Goal: Answer question/provide support

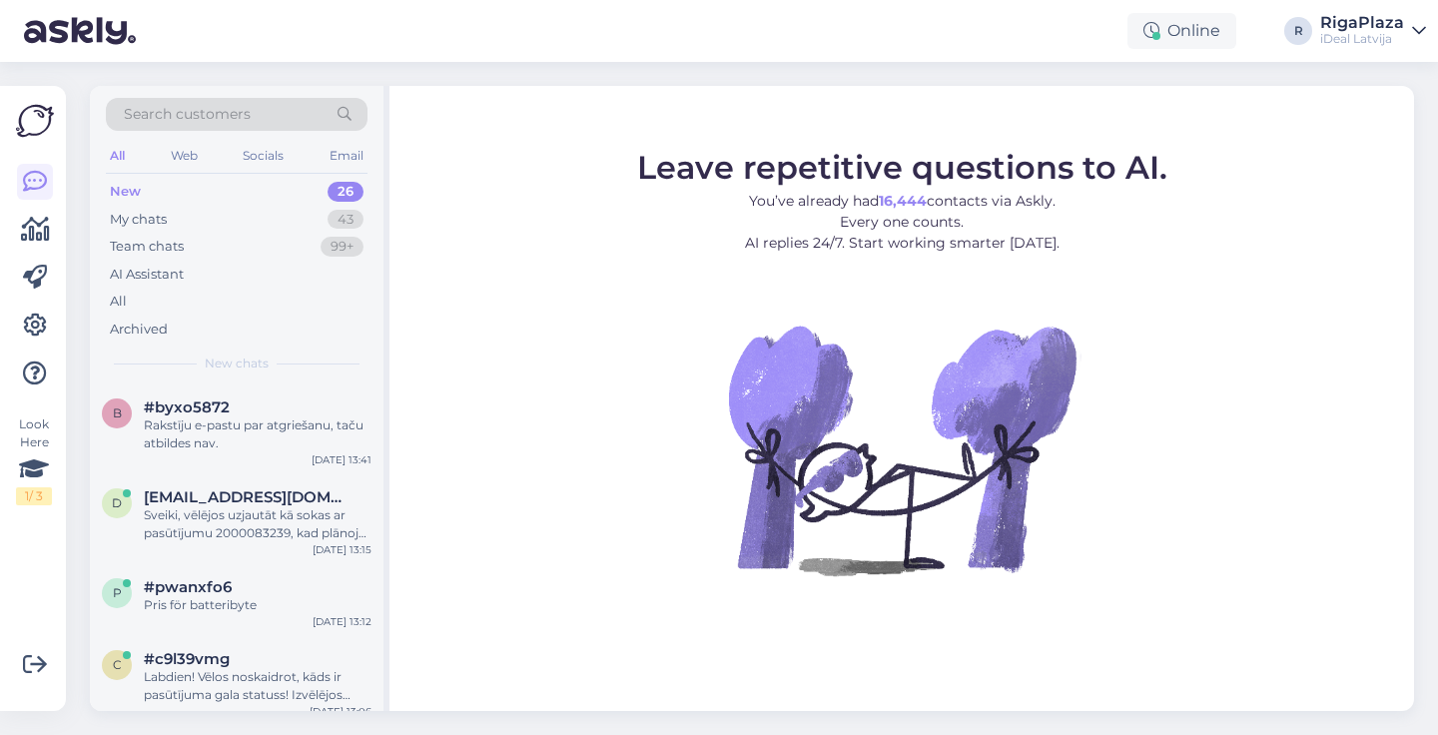
click at [304, 185] on div "New 26" at bounding box center [237, 192] width 262 height 28
click at [262, 429] on div "Rakstīju e-pastu par atgriešanu, taču atbildes nav." at bounding box center [258, 435] width 228 height 36
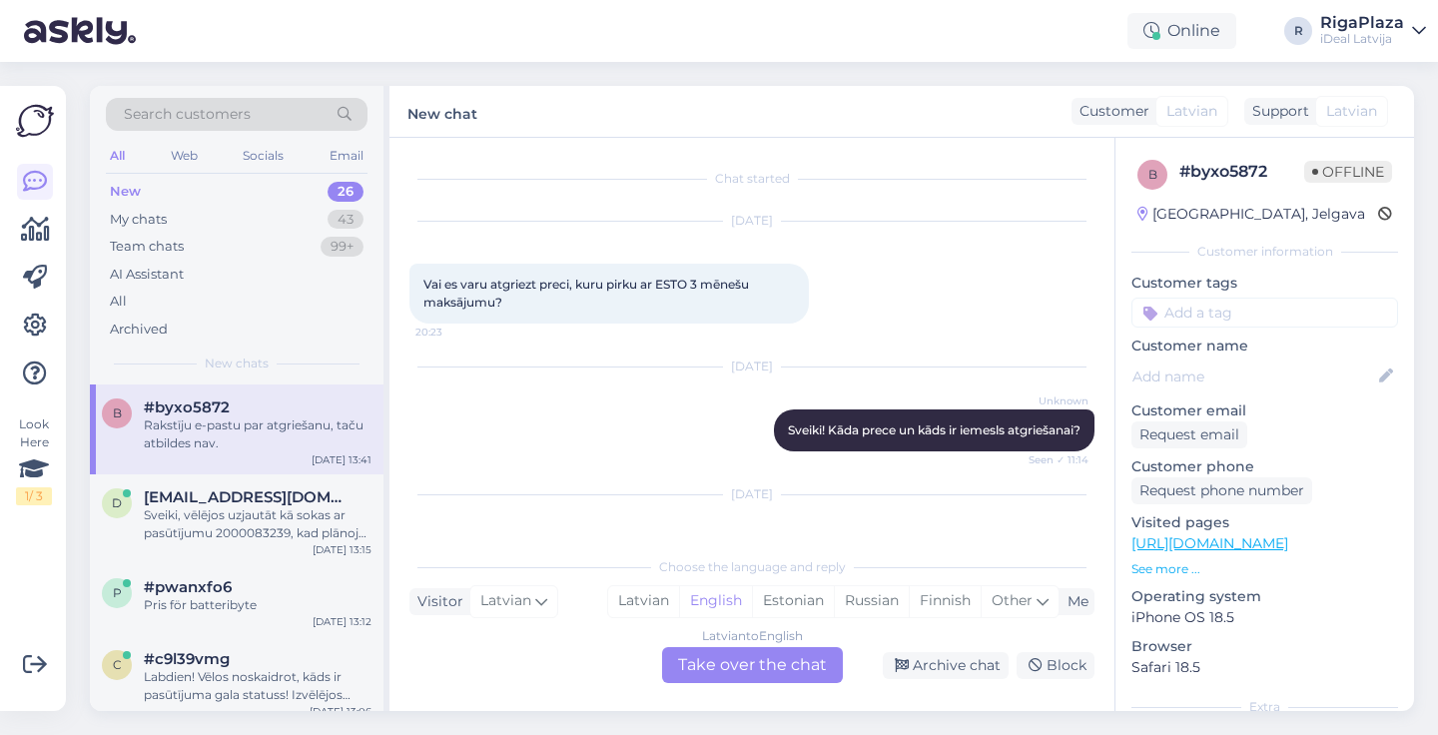
scroll to position [177, 0]
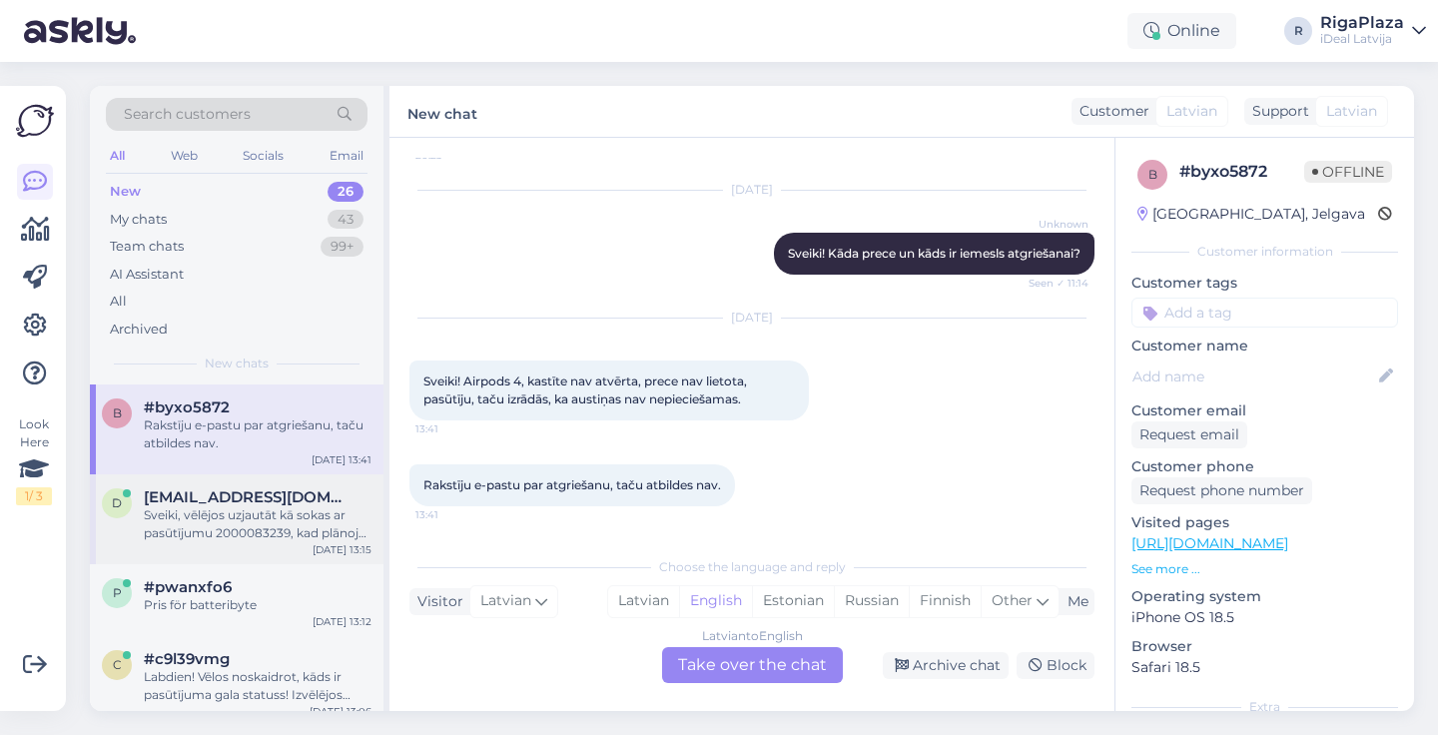
click at [169, 509] on div "Sveiki, vēlējos uzjautāt kā sokas ar pasūtījumu 2000083239, kad plānojas būt ga…" at bounding box center [258, 524] width 228 height 36
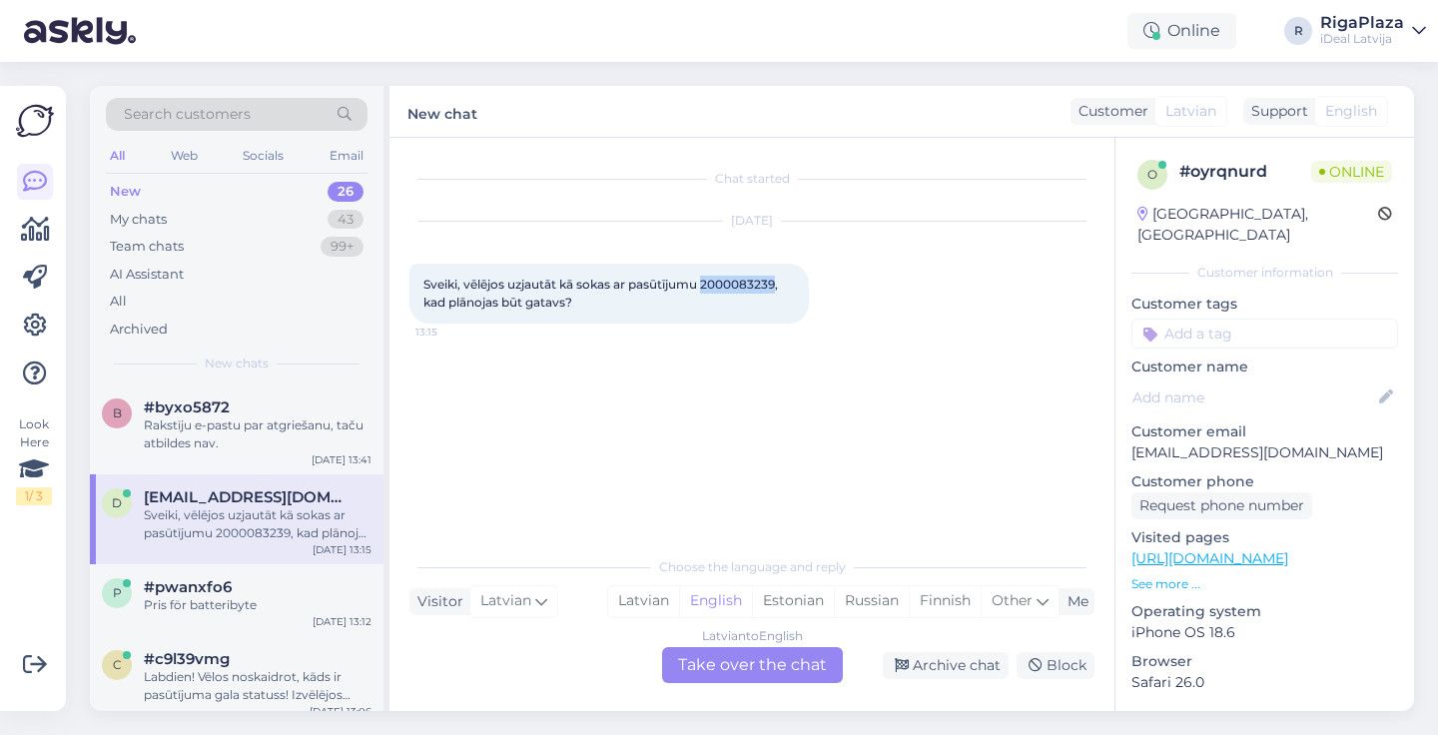
drag, startPoint x: 709, startPoint y: 288, endPoint x: 779, endPoint y: 279, distance: 70.5
copy span "2000083239"
click at [726, 671] on div "Latvian to English Take over the chat" at bounding box center [752, 665] width 181 height 36
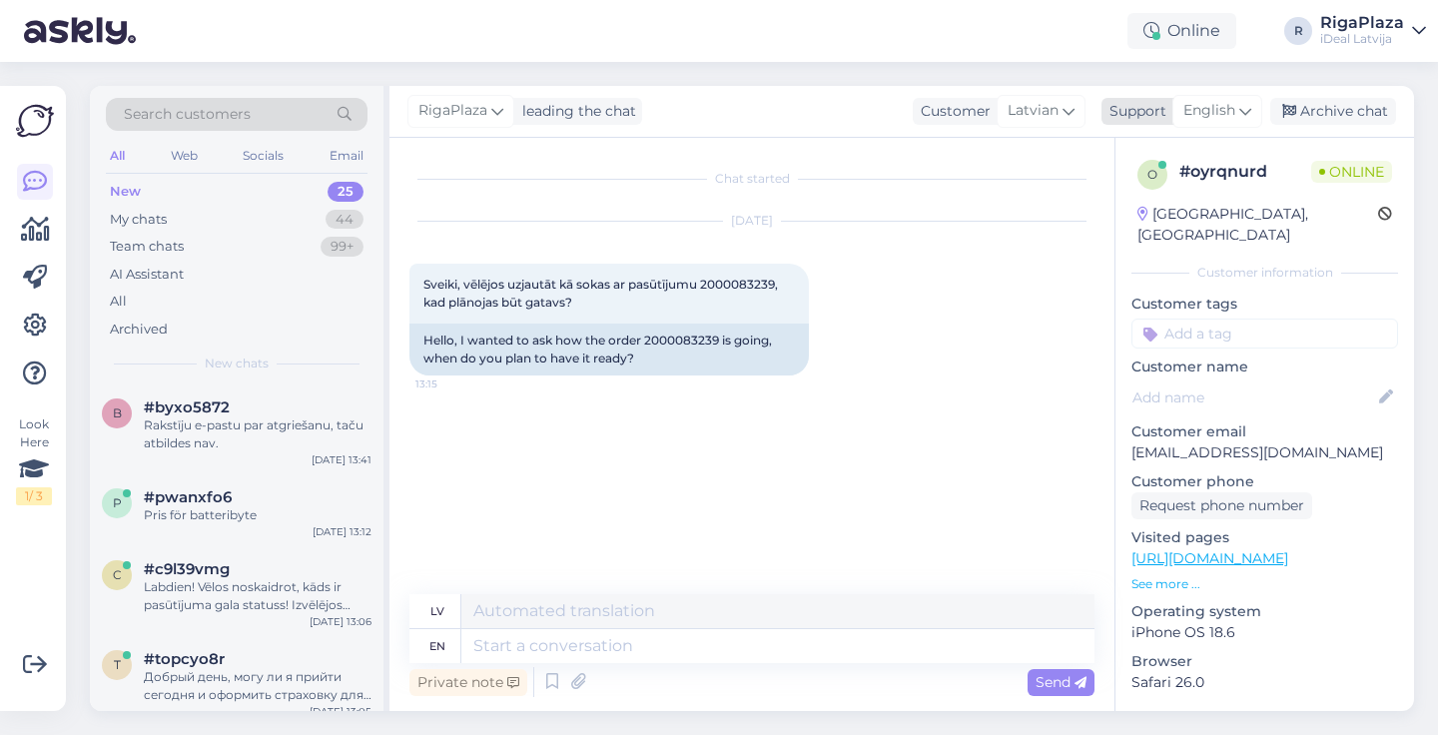
click at [1233, 121] on span "English" at bounding box center [1210, 111] width 52 height 22
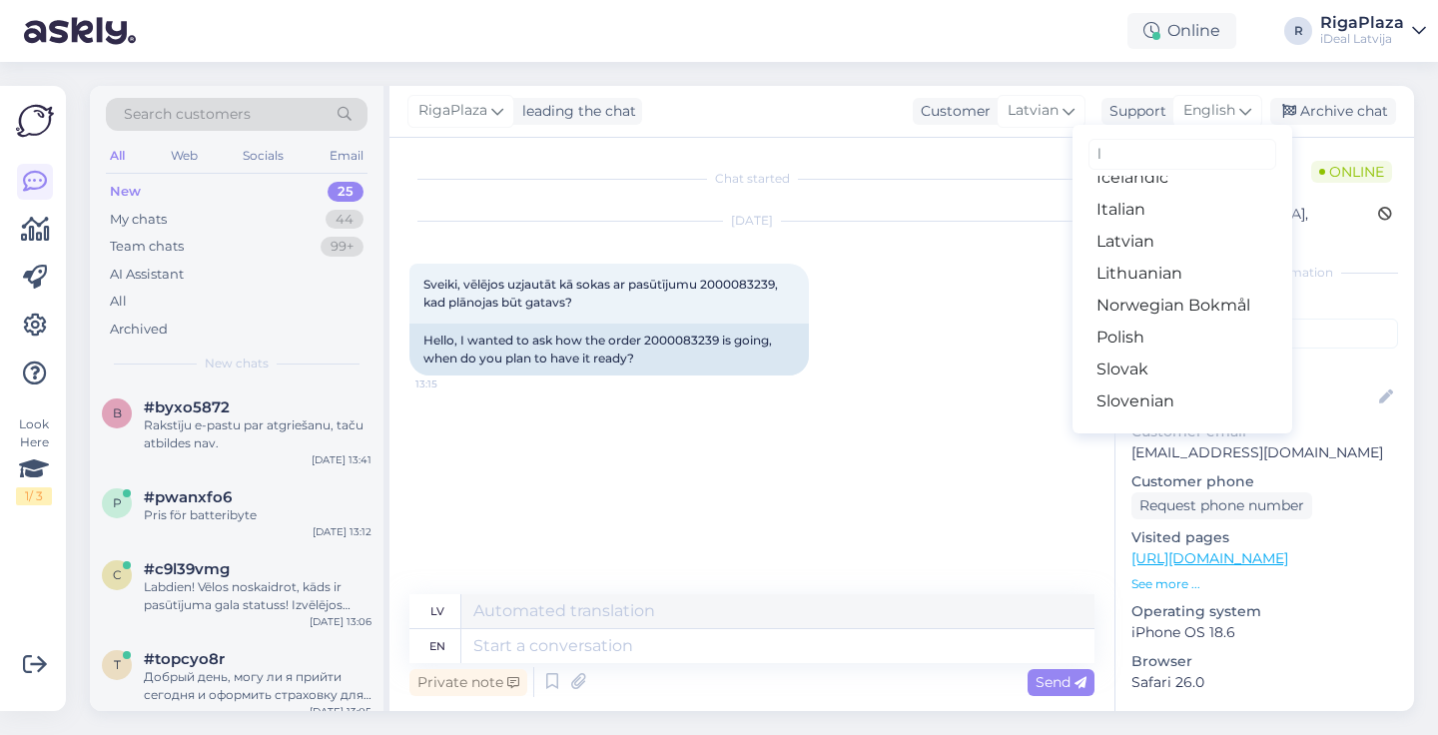
scroll to position [118, 0]
type input "l"
click at [1152, 230] on link "Latvian" at bounding box center [1183, 242] width 220 height 32
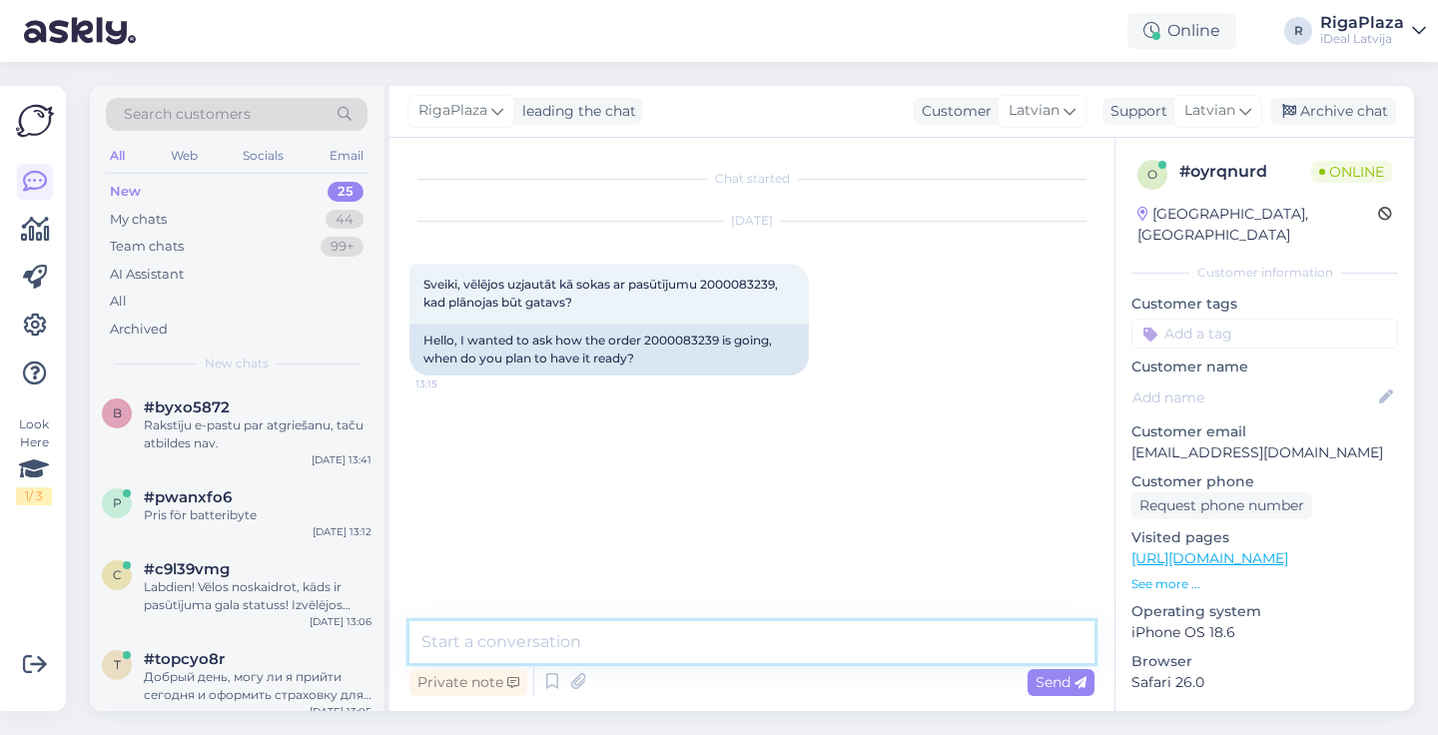
click at [563, 636] on textarea at bounding box center [752, 642] width 685 height 42
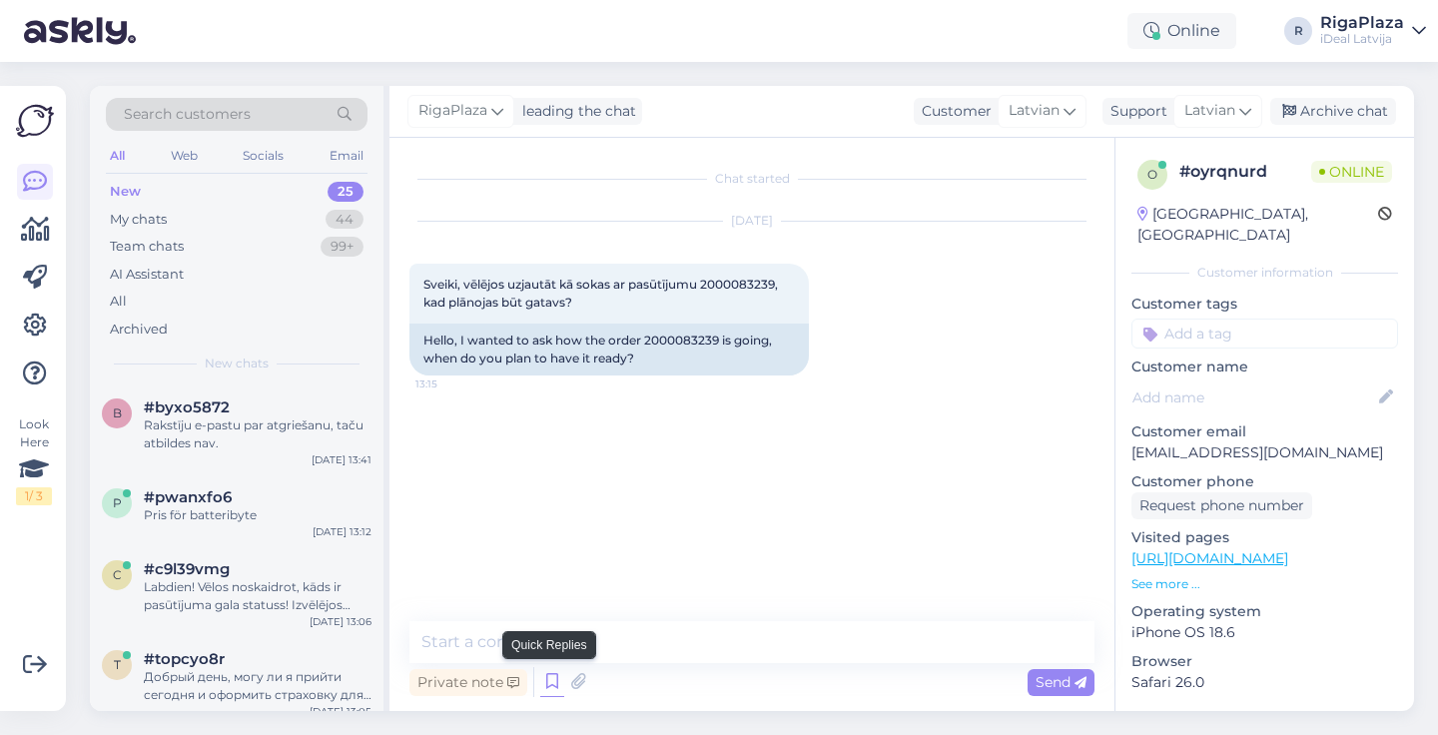
click at [558, 679] on icon at bounding box center [552, 682] width 24 height 30
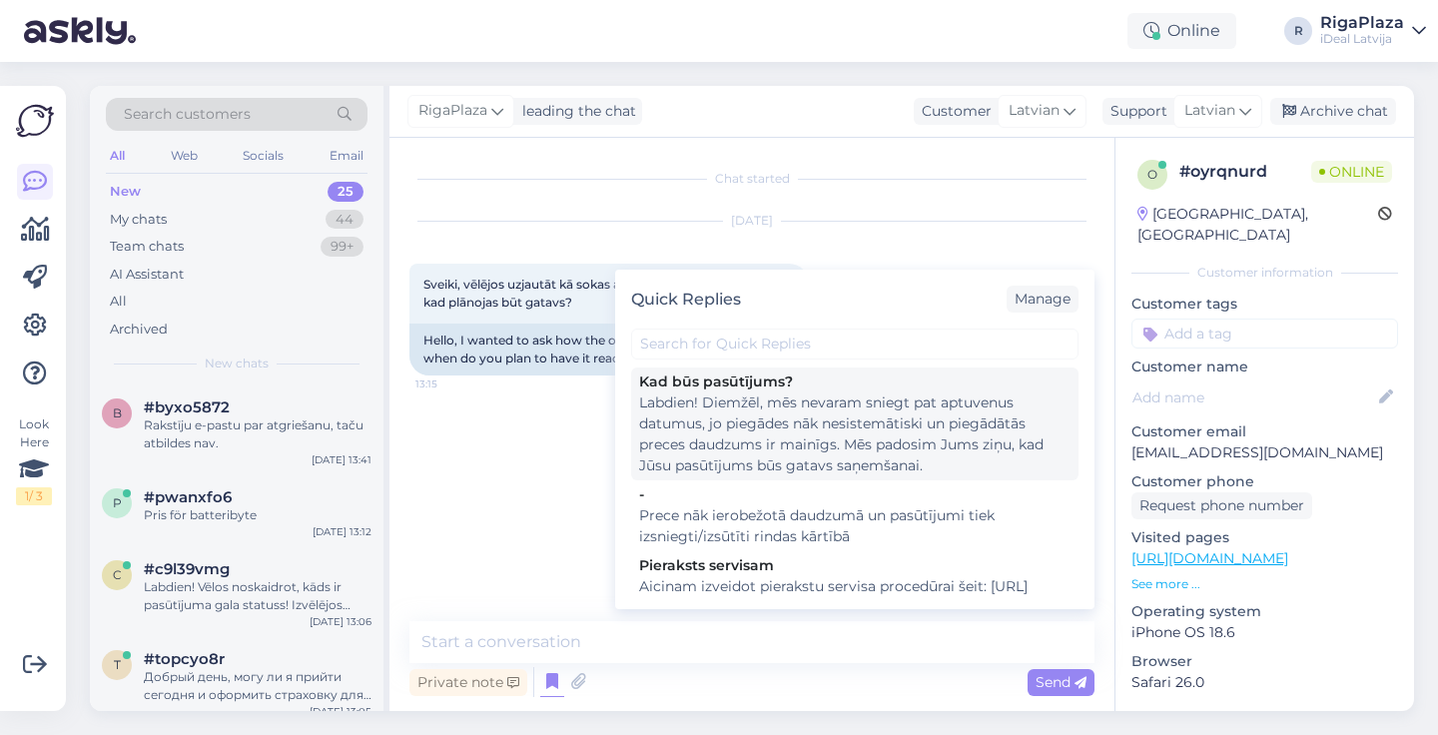
click at [801, 415] on div "Labdien! Diemžēl, mēs nevaram sniegt pat aptuvenus datumus, jo piegādes nāk nes…" at bounding box center [855, 435] width 432 height 84
type textarea "Labdien! Diemžēl, mēs nevaram sniegt pat aptuvenus datumus, jo piegādes nāk nes…"
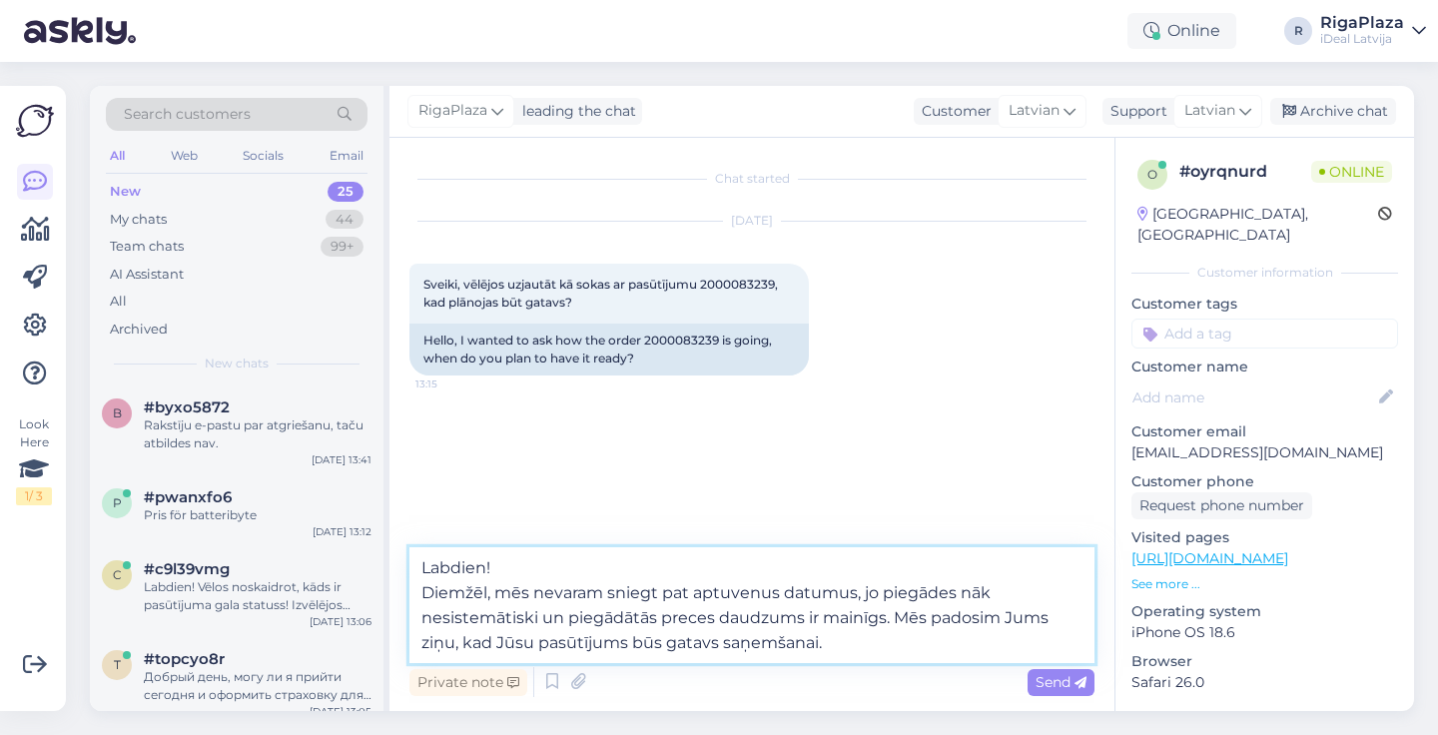
click at [841, 636] on textarea "Labdien! Diemžēl, mēs nevaram sniegt pat aptuvenus datumus, jo piegādes nāk nes…" at bounding box center [752, 605] width 685 height 116
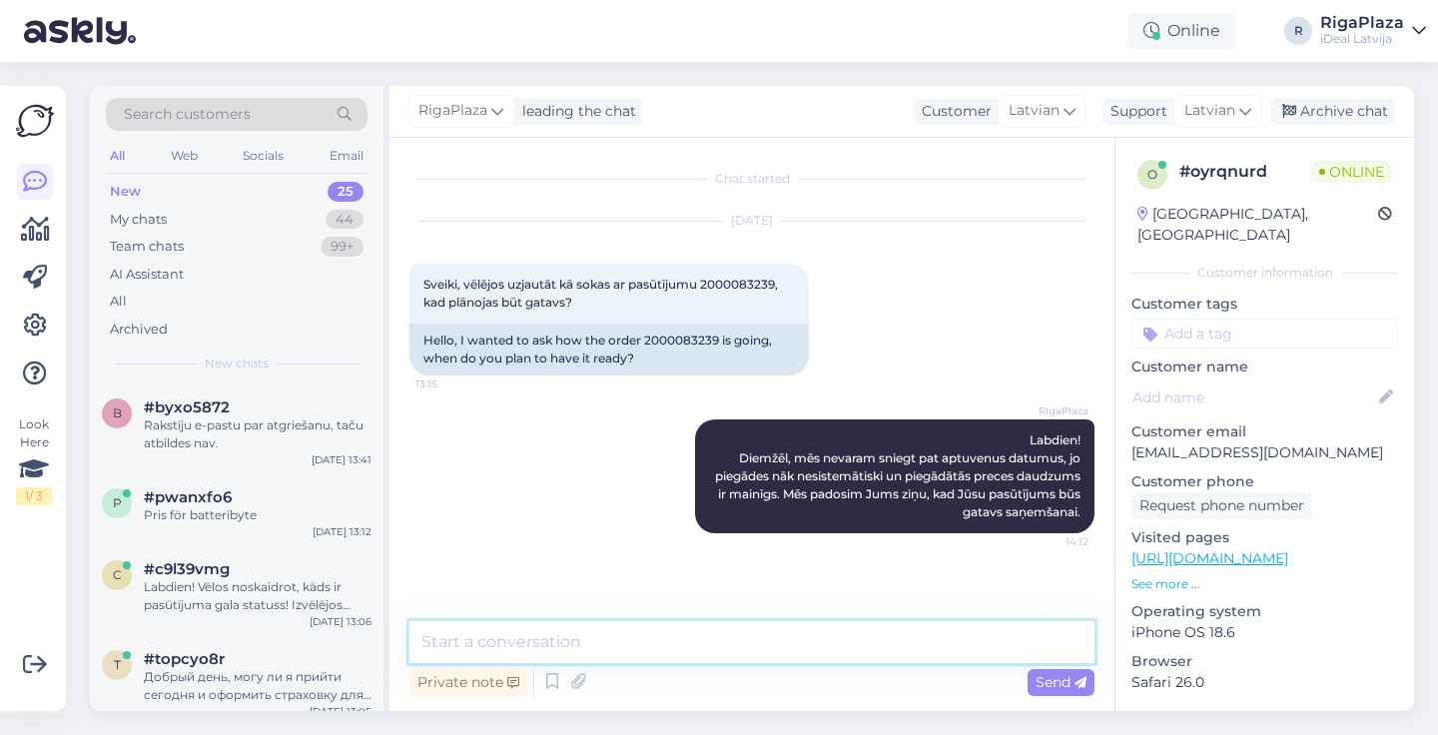
scroll to position [0, 0]
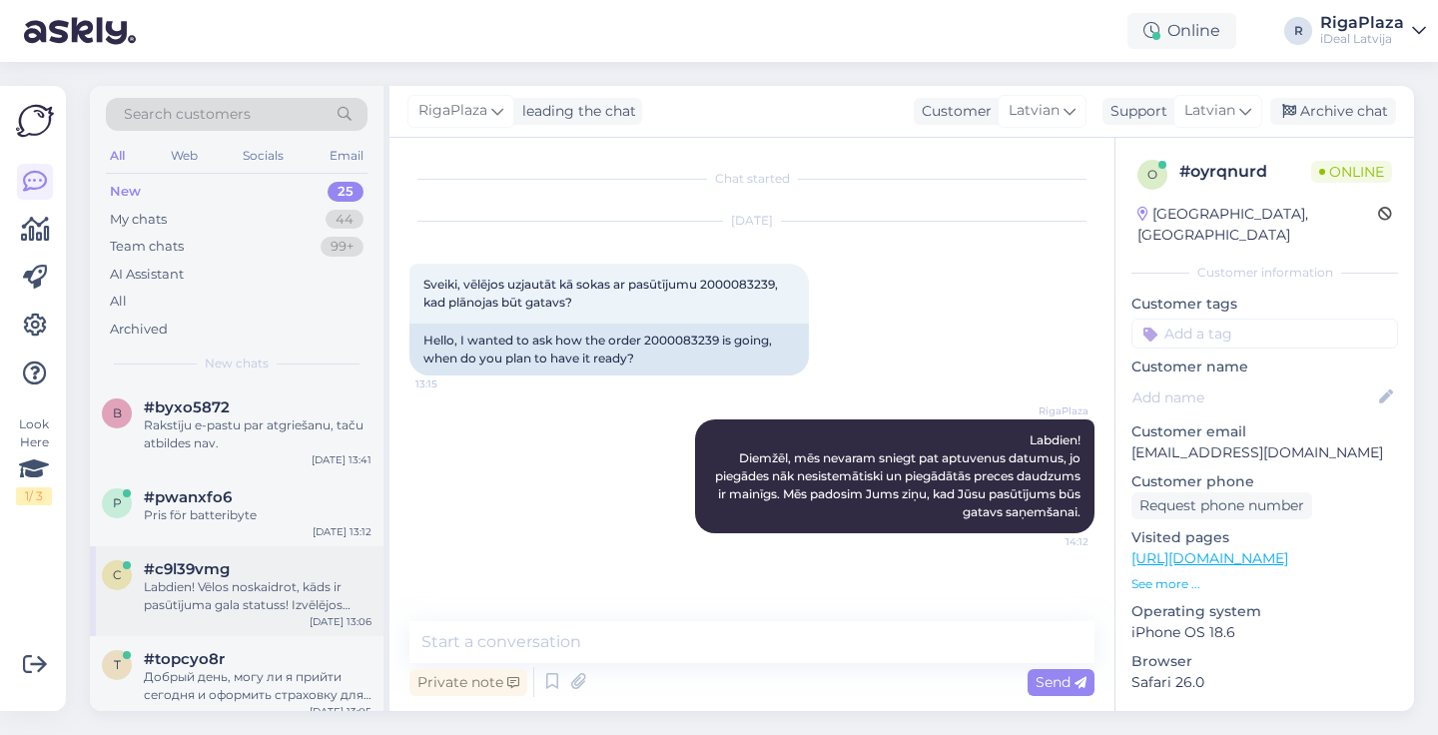
click at [197, 579] on div "Labdien! Vēlos noskaidrot, kāds ir pasūtījuma gala statuss! Izvēlējos apmaksu a…" at bounding box center [258, 596] width 228 height 36
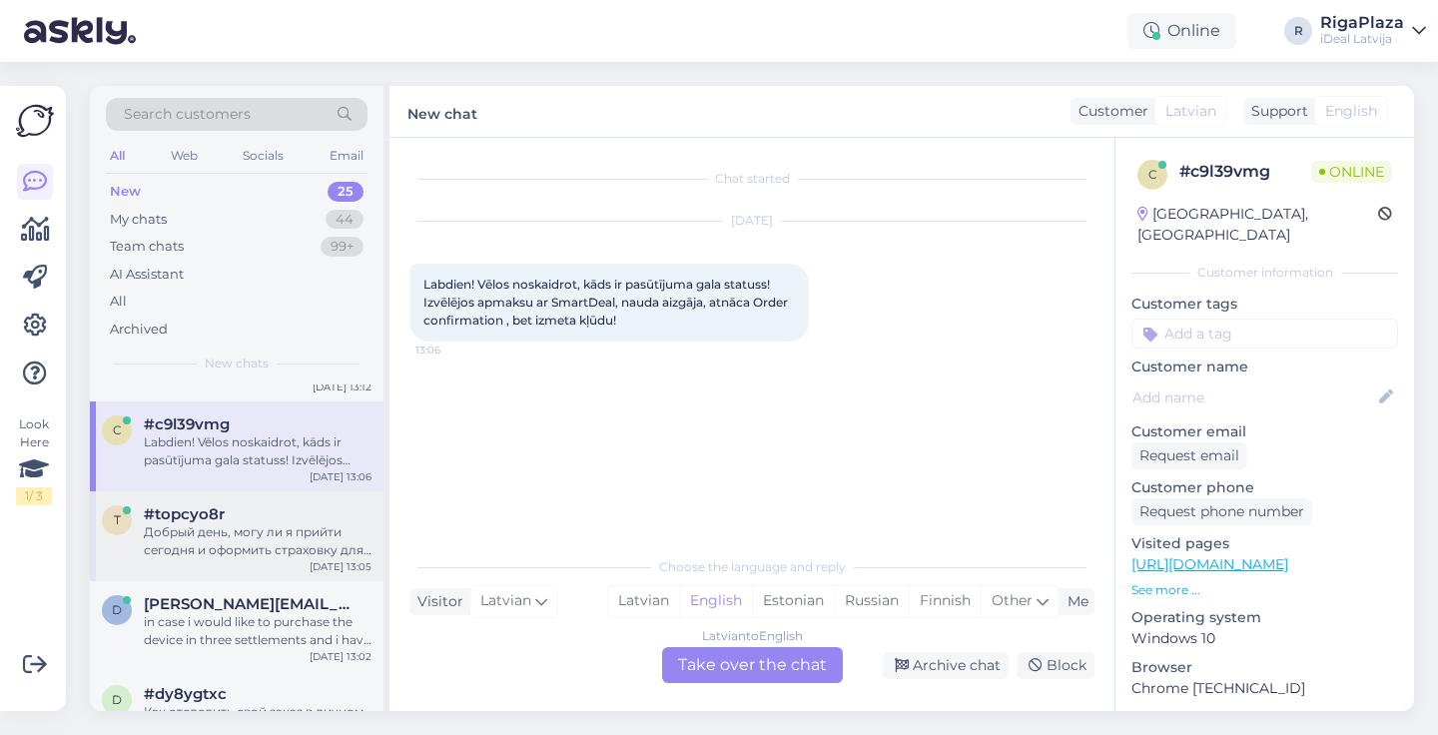
scroll to position [232, 0]
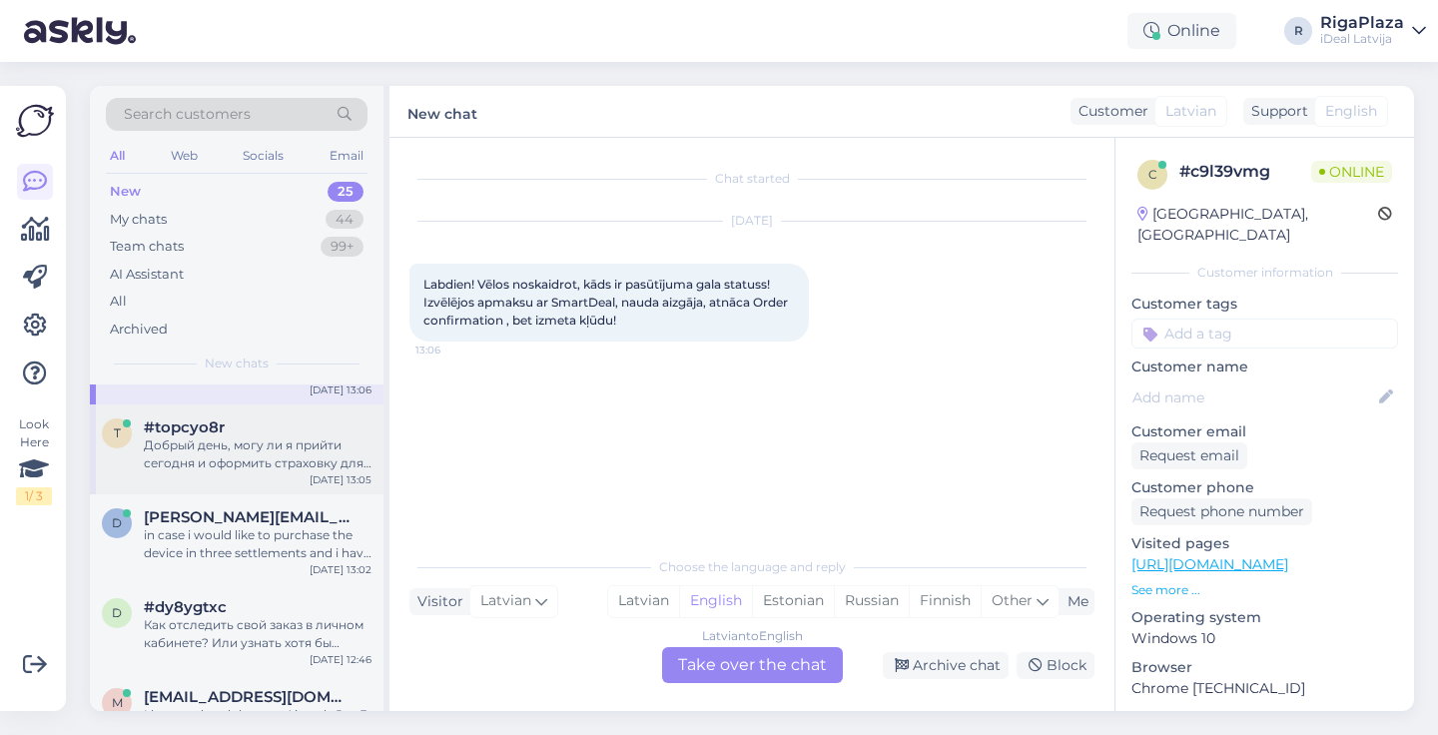
click at [265, 469] on div "t #topcyo8r Добрый день, могу ли я прийти сегодня и оформить страховку для моег…" at bounding box center [237, 450] width 294 height 90
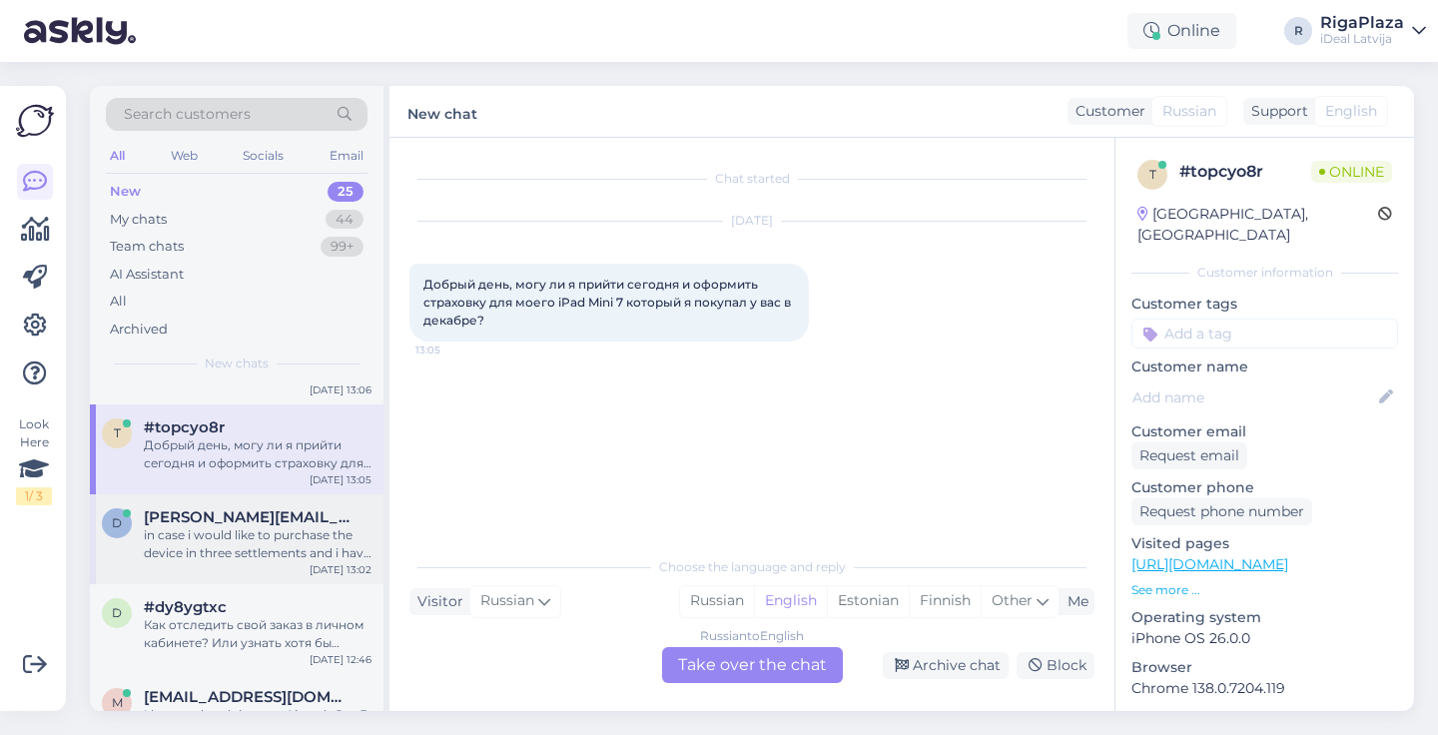
click at [215, 561] on div "d [PERSON_NAME][EMAIL_ADDRESS][DOMAIN_NAME] in case i would like to purchase th…" at bounding box center [237, 539] width 294 height 90
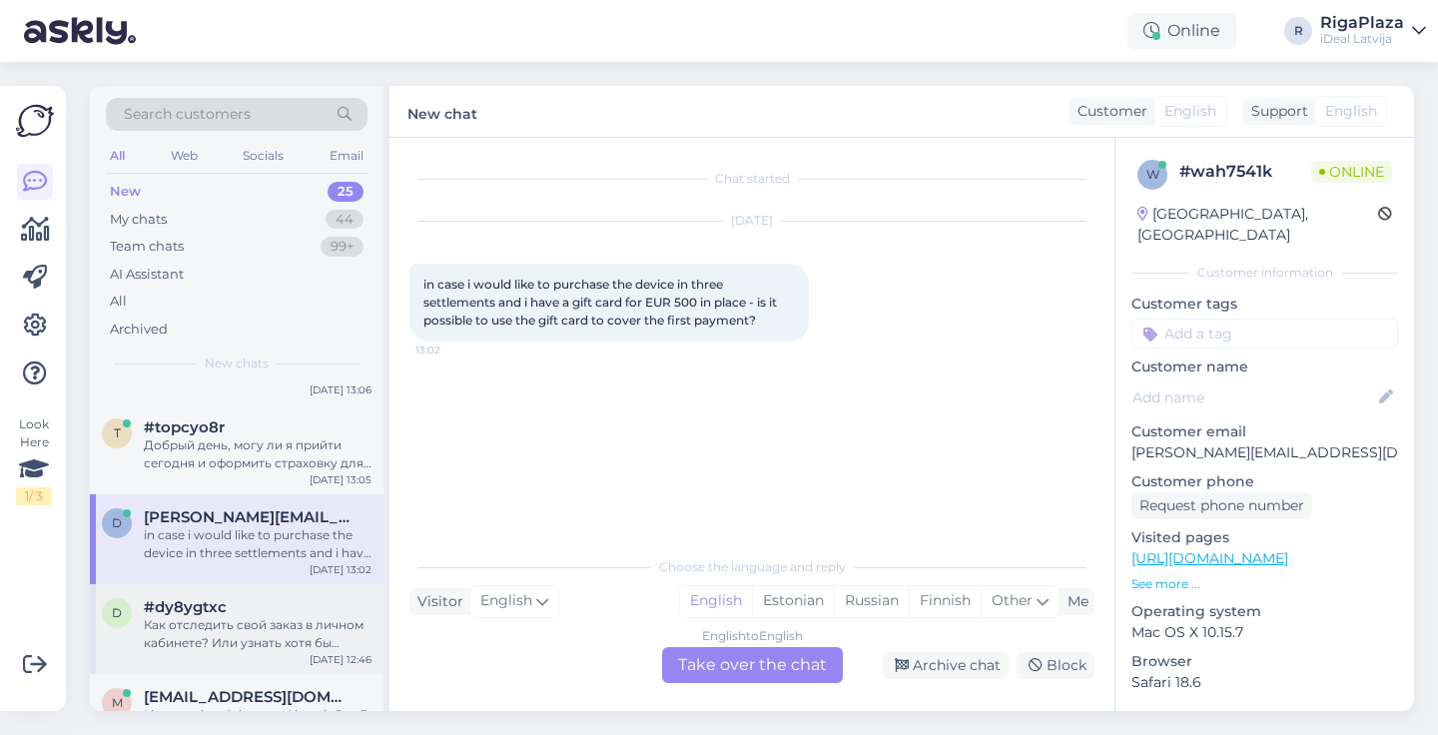
click at [196, 640] on div "Как отследить свой заказ в личном кабинете? Или узнать хотя бы примерные сроки …" at bounding box center [258, 634] width 228 height 36
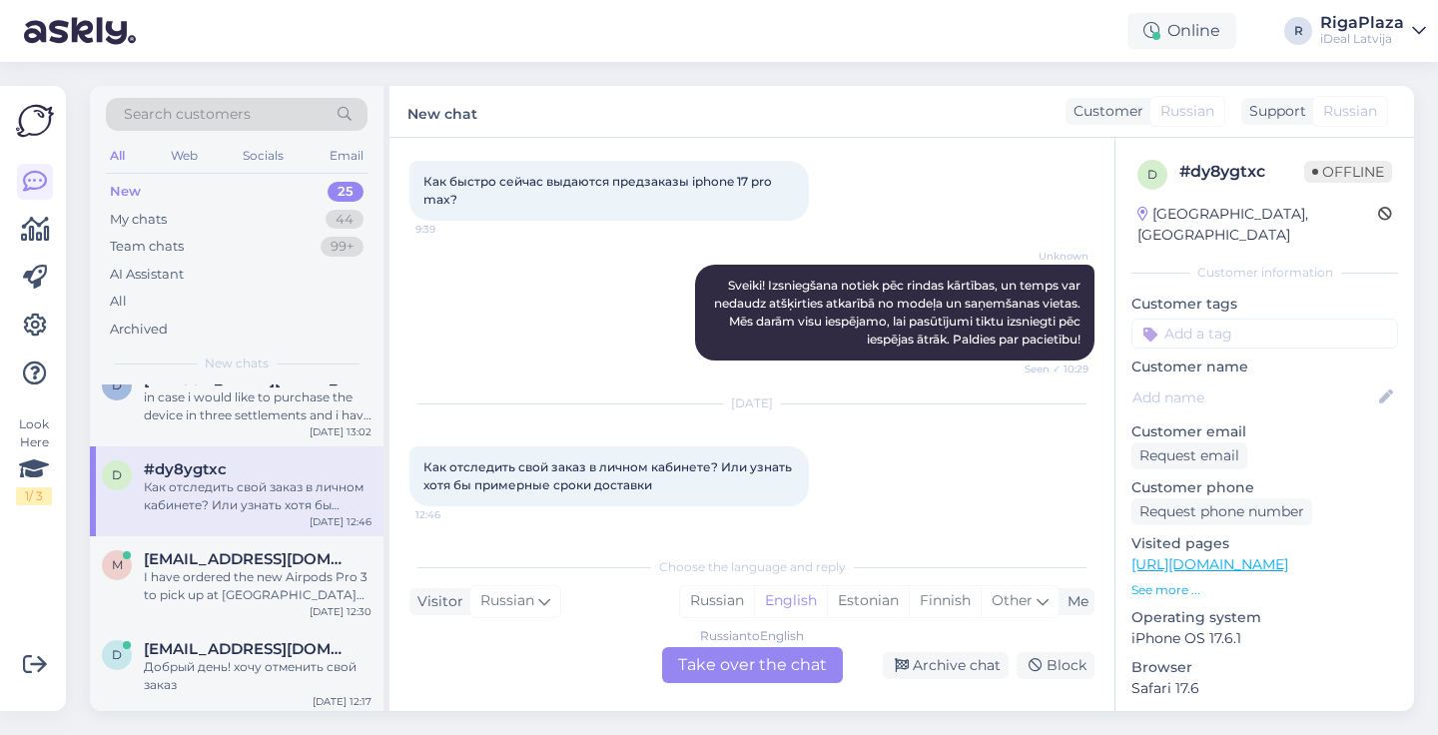
scroll to position [372, 0]
click at [234, 575] on div "I have ordered the new Airpods Pro 3 to pick up at [GEOGRAPHIC_DATA] but I have…" at bounding box center [258, 584] width 228 height 36
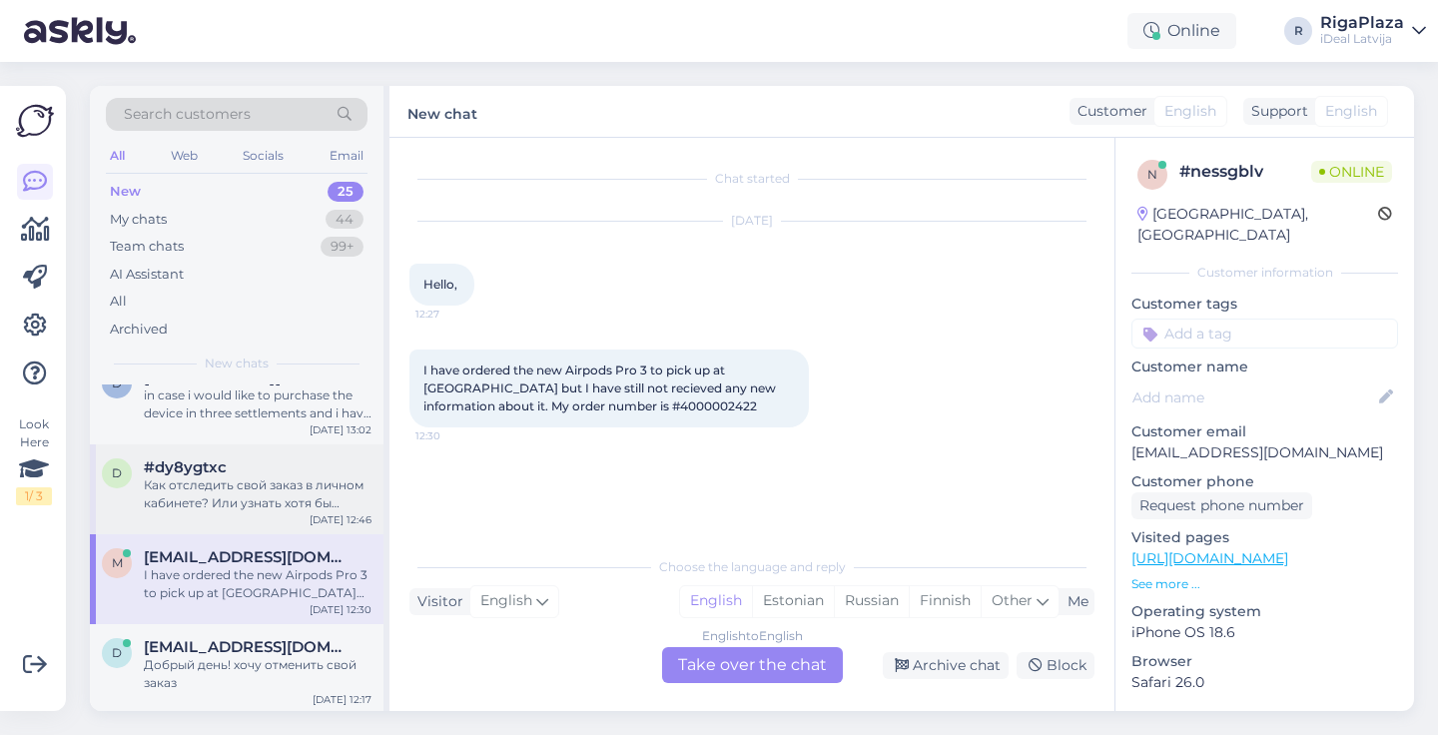
click at [243, 483] on div "Как отследить свой заказ в личном кабинете? Или узнать хотя бы примерные сроки …" at bounding box center [258, 494] width 228 height 36
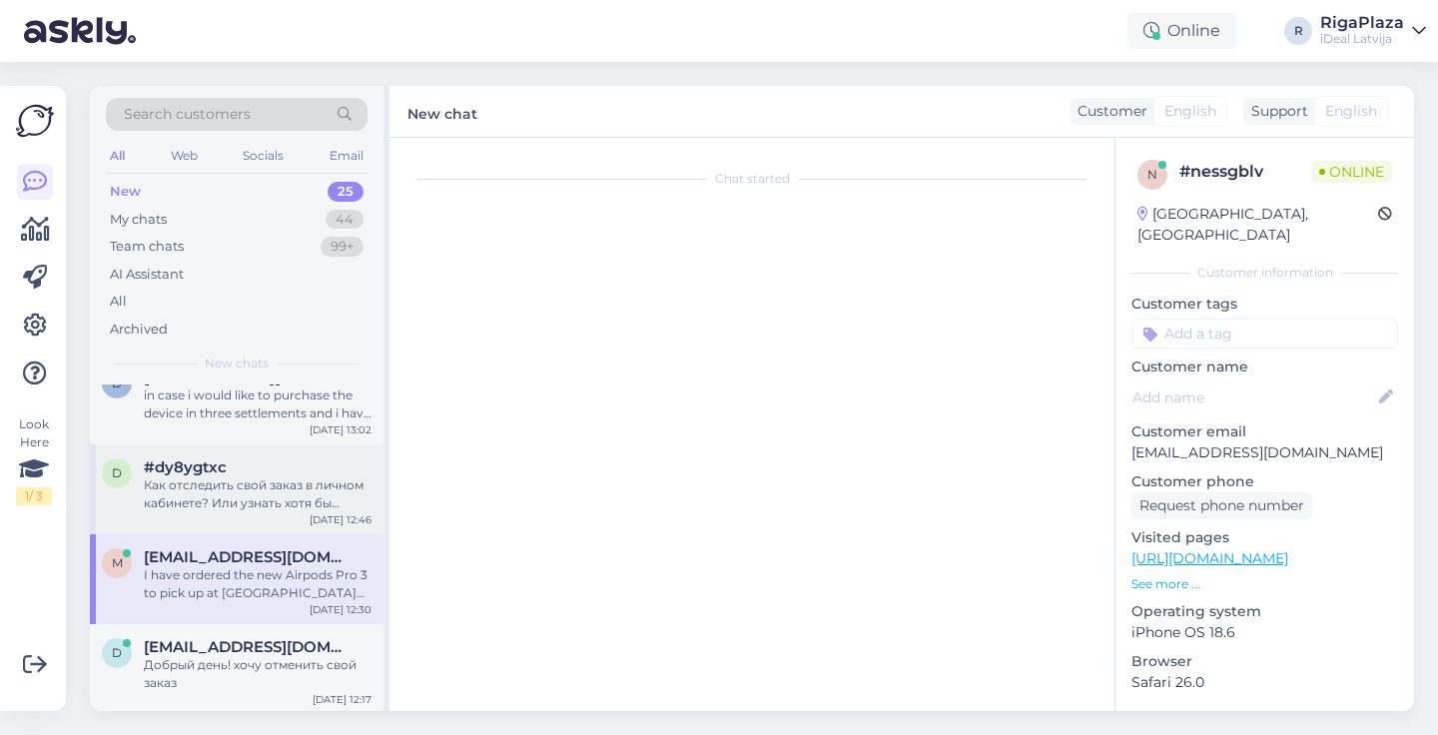
scroll to position [103, 0]
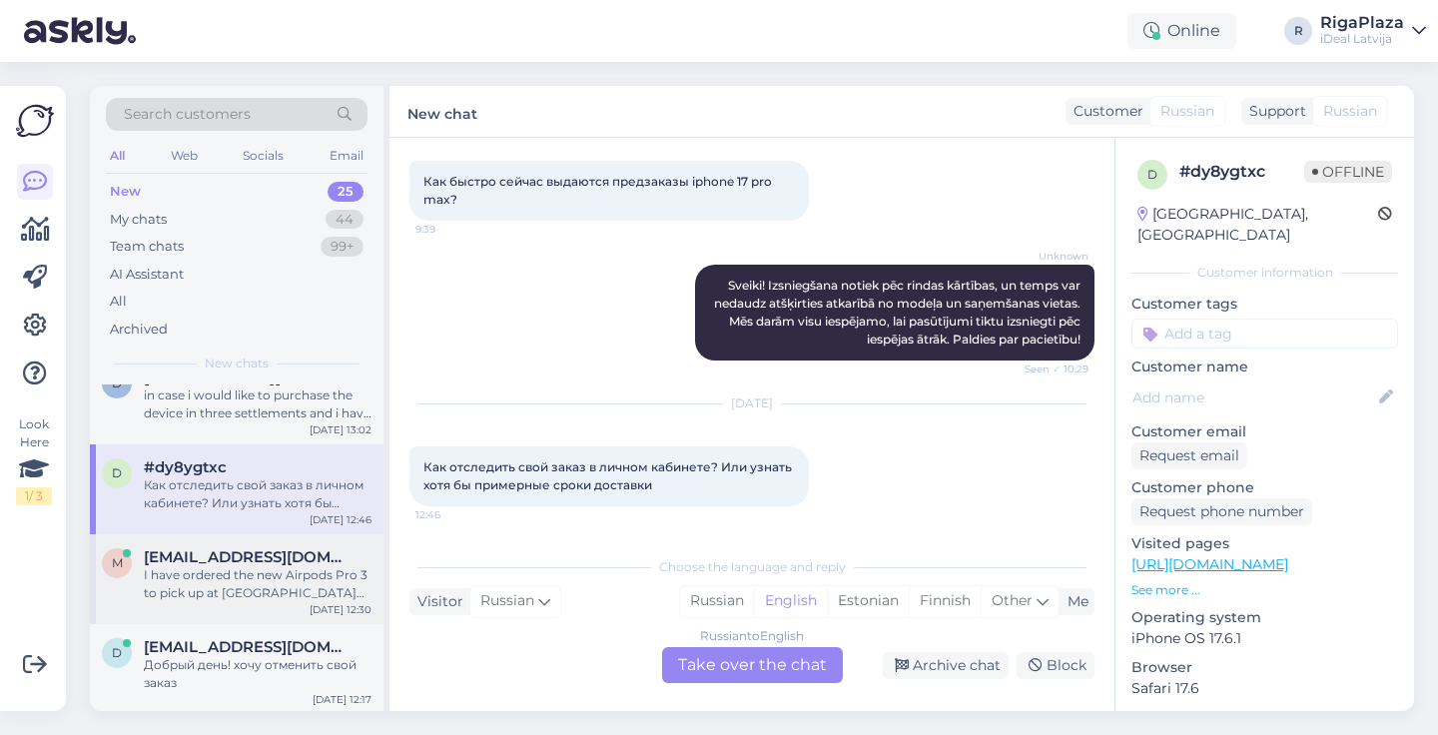
click at [203, 574] on div "I have ordered the new Airpods Pro 3 to pick up at [GEOGRAPHIC_DATA] but I have…" at bounding box center [258, 584] width 228 height 36
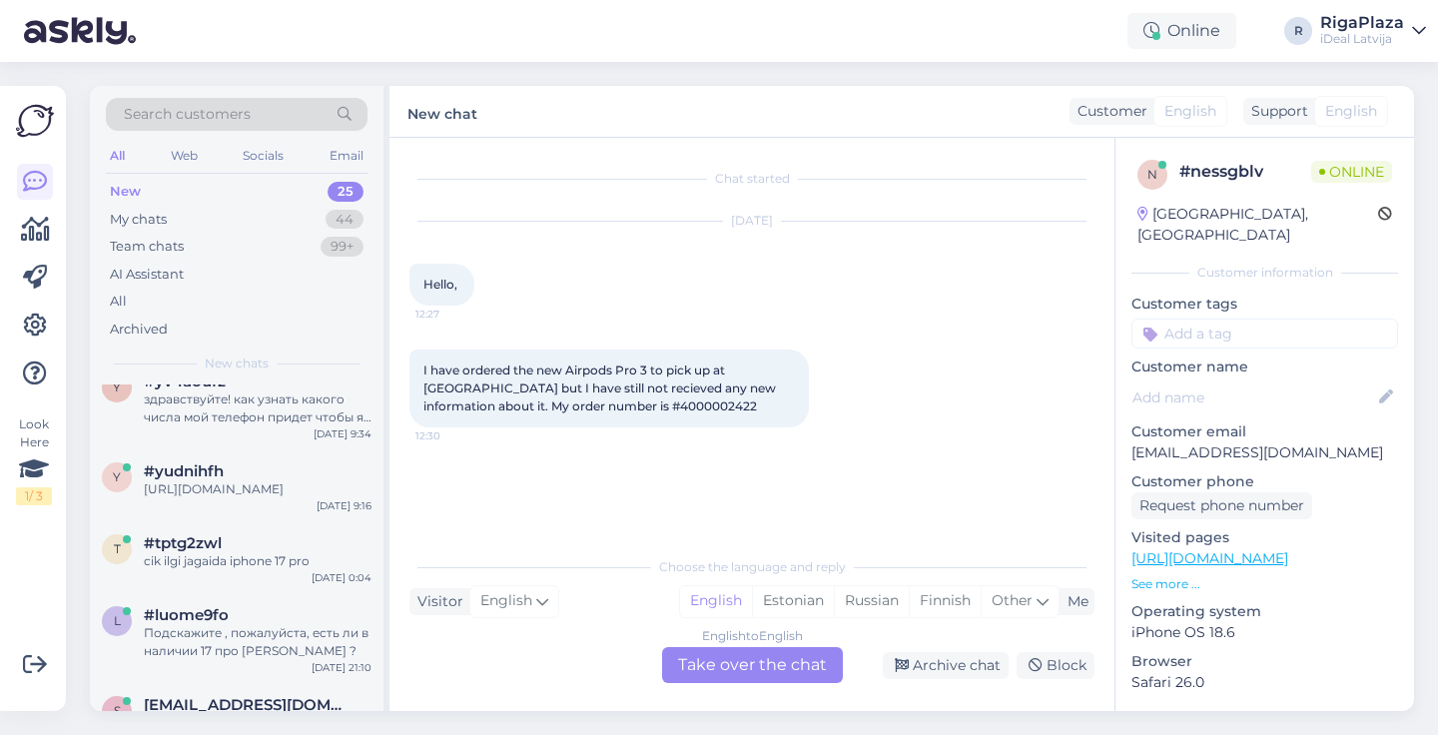
scroll to position [1810, 0]
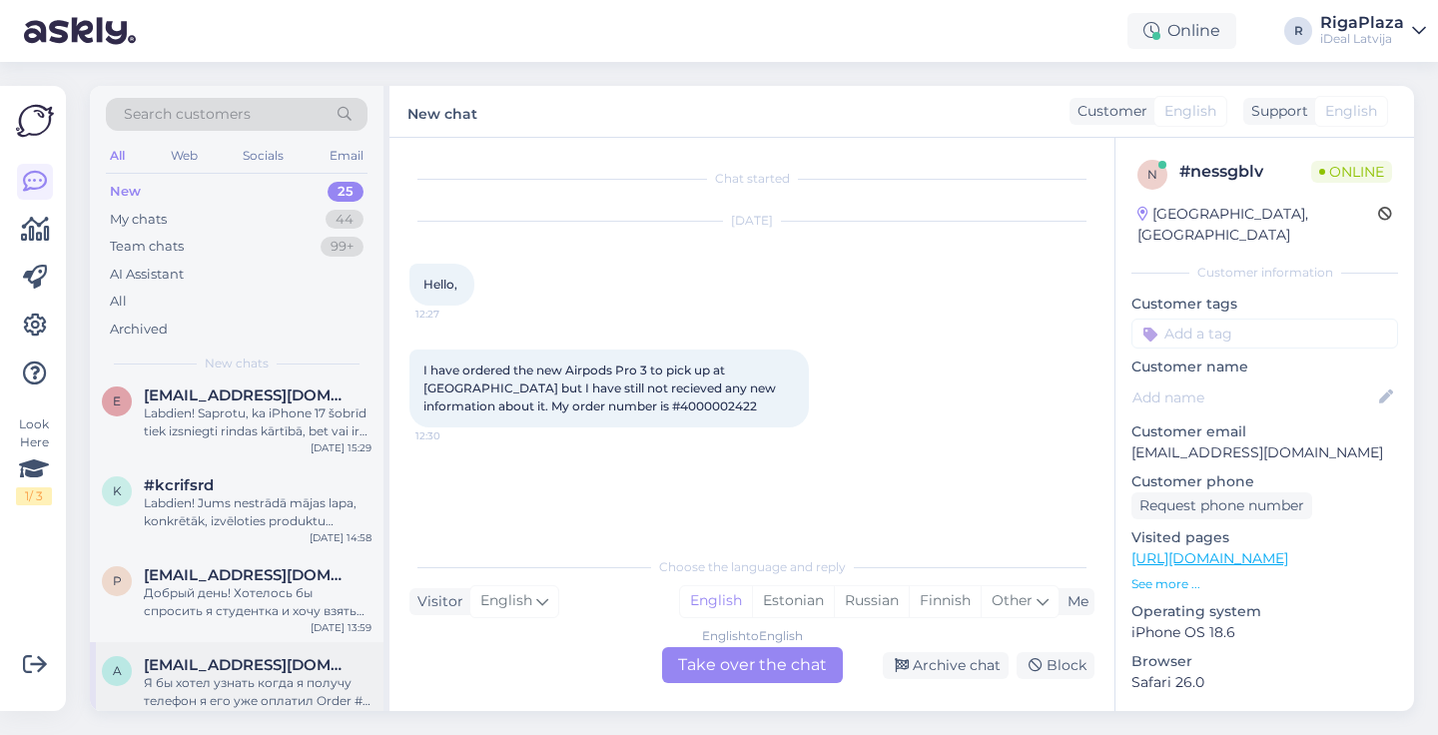
click at [240, 656] on span "[EMAIL_ADDRESS][DOMAIN_NAME]" at bounding box center [248, 665] width 208 height 18
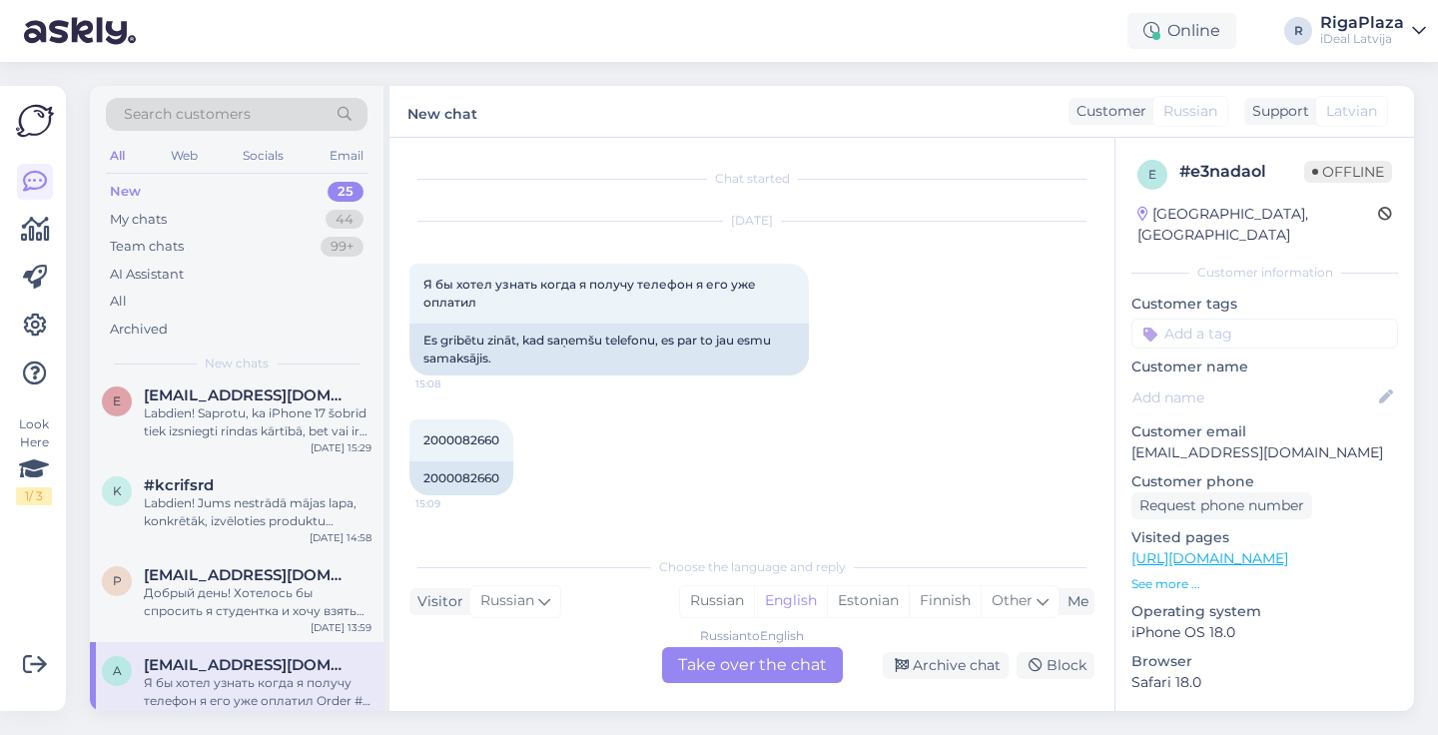
scroll to position [1326, 0]
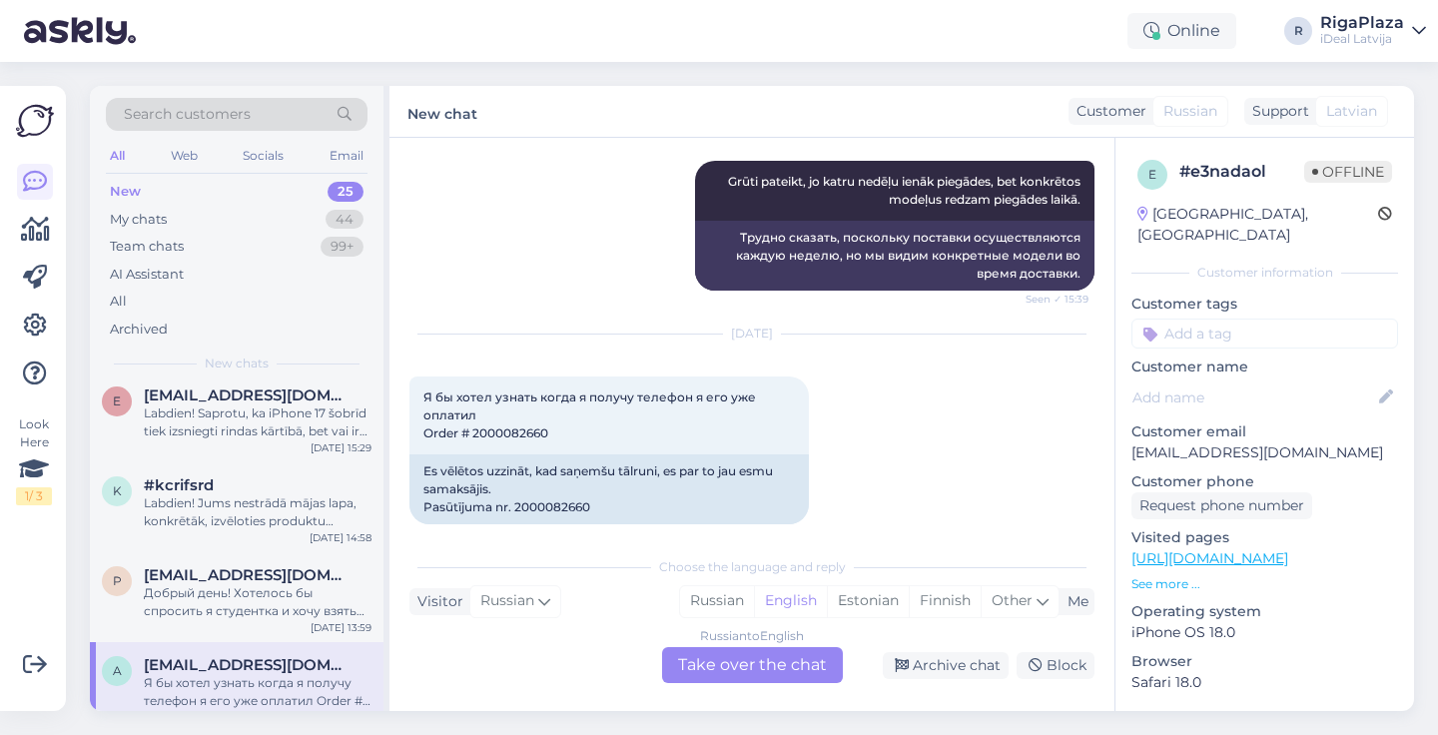
click at [720, 669] on div "Russian to English Take over the chat" at bounding box center [752, 665] width 181 height 36
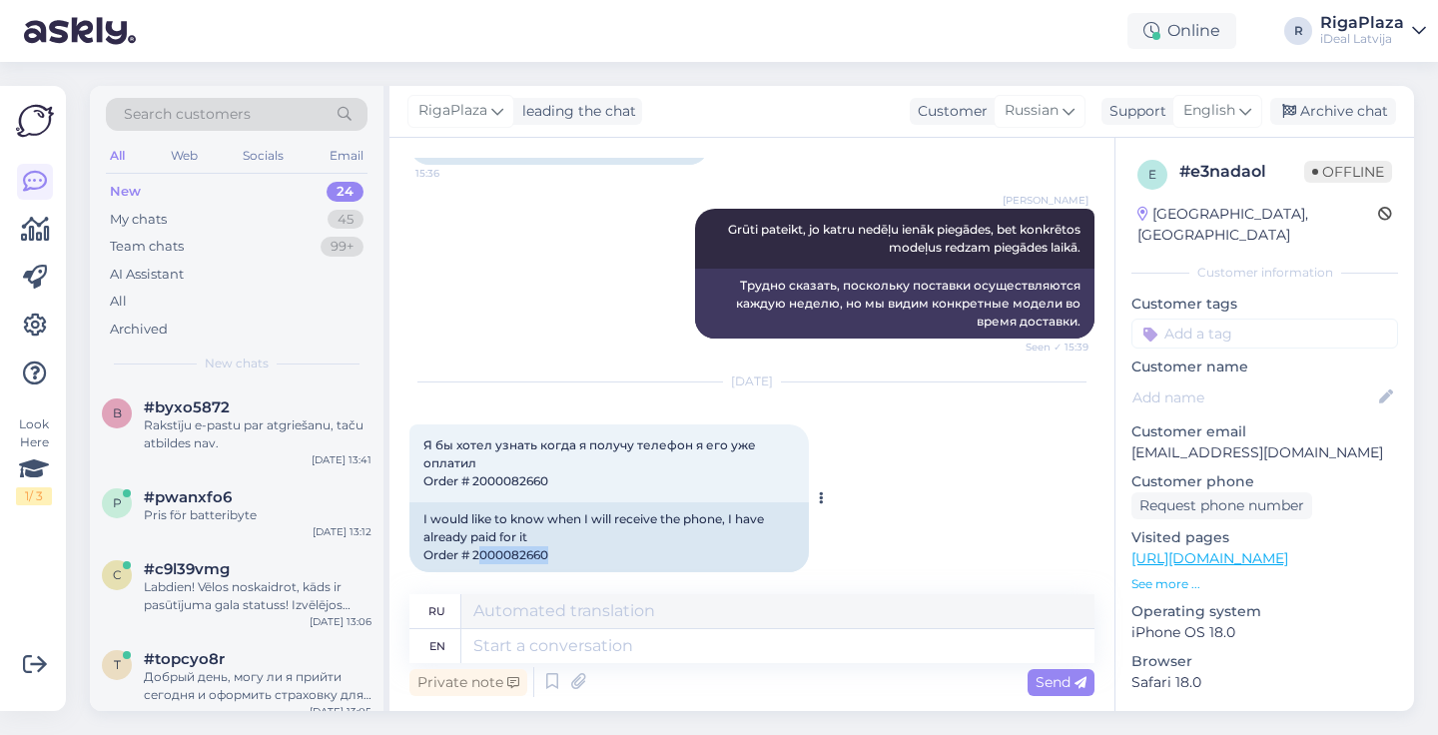
drag, startPoint x: 477, startPoint y: 534, endPoint x: 606, endPoint y: 548, distance: 129.6
copy div "000082660"
click at [550, 544] on div "I would like to know when I will receive the phone, I have already paid for it …" at bounding box center [610, 537] width 400 height 70
drag, startPoint x: 572, startPoint y: 536, endPoint x: 474, endPoint y: 536, distance: 97.9
click at [474, 536] on div "I would like to know when I will receive the phone, I have already paid for it …" at bounding box center [610, 537] width 400 height 70
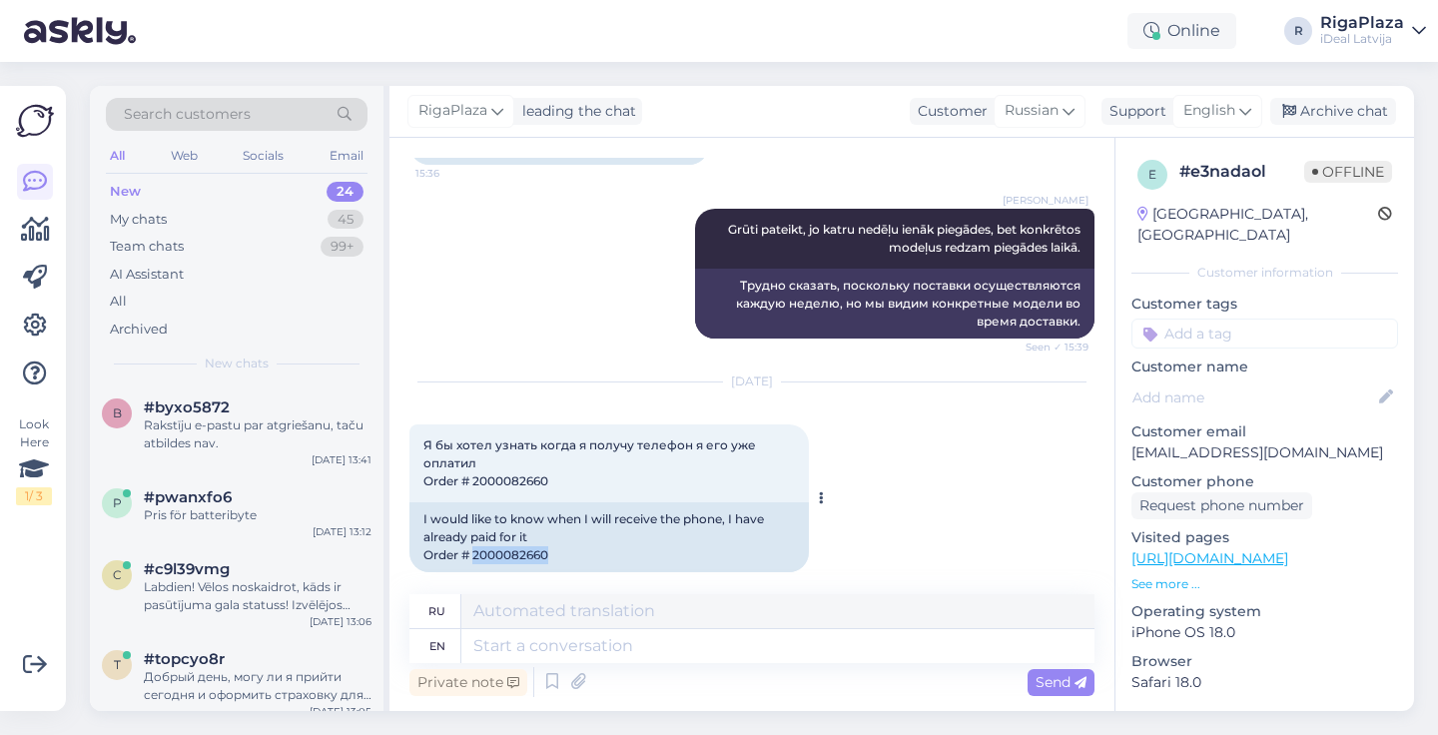
copy div "2000082660"
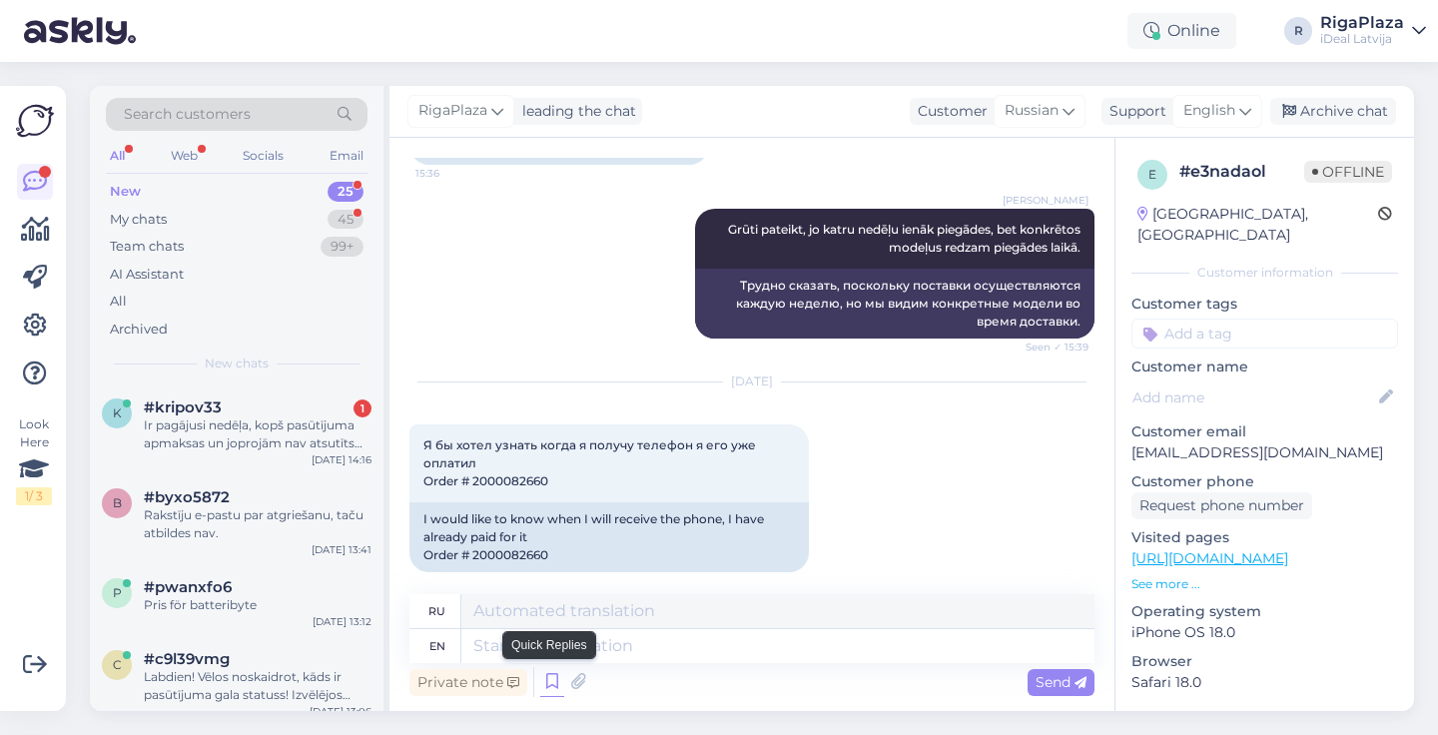
click at [555, 687] on icon at bounding box center [552, 682] width 24 height 30
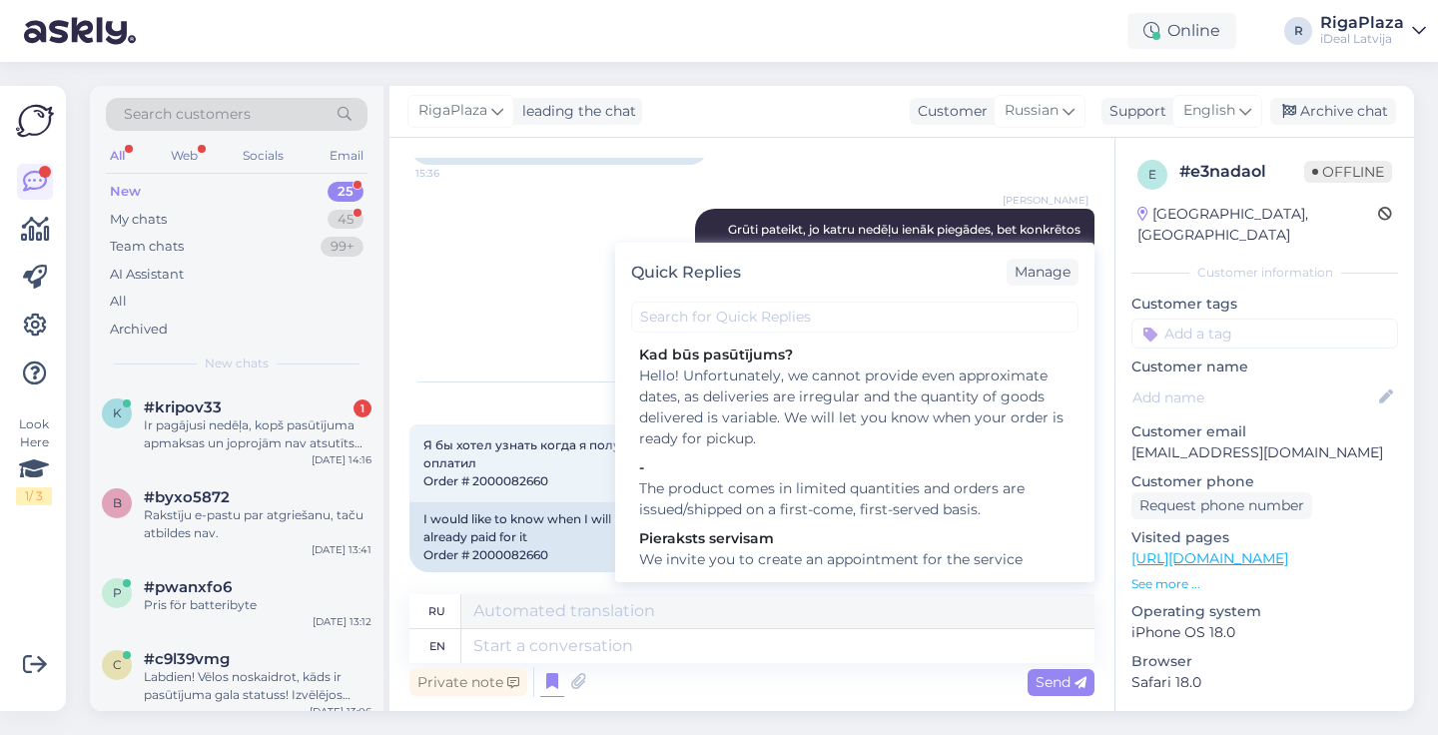
click at [681, 161] on div "[PERSON_NAME] может занять это время ? 15:36 How long might this take?" at bounding box center [752, 127] width 685 height 120
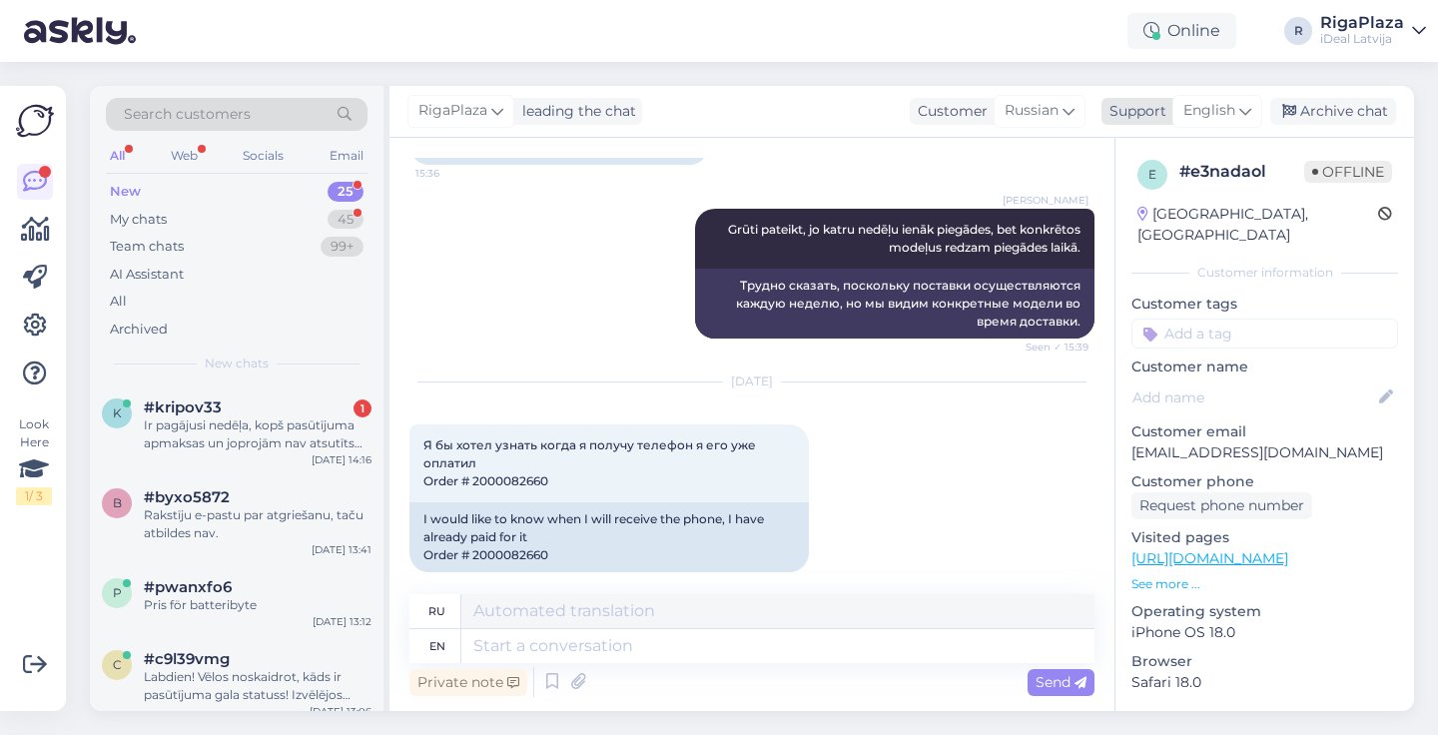
click at [1233, 106] on span "English" at bounding box center [1210, 111] width 52 height 22
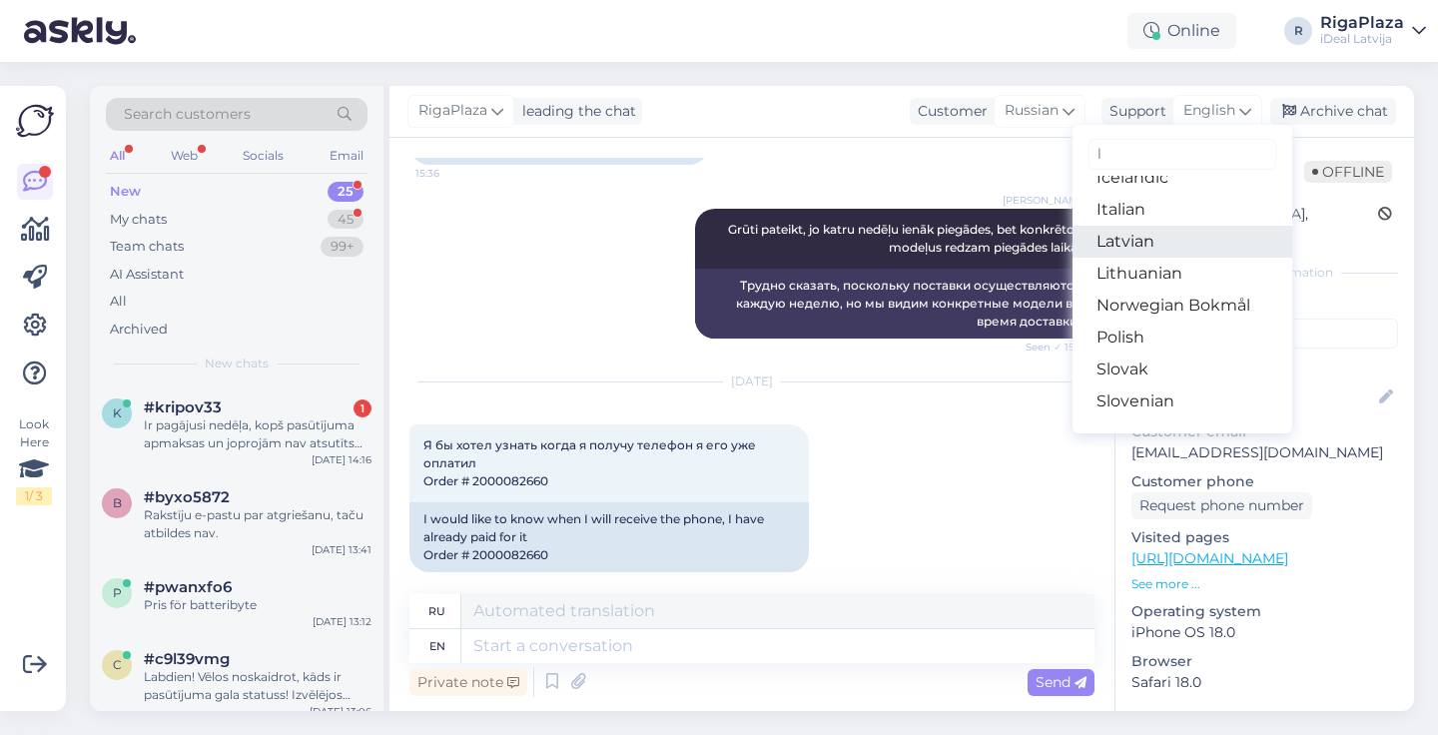
click at [1155, 238] on link "Latvian" at bounding box center [1183, 242] width 220 height 32
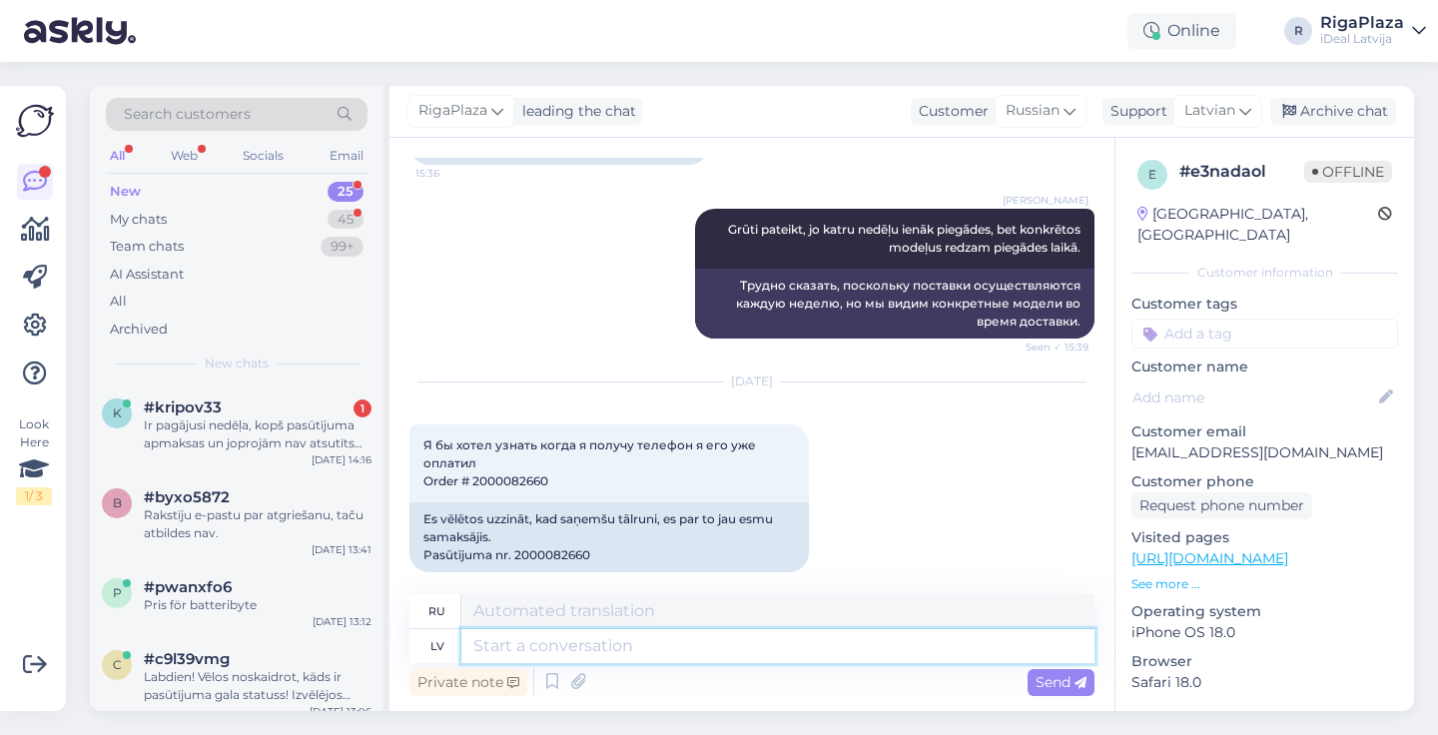
click at [506, 655] on textarea at bounding box center [777, 646] width 633 height 34
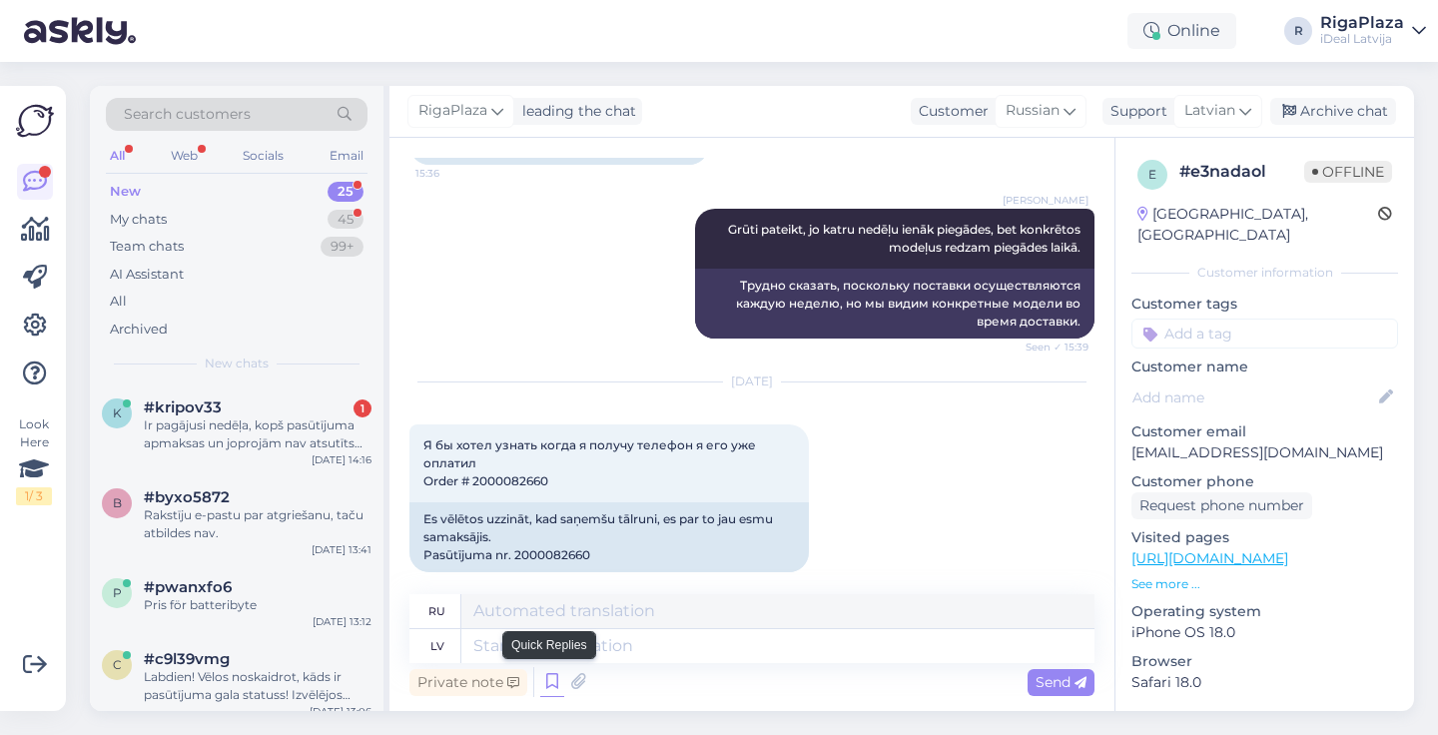
click at [554, 682] on icon at bounding box center [552, 682] width 24 height 30
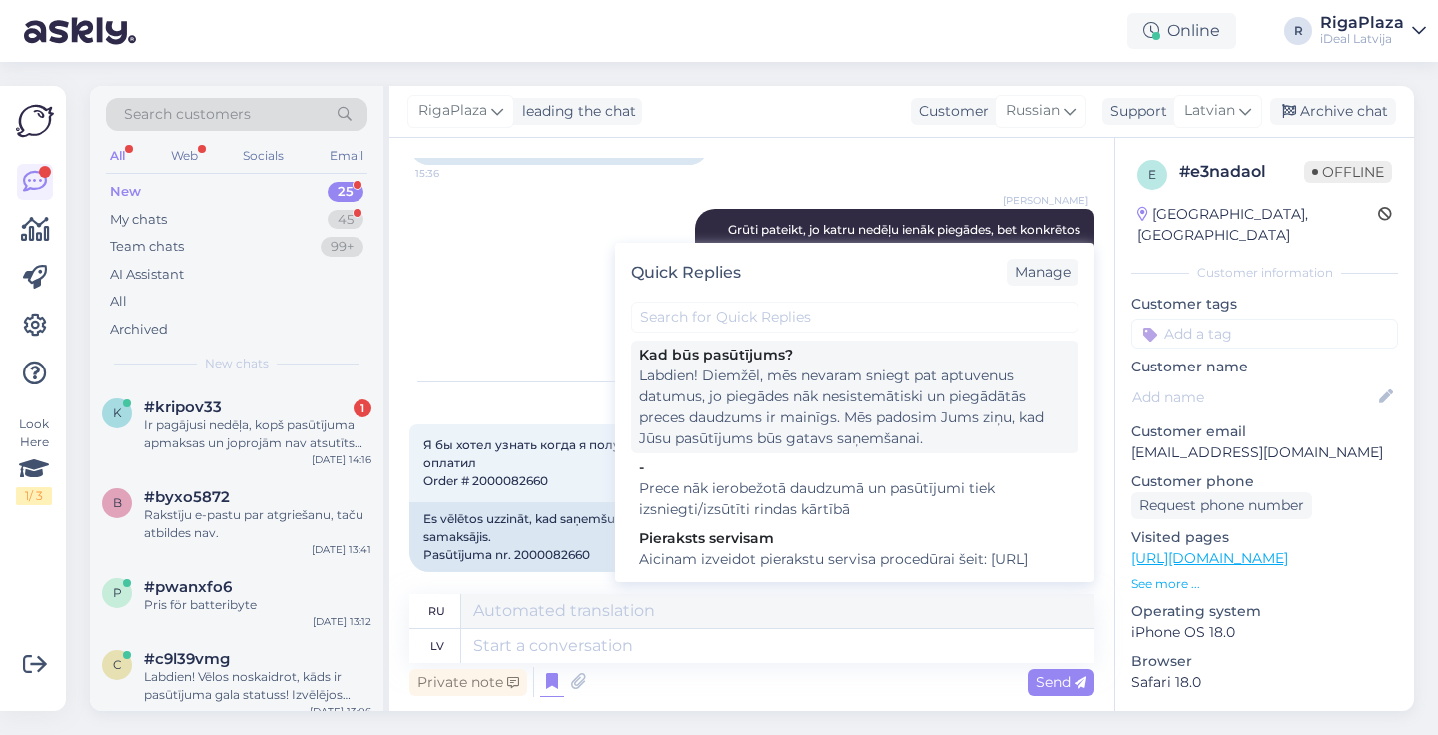
click at [731, 384] on div "Labdien! Diemžēl, mēs nevaram sniegt pat aptuvenus datumus, jo piegādes nāk nes…" at bounding box center [855, 408] width 432 height 84
type textarea "Здравствуйте! сожалению, мы не можем указать даже приблизительные даты, так как…"
type textarea "Labdien! Diemžēl, mēs nevaram sniegt pat aptuvenus datumus, jo piegādes nāk nes…"
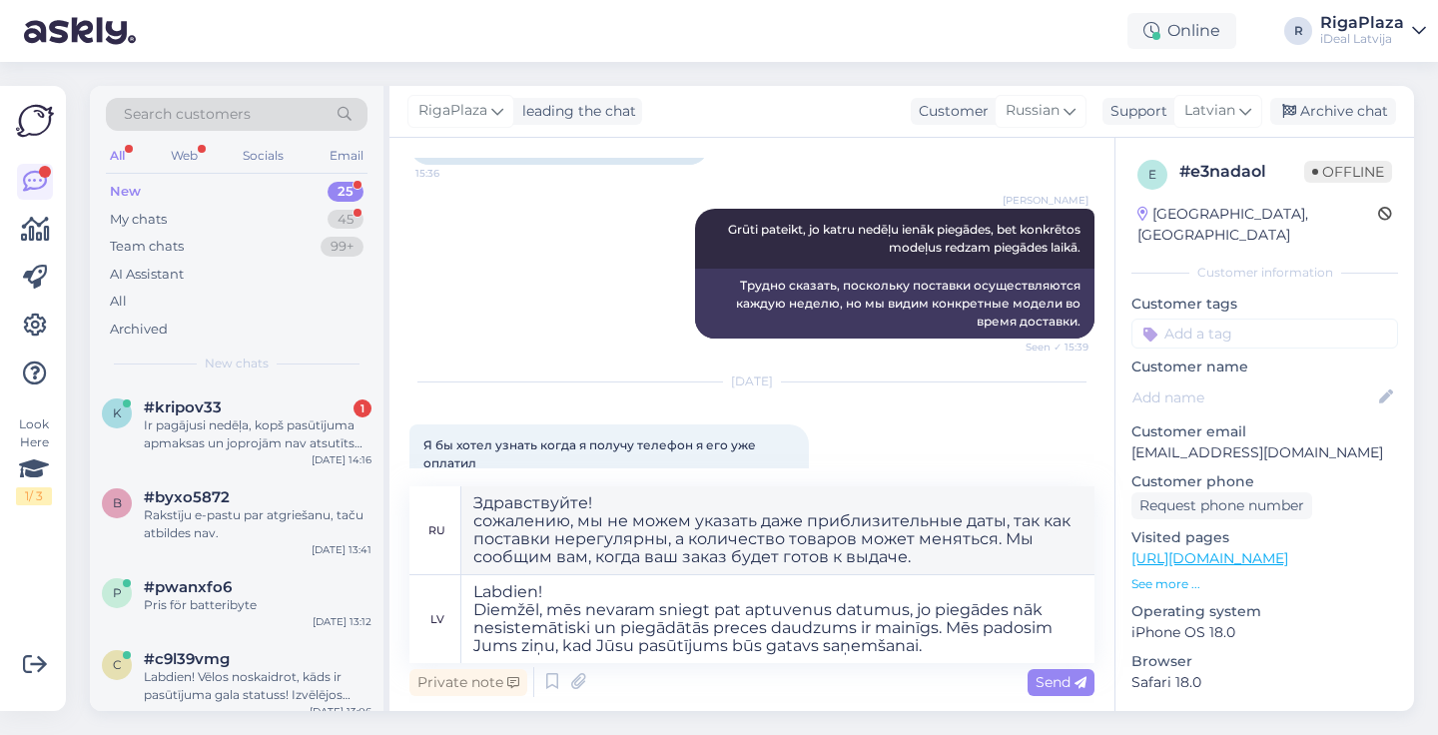
click at [1022, 682] on div "Private note Send" at bounding box center [752, 682] width 685 height 38
click at [1073, 683] on span "Send" at bounding box center [1061, 682] width 51 height 18
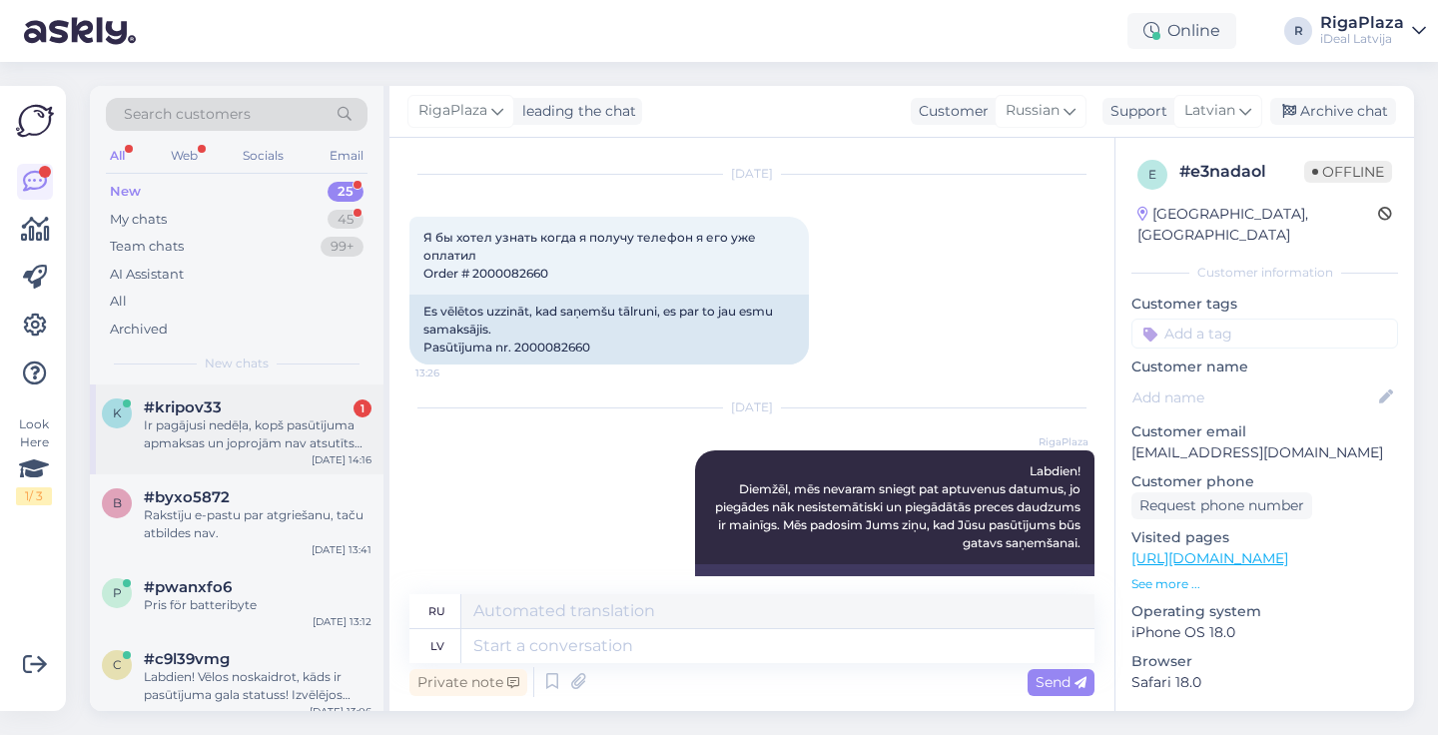
click at [200, 423] on div "Ir pagājusi nedēļa, kopš pasūtījuma apmaksas un joprojām nav atsutīts aptuvenai…" at bounding box center [258, 435] width 228 height 36
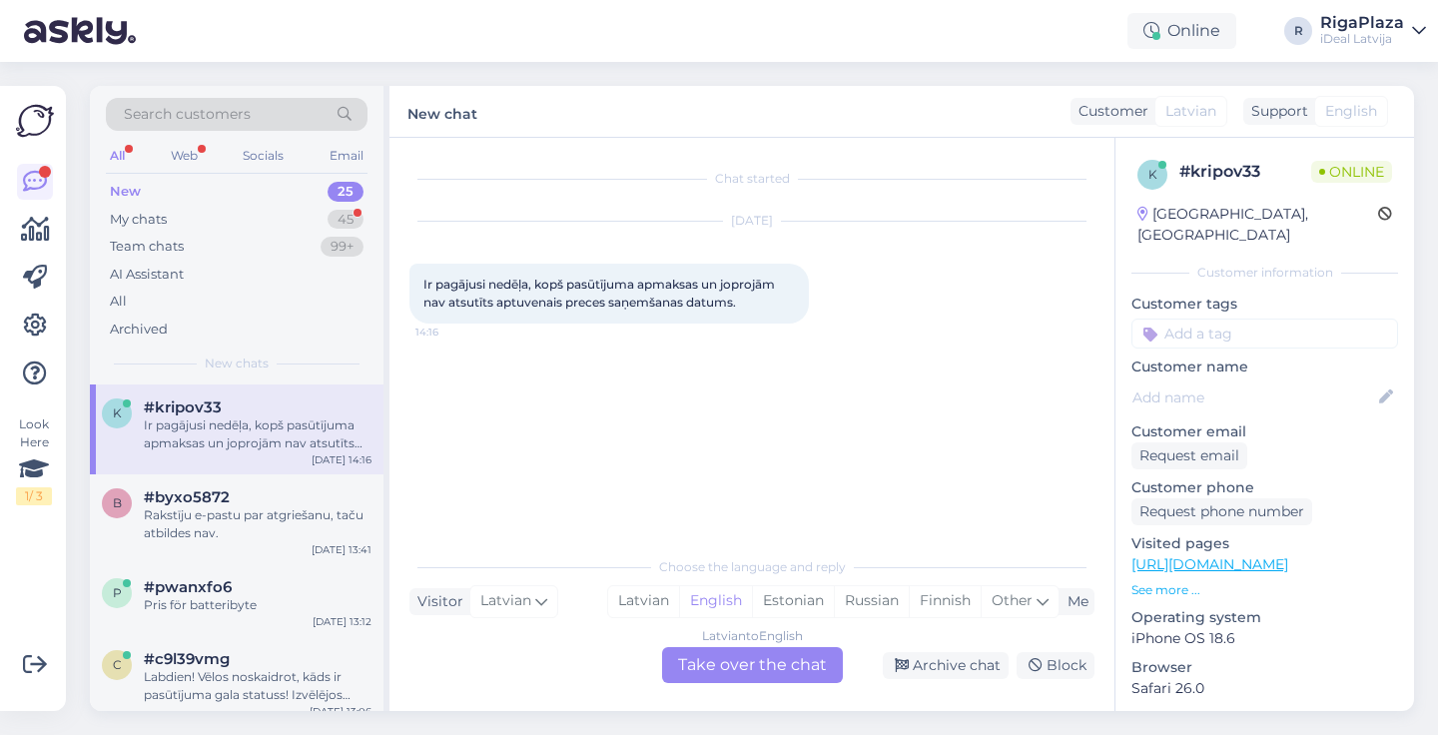
click at [730, 658] on div "Latvian to English Take over the chat" at bounding box center [752, 665] width 181 height 36
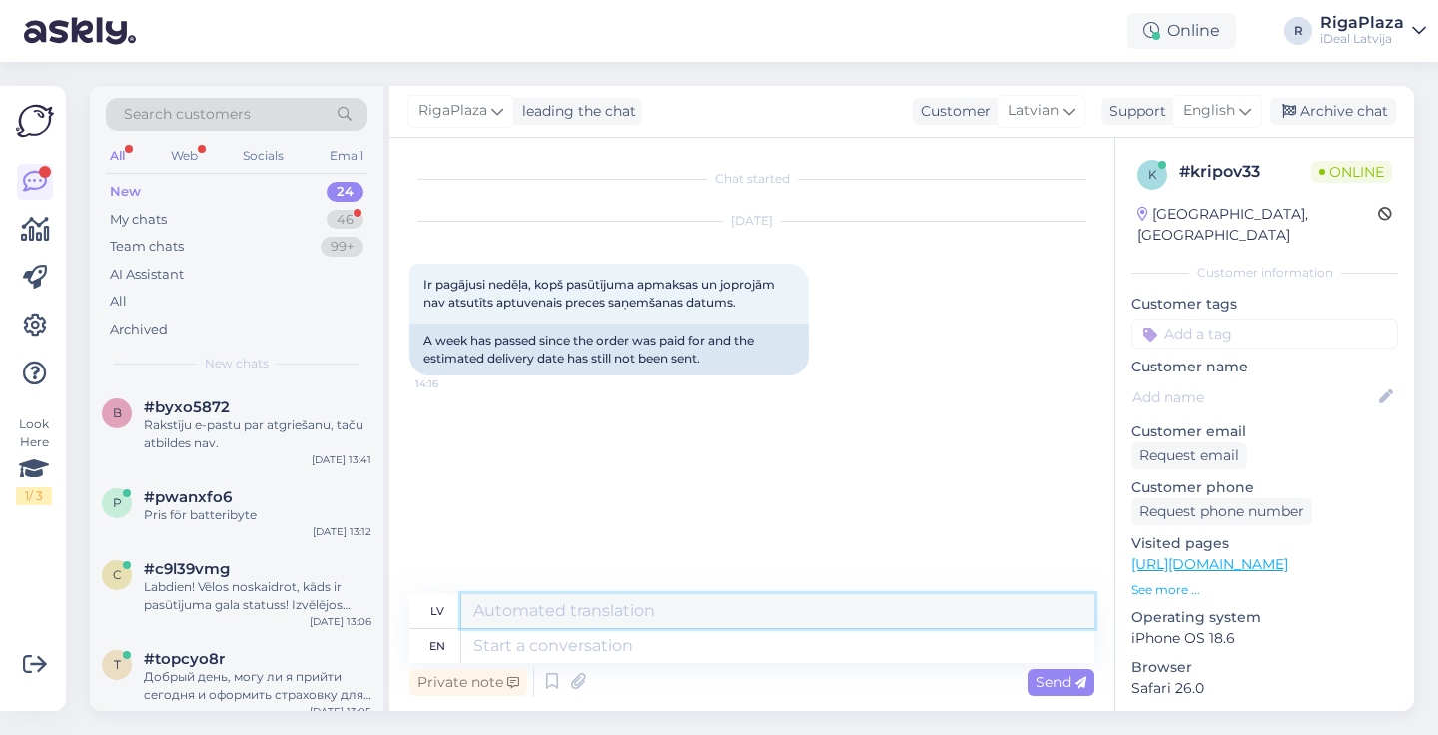
click at [510, 608] on textarea at bounding box center [777, 611] width 633 height 34
click at [1239, 108] on div "English" at bounding box center [1218, 111] width 90 height 32
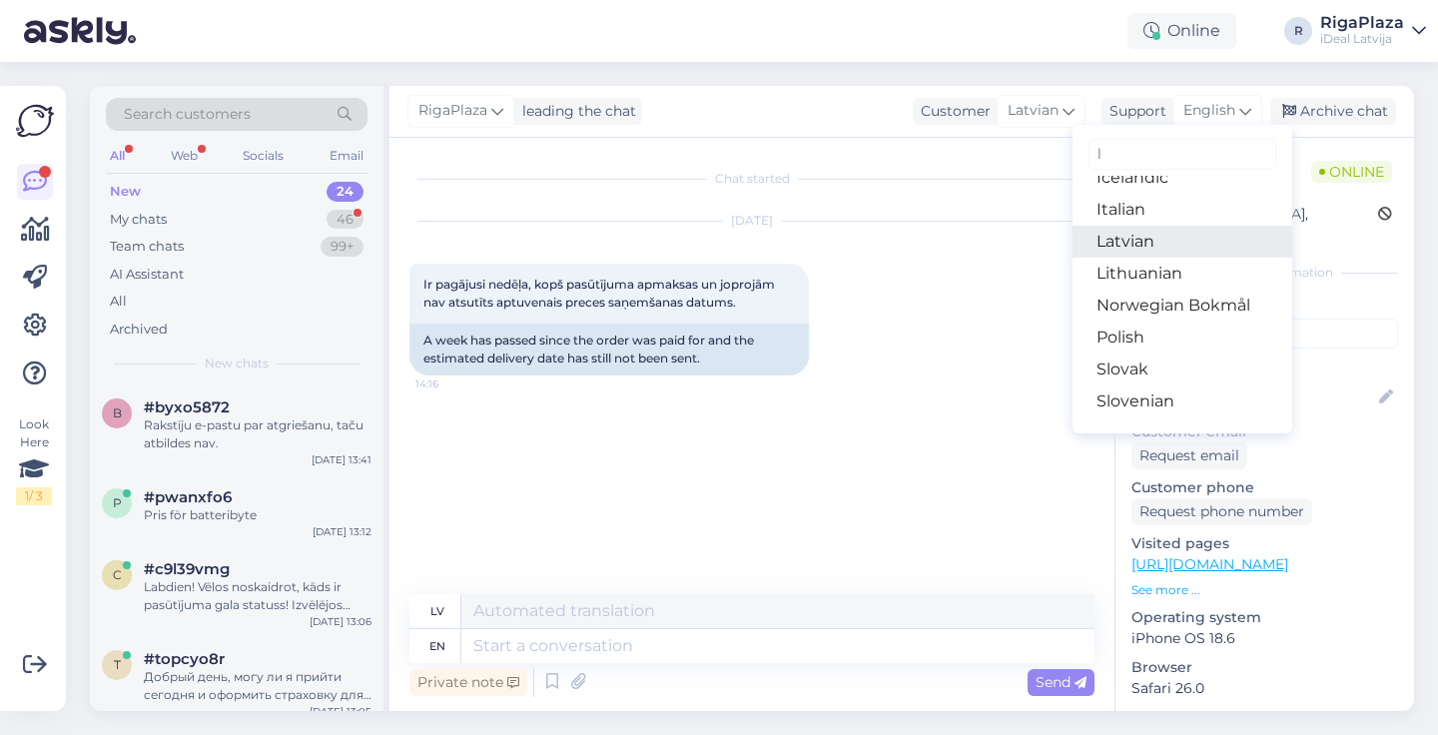
click at [1145, 242] on link "Latvian" at bounding box center [1183, 242] width 220 height 32
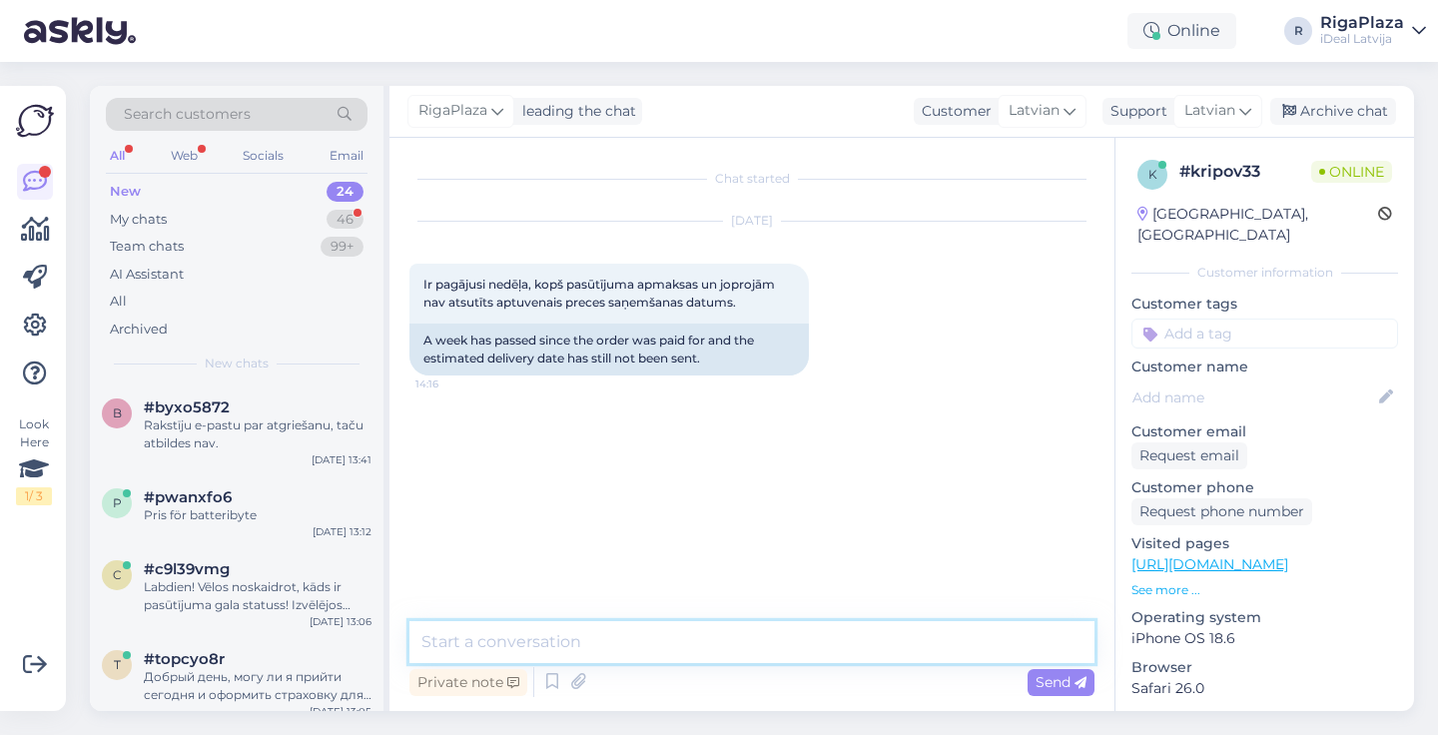
click at [475, 621] on textarea at bounding box center [752, 642] width 685 height 42
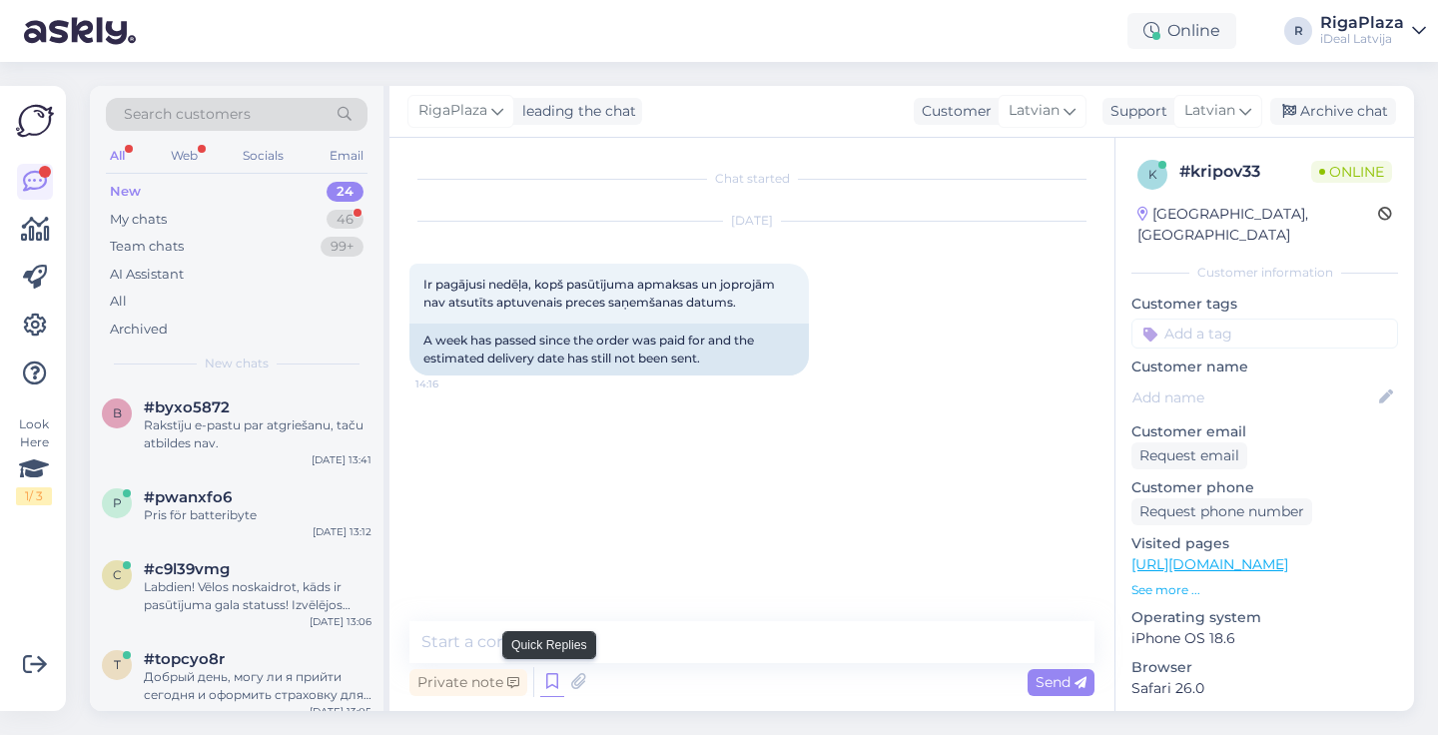
click at [541, 679] on icon at bounding box center [552, 682] width 24 height 30
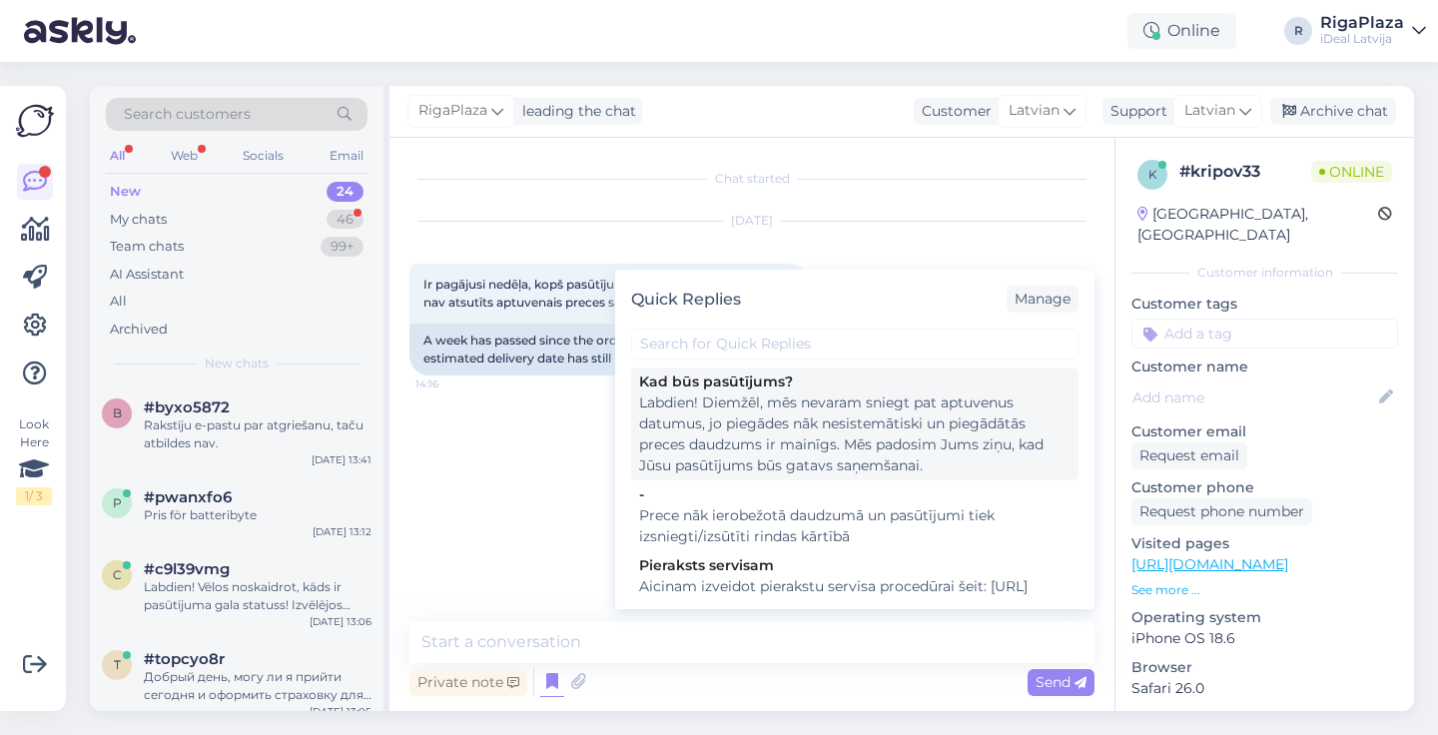
click at [784, 436] on div "Labdien! Diemžēl, mēs nevaram sniegt pat aptuvenus datumus, jo piegādes nāk nes…" at bounding box center [855, 435] width 432 height 84
type textarea "Labdien! Diemžēl, mēs nevaram sniegt pat aptuvenus datumus, jo piegādes nāk nes…"
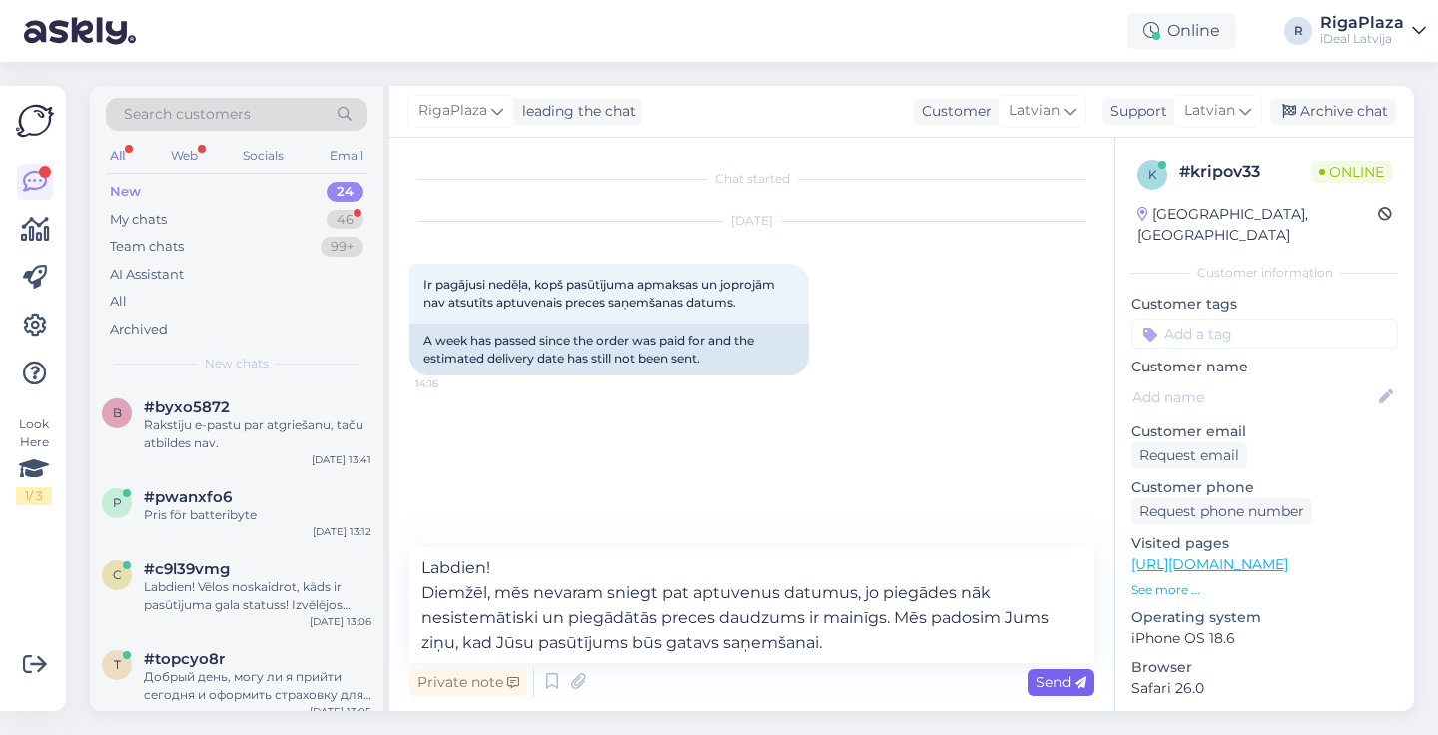
click at [1042, 693] on div "Send" at bounding box center [1061, 682] width 67 height 27
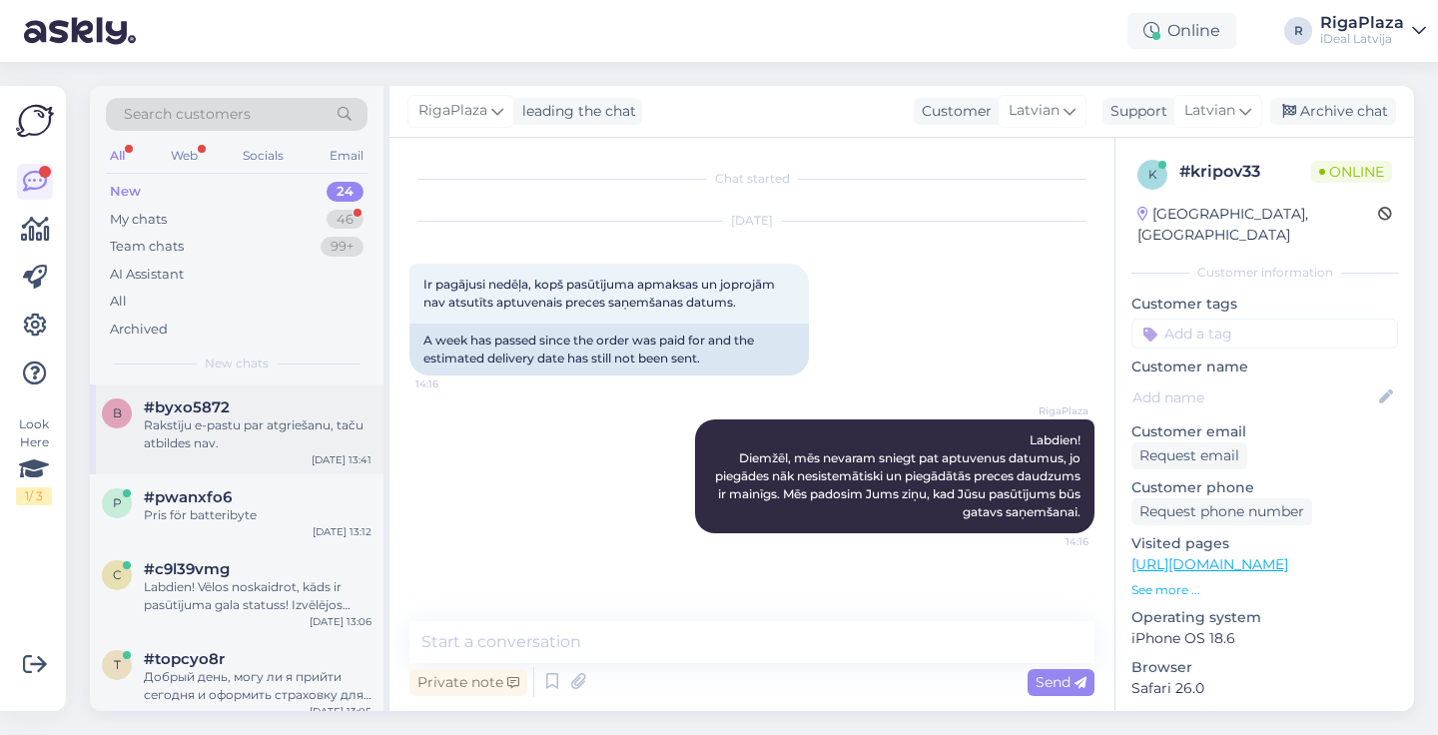
click at [307, 450] on div "b #byxo5872 [PERSON_NAME] e-pastu par [PERSON_NAME], taču atbildes nav. [DATE] …" at bounding box center [237, 430] width 294 height 90
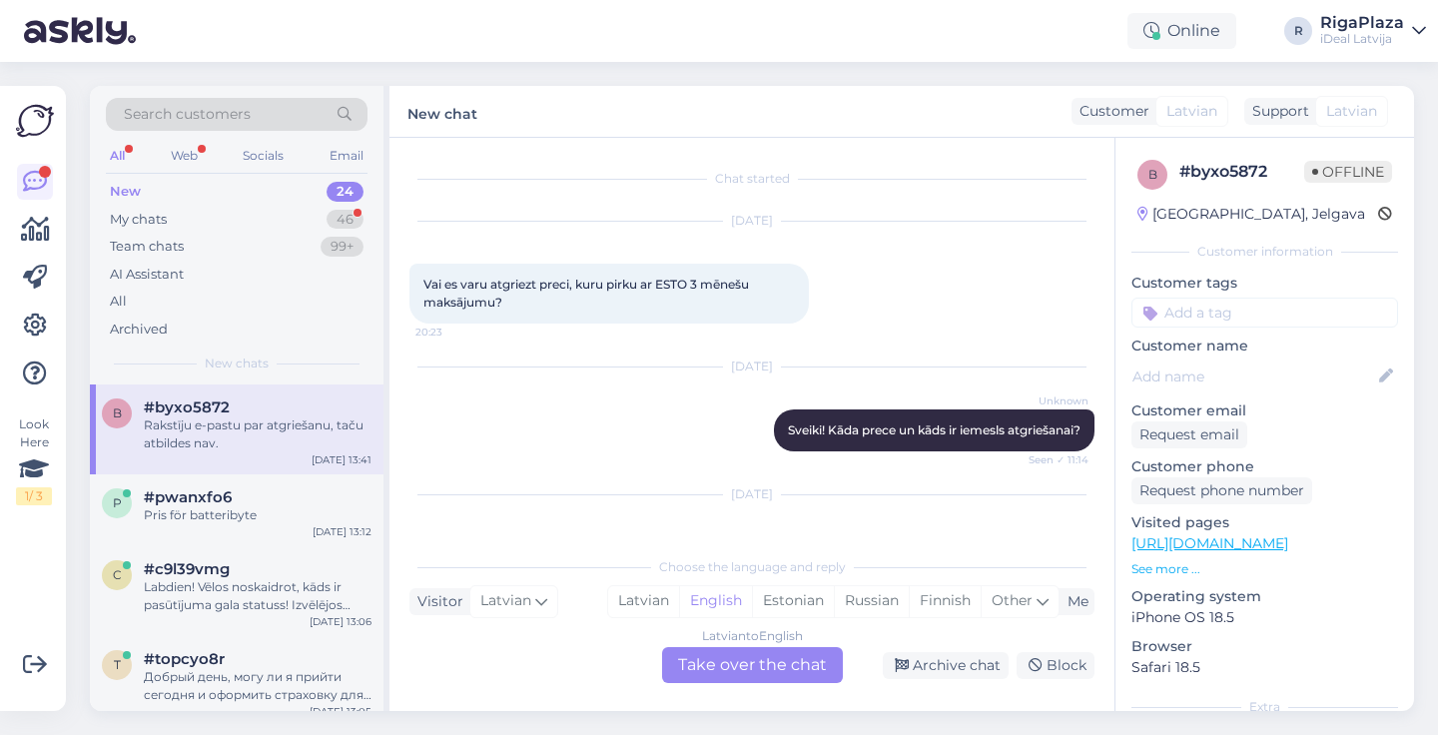
scroll to position [177, 0]
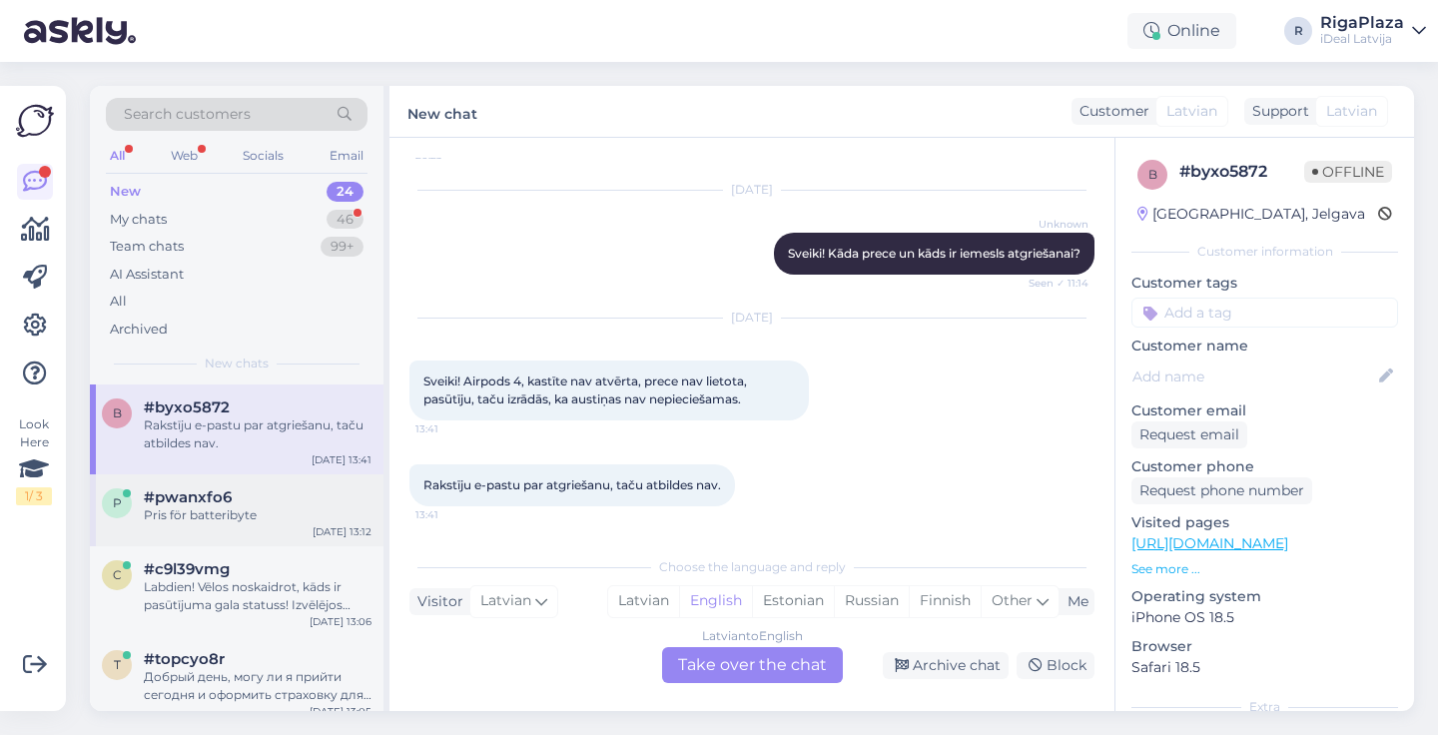
click at [224, 509] on div "Pris för batteribyte" at bounding box center [258, 515] width 228 height 18
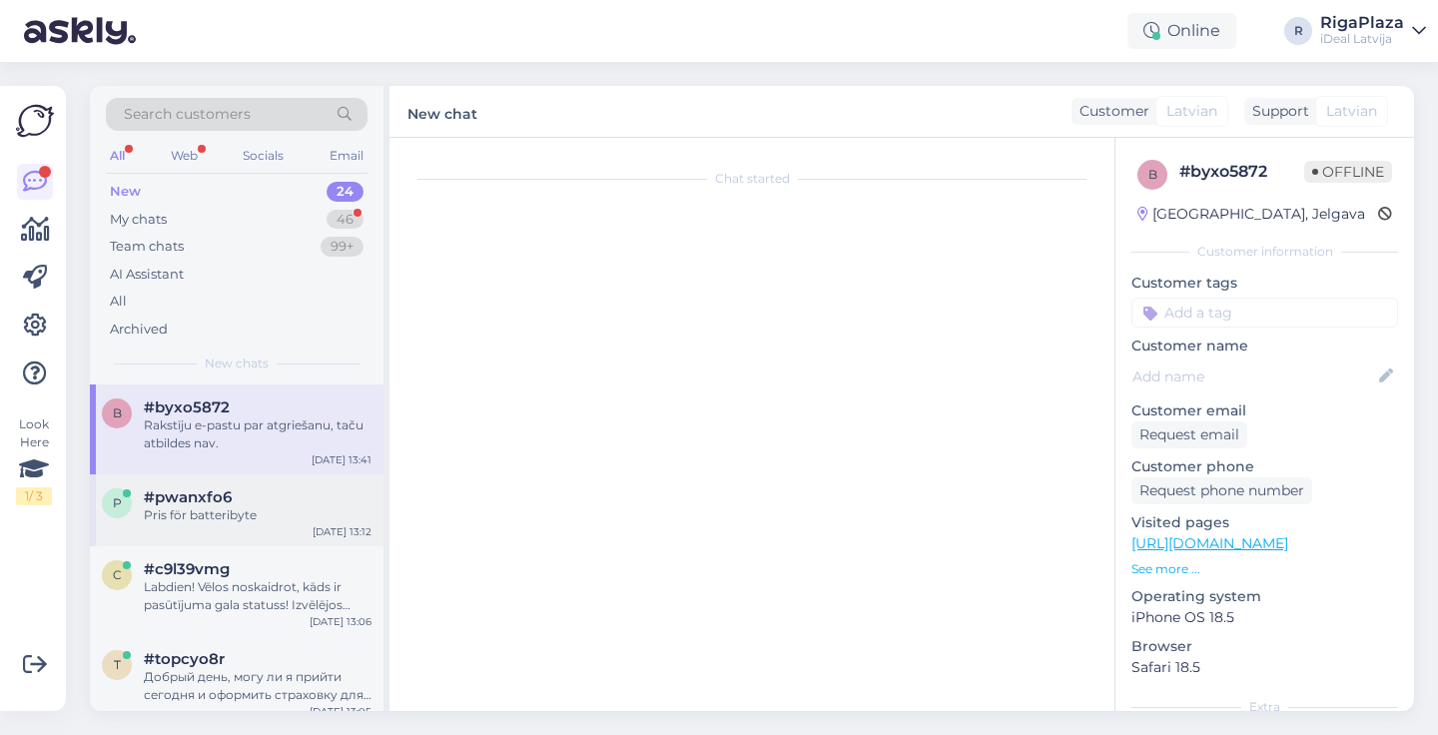
scroll to position [0, 0]
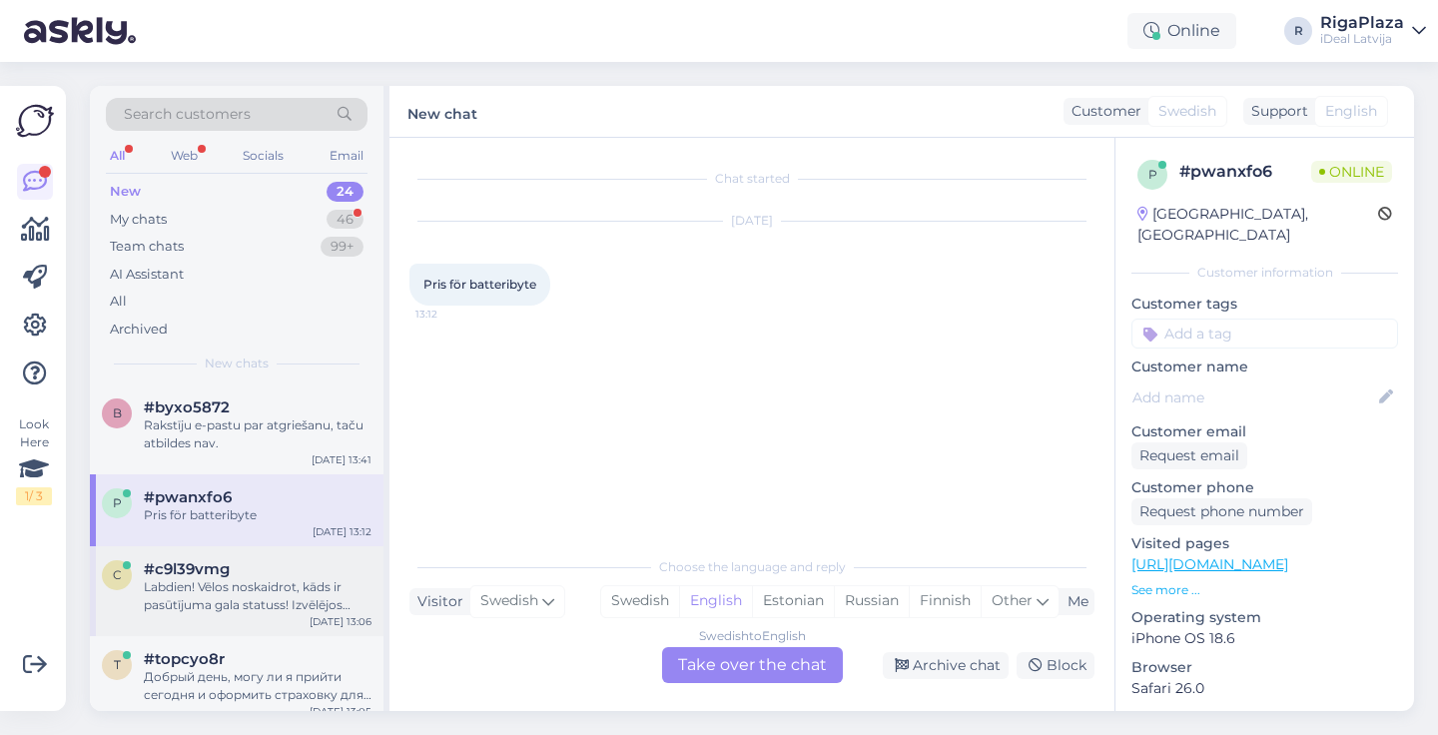
click at [228, 578] on div "Labdien! Vēlos noskaidrot, kāds ir pasūtījuma gala statuss! Izvēlējos apmaksu a…" at bounding box center [258, 596] width 228 height 36
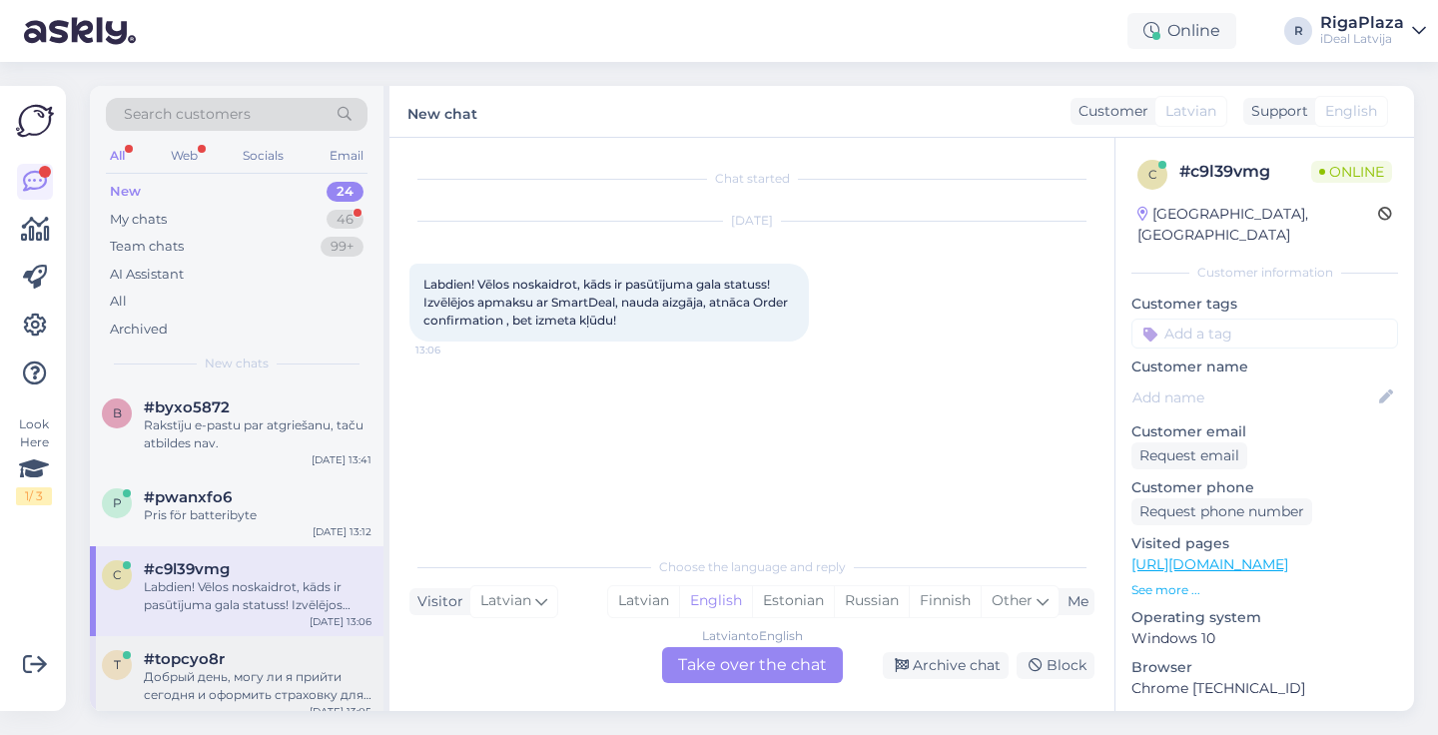
click at [195, 650] on span "#topcyo8r" at bounding box center [184, 659] width 81 height 18
click at [256, 572] on div "#c9l39vmg" at bounding box center [258, 569] width 228 height 18
click at [213, 660] on span "#topcyo8r" at bounding box center [184, 659] width 81 height 18
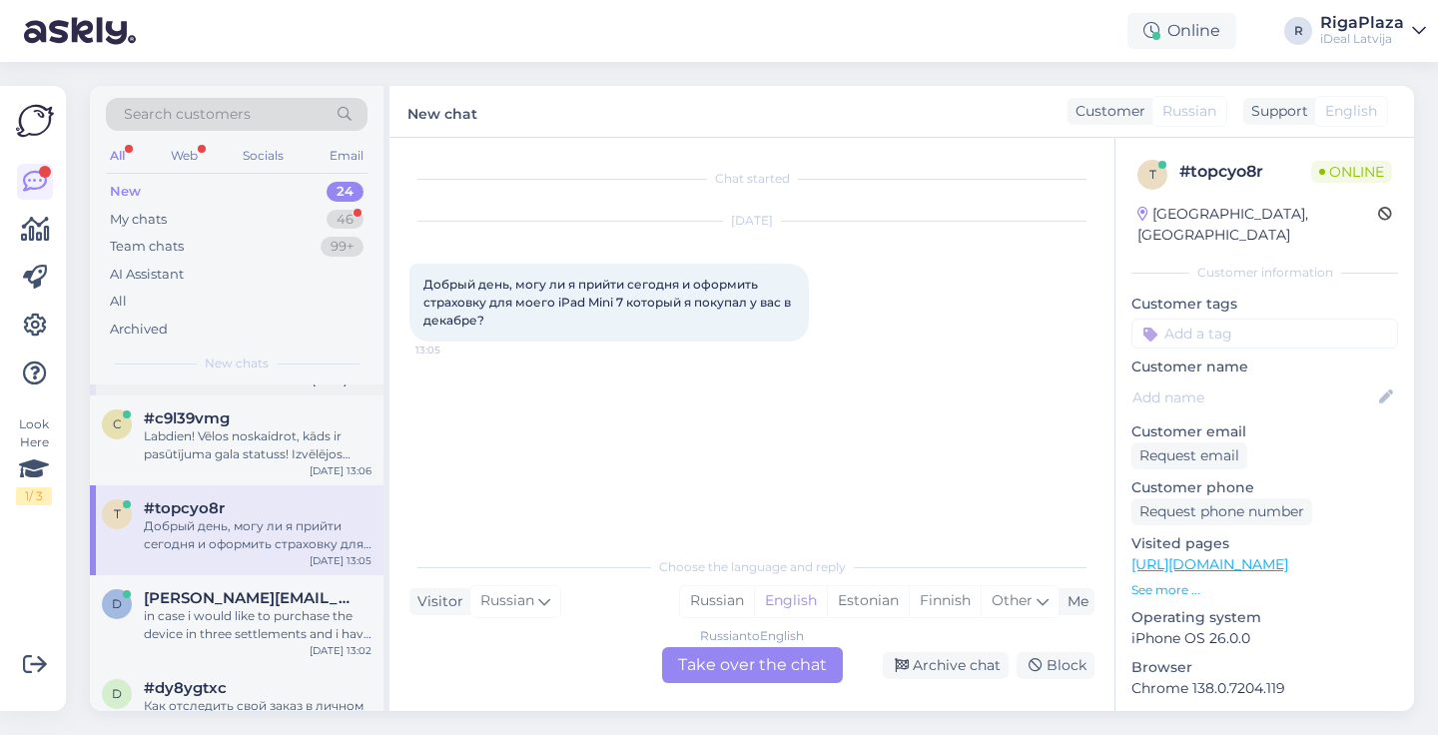
scroll to position [155, 0]
click at [932, 595] on div "Finnish" at bounding box center [945, 601] width 72 height 30
click at [807, 605] on div "English" at bounding box center [790, 601] width 73 height 30
click at [707, 606] on div "Russian" at bounding box center [717, 601] width 74 height 30
click at [827, 610] on div "Estonian" at bounding box center [868, 601] width 82 height 30
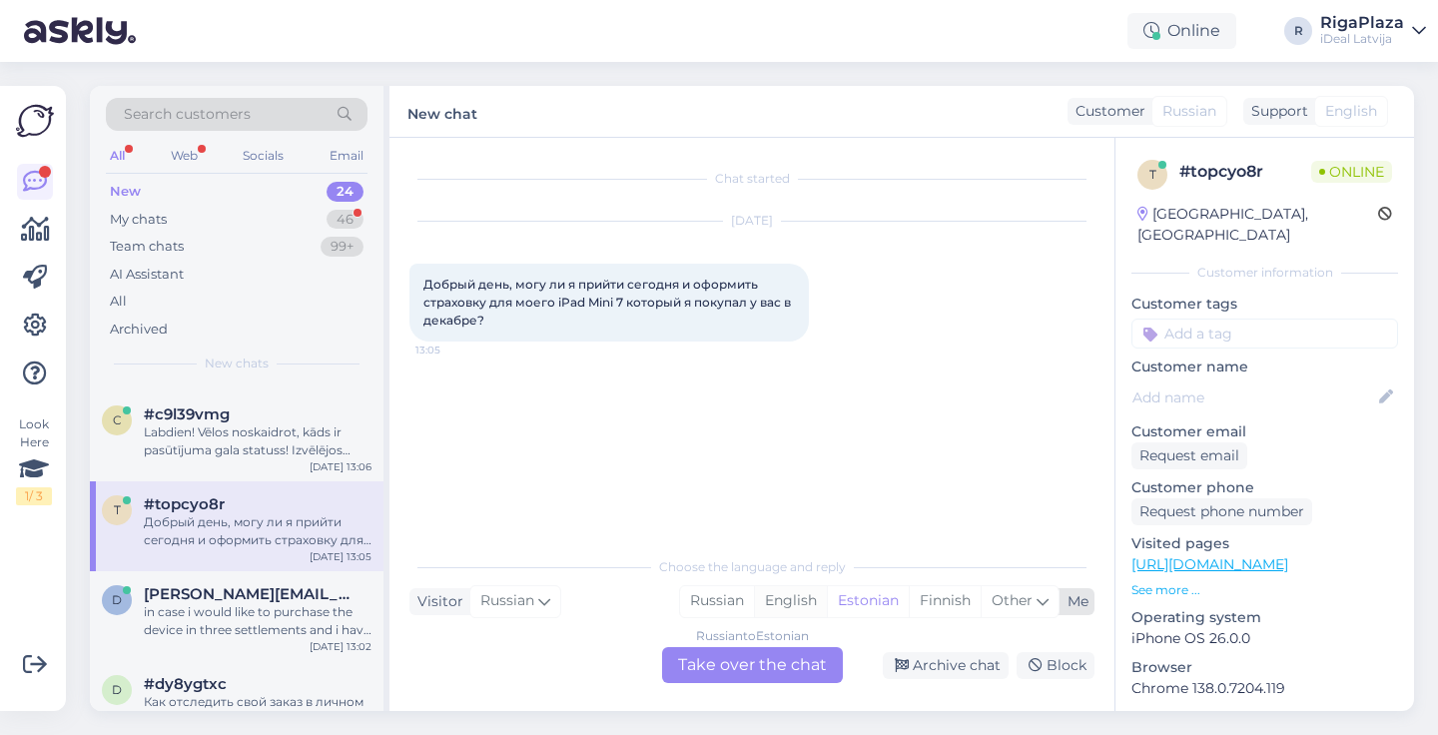
click at [795, 607] on div "English" at bounding box center [790, 601] width 73 height 30
click at [761, 665] on div "Russian to English Take over the chat" at bounding box center [752, 665] width 181 height 36
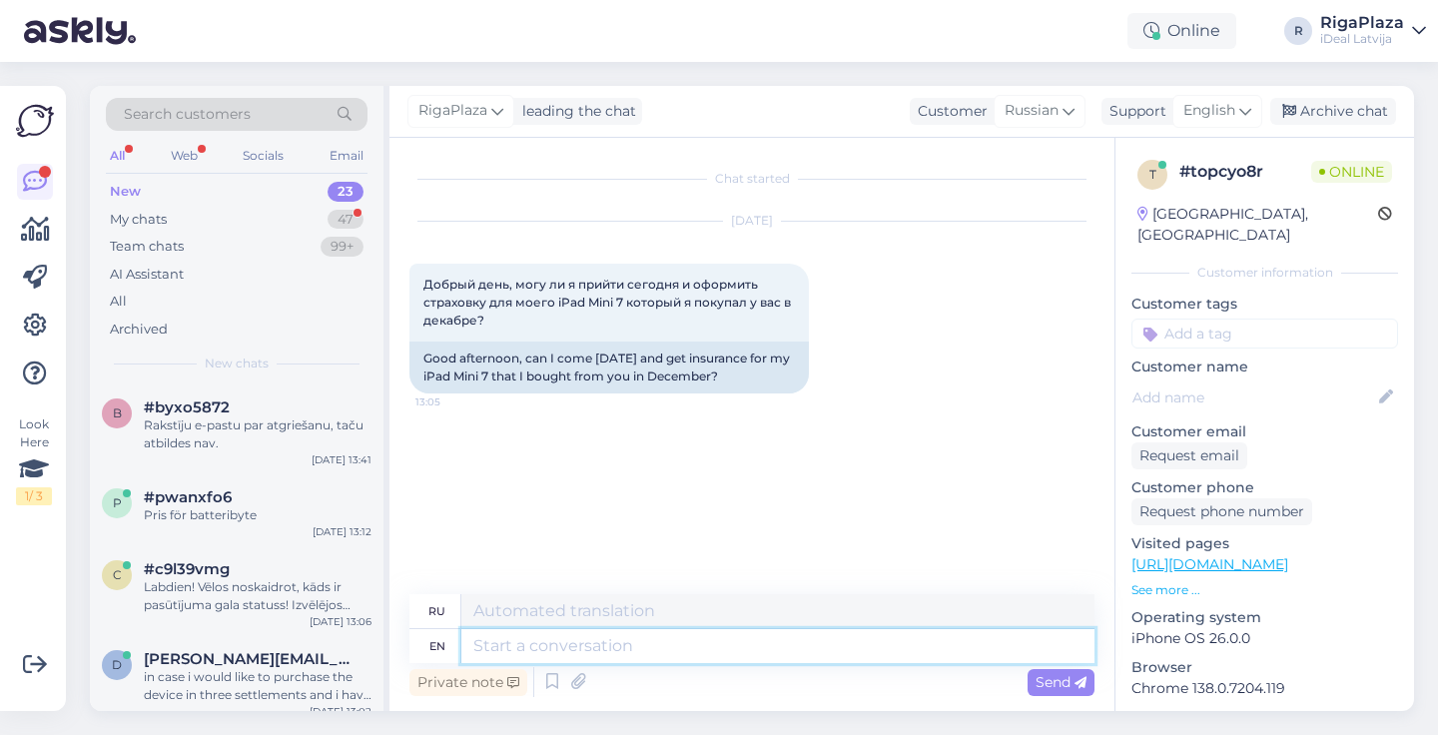
click at [537, 654] on textarea at bounding box center [777, 646] width 633 height 34
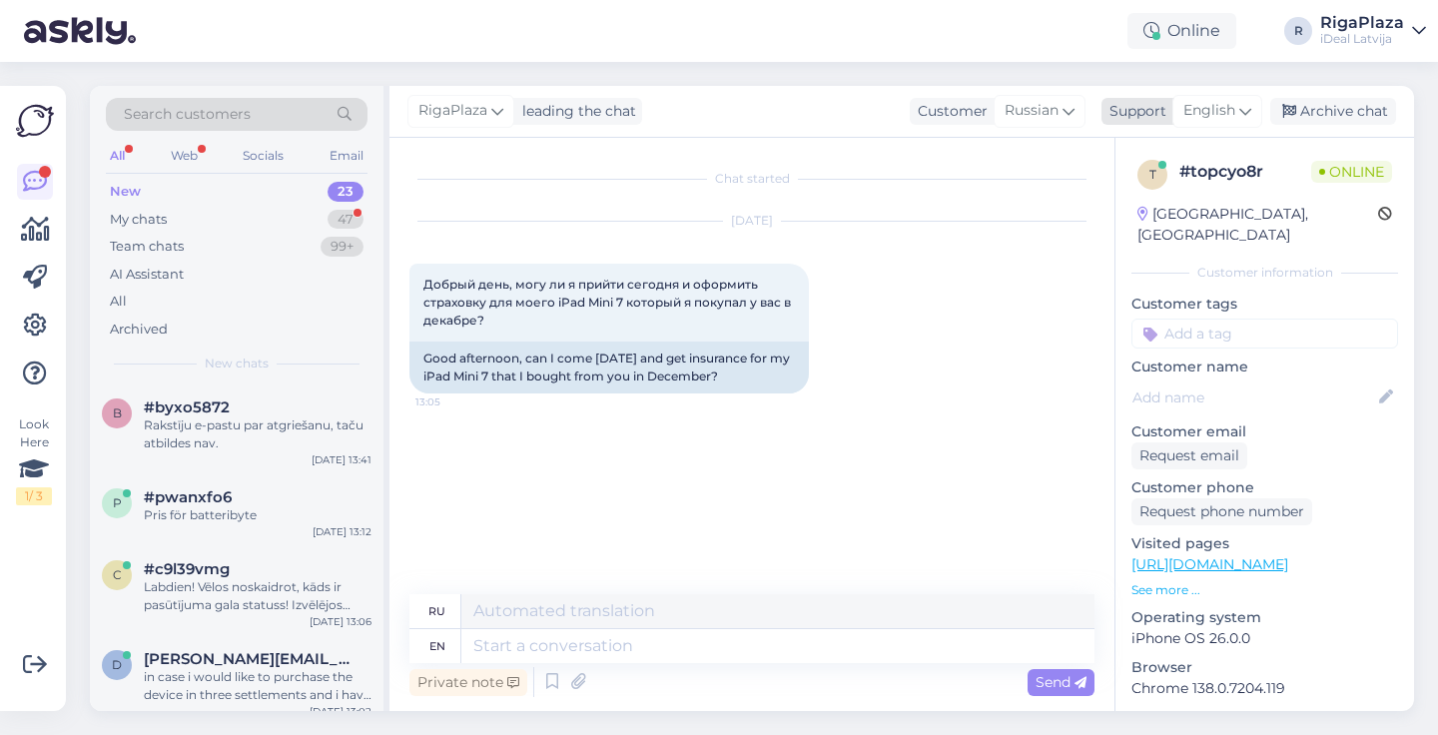
click at [1216, 120] on span "English" at bounding box center [1210, 111] width 52 height 22
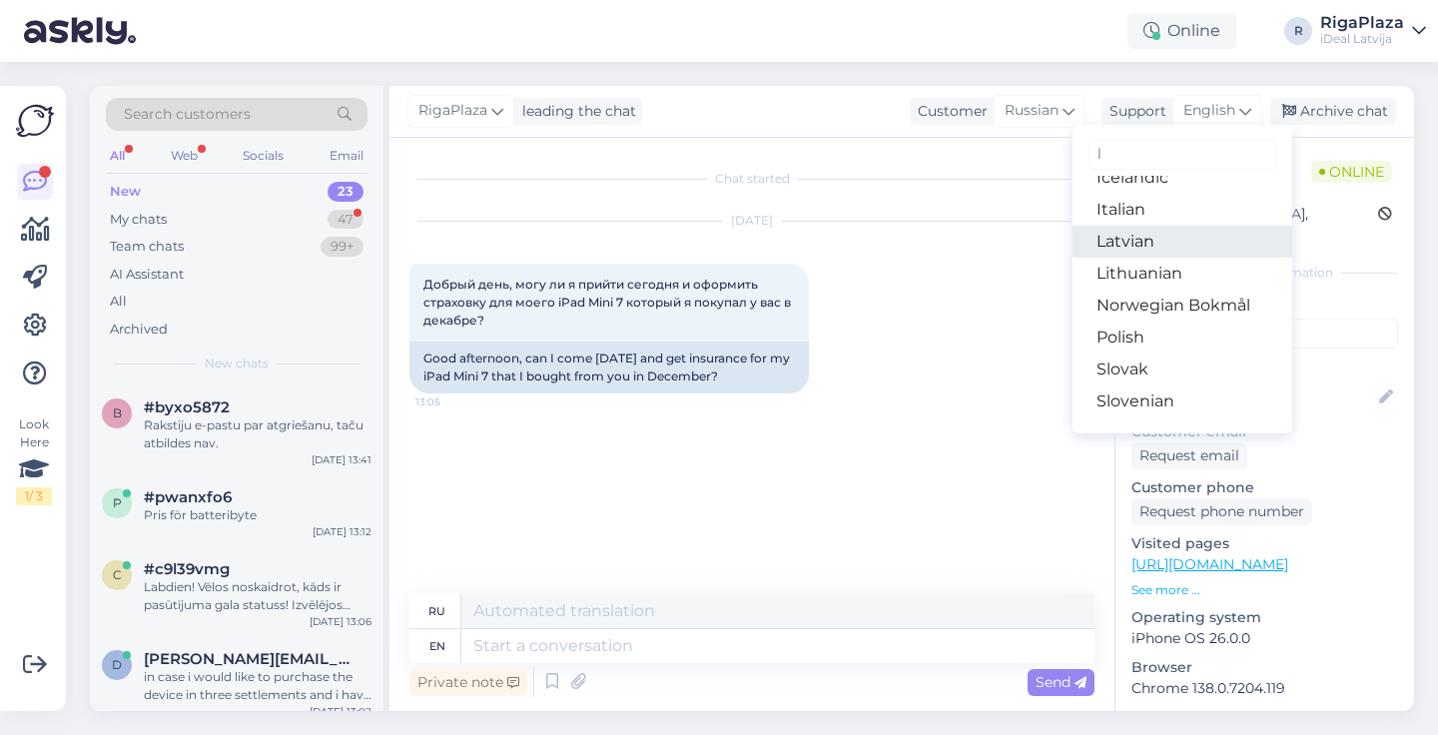
click at [1148, 245] on link "Latvian" at bounding box center [1183, 242] width 220 height 32
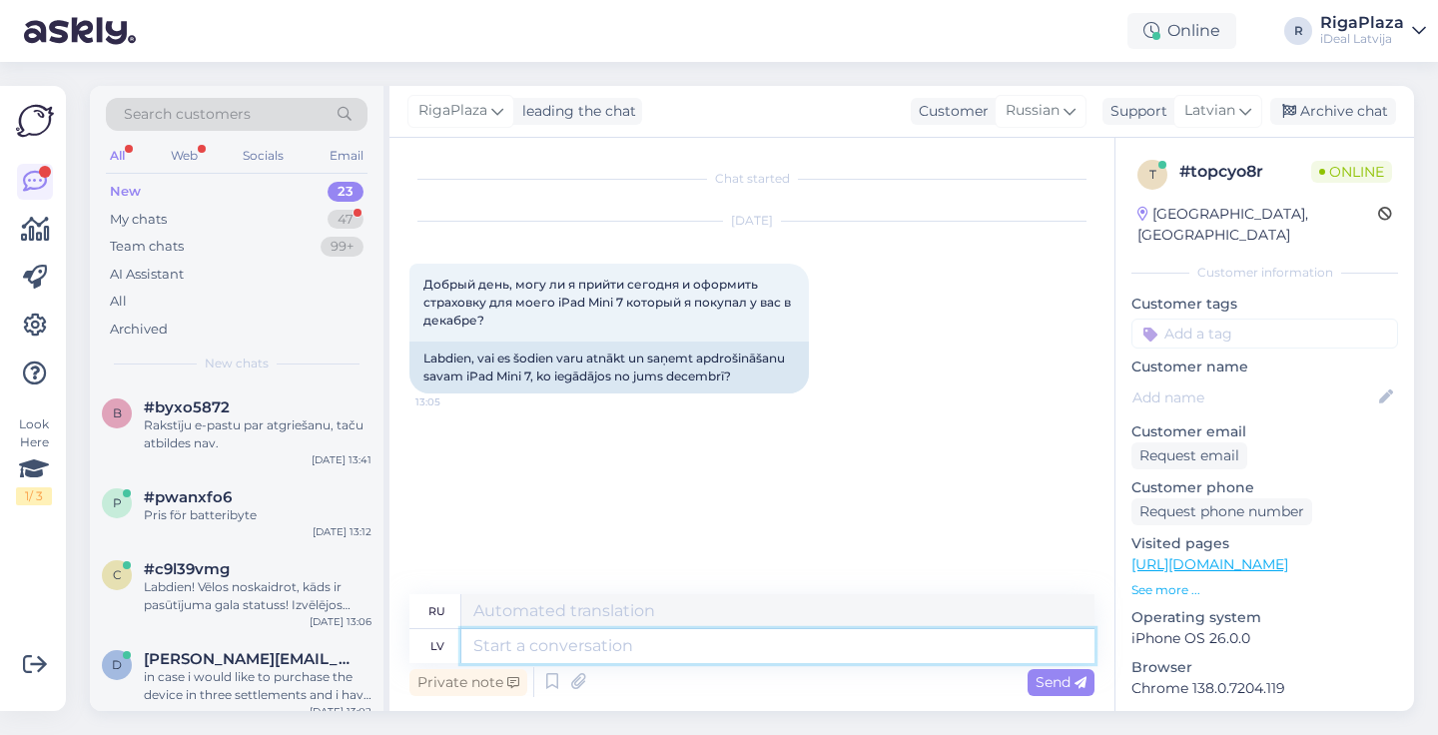
click at [526, 651] on textarea at bounding box center [777, 646] width 633 height 34
type textarea "A"
type textarea "Sveiki,"
type textarea "Привет,"
type textarea "Sveiki, apdrošinā"
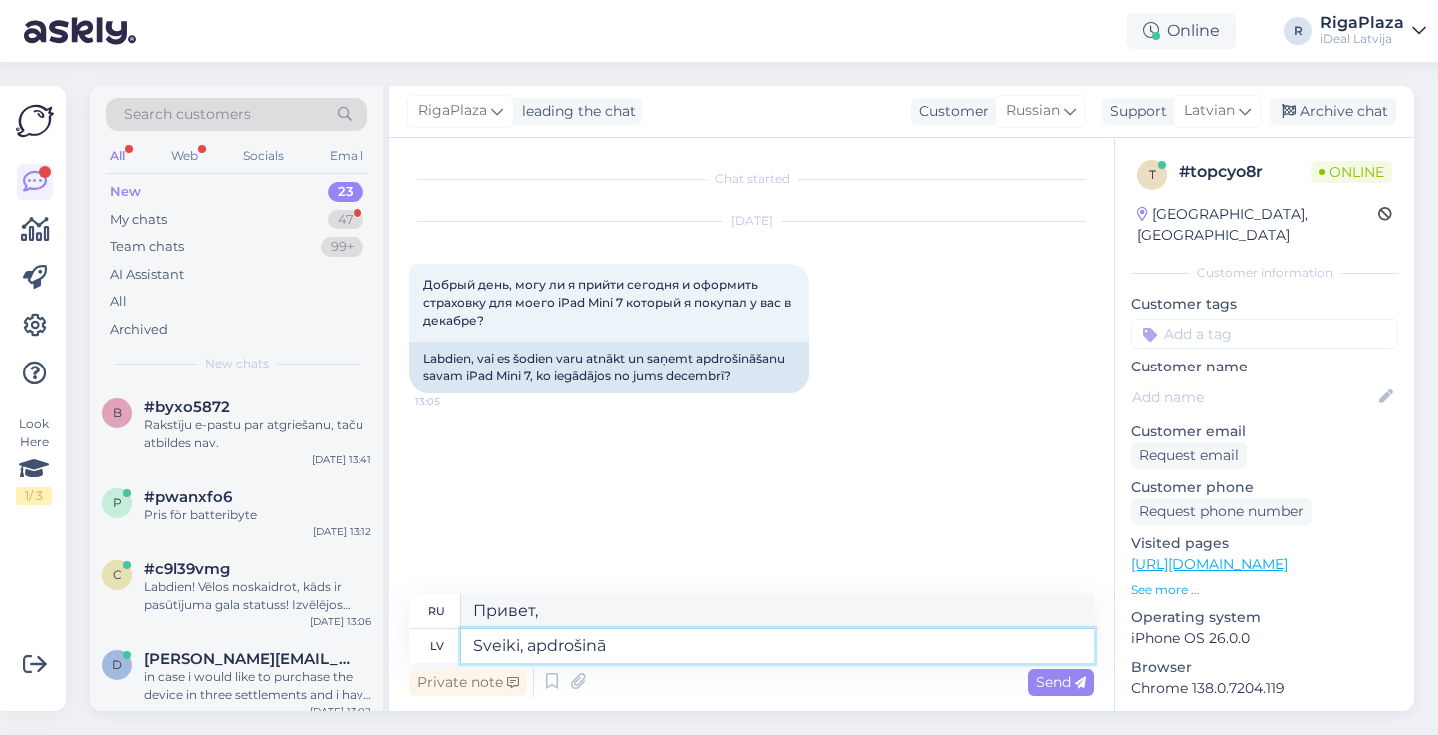
type textarea "Привет, страховка"
type textarea "Sveiki, apdrošināšanu var"
type textarea "Здравствуйте, страховка доступна."
type textarea "Sveiki, apdrošināšanu var izveidot"
type textarea "Здравствуйте, страховку можно создать"
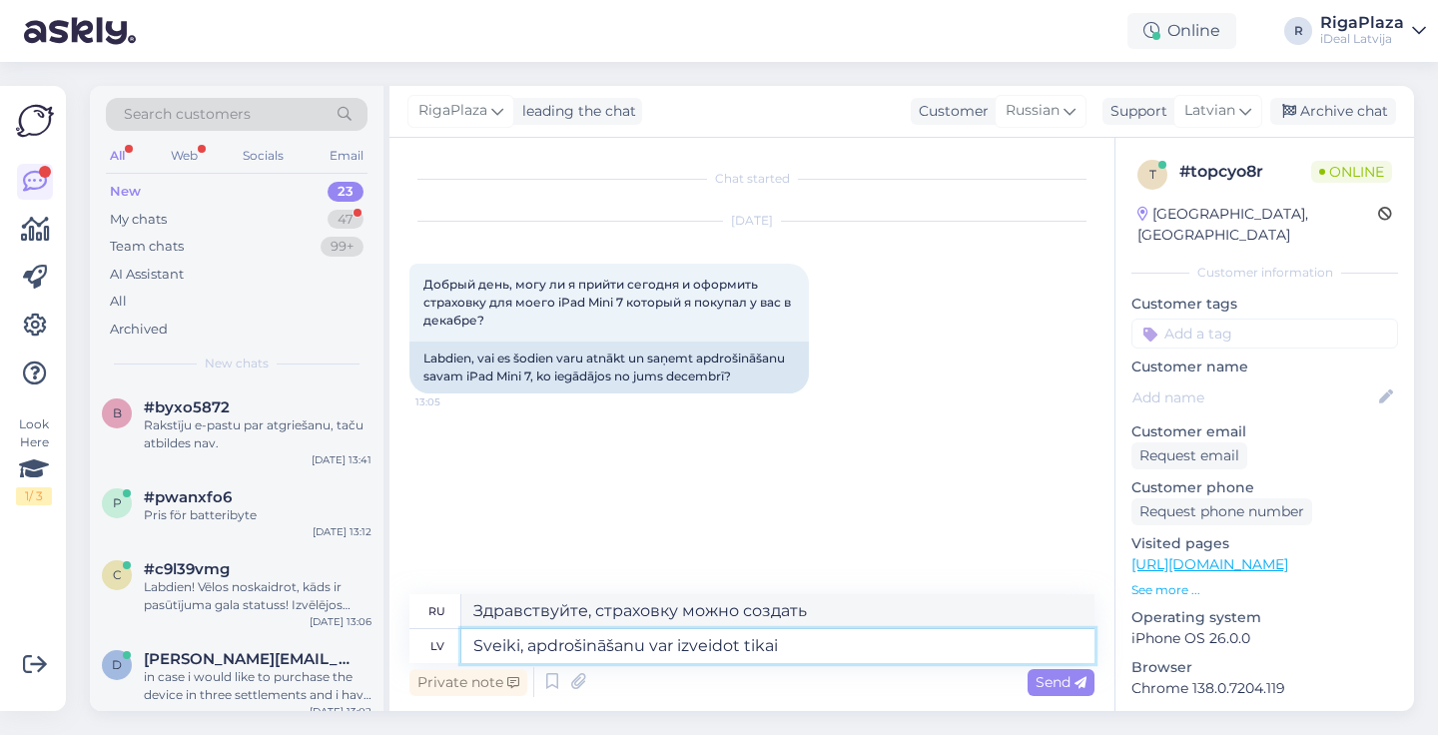
type textarea "Sveiki, apdrošināšanu var izveidot tikai"
type textarea "Здравствуйте, страховку можно создать только"
type textarea "Sveiki, apdrošināšanu var izveidot tikai pie p"
type textarea "Здравствуйте, страховку можно создать только на"
type textarea "Sveiki, apdrošināšanu var izveidot tikai"
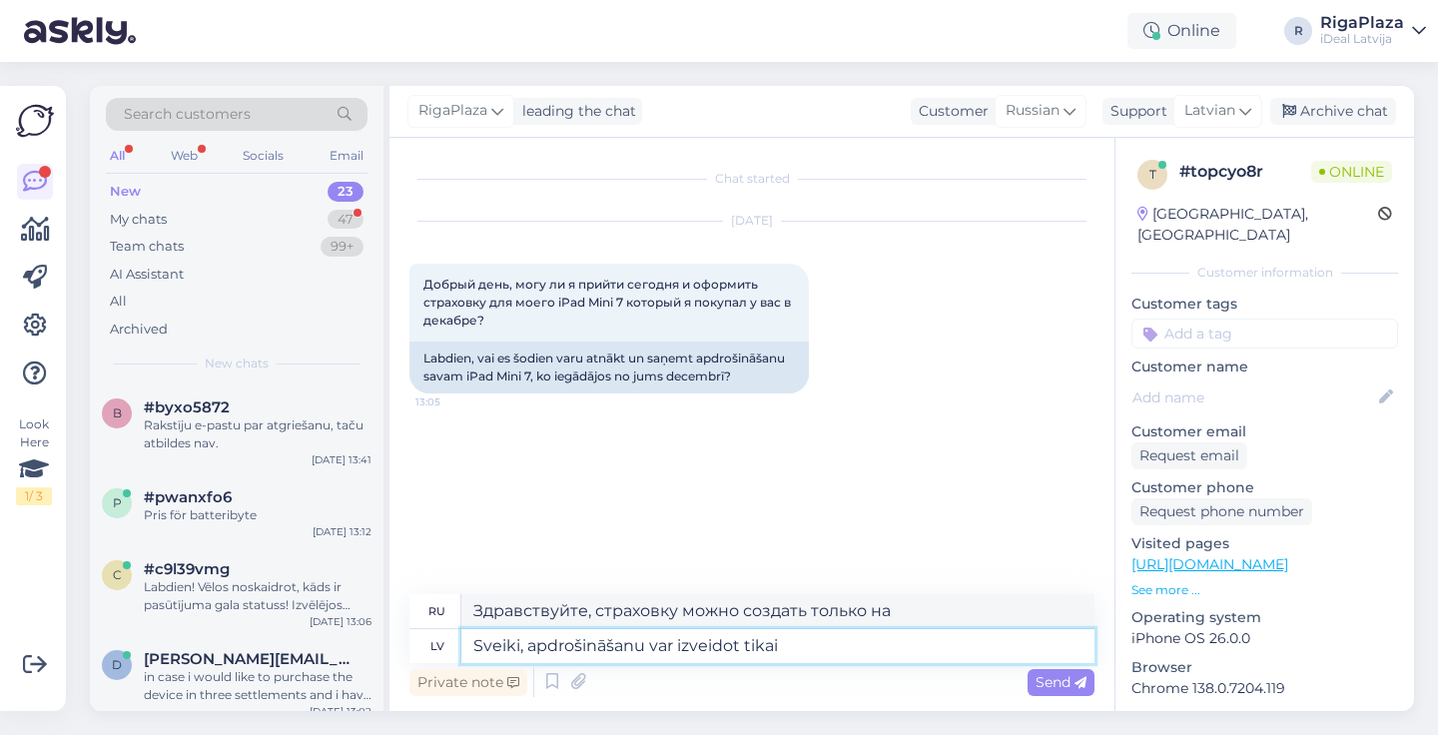
type textarea "Здравствуйте, страховку можно создать только"
type textarea "Sveiki, apdrošināšanu var izveidot tikai preces ie"
type textarea "Здравствуйте, страховку можно оформить только на товары."
type textarea "Sveiki, apdrošināšanu var izveidot tikai preces iegādes la"
type textarea "Здравствуйте, страховку можно оформить только при покупке товара."
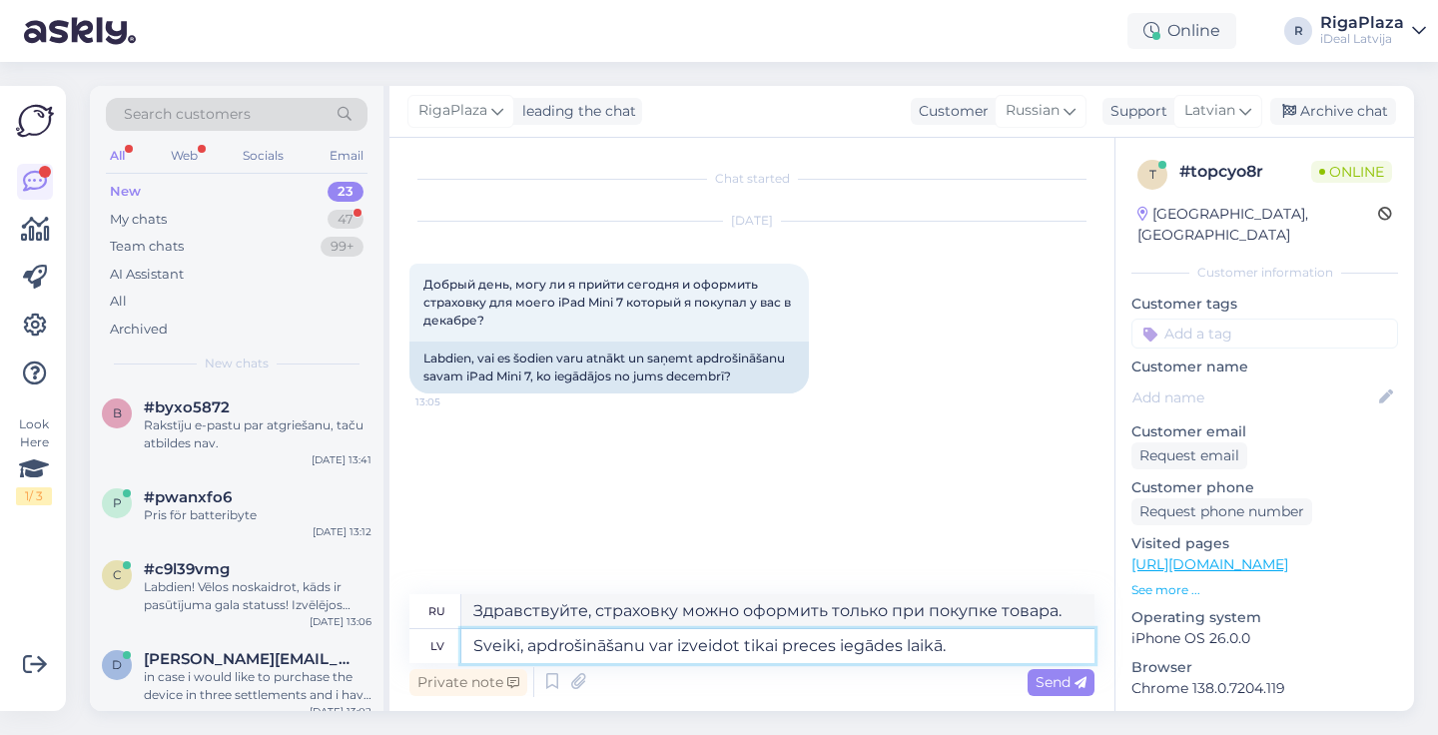
type textarea "Sveiki, apdrošināšanu var izveidot tikai preces iegādes laikā."
type textarea "Здравствуйте, страховку можно оформить только в момент покупки товара."
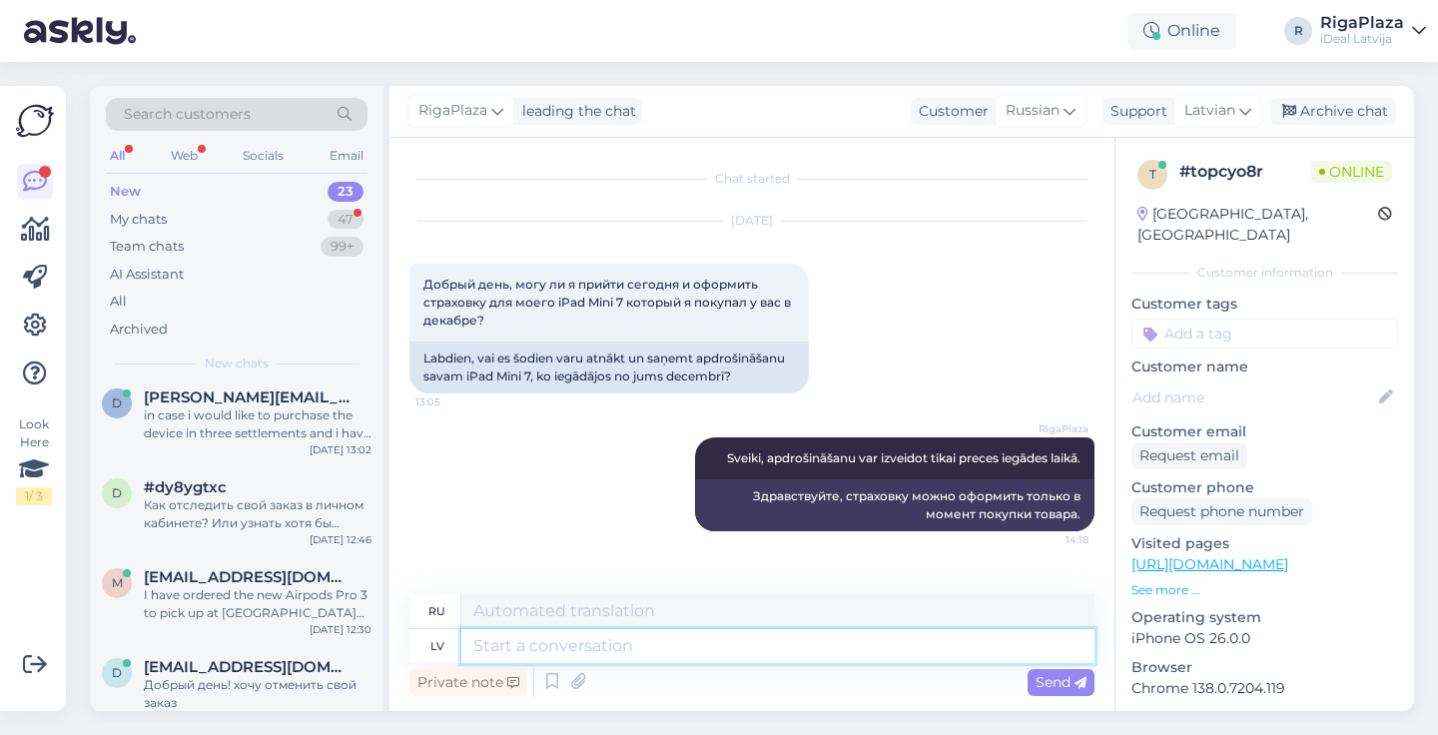
scroll to position [265, 0]
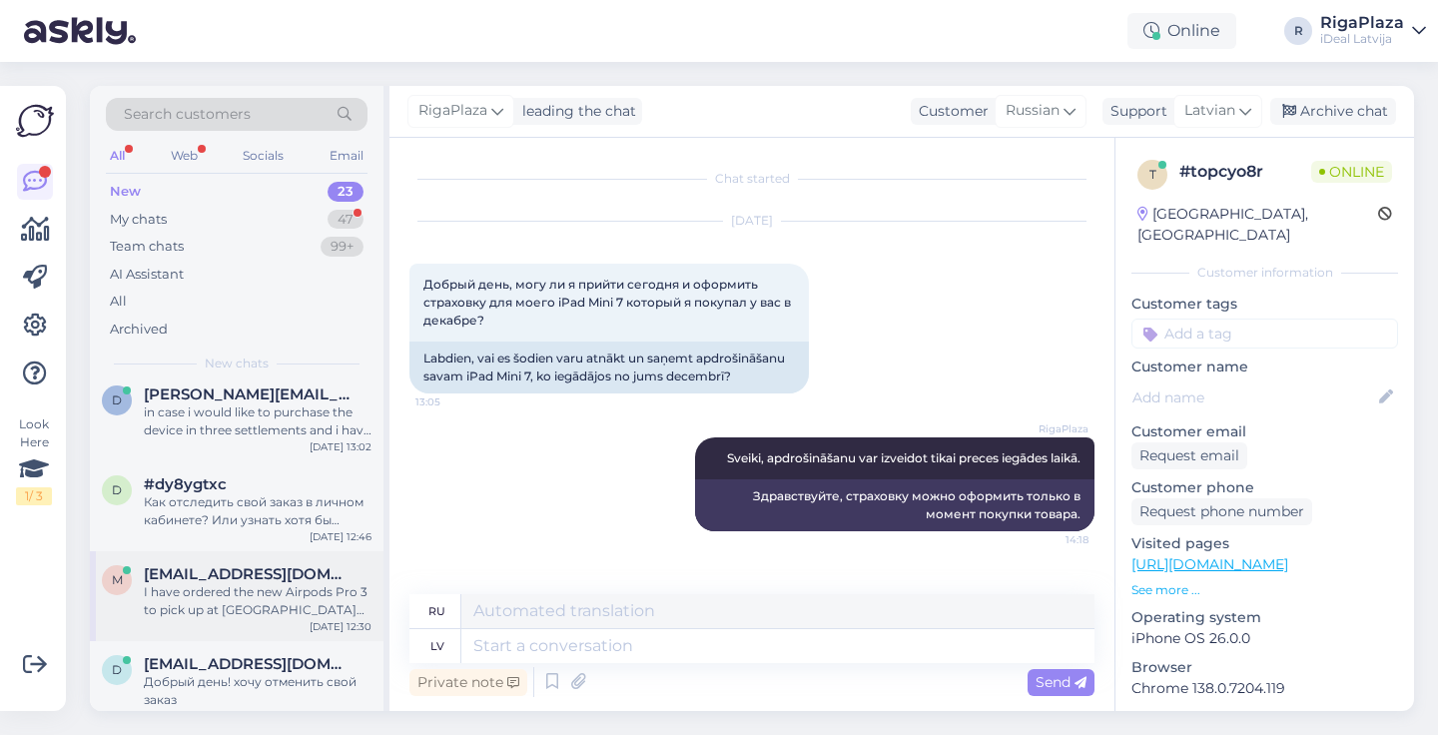
click at [193, 610] on div "I have ordered the new Airpods Pro 3 to pick up at [GEOGRAPHIC_DATA] but I have…" at bounding box center [258, 601] width 228 height 36
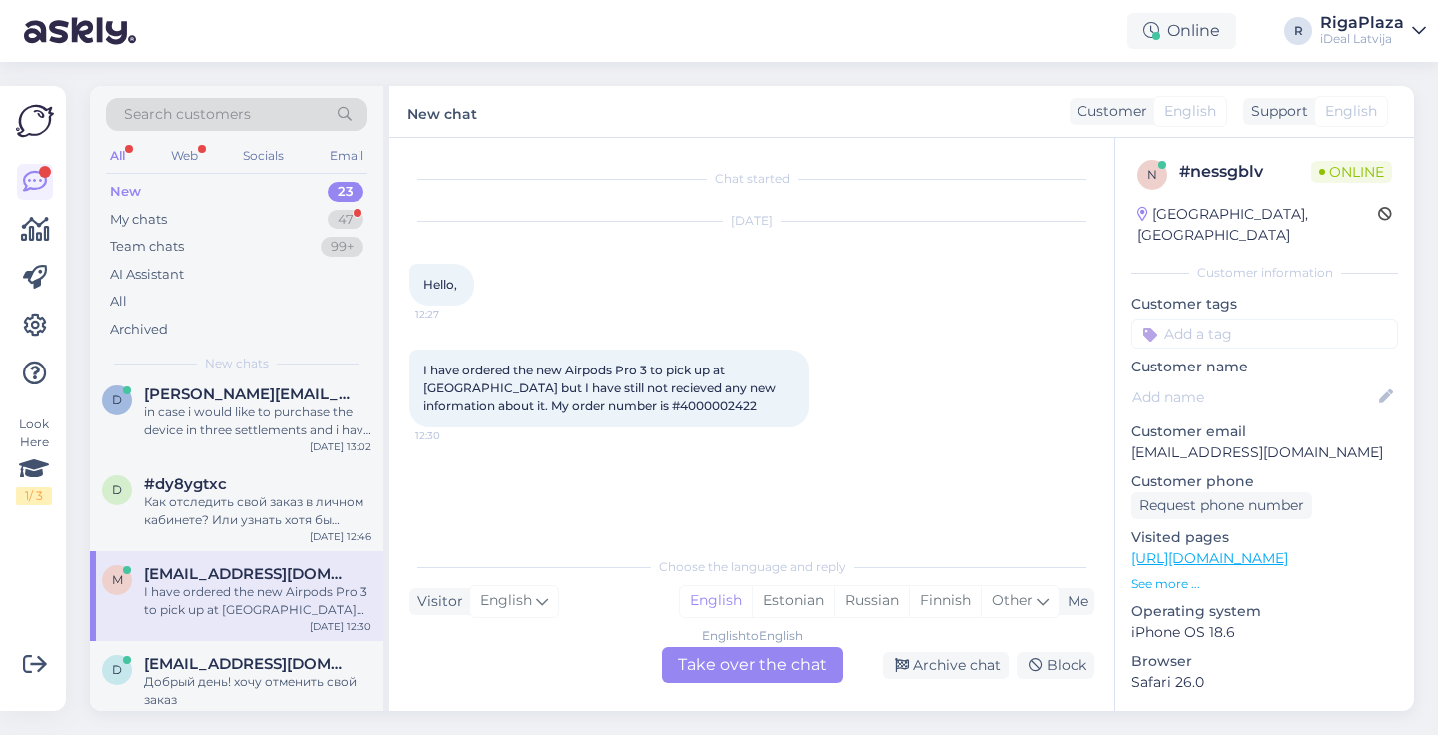
click at [739, 674] on div "English to English Take over the chat" at bounding box center [752, 665] width 181 height 36
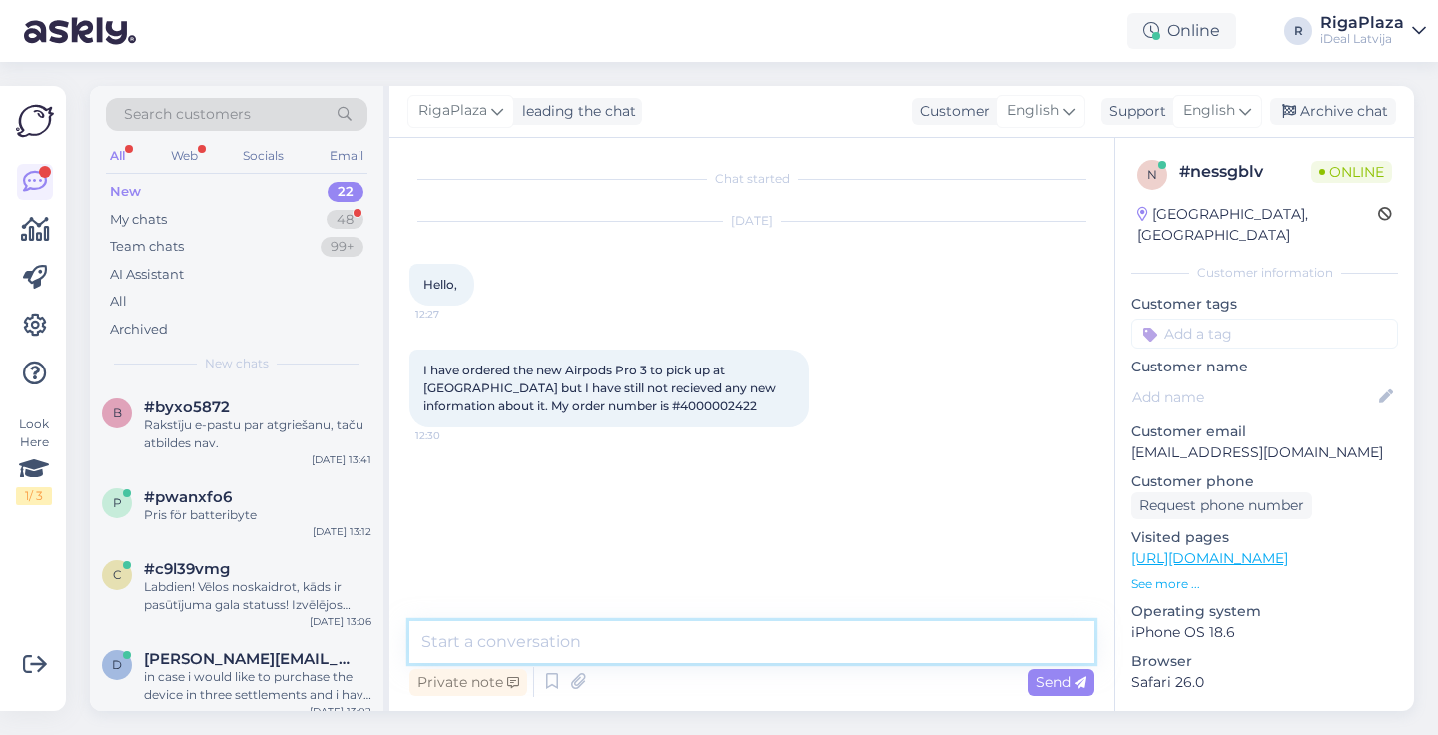
click at [565, 648] on textarea at bounding box center [752, 642] width 685 height 42
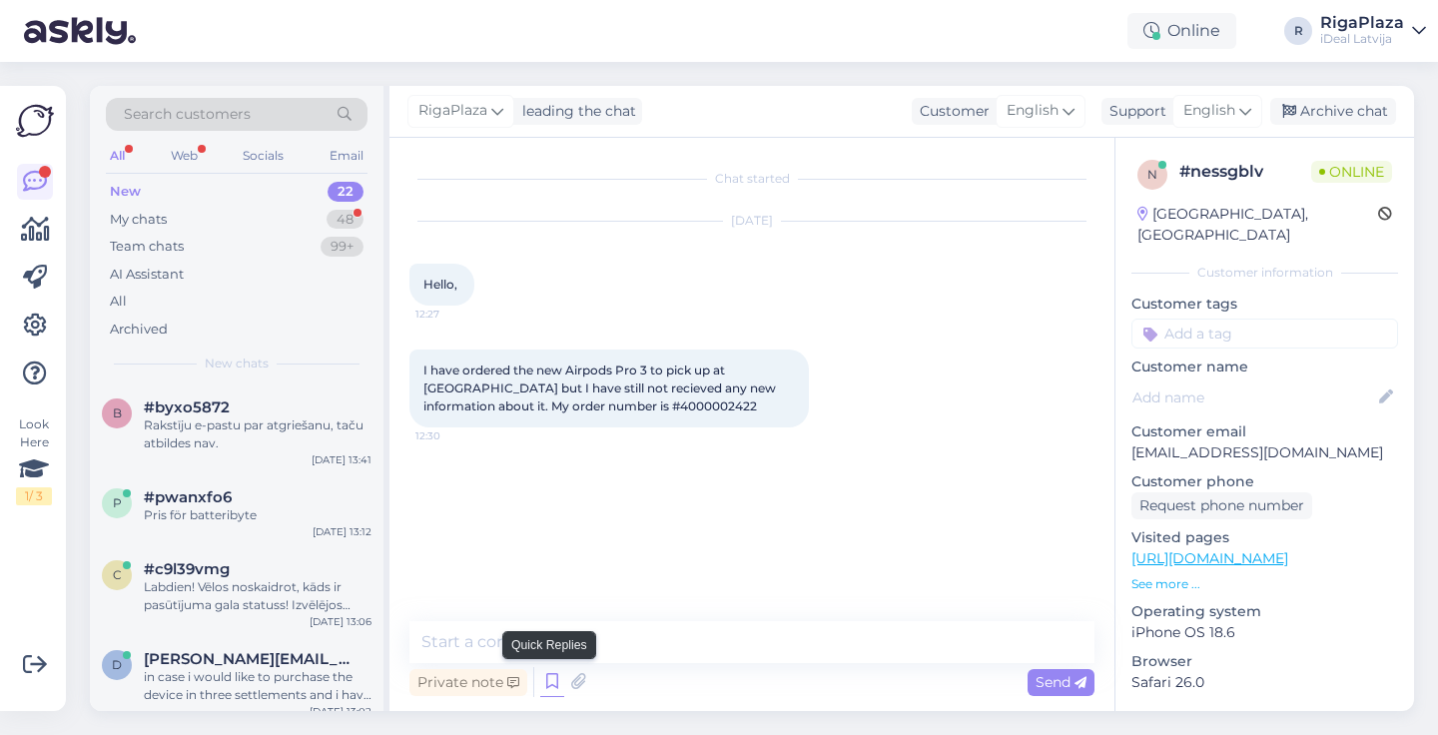
click at [541, 680] on icon at bounding box center [552, 682] width 24 height 30
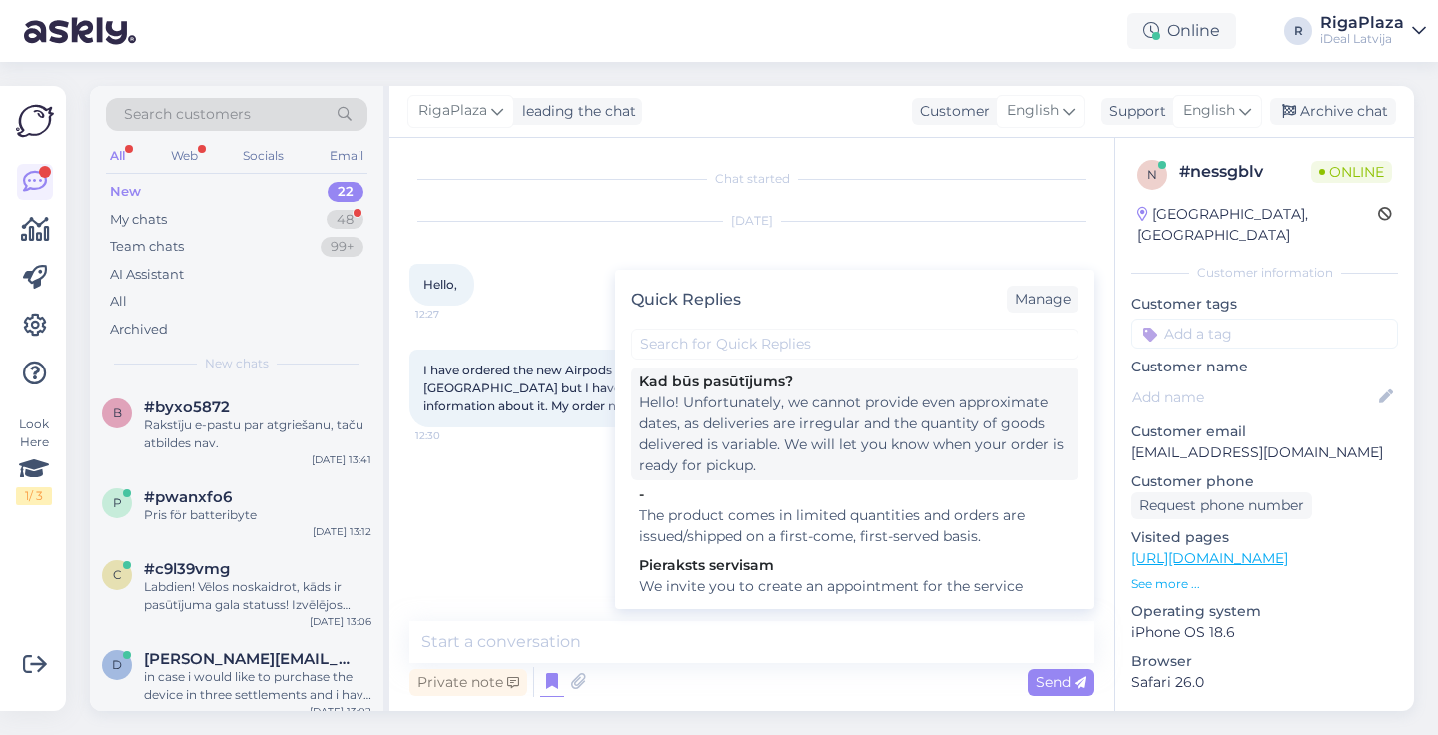
click at [734, 400] on div "Hello! Unfortunately, we cannot provide even approximate dates, as deliveries a…" at bounding box center [855, 435] width 432 height 84
type textarea "Hello! Unfortunately, we cannot provide even approximate dates, as deliveries a…"
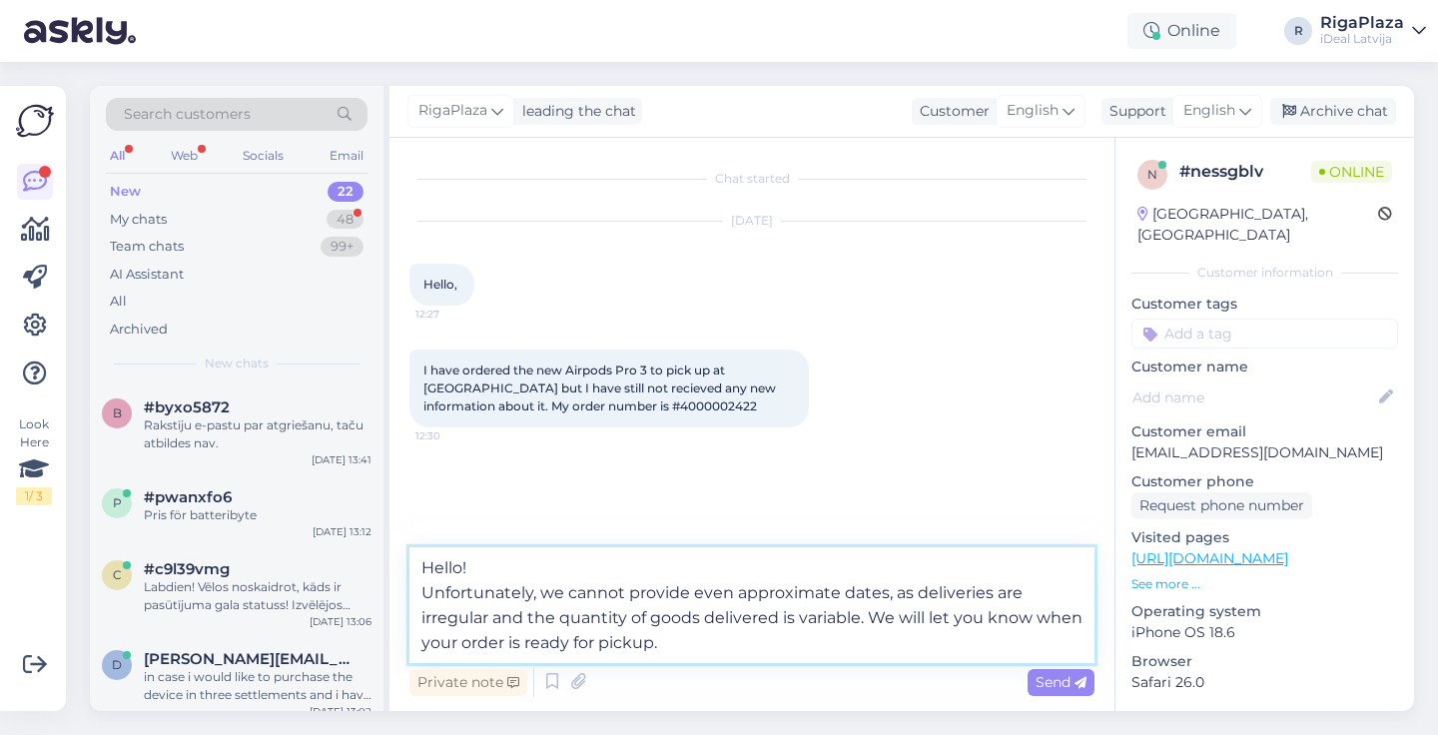
click at [745, 640] on textarea "Hello! Unfortunately, we cannot provide even approximate dates, as deliveries a…" at bounding box center [752, 605] width 685 height 116
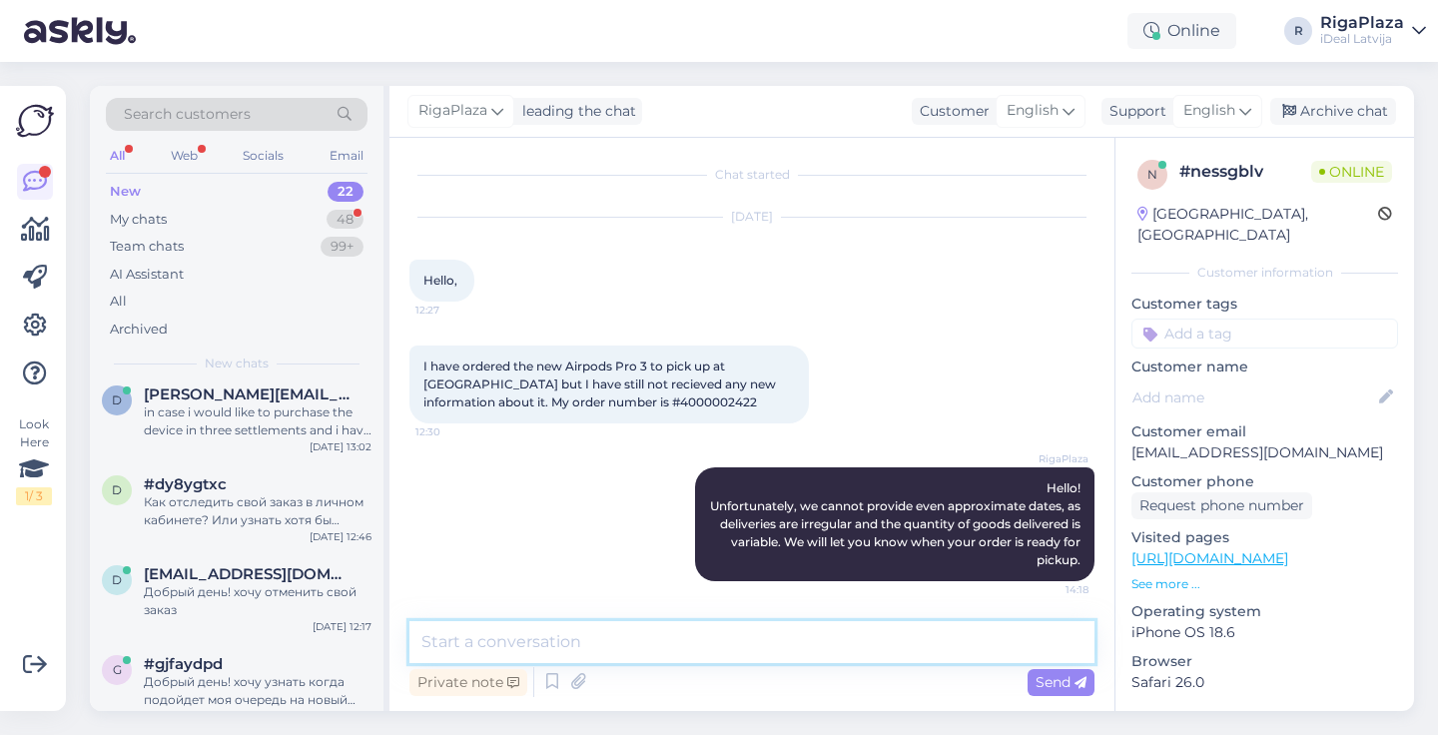
scroll to position [265, 0]
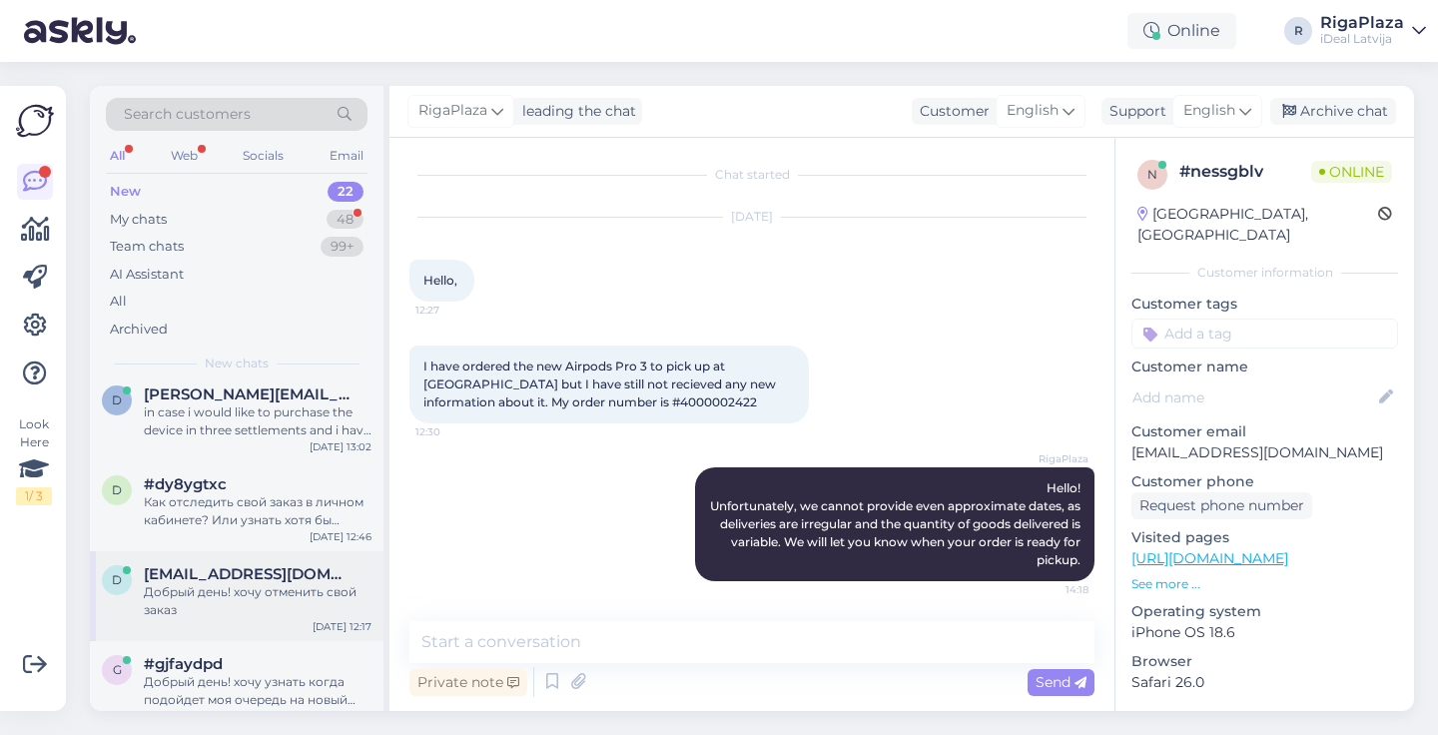
click at [263, 560] on div "d [EMAIL_ADDRESS][DOMAIN_NAME] Добрый день! хочу отменить свой заказ [DATE] 12:…" at bounding box center [237, 596] width 294 height 90
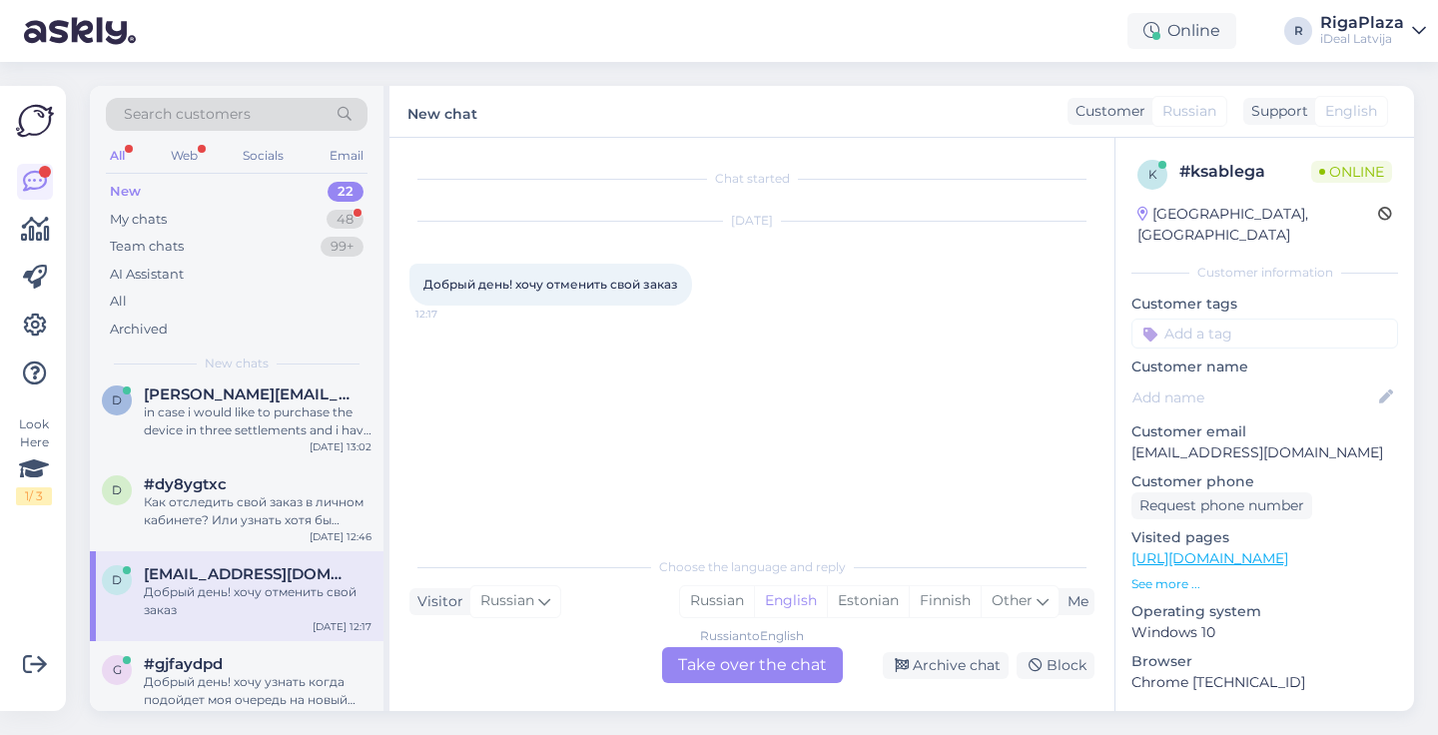
scroll to position [0, 0]
click at [767, 668] on div "Russian to English Take over the chat" at bounding box center [752, 665] width 181 height 36
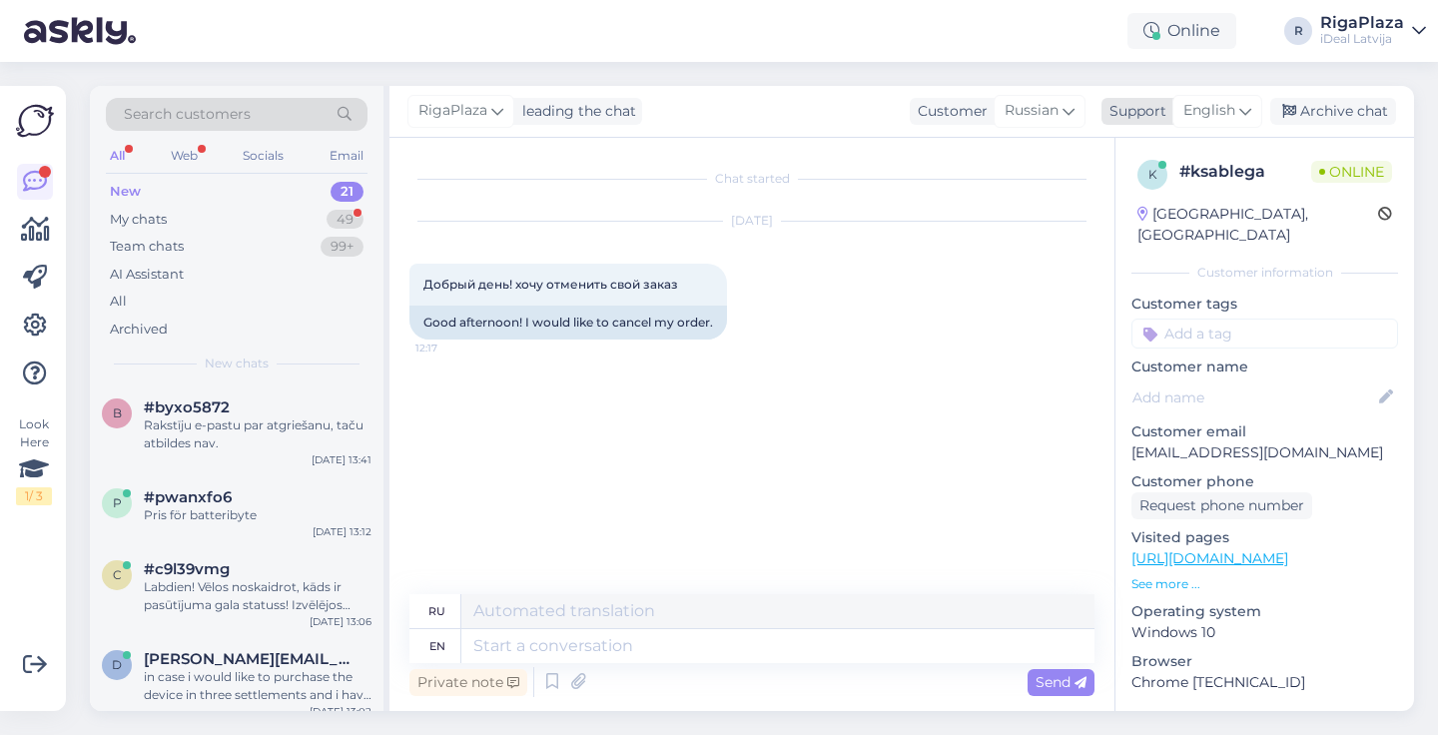
click at [1231, 118] on span "English" at bounding box center [1210, 111] width 52 height 22
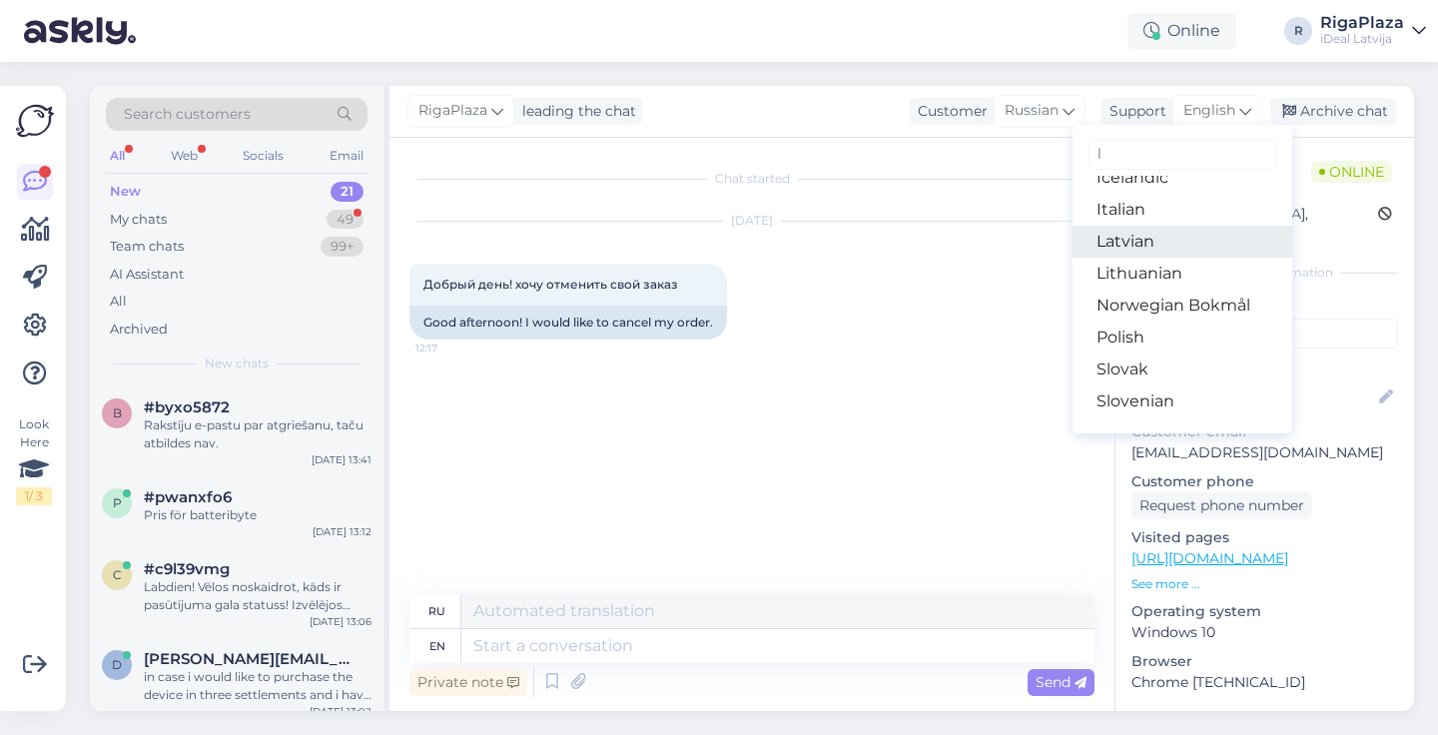
click at [1134, 250] on link "Latvian" at bounding box center [1183, 242] width 220 height 32
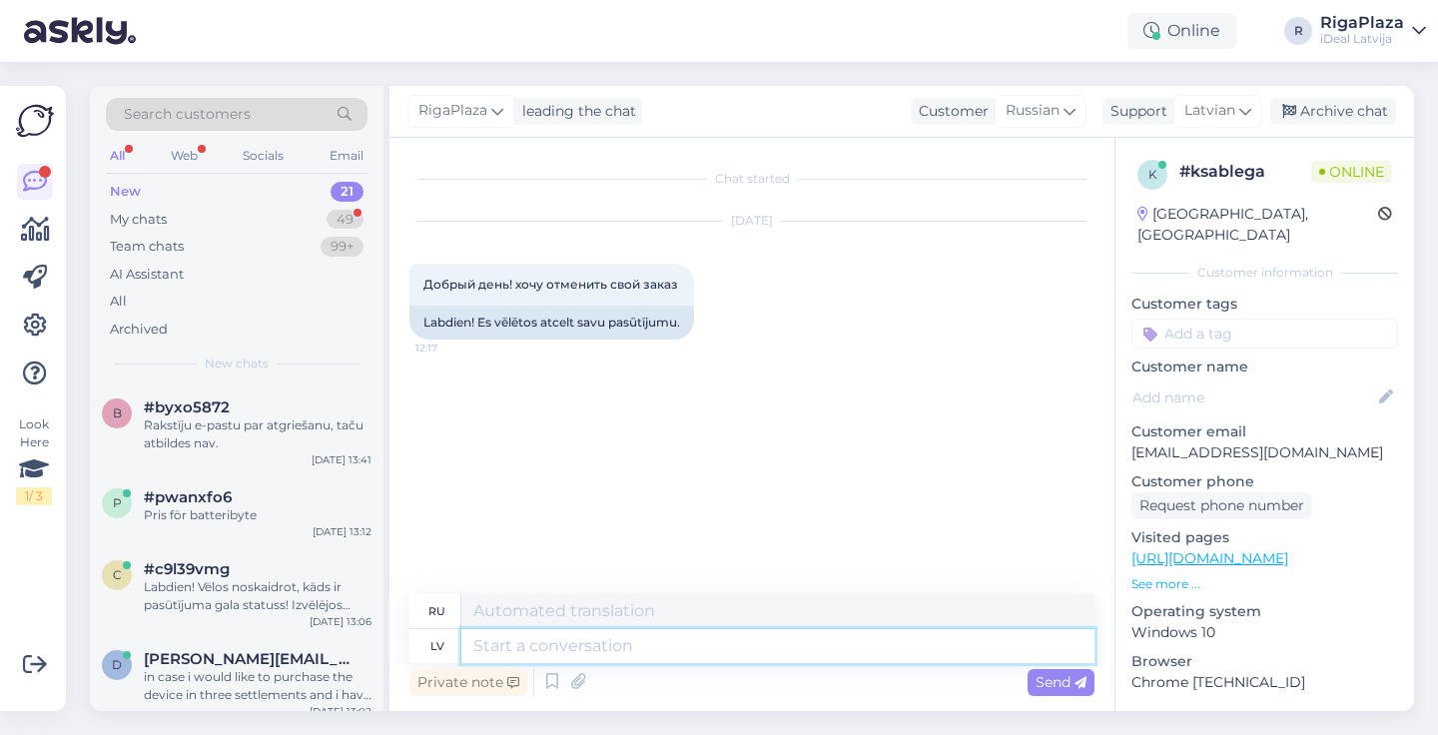
click at [540, 645] on textarea at bounding box center [777, 646] width 633 height 34
type textarea "Sveiki,"
type textarea "Привет,"
type textarea "Sveiki, Kāds"
type textarea "Привет, кто-нибудь"
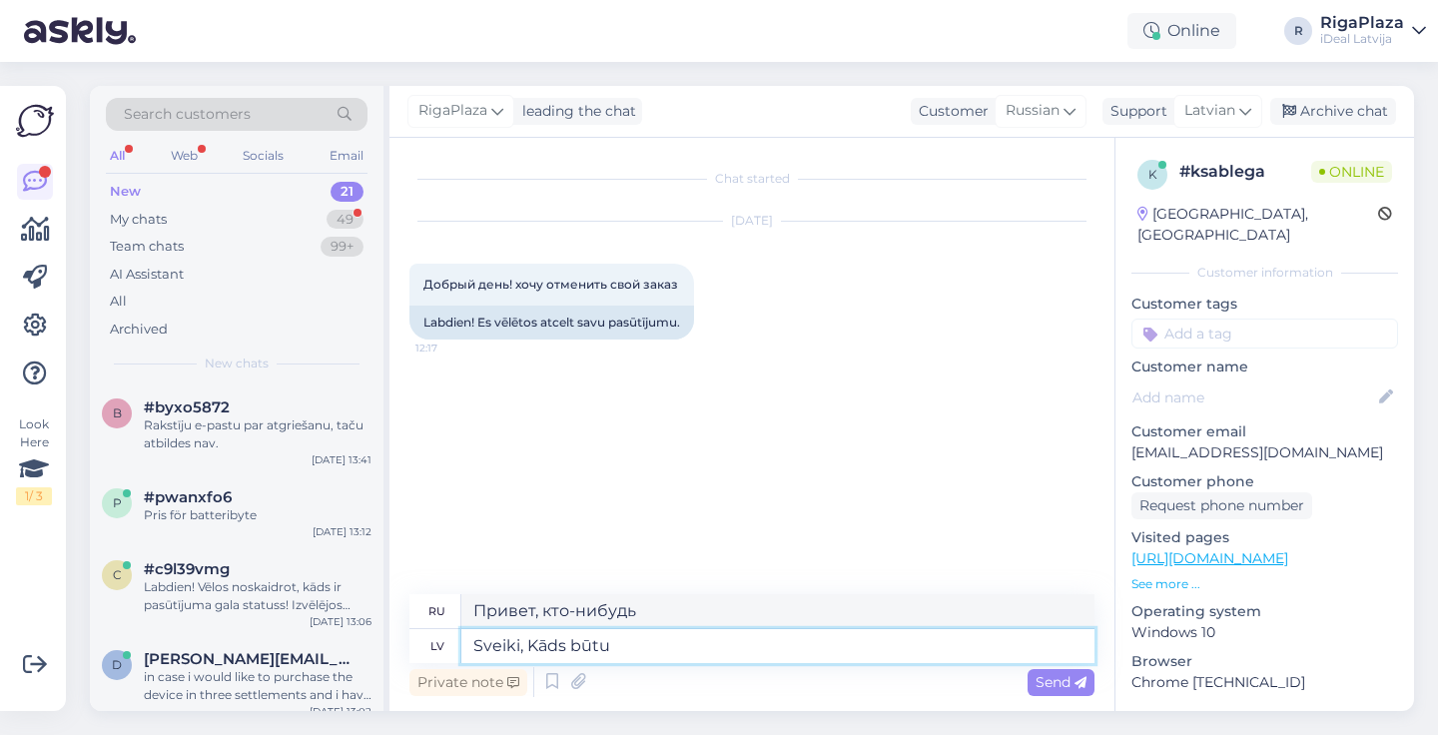
type textarea "[PERSON_NAME], Kāds būtu p"
type textarea "Здравствуйте, что бы это могло быть?"
type textarea "Sveiki, Kāds būtu pasūtijuma"
type textarea "Здравствуйте, какой будет заказ?"
type textarea "Sveiki, Kāds būtu pasūtijuma numurs"
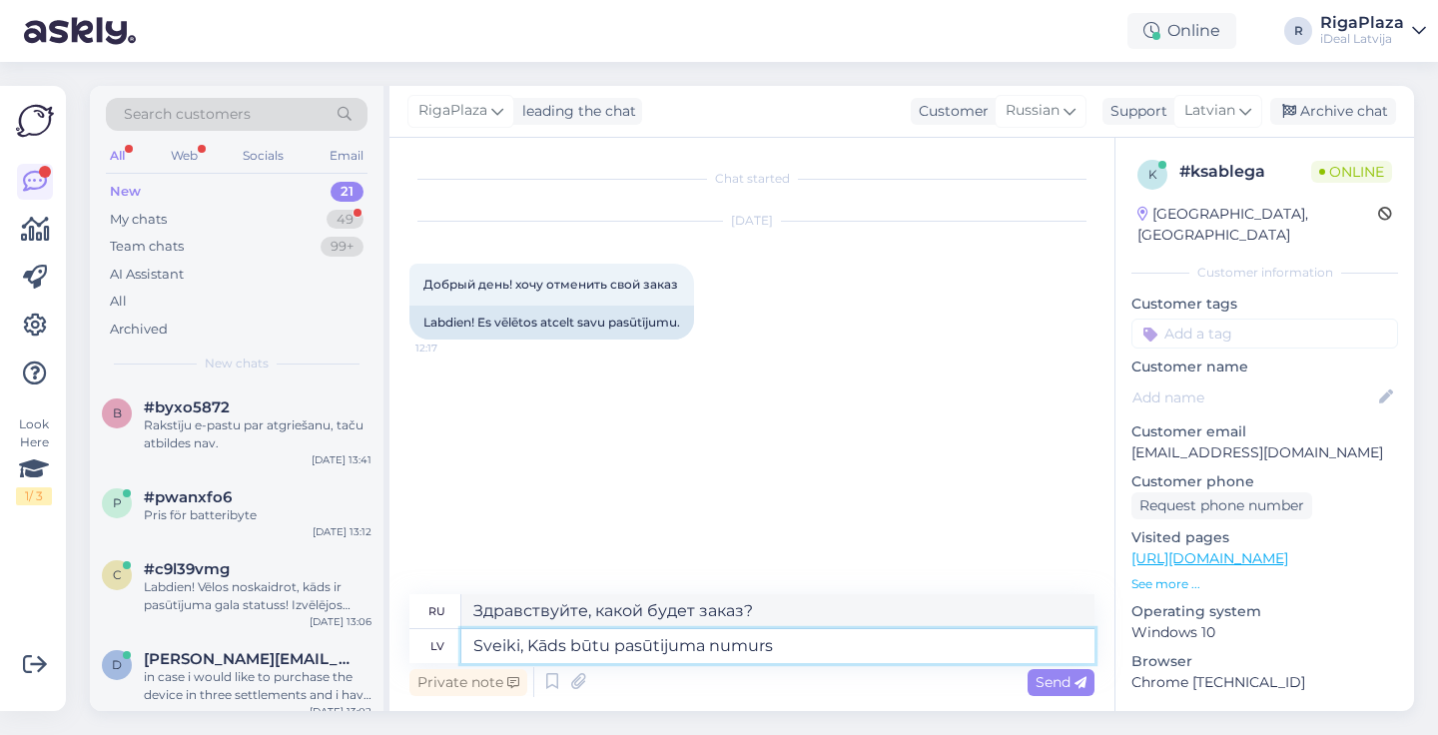
type textarea "Здравствуйте, какой номер заказа?"
type textarea "[PERSON_NAME], Kāds būtu pasūtijuma numurs ?"
type textarea "Здравствуйте, какой будет номер заказа?"
click at [848, 650] on textarea "[PERSON_NAME], Kāds būtu pasūtijuma numurs ?" at bounding box center [777, 646] width 633 height 34
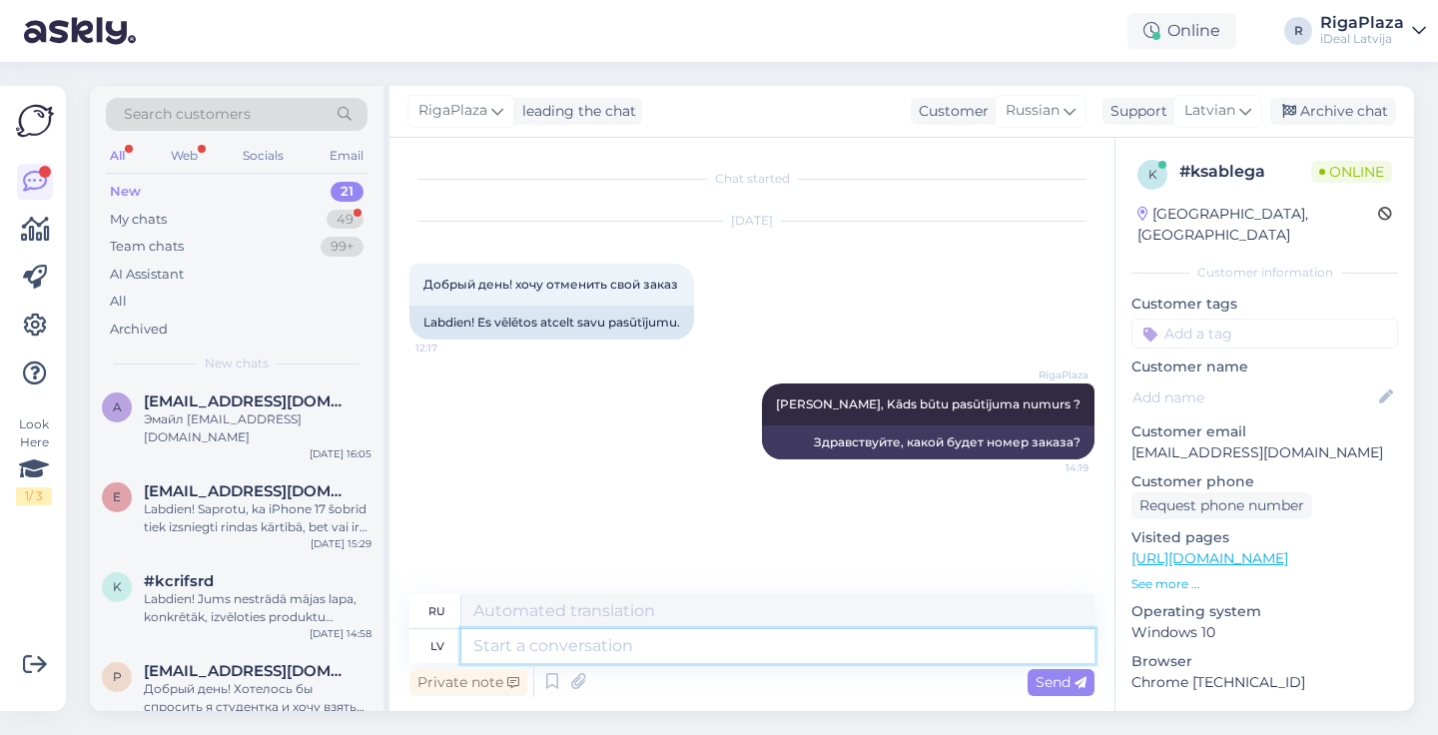
scroll to position [1450, 0]
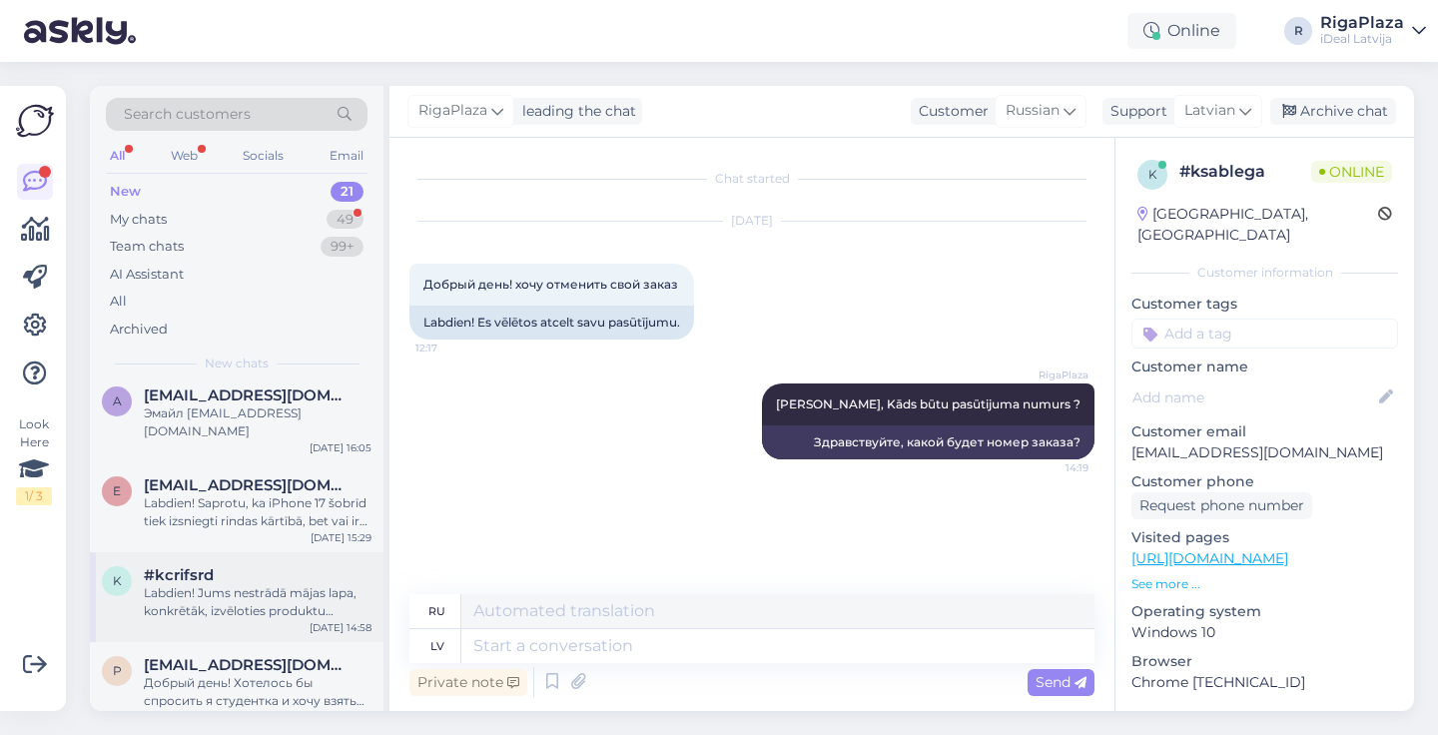
click at [241, 589] on div "Labdien! Jums nestrādā mājas lapa, konkrētāk, izvēloties produktu (jebkuru), ne…" at bounding box center [258, 602] width 228 height 36
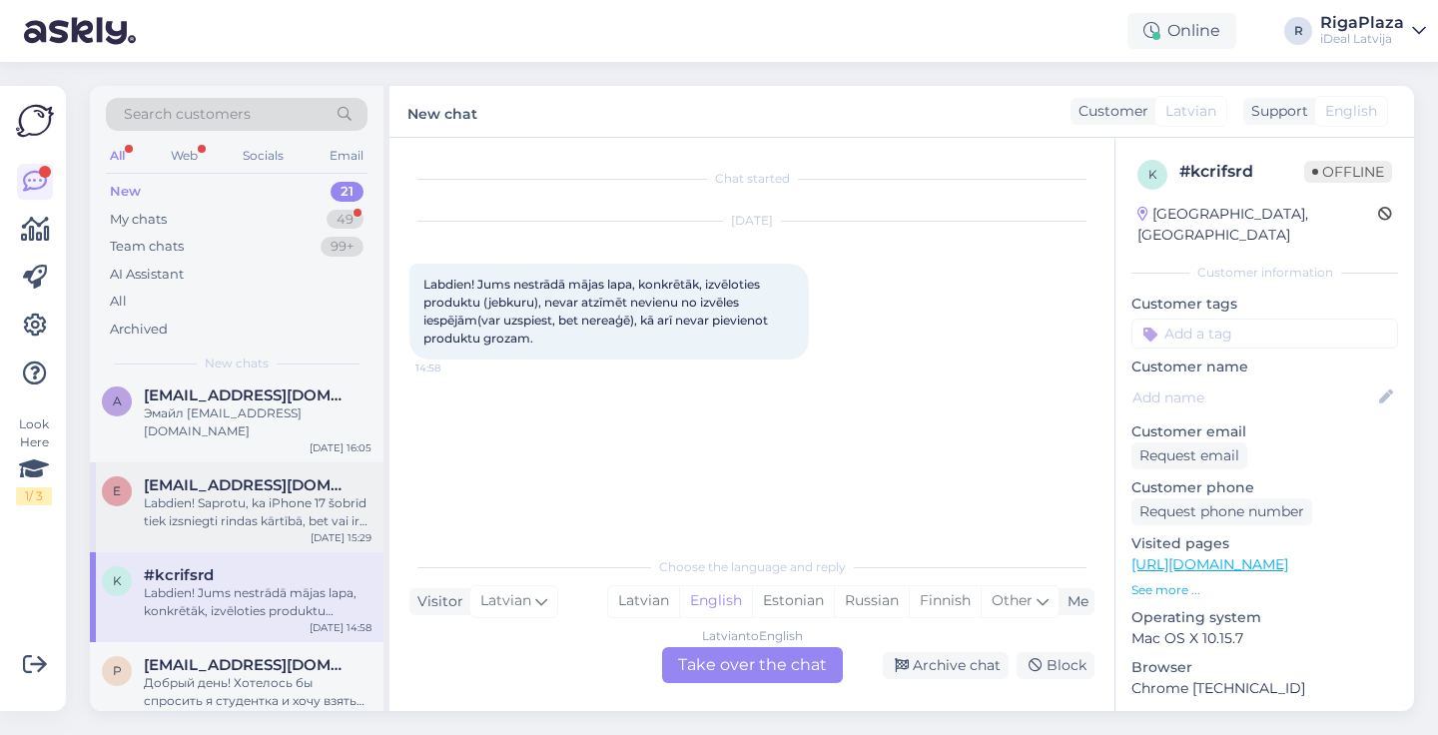
click at [220, 494] on div "Labdien! Saprotu, ka iPhone 17 šobrīd tiek izsniegti rindas kārtībā, bet vai ir…" at bounding box center [258, 512] width 228 height 36
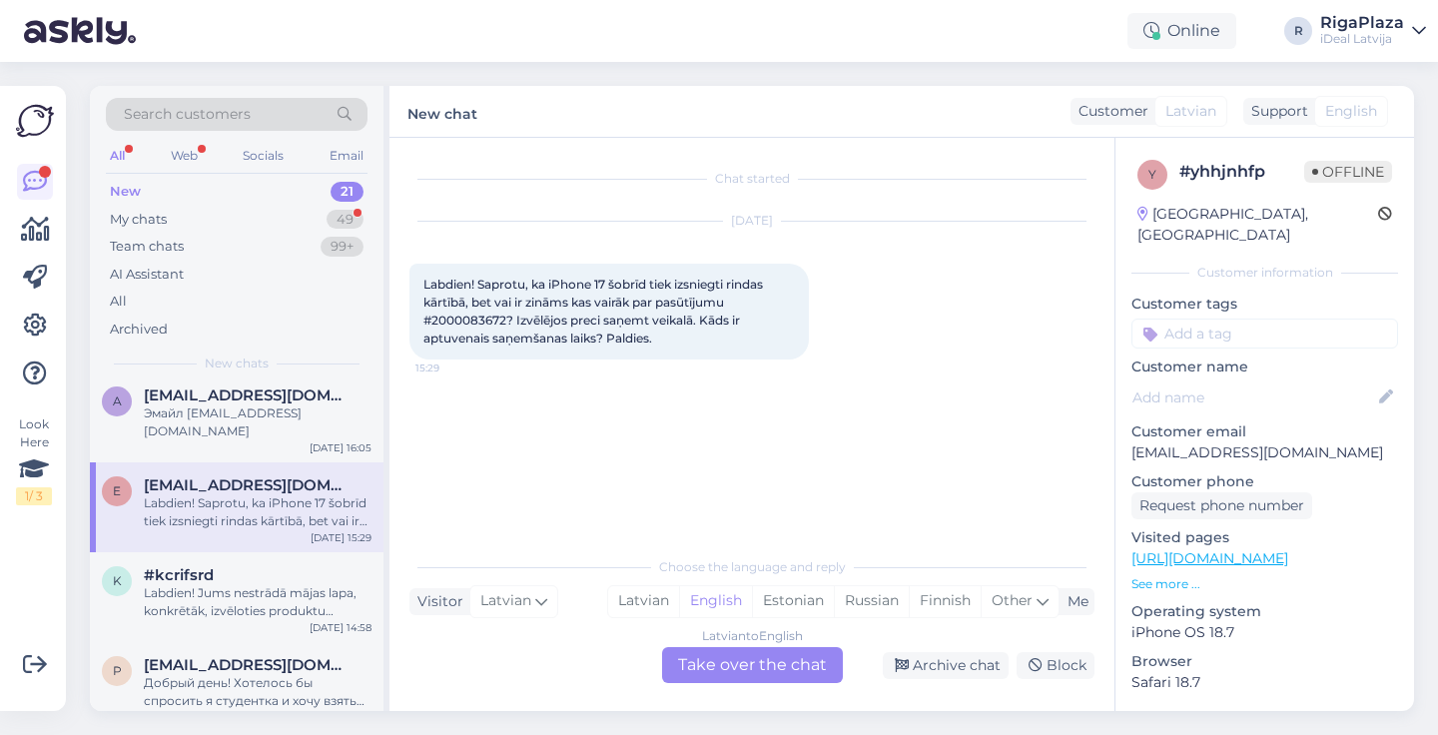
click at [714, 664] on div "Latvian to English Take over the chat" at bounding box center [752, 665] width 181 height 36
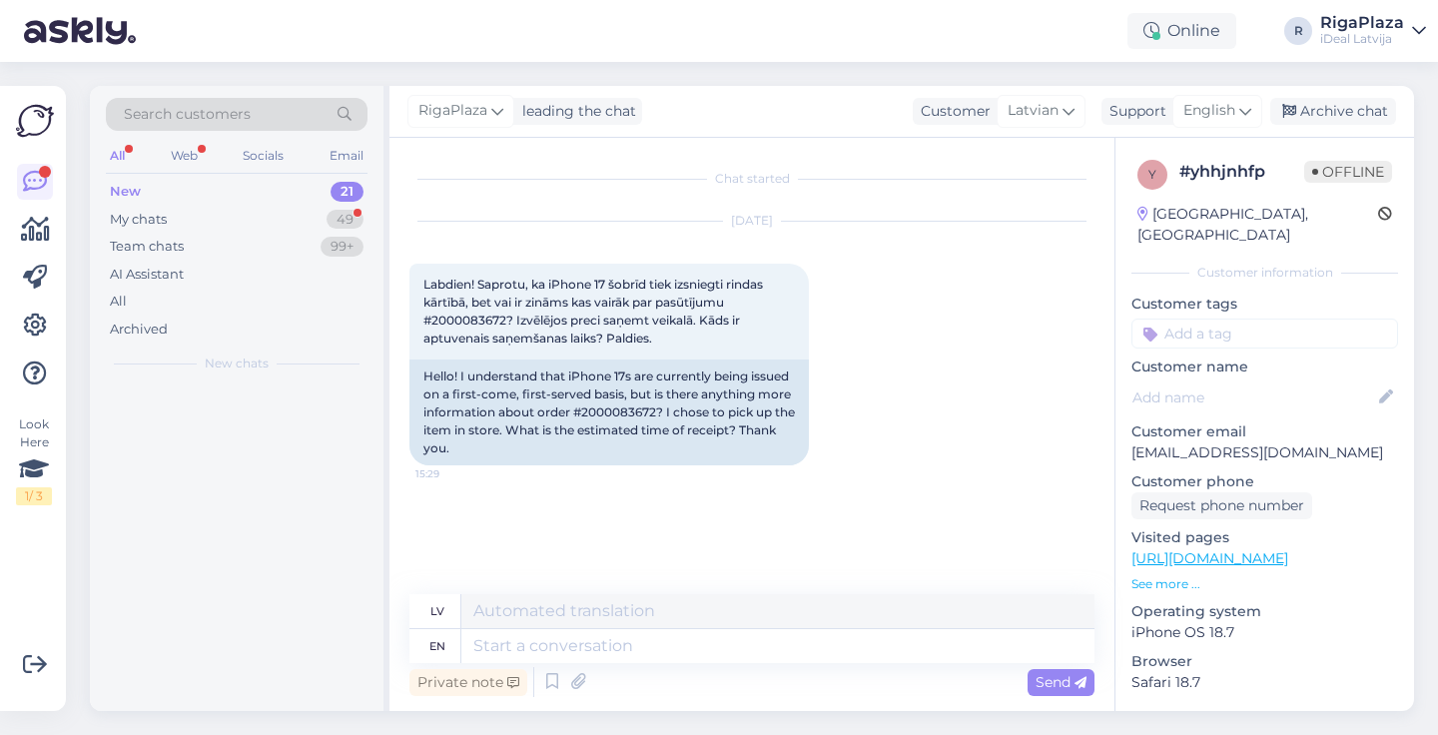
scroll to position [1360, 0]
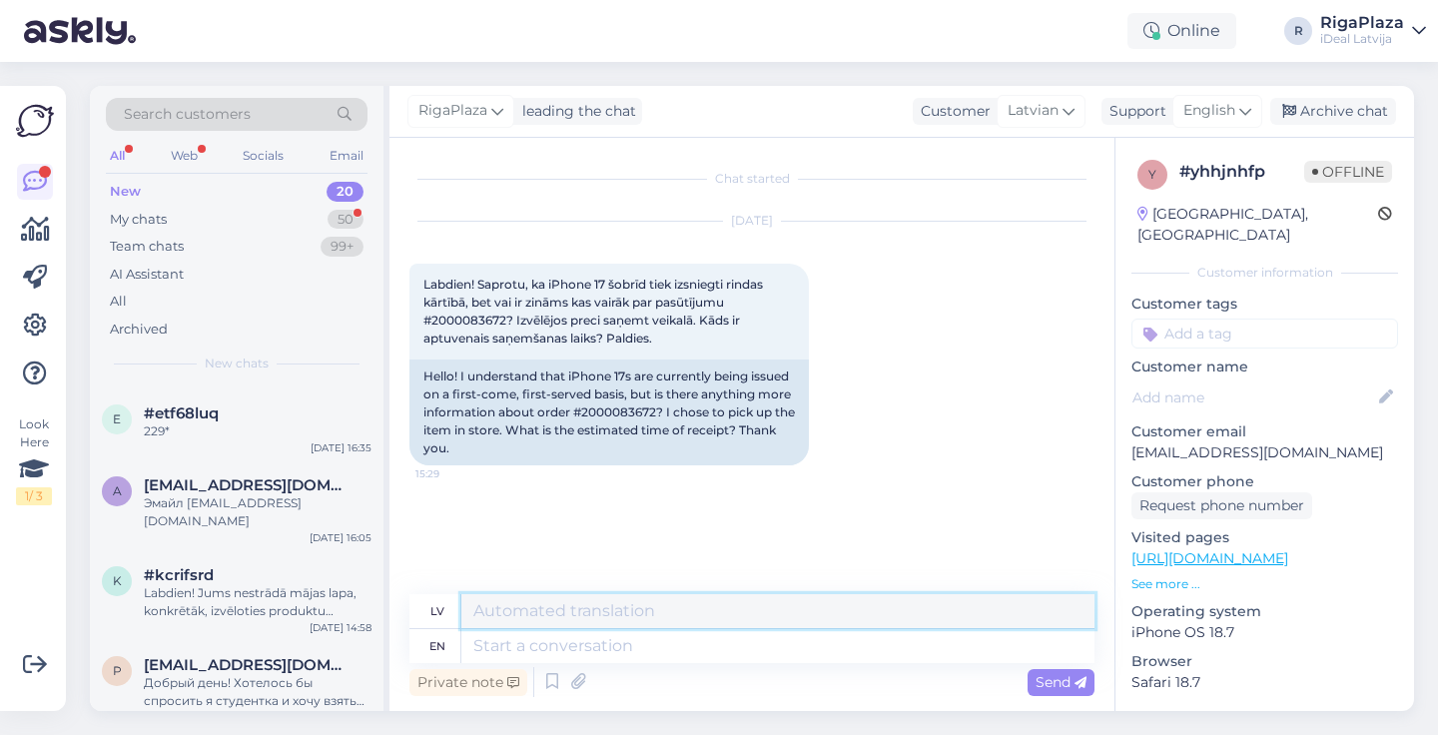
click at [601, 623] on textarea at bounding box center [777, 611] width 633 height 34
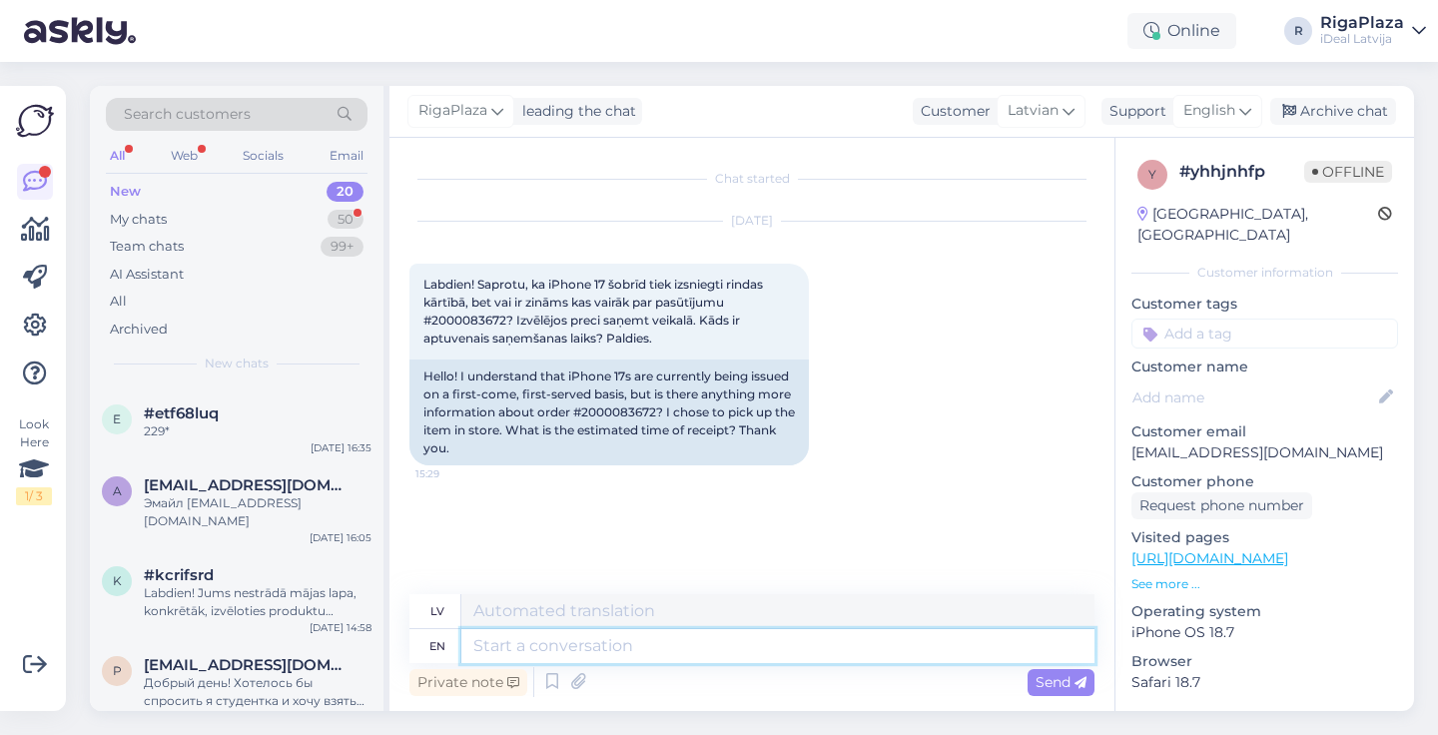
click at [543, 632] on textarea at bounding box center [777, 646] width 633 height 34
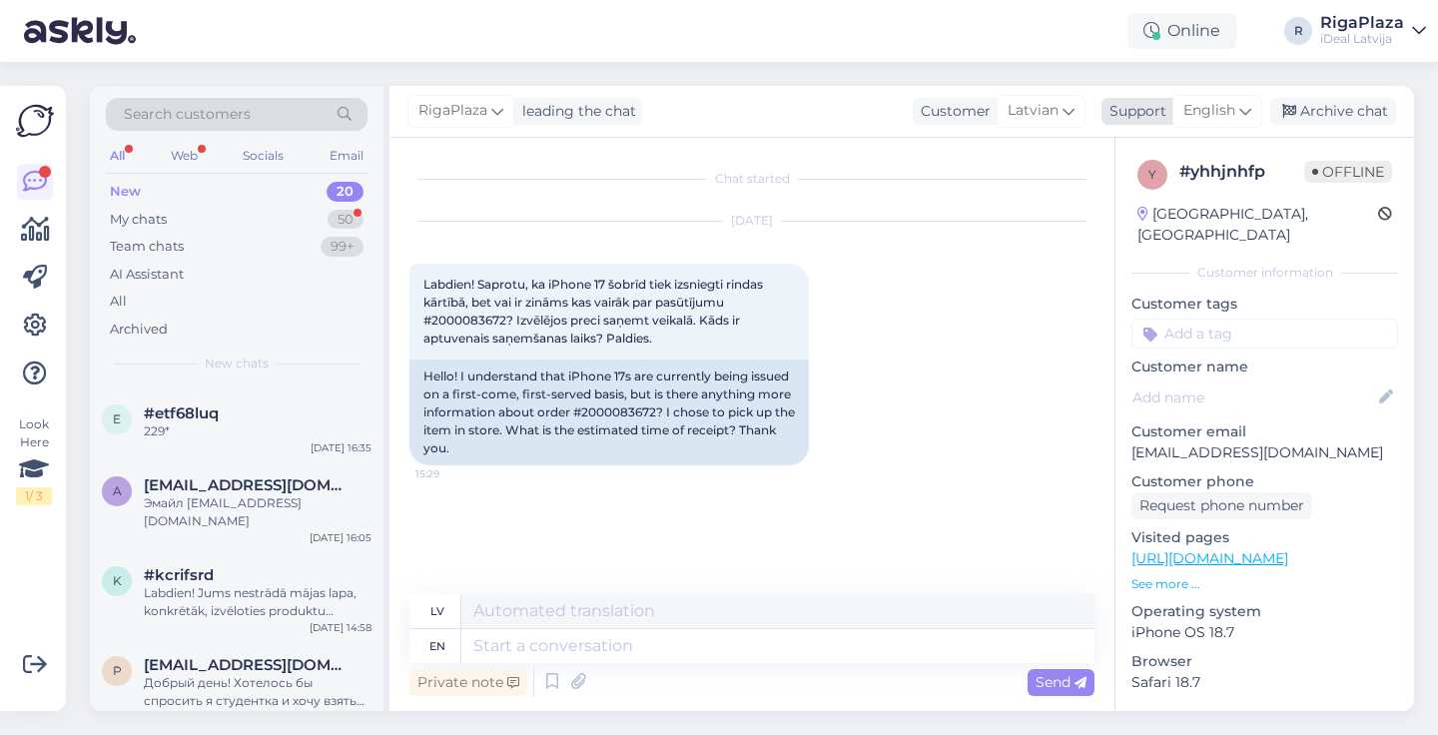
click at [1216, 97] on div "English" at bounding box center [1218, 111] width 90 height 32
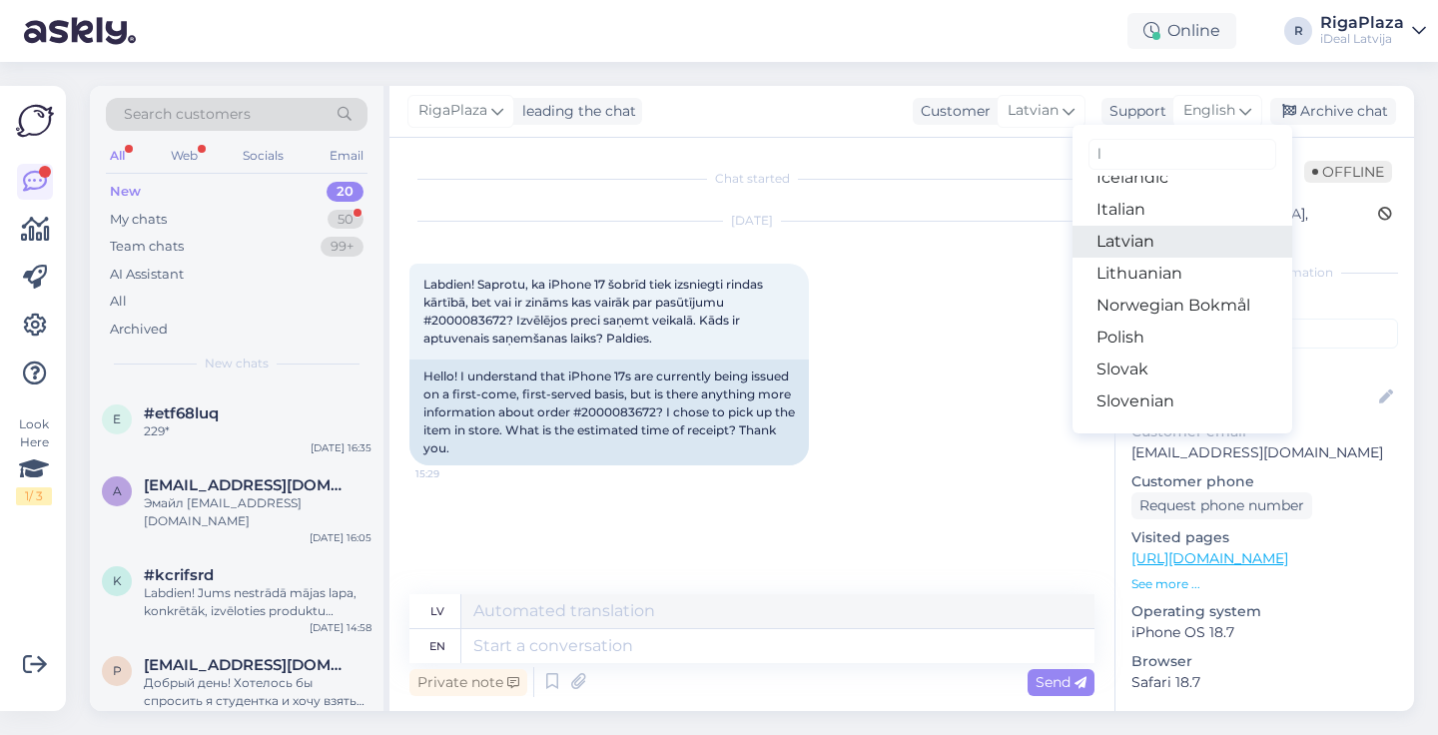
click at [1121, 246] on link "Latvian" at bounding box center [1183, 242] width 220 height 32
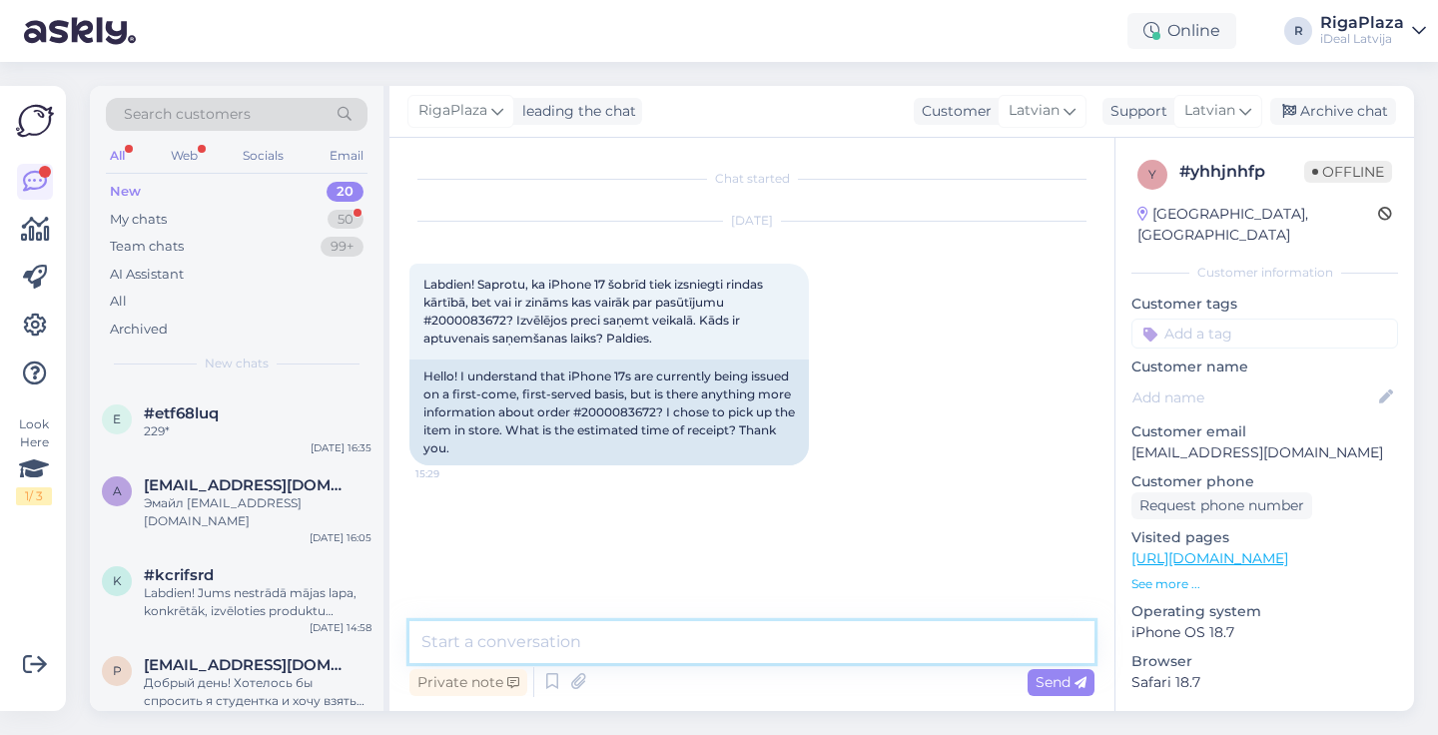
click at [535, 636] on textarea at bounding box center [752, 642] width 685 height 42
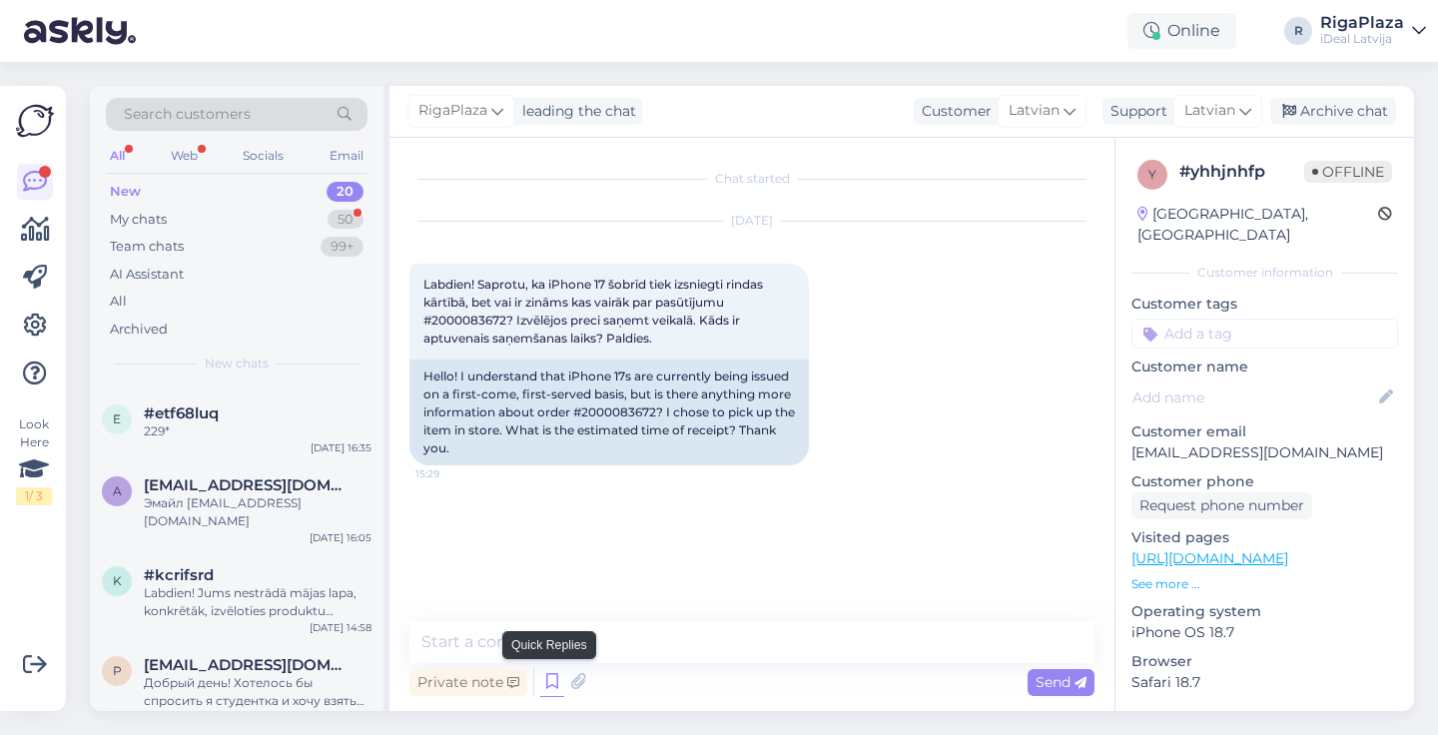
click at [548, 675] on icon at bounding box center [552, 682] width 24 height 30
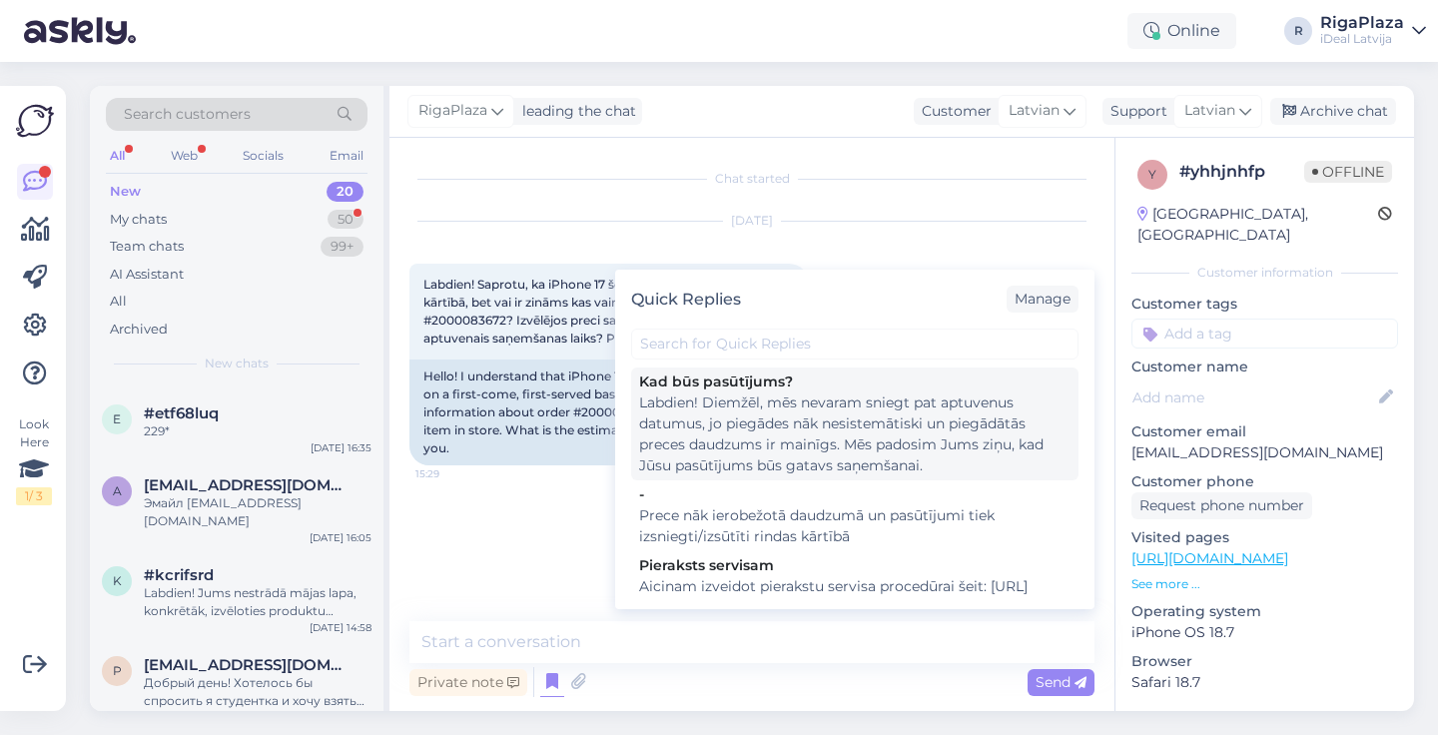
click at [831, 442] on div "Labdien! Diemžēl, mēs nevaram sniegt pat aptuvenus datumus, jo piegādes nāk nes…" at bounding box center [855, 435] width 432 height 84
type textarea "Labdien! Diemžēl, mēs nevaram sniegt pat aptuvenus datumus, jo piegādes nāk nes…"
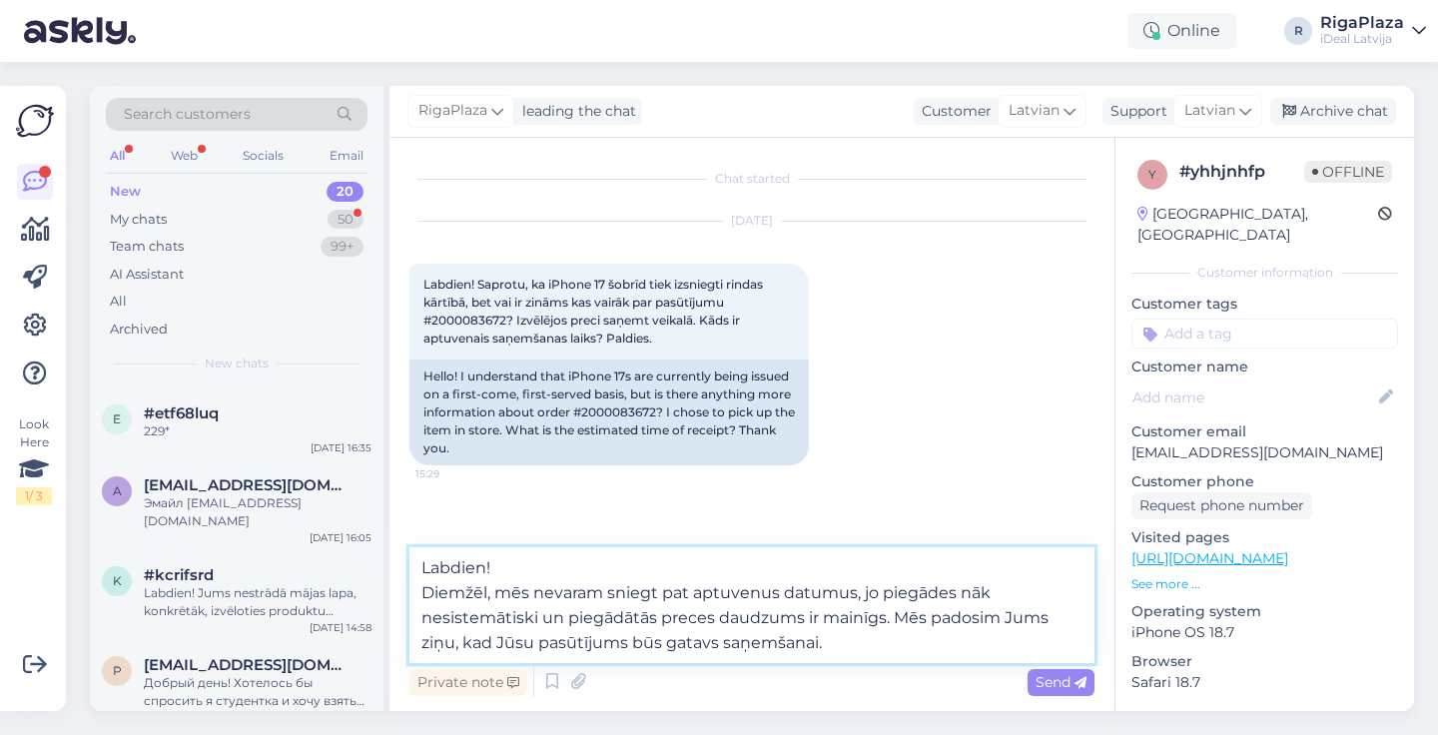
click at [860, 635] on textarea "Labdien! Diemžēl, mēs nevaram sniegt pat aptuvenus datumus, jo piegādes nāk nes…" at bounding box center [752, 605] width 685 height 116
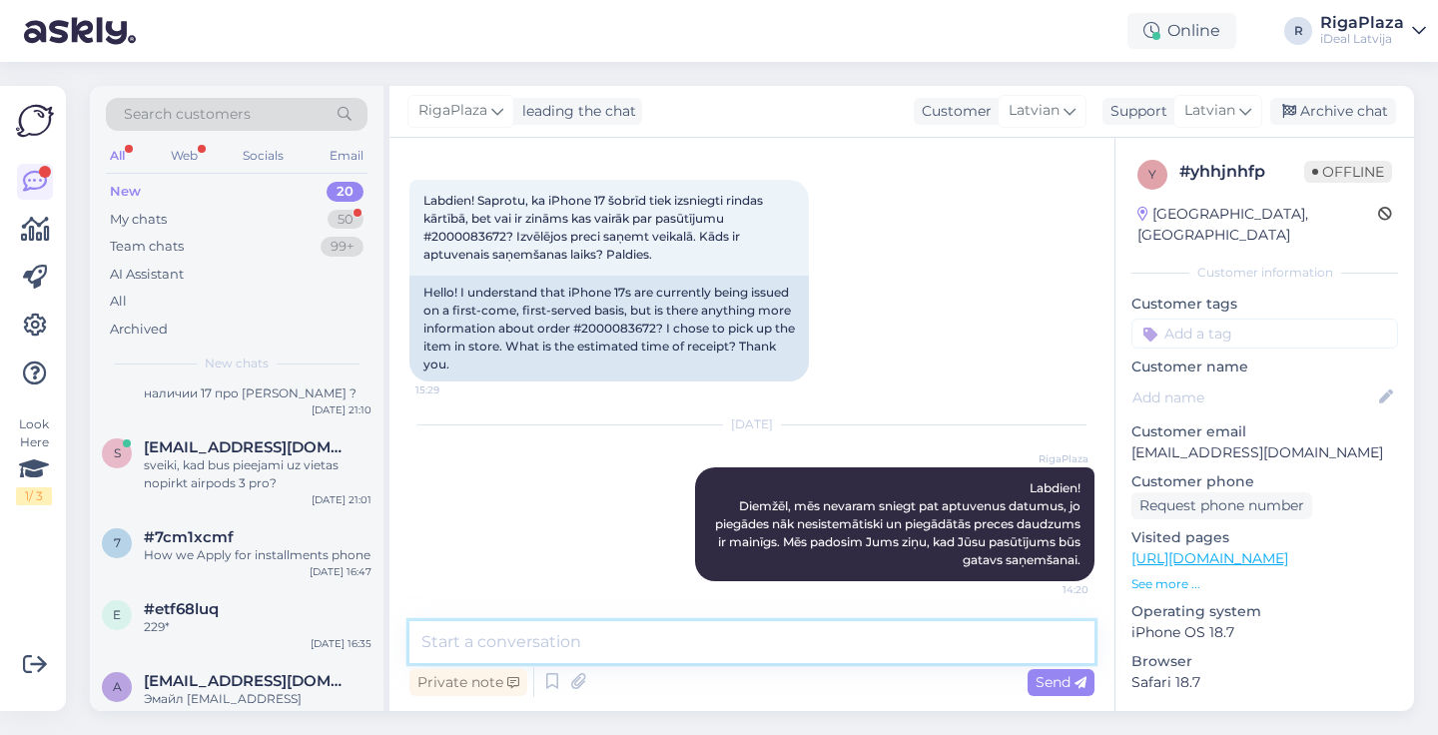
scroll to position [1163, 0]
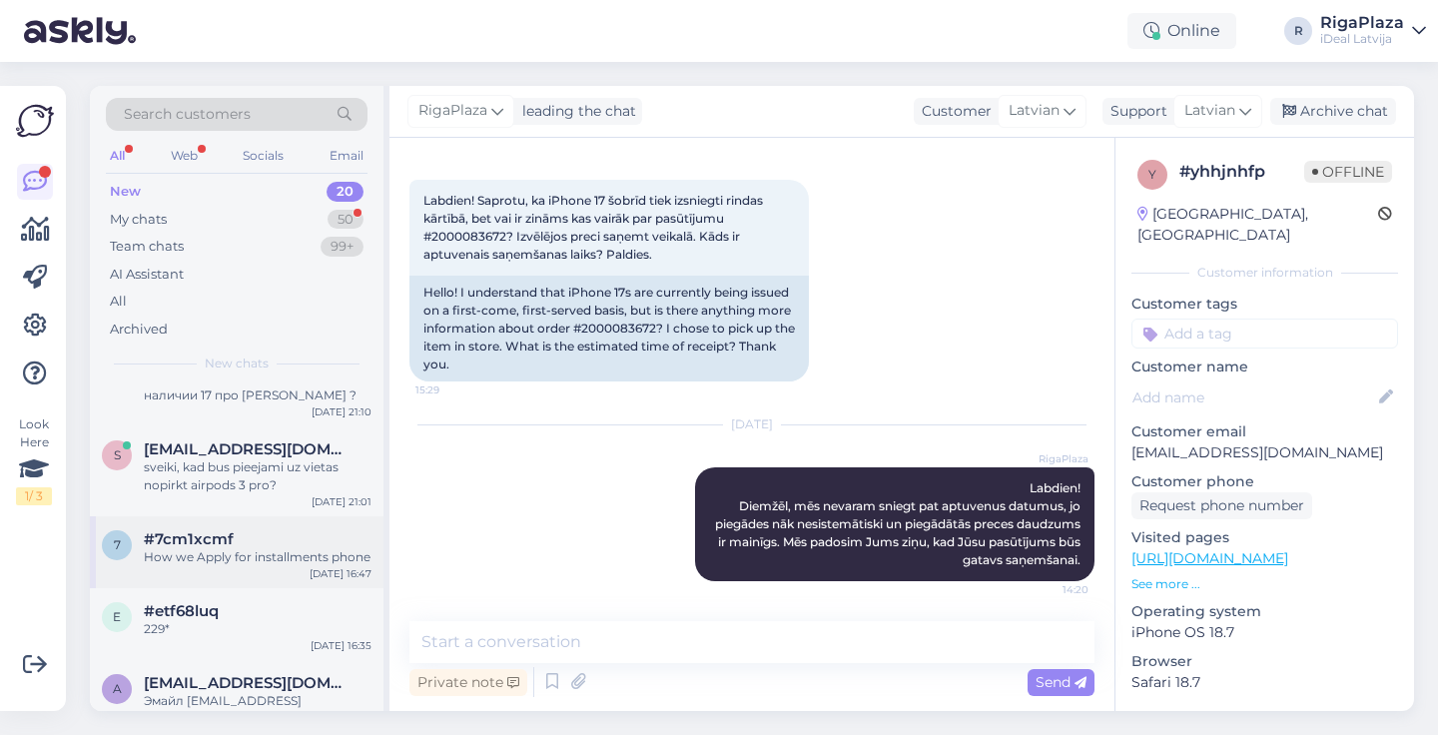
click at [222, 548] on div "How we Apply for installments phone" at bounding box center [258, 557] width 228 height 18
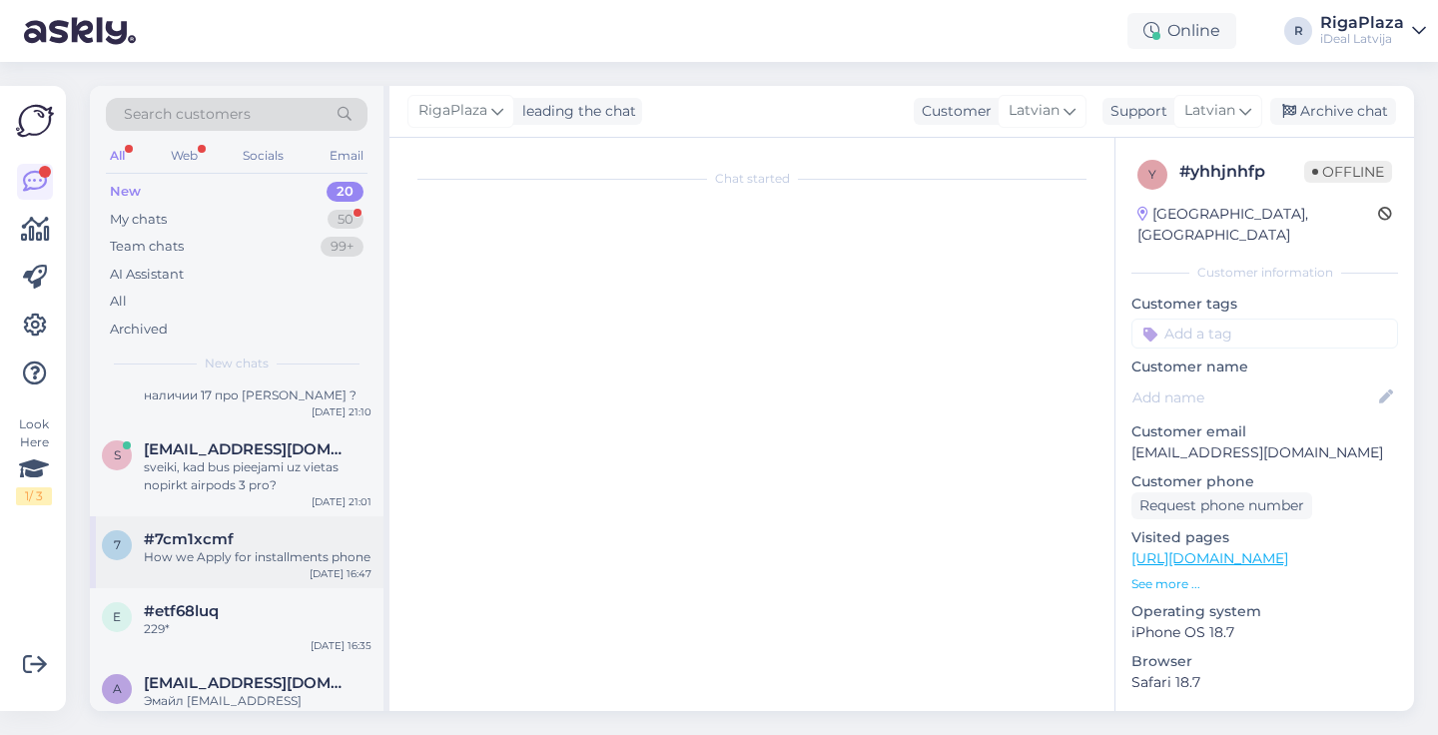
scroll to position [0, 0]
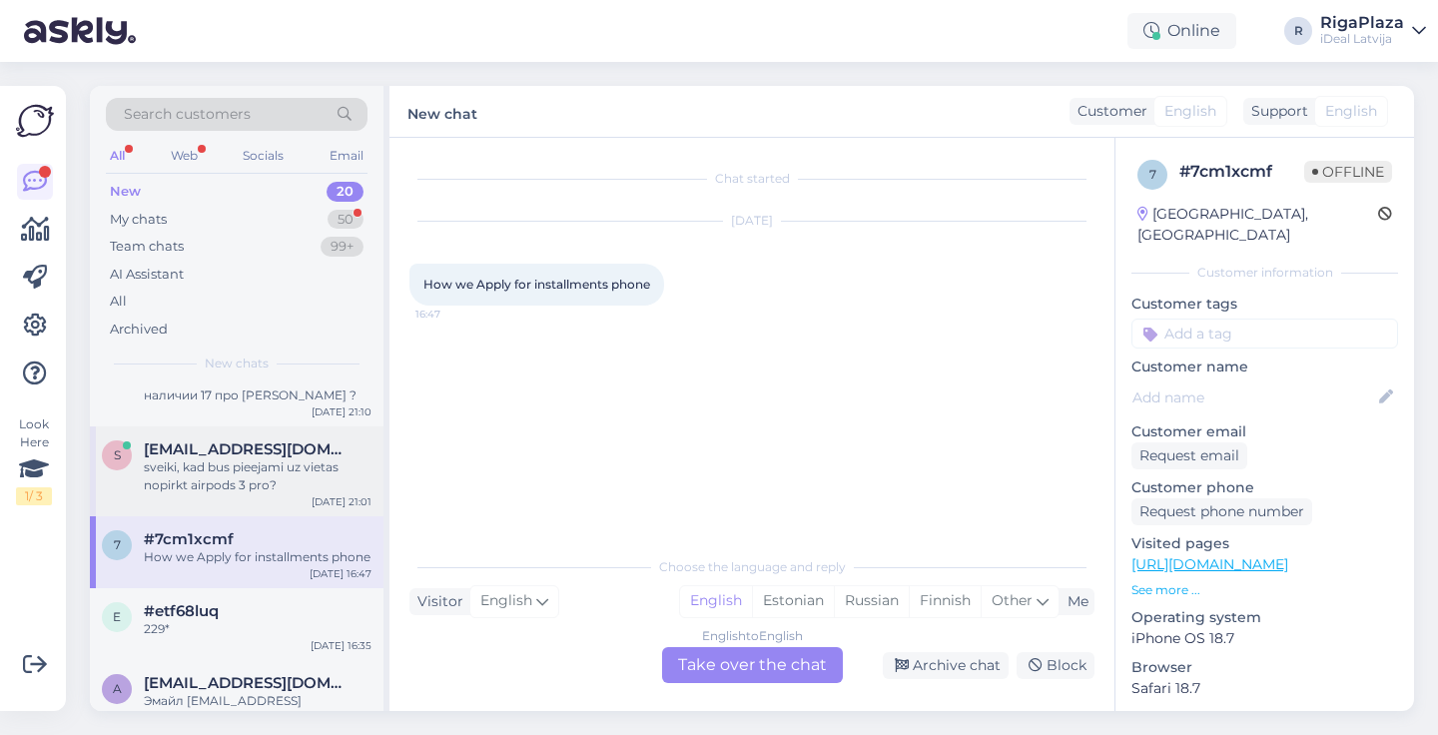
click at [244, 487] on div "sveiki, kad bus pieejami uz vietas nopirkt airpods 3 pro?" at bounding box center [258, 476] width 228 height 36
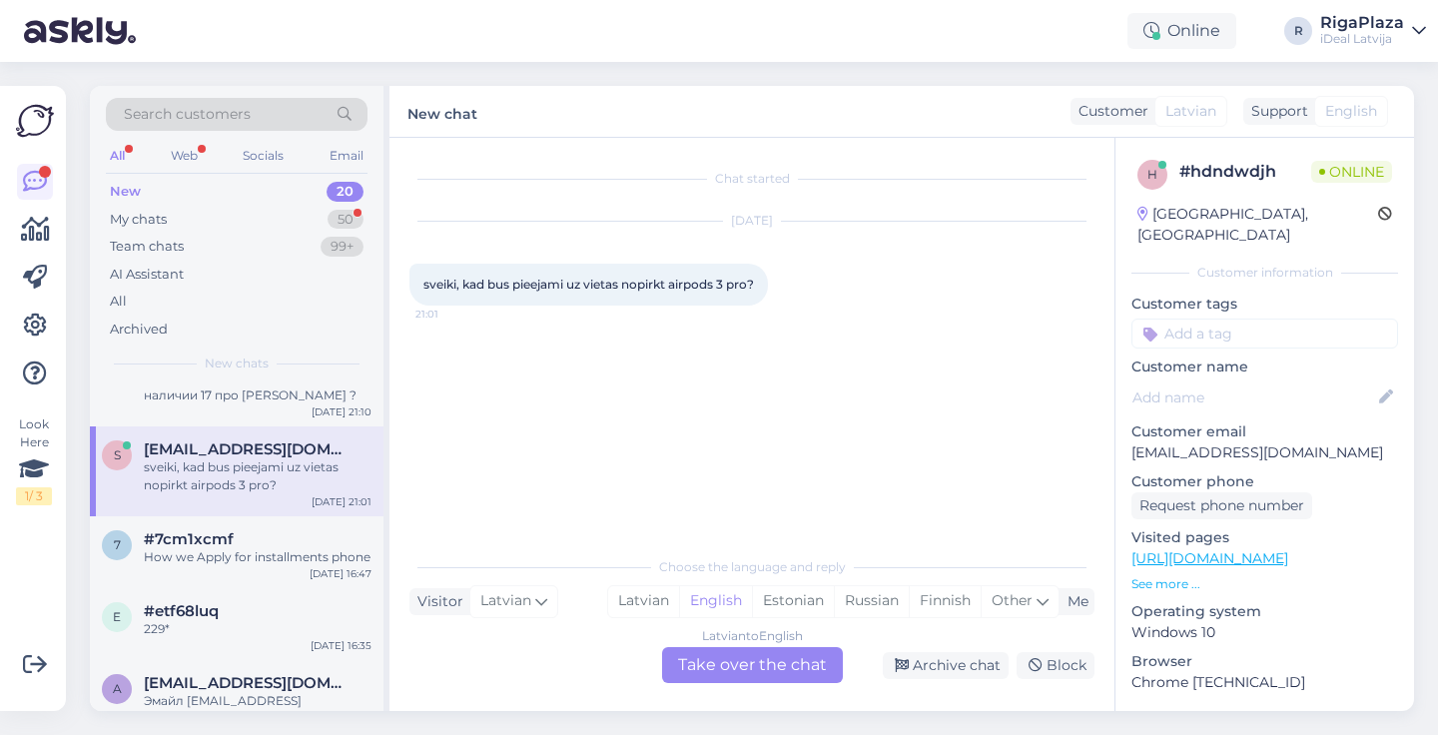
click at [705, 665] on div "Latvian to English Take over the chat" at bounding box center [752, 665] width 181 height 36
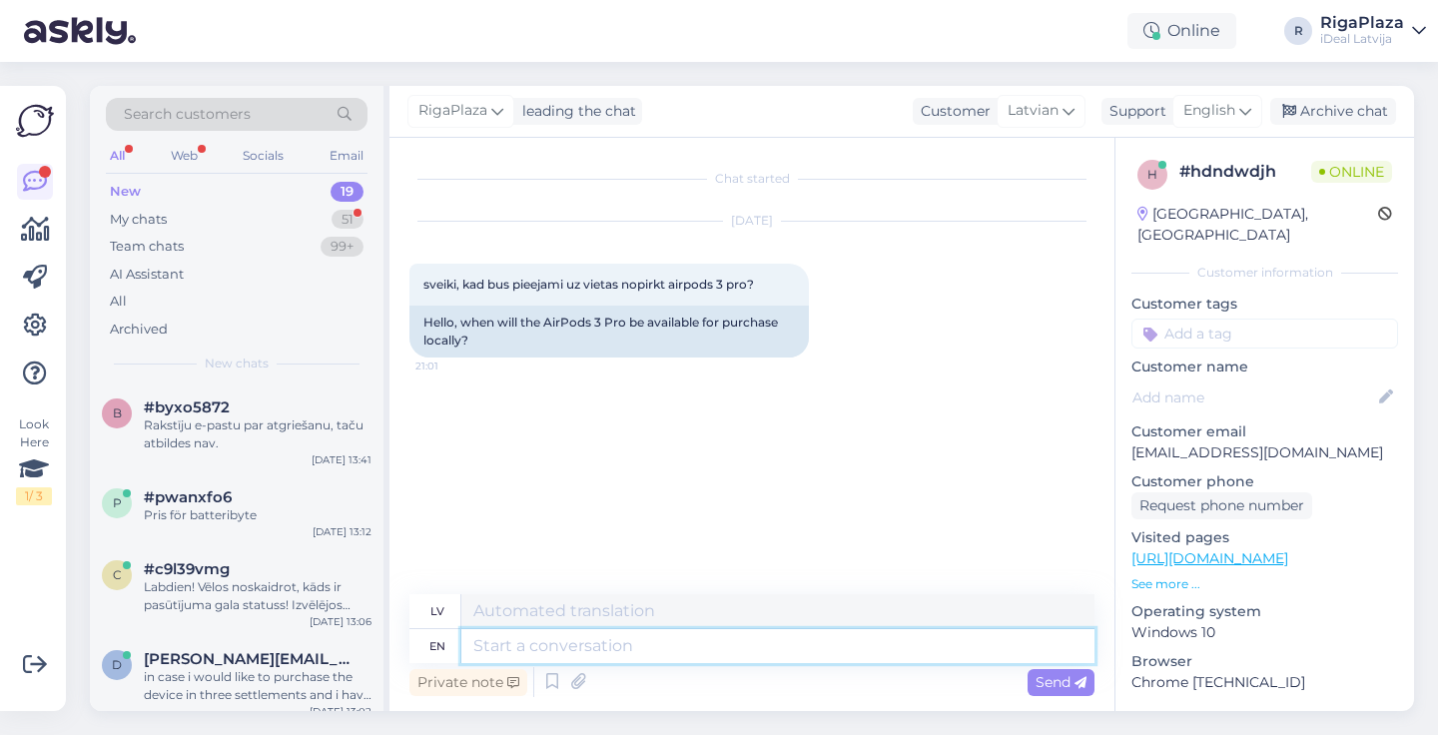
click at [501, 643] on textarea at bounding box center [777, 646] width 633 height 34
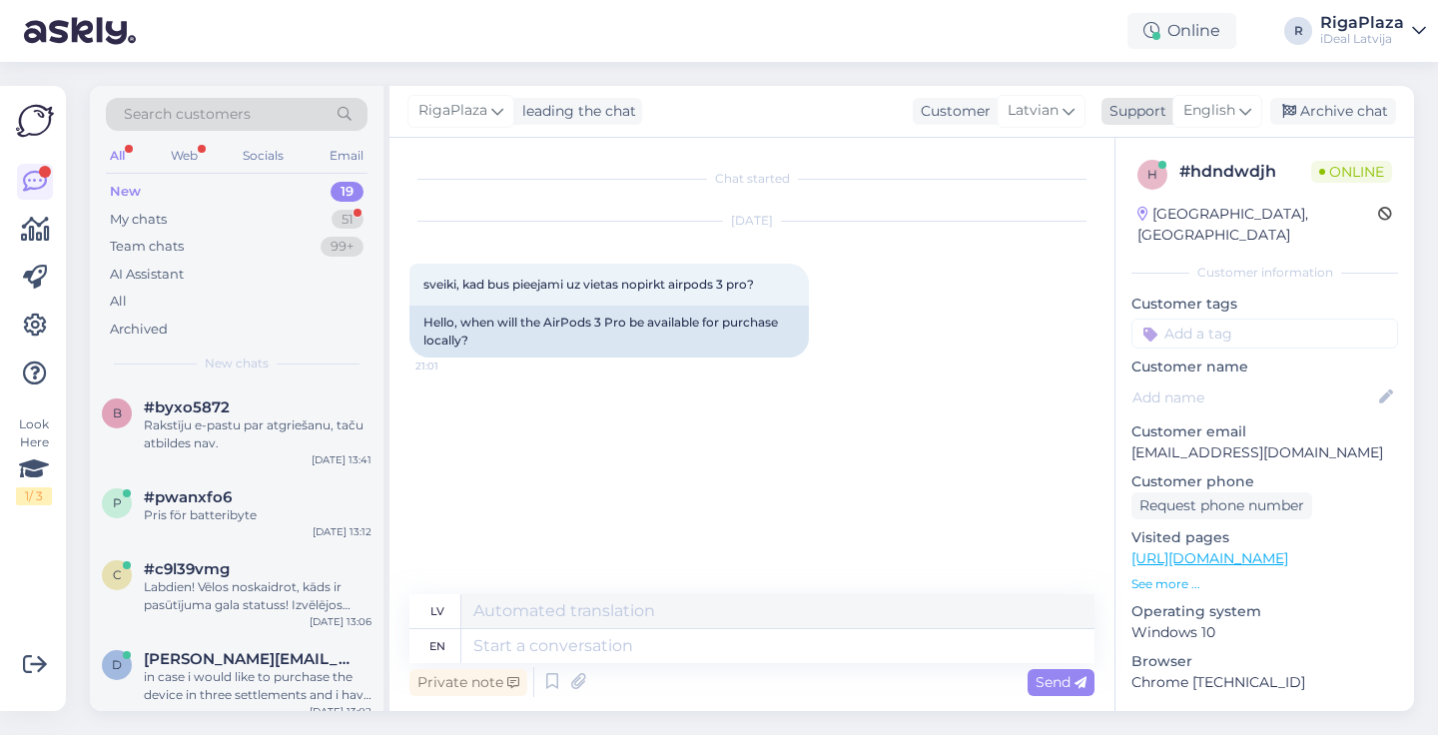
click at [1237, 105] on div "English" at bounding box center [1218, 111] width 90 height 32
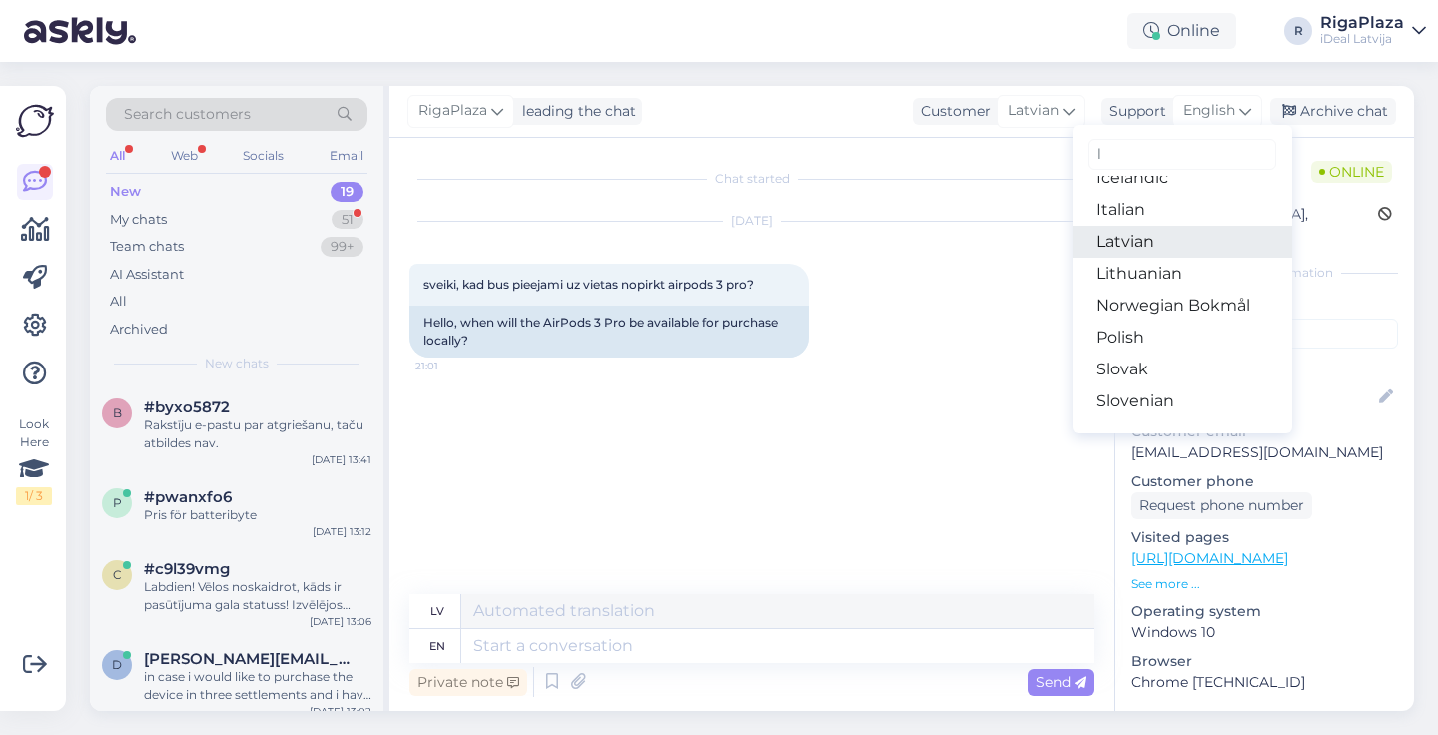
click at [1132, 234] on link "Latvian" at bounding box center [1183, 242] width 220 height 32
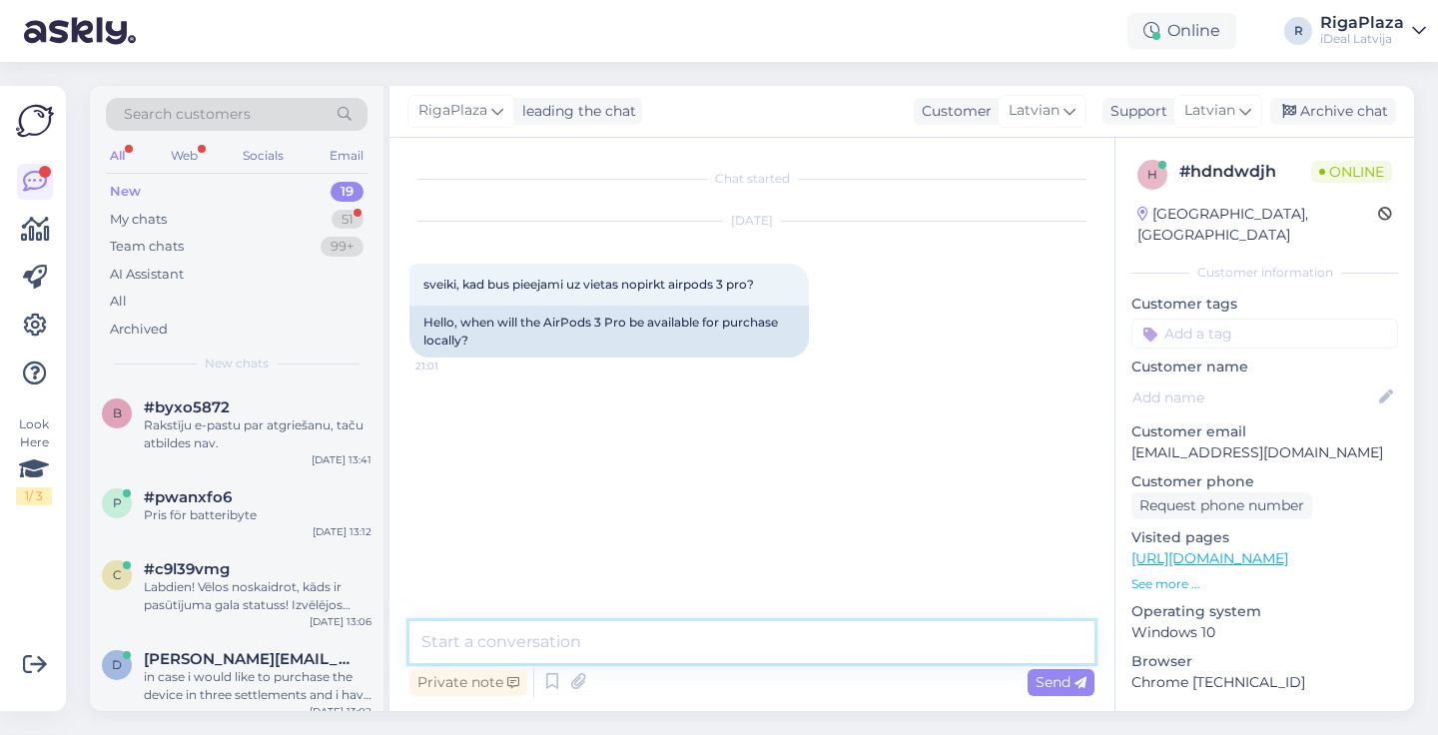
click at [534, 627] on textarea at bounding box center [752, 642] width 685 height 42
type textarea "Sveiki, Airpods Pro 3 ir pieejams [GEOGRAPHIC_DATA]."
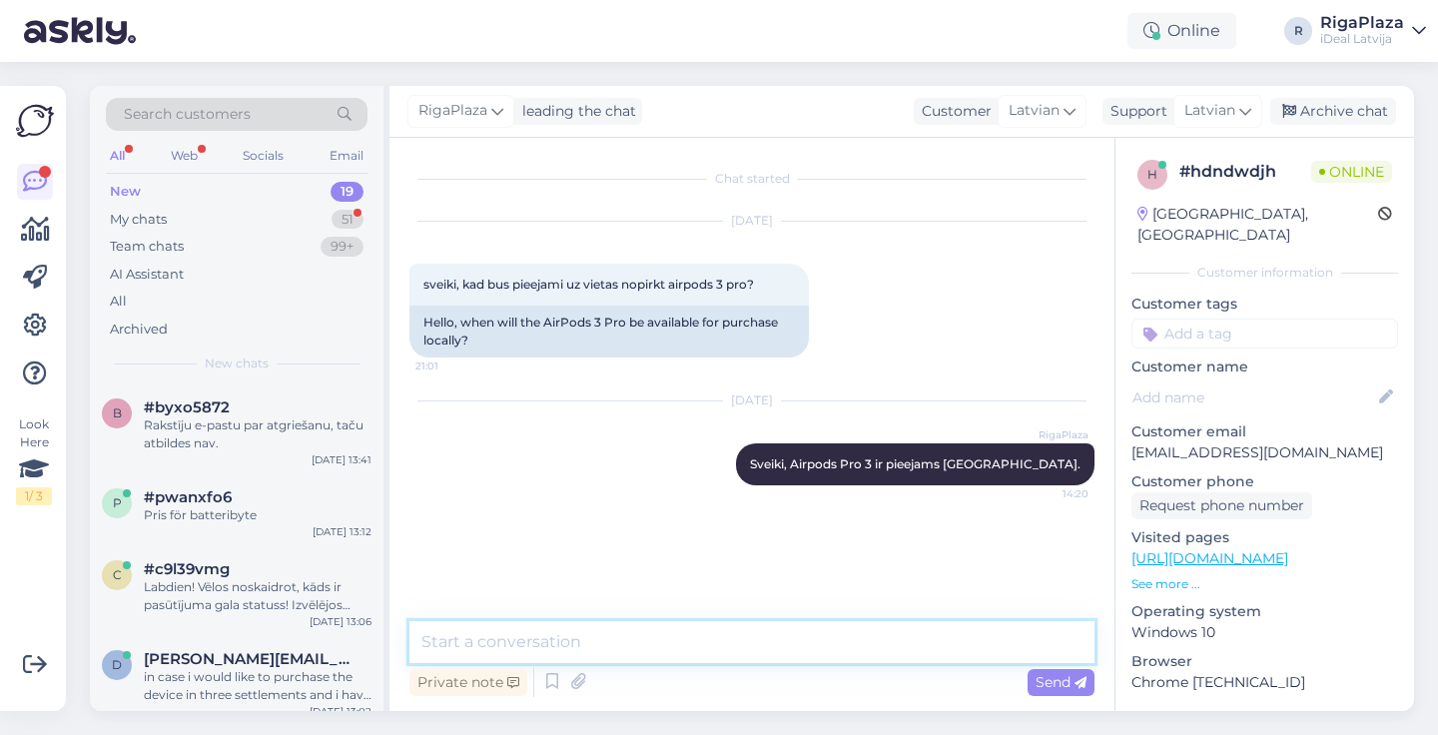
click at [714, 644] on textarea at bounding box center [752, 642] width 685 height 42
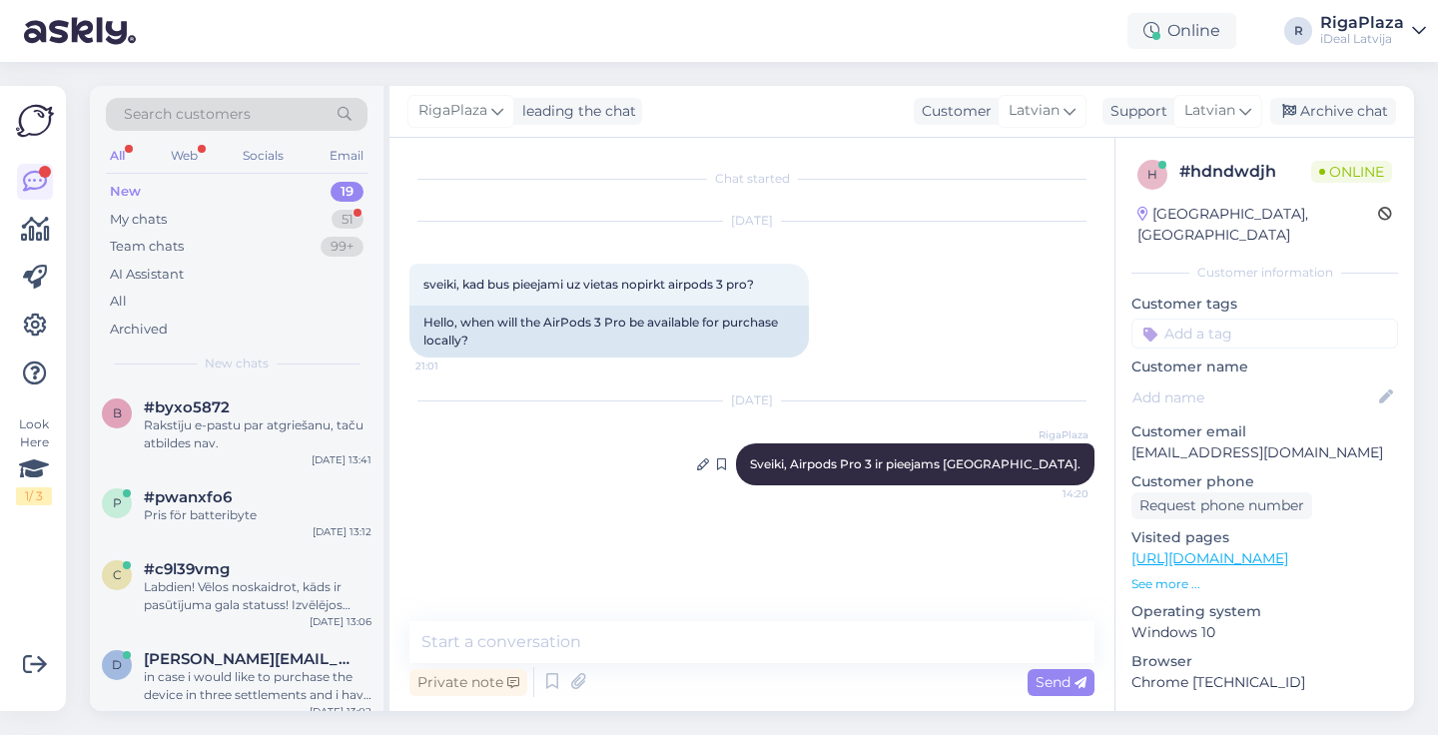
click at [1033, 461] on span "Sveiki, Airpods Pro 3 ir pieejams [GEOGRAPHIC_DATA]." at bounding box center [915, 463] width 331 height 15
click at [709, 459] on icon at bounding box center [703, 464] width 12 height 12
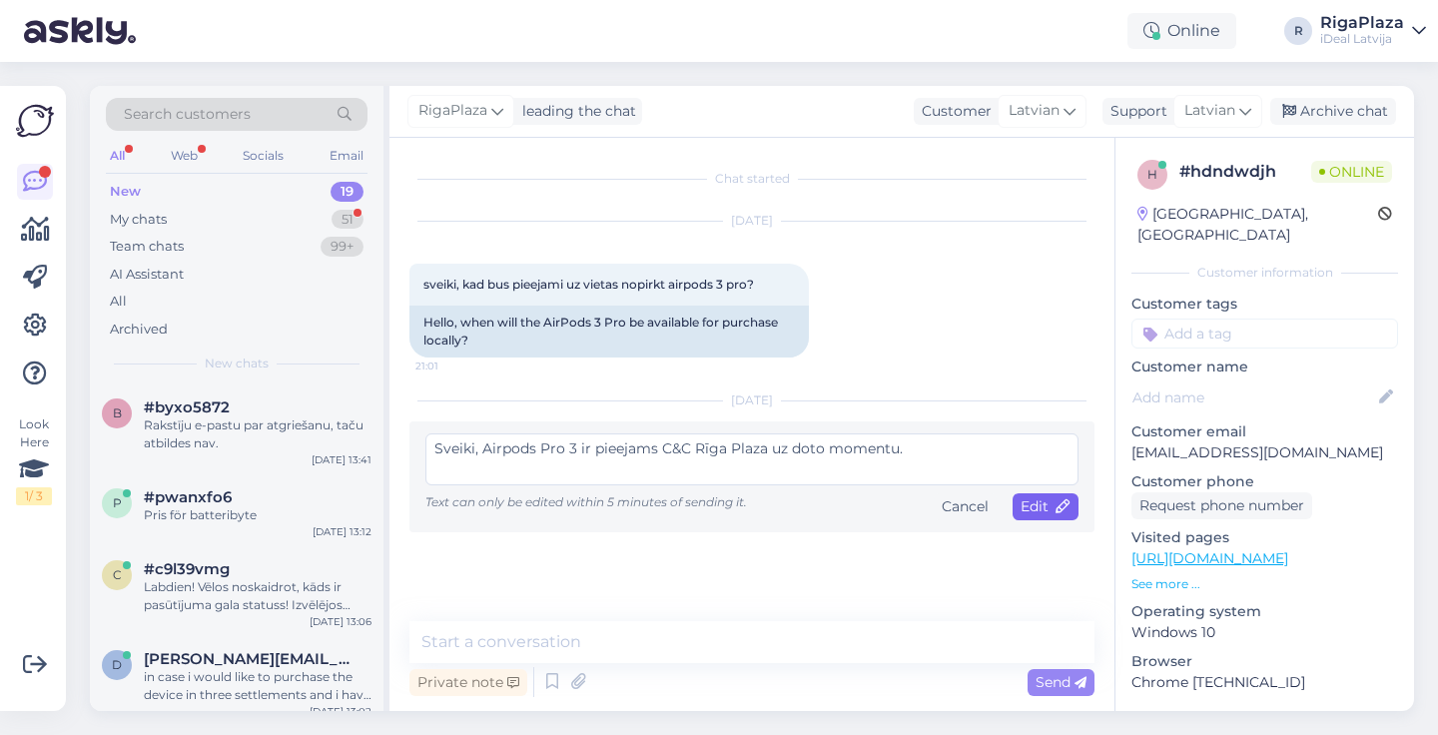
type textarea "Sveiki, Airpods Pro 3 ir pieejams C&C Rīga Plaza uz doto momentu."
click at [1046, 506] on span "Edit" at bounding box center [1046, 506] width 50 height 18
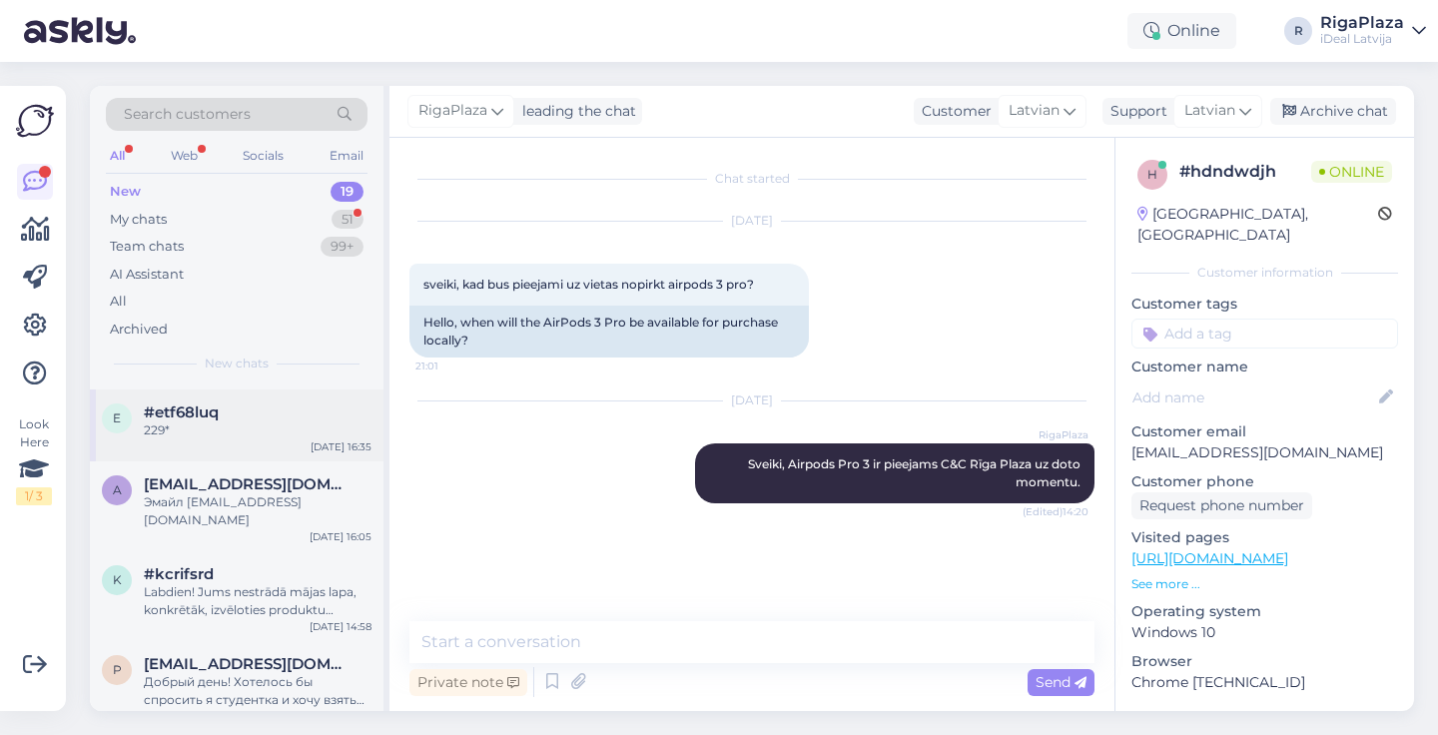
scroll to position [1271, 0]
click at [208, 457] on div "e #etf68luq 229* [DATE] 16:35" at bounding box center [237, 427] width 294 height 72
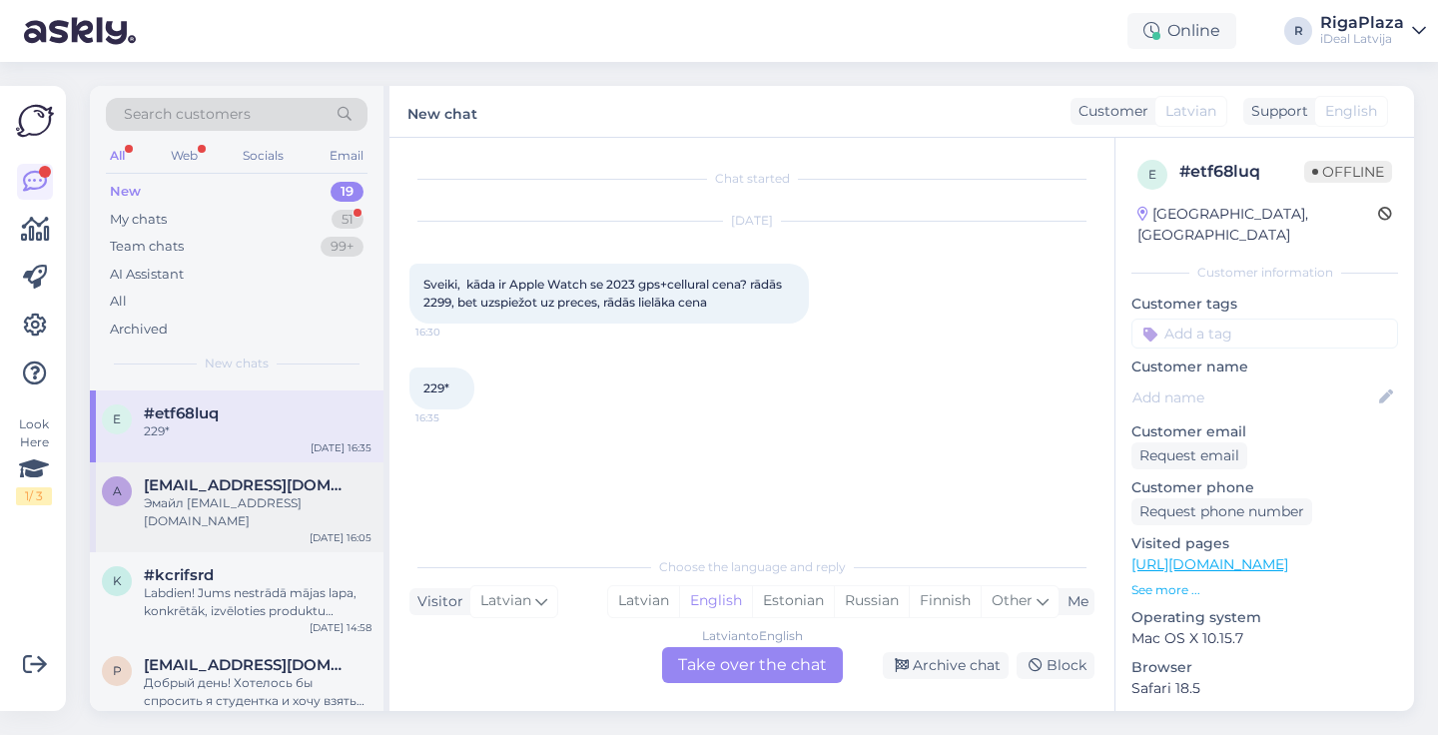
click at [219, 507] on div "Эмайл [EMAIL_ADDRESS][DOMAIN_NAME]" at bounding box center [258, 512] width 228 height 36
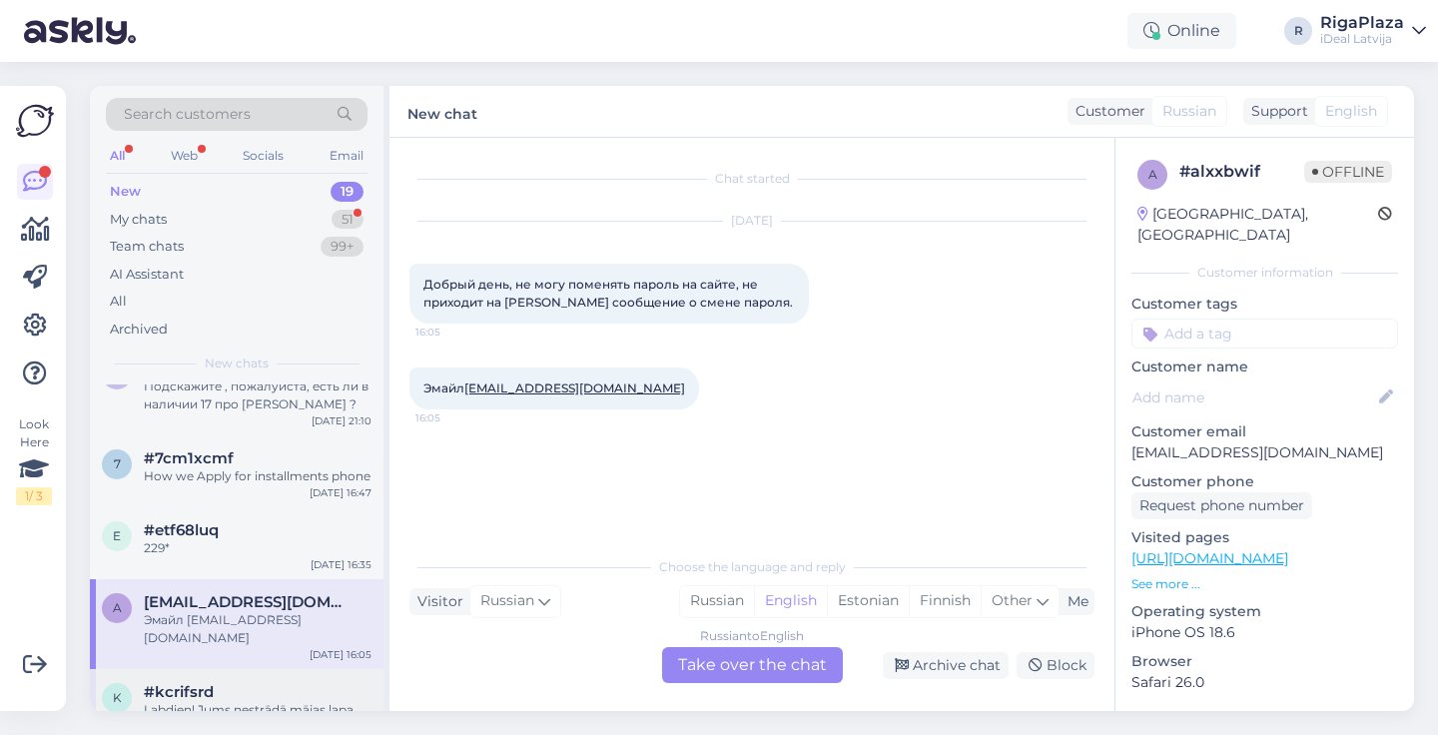
scroll to position [1106, 0]
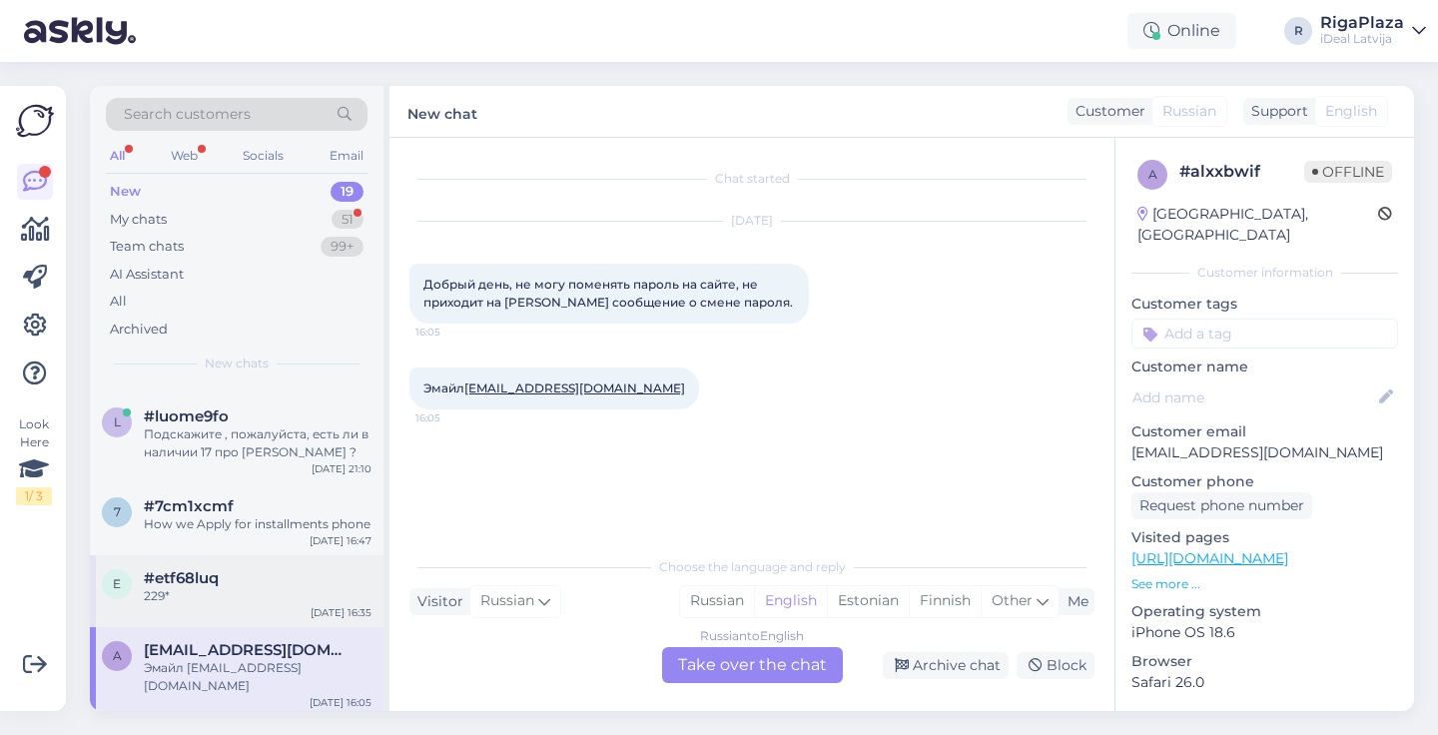
click at [220, 588] on div "229*" at bounding box center [258, 596] width 228 height 18
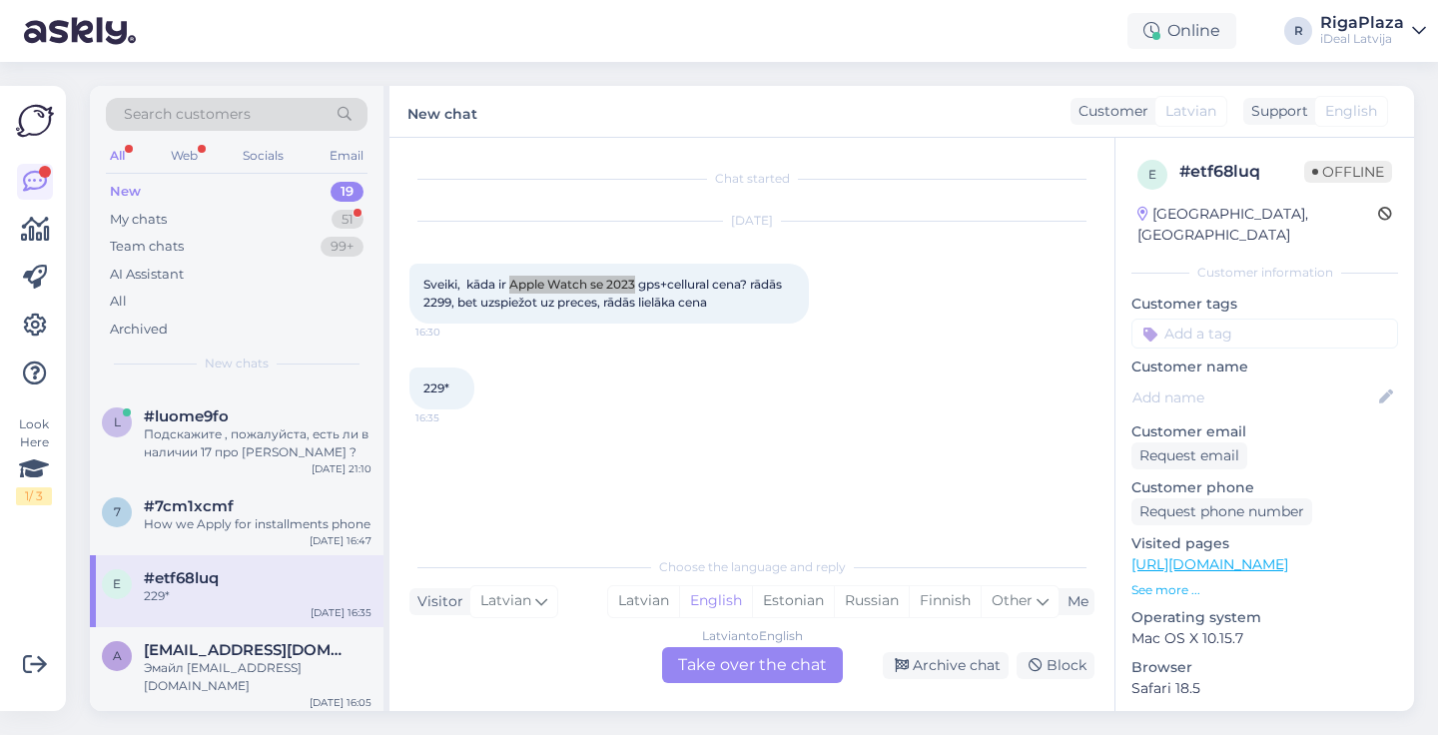
drag, startPoint x: 513, startPoint y: 286, endPoint x: 643, endPoint y: 287, distance: 129.9
click at [643, 287] on span "Sveiki, kāda ir Apple Watch se 2023 gps+cellural cena? rādās 2299, bet uzspiežo…" at bounding box center [605, 293] width 362 height 33
drag, startPoint x: 514, startPoint y: 284, endPoint x: 720, endPoint y: 286, distance: 205.8
click at [720, 286] on span "Sveiki, kāda ir Apple Watch se 2023 gps+cellural cena? rādās 2299, bet uzspiežo…" at bounding box center [605, 293] width 362 height 33
copy span "Apple Watch se 2023 gps+cellural"
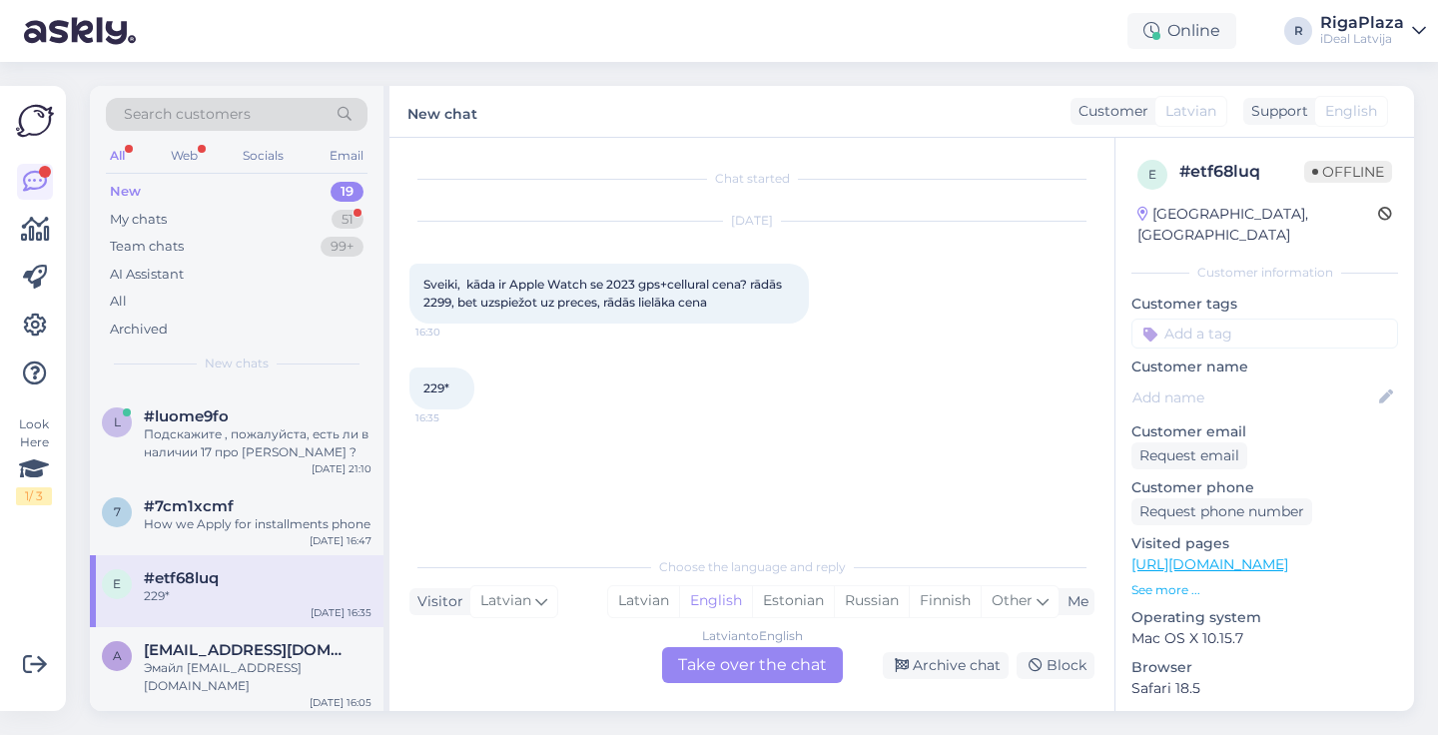
click at [782, 659] on div "Latvian to English Take over the chat" at bounding box center [752, 665] width 181 height 36
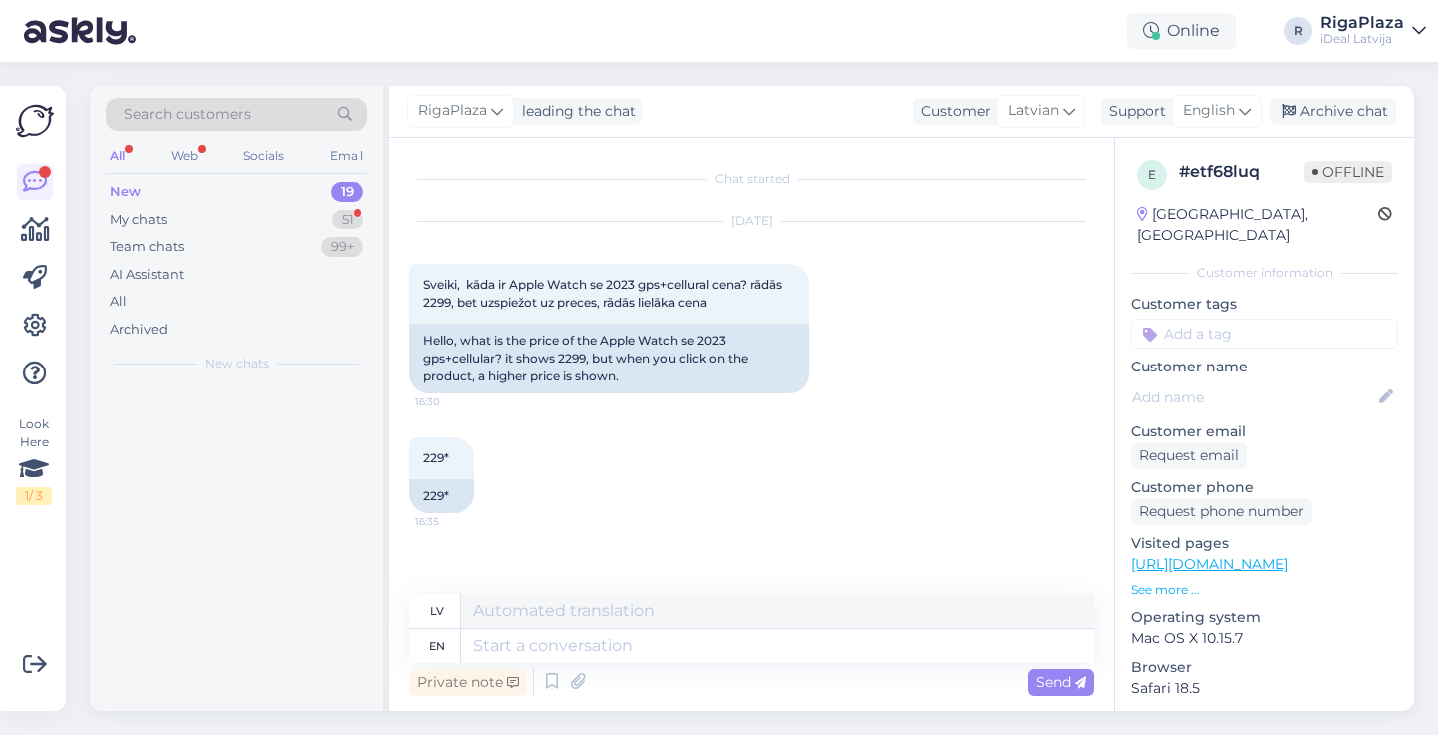
scroll to position [0, 0]
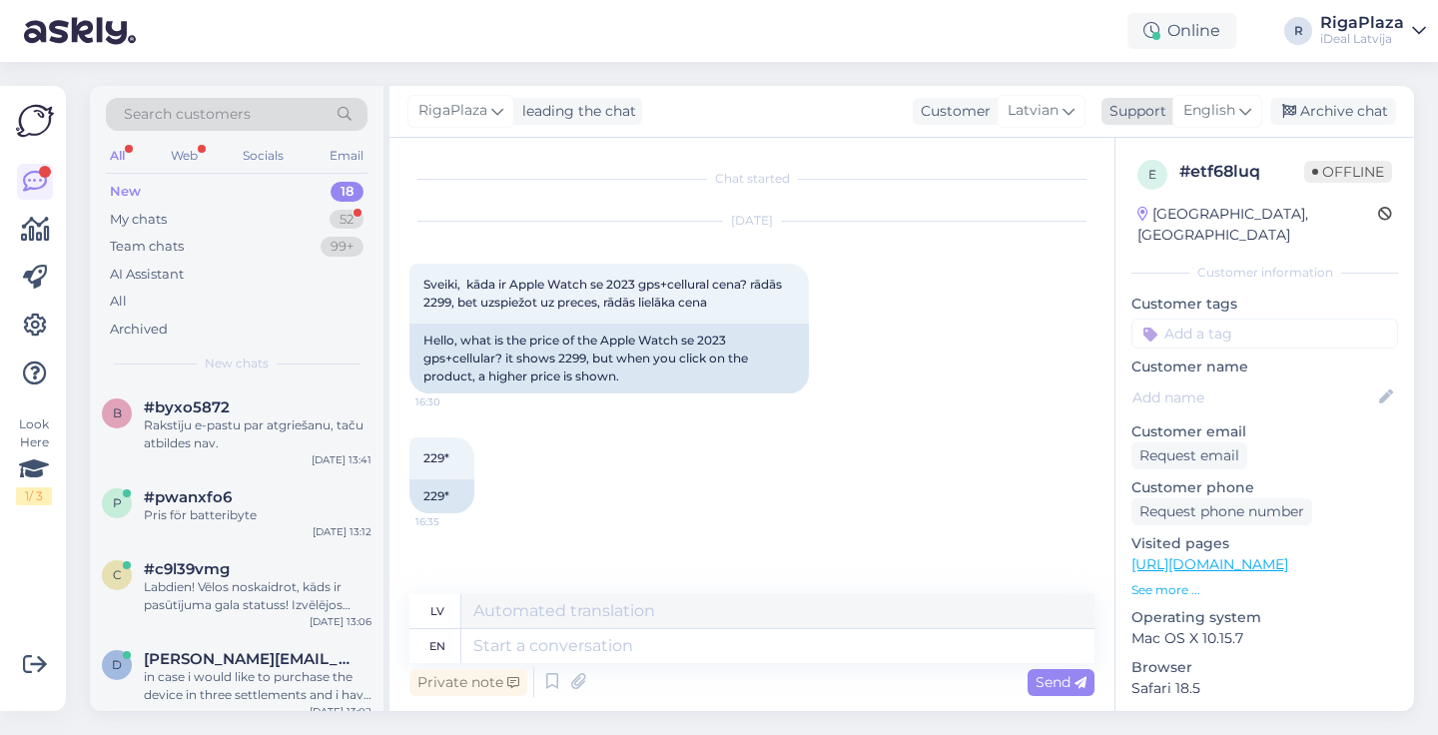
click at [1239, 116] on div "English" at bounding box center [1218, 111] width 90 height 32
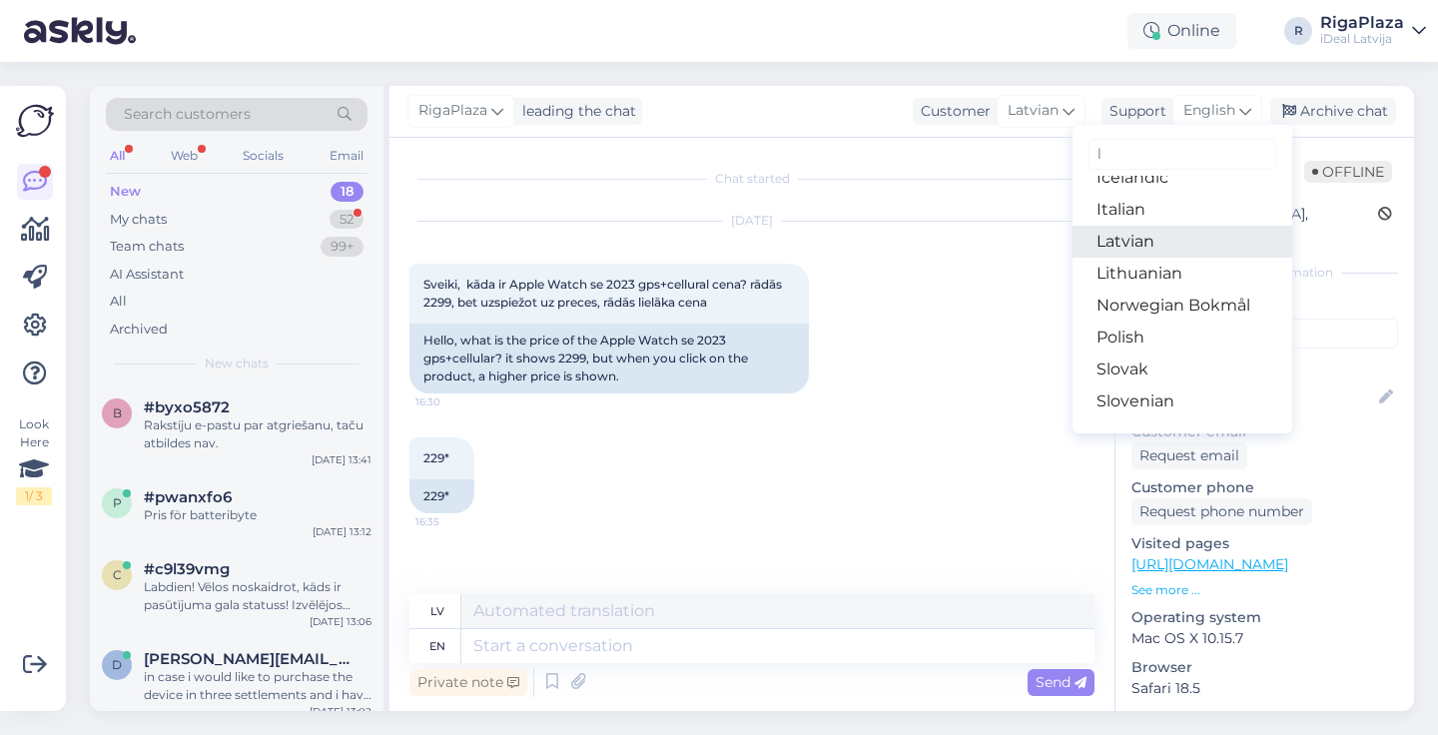
click at [1148, 229] on link "Latvian" at bounding box center [1183, 242] width 220 height 32
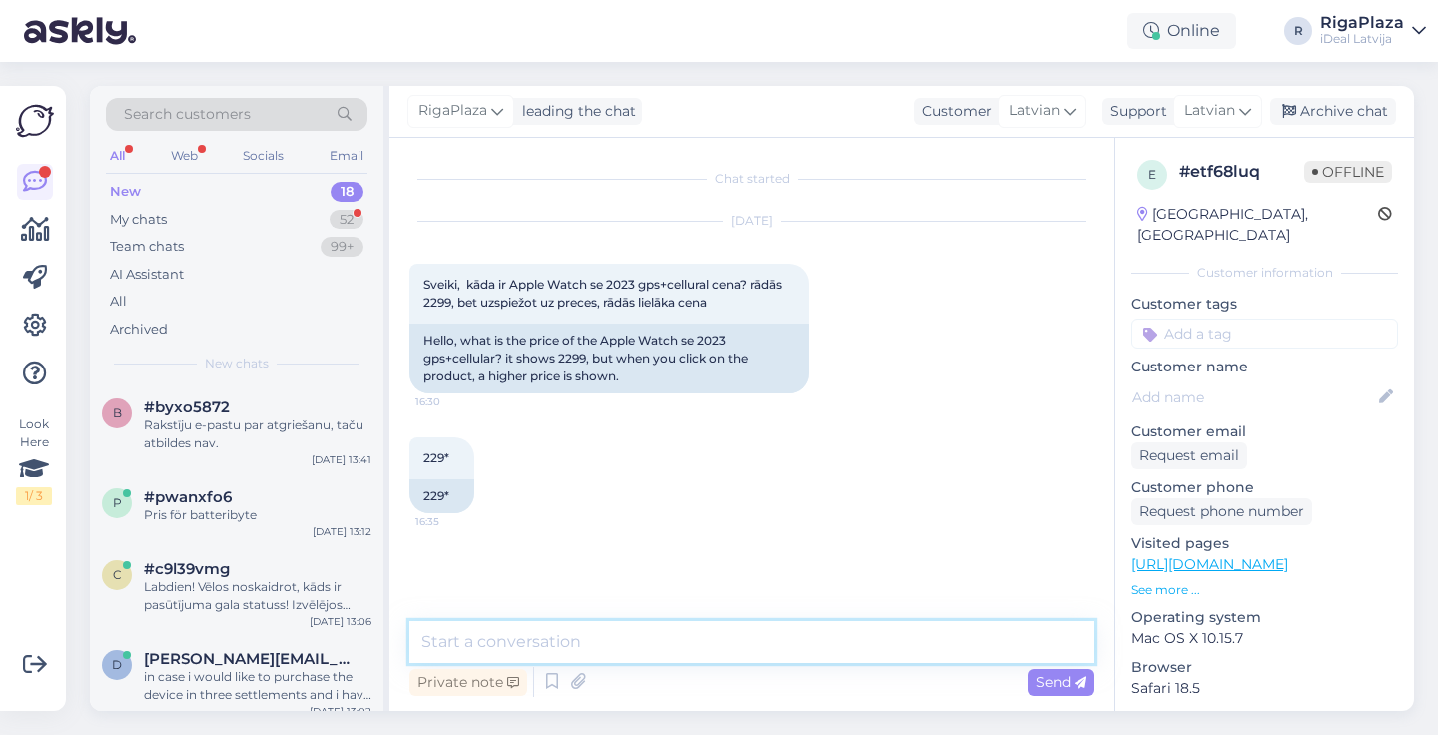
click at [559, 643] on textarea at bounding box center [752, 642] width 685 height 42
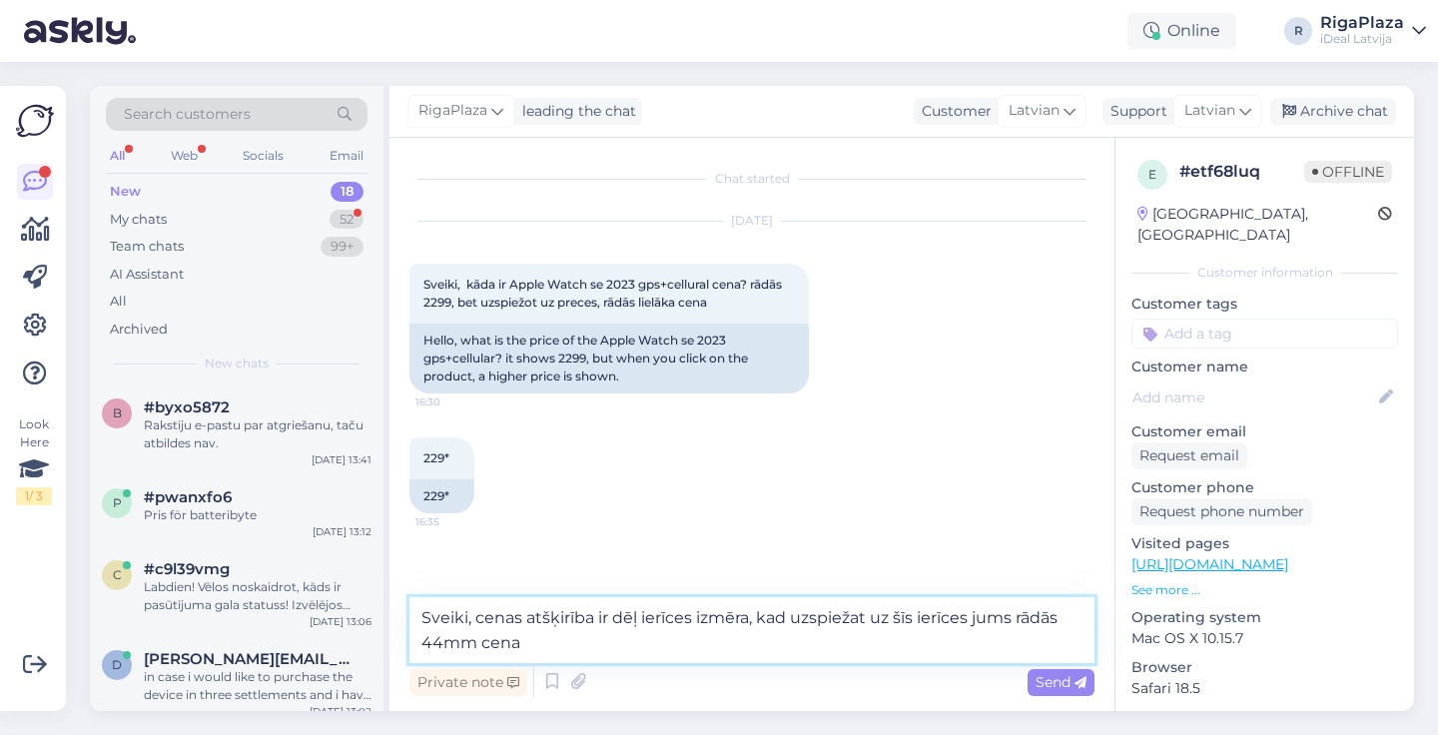
click at [544, 649] on textarea "Sveiki, cenas atšķirība ir dēļ ierīces izmēra, kad uzspiežat uz šīs ierīces jum…" at bounding box center [752, 630] width 685 height 66
click at [477, 646] on textarea "Sveiki, cenas atšķirība ir dēļ ierīces izmēra, kad uzspiežat uz šīs ierīces jum…" at bounding box center [752, 630] width 685 height 66
click at [712, 657] on textarea "Sveiki, cenas atšķirība ir dēļ ierīces izmēra, kad uzspiežat uz šīs ierīces jum…" at bounding box center [752, 630] width 685 height 66
click at [725, 643] on textarea "Sveiki, cenas atšķirība ir dēļ ierīces izmēra, kad uzspiežat uz šīs ierīces jum…" at bounding box center [752, 630] width 685 height 66
click at [830, 650] on textarea "Sveiki, cenas atšķirība ir dēļ ierīces izmēra, kad uzspiežat uz šīs ierīces jum…" at bounding box center [752, 630] width 685 height 66
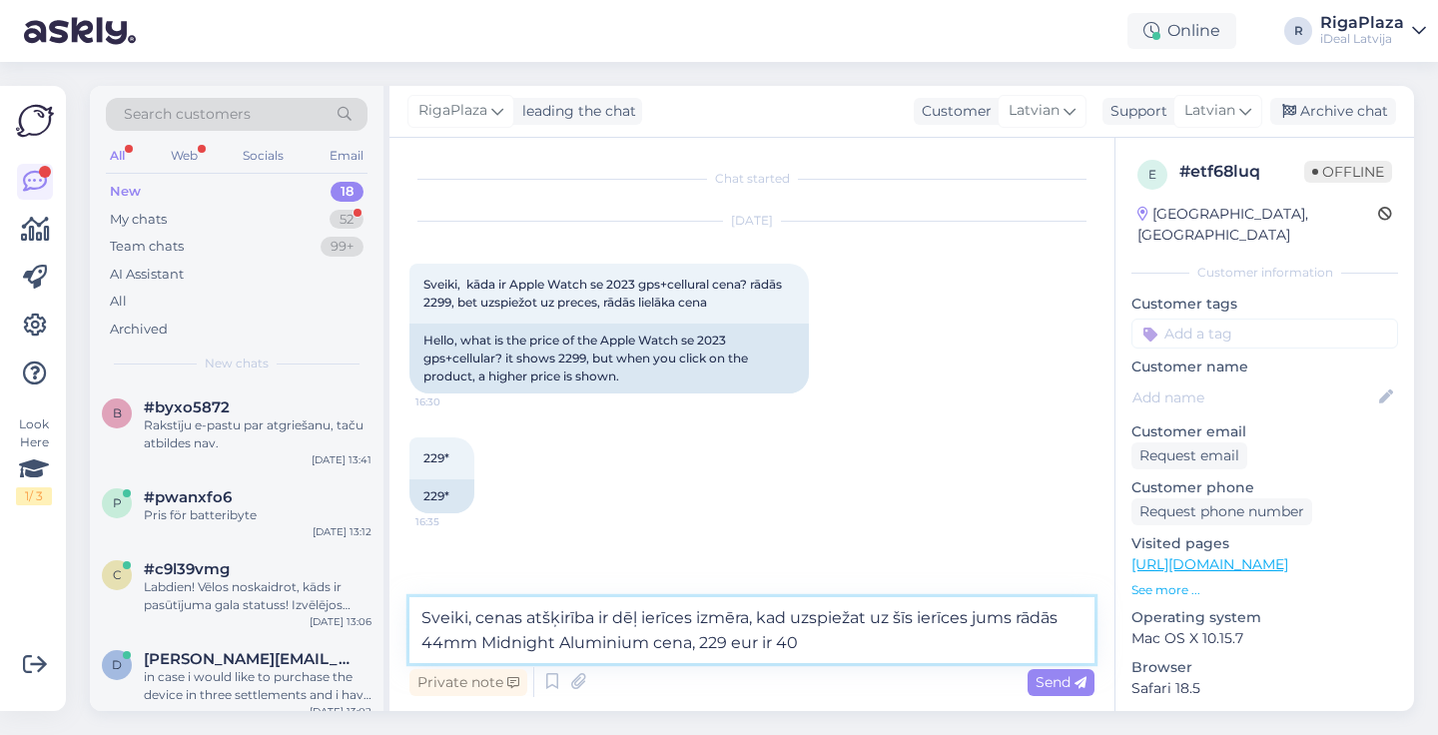
click at [729, 647] on textarea "Sveiki, cenas atšķirība ir dēļ ierīces izmēra, kad uzspiežat uz šīs ierīces jum…" at bounding box center [752, 630] width 685 height 66
click at [731, 647] on textarea "Sveiki, cenas atšķirība ir dēļ ierīces izmēra, kad uzspiežat uz šīs ierīces jum…" at bounding box center [752, 630] width 685 height 66
click at [843, 640] on textarea "Sveiki, cenas atšķirība ir dēļ ierīces izmēra, kad uzspiežat uz šīs ierīces jum…" at bounding box center [752, 630] width 685 height 66
type textarea "Sveiki, cenas atšķirība ir dēļ ierīces izmēra, kad uzspiežat uz šīs ierīces jum…"
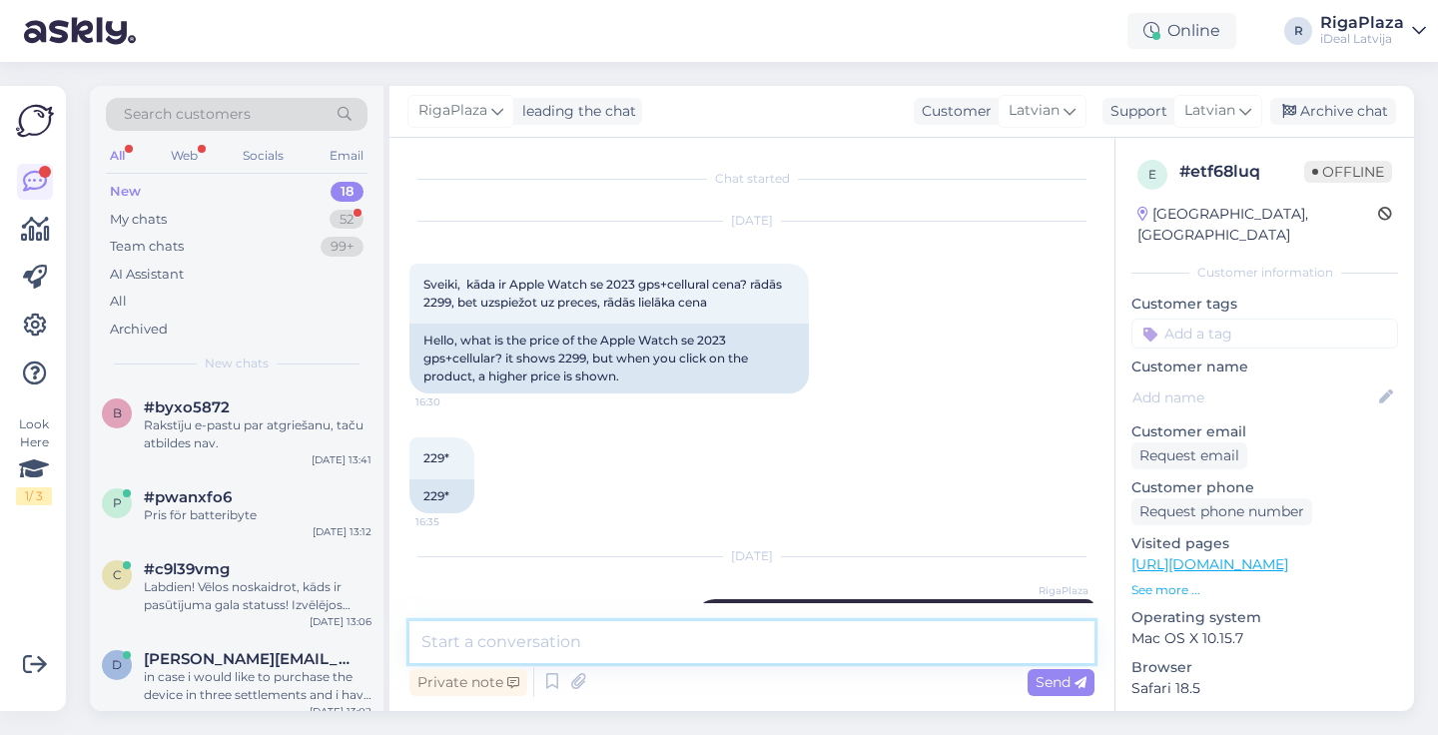
scroll to position [96, 0]
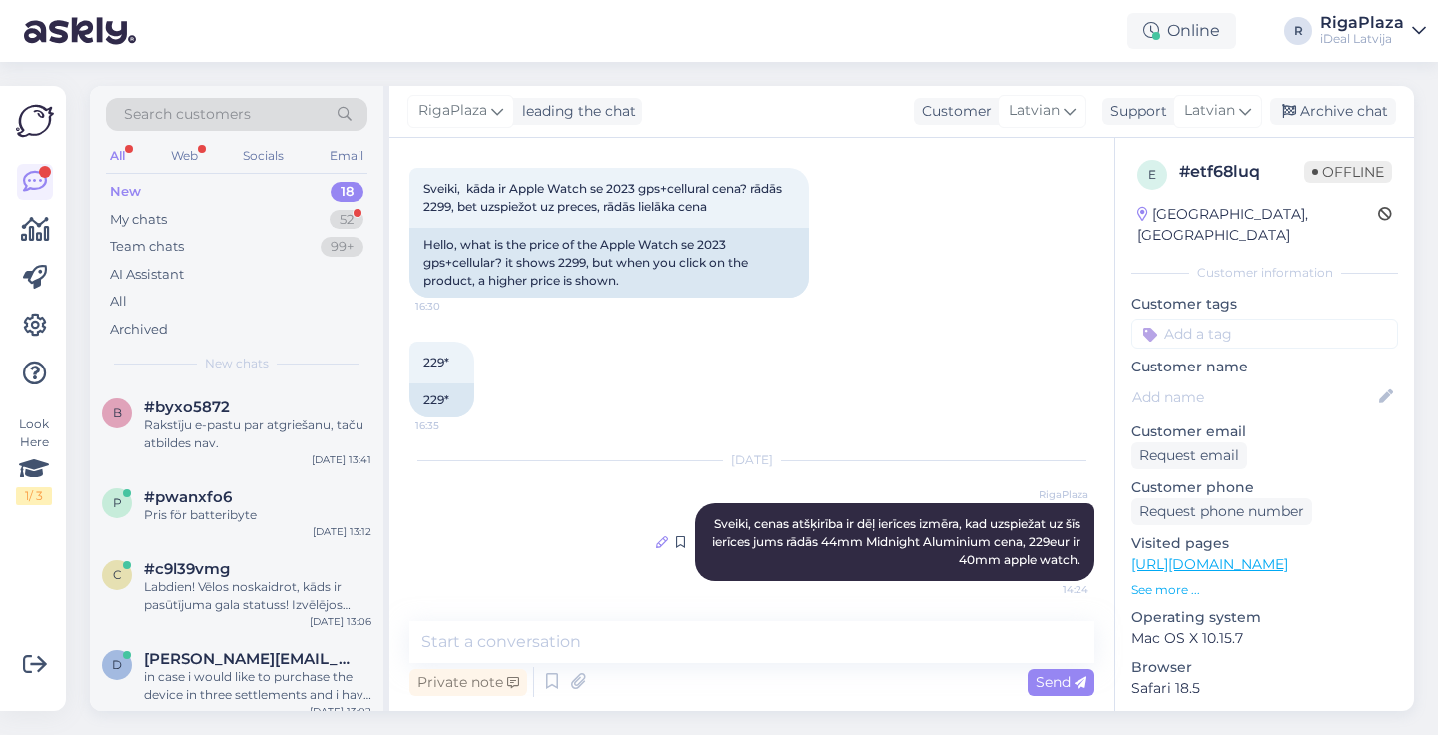
click at [659, 544] on icon at bounding box center [662, 542] width 12 height 12
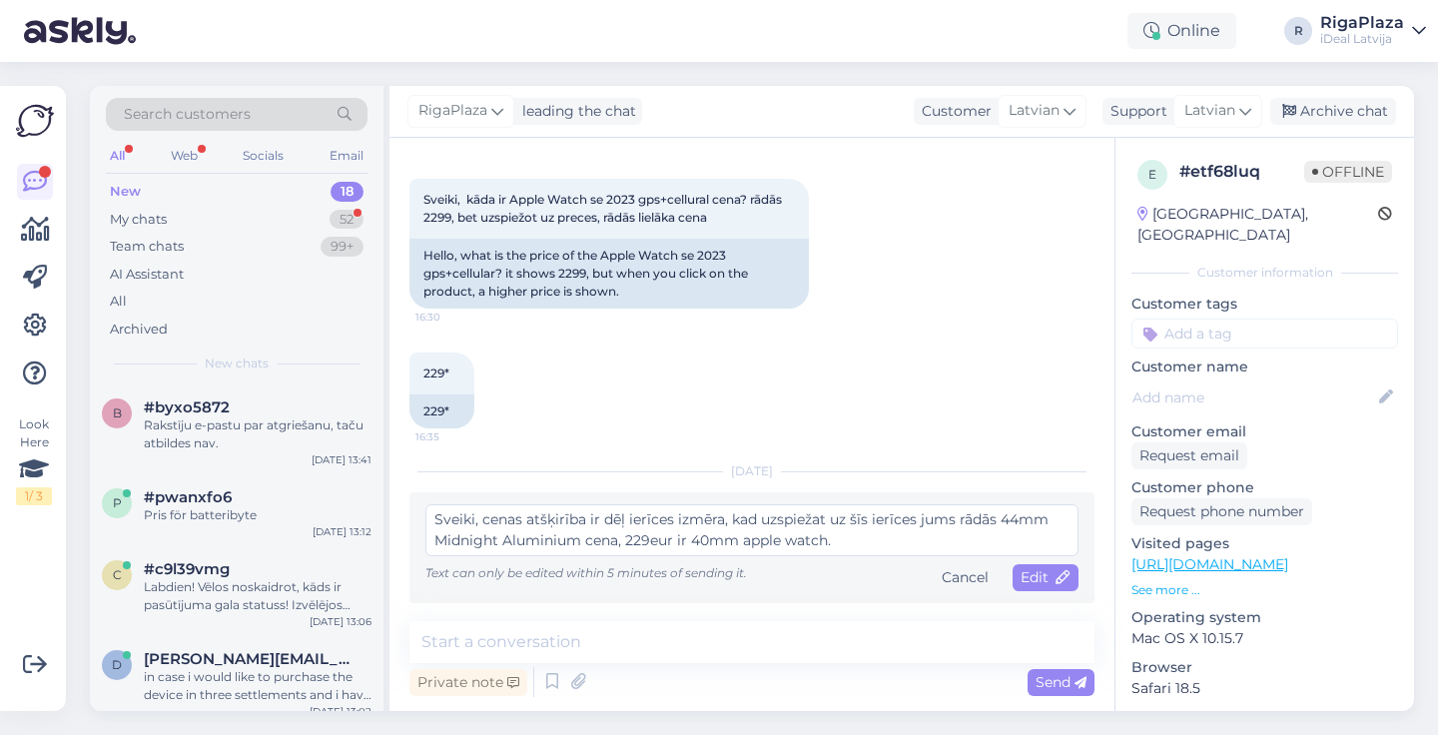
click at [832, 546] on textarea "Sveiki, cenas atšķirība ir dēļ ierīces izmēra, kad uzspiežat uz šīs ierīces jum…" at bounding box center [752, 530] width 653 height 52
click at [824, 542] on textarea "Sveiki, cenas atšķirība ir dēļ ierīces izmēra, kad uzspiežat uz šīs ierīces jum…" at bounding box center [752, 530] width 653 height 52
type textarea "Sveiki, cenas atšķirība ir dēļ ierīces izmēra, kad uzspiežat uz šīs ierīces jum…"
click at [1035, 575] on span "Edit" at bounding box center [1046, 577] width 50 height 18
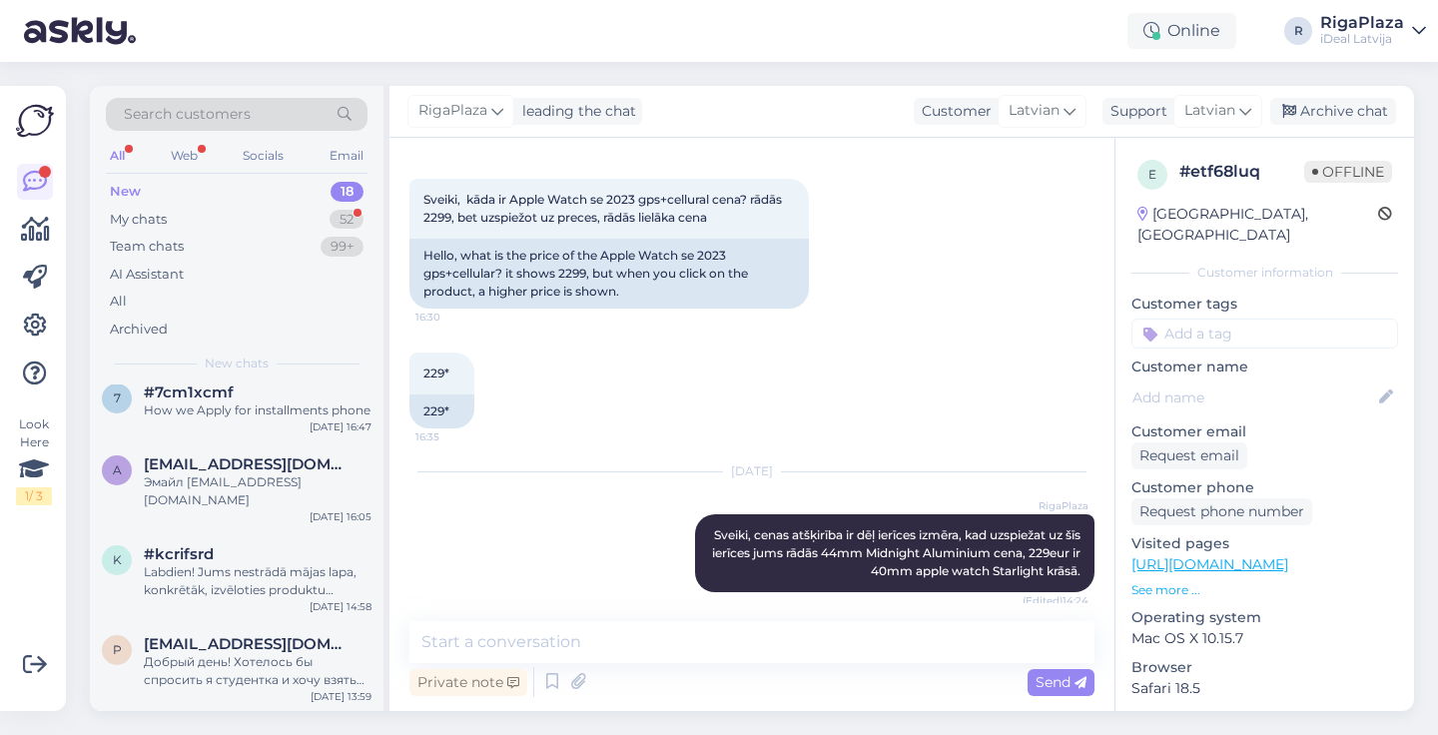
scroll to position [1199, 0]
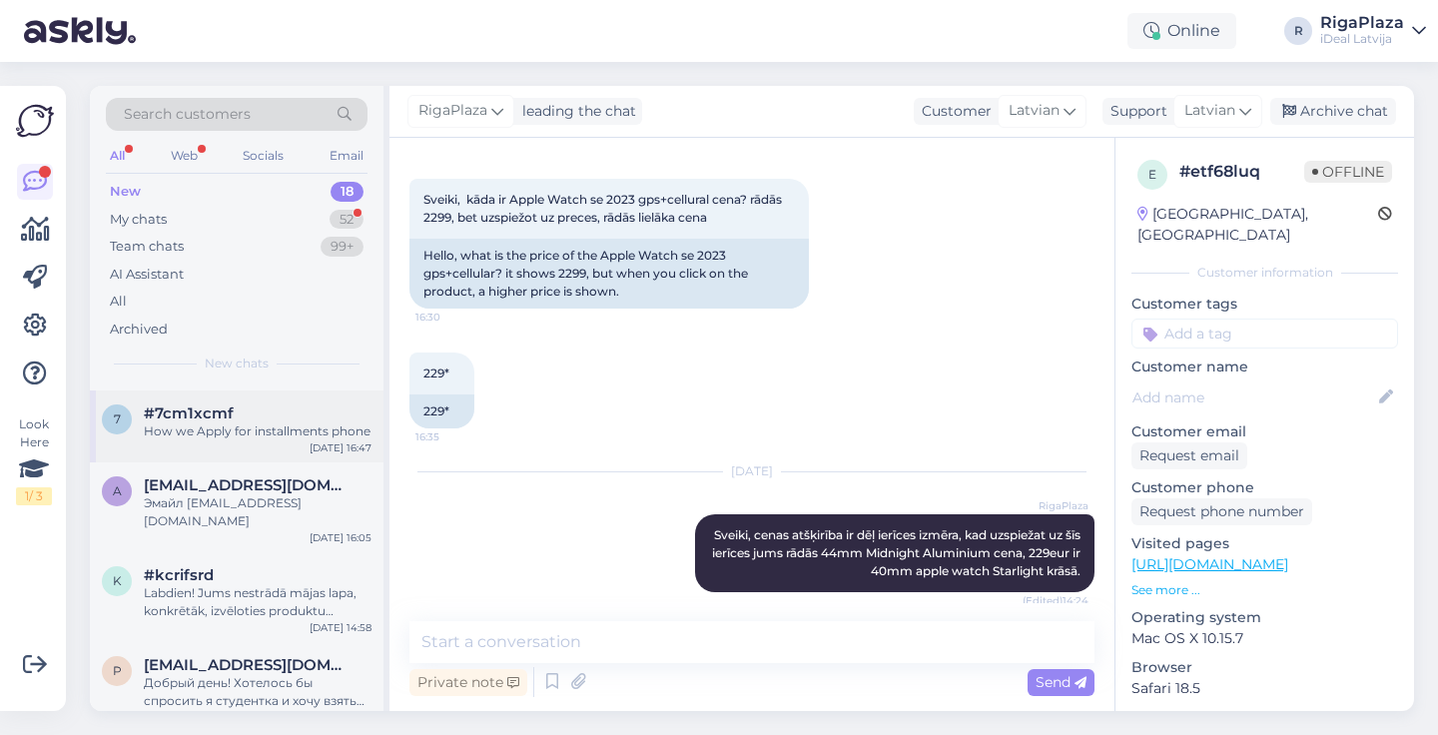
click at [248, 441] on div "7 #7cm1xcmf How we Apply for installments phone [DATE] 16:47" at bounding box center [237, 427] width 294 height 72
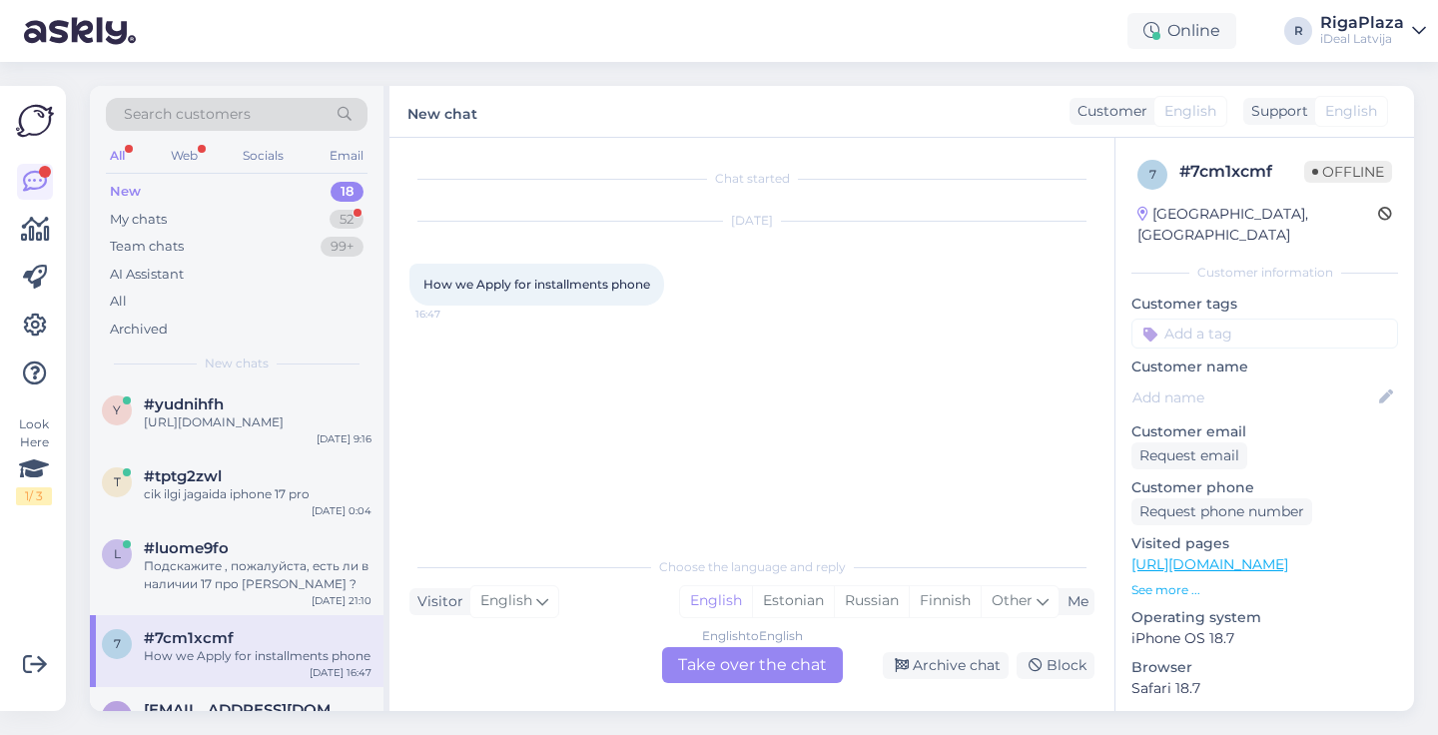
scroll to position [971, 0]
click at [269, 497] on div "cik ilgi jagaida iphone 17 pro" at bounding box center [258, 497] width 228 height 18
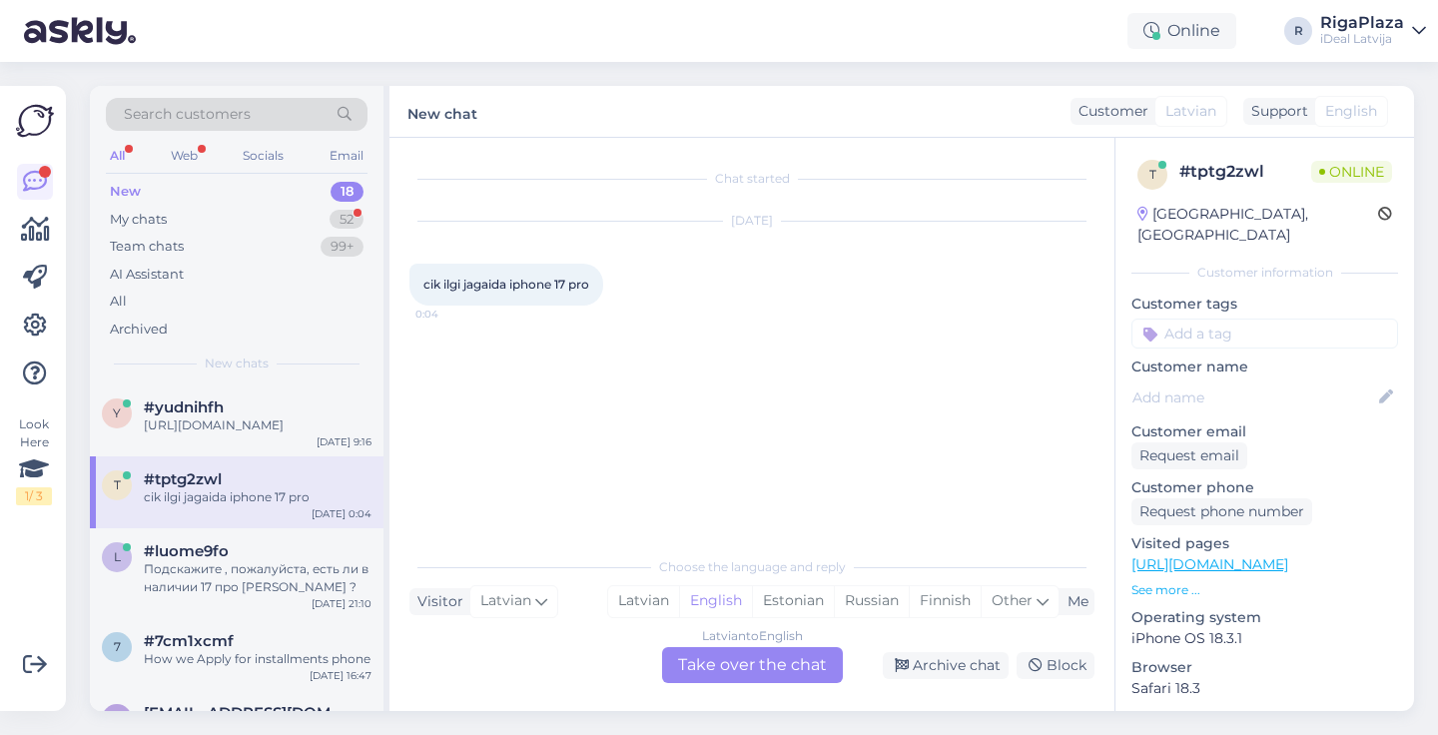
click at [778, 665] on div "Latvian to English Take over the chat" at bounding box center [752, 665] width 181 height 36
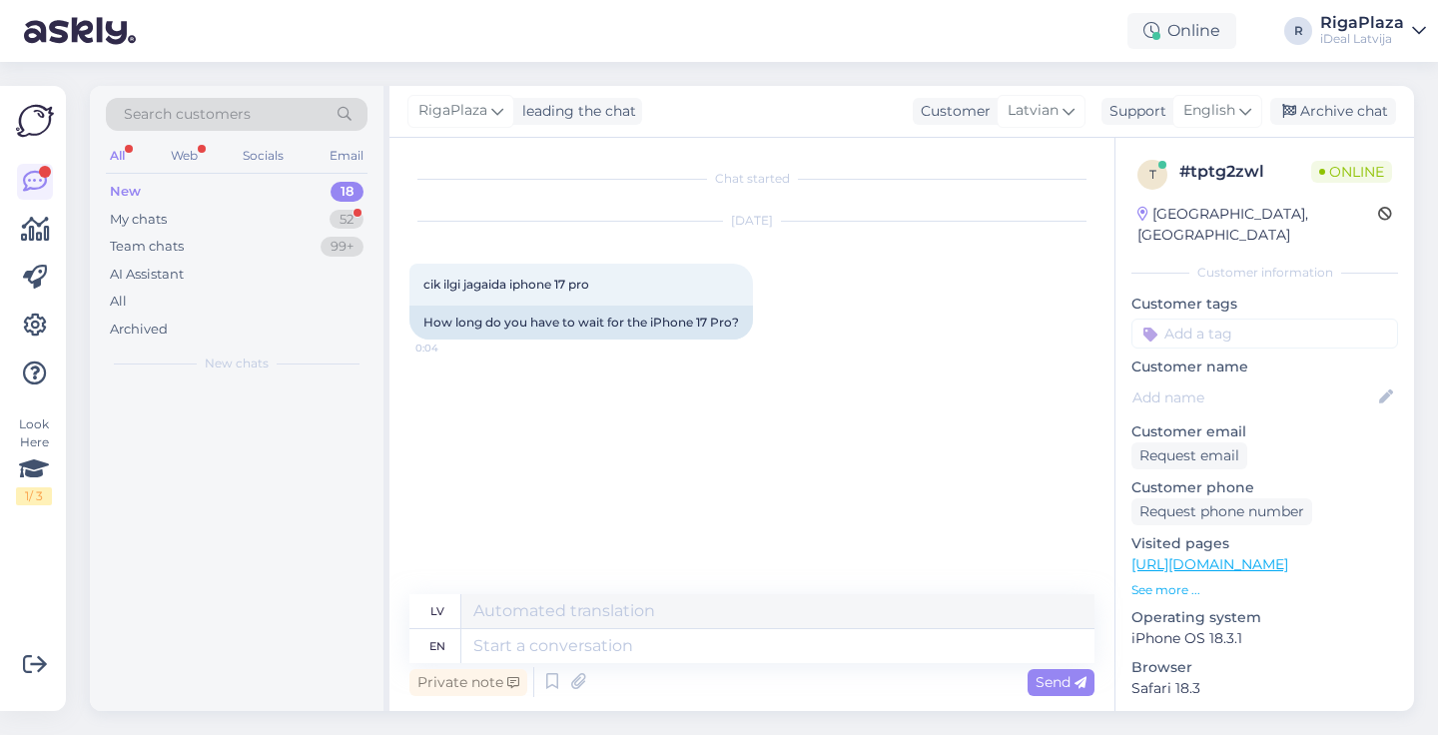
scroll to position [0, 0]
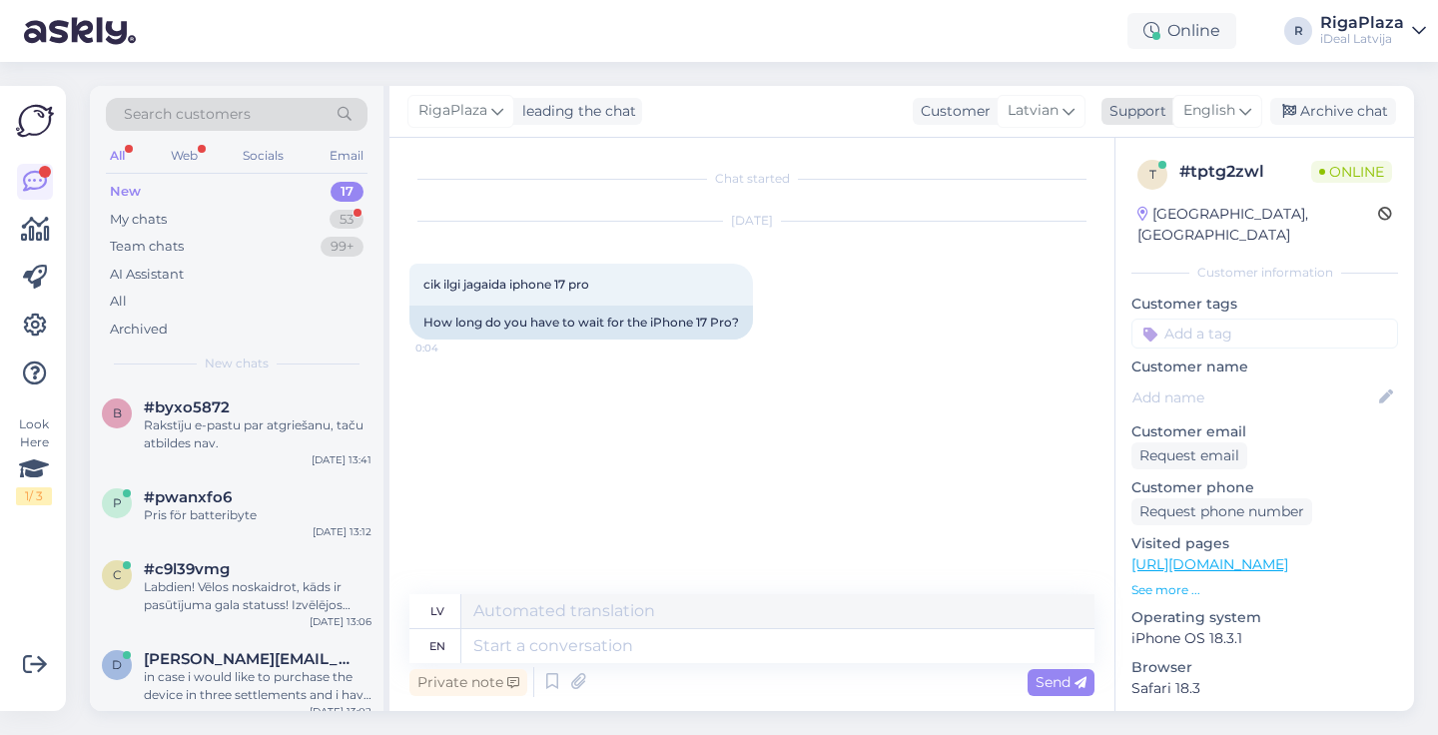
click at [1229, 120] on span "English" at bounding box center [1210, 111] width 52 height 22
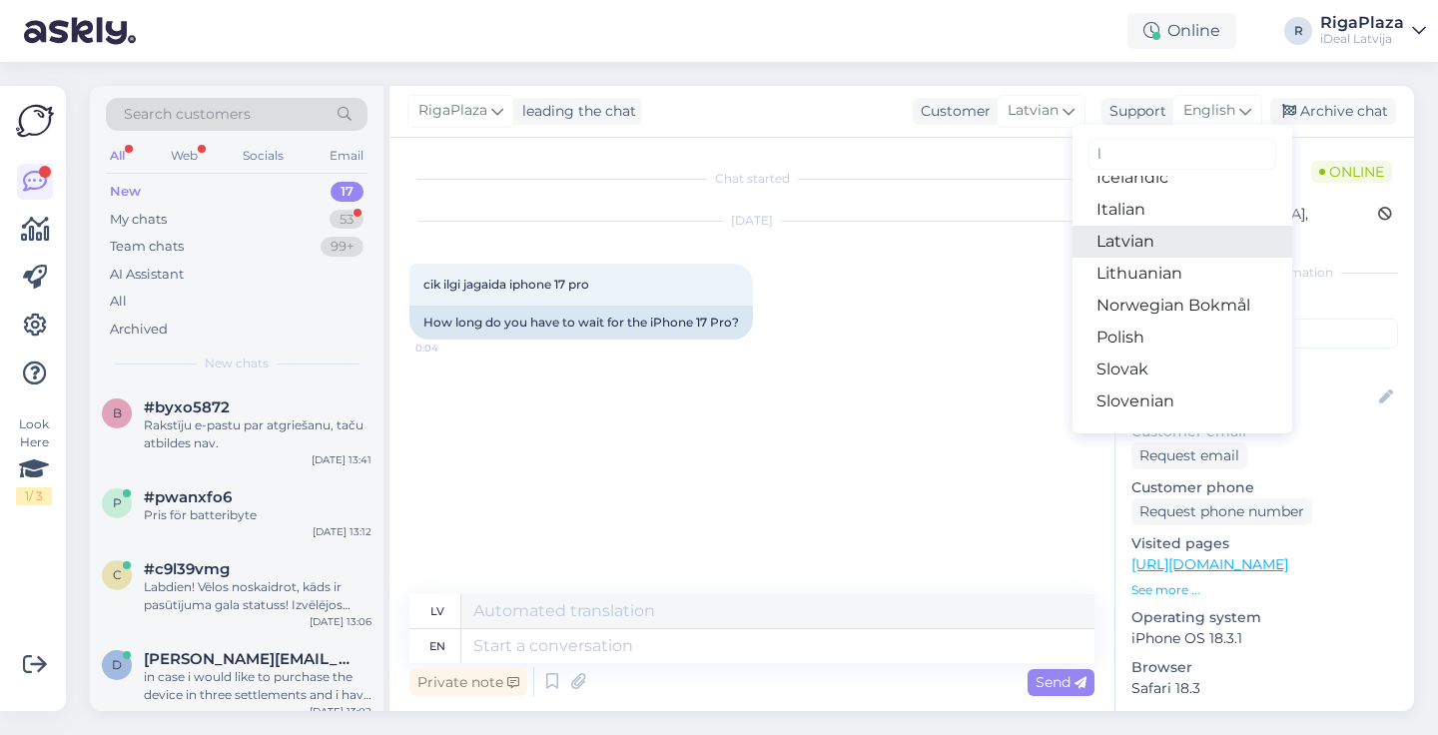
click at [1149, 246] on link "Latvian" at bounding box center [1183, 242] width 220 height 32
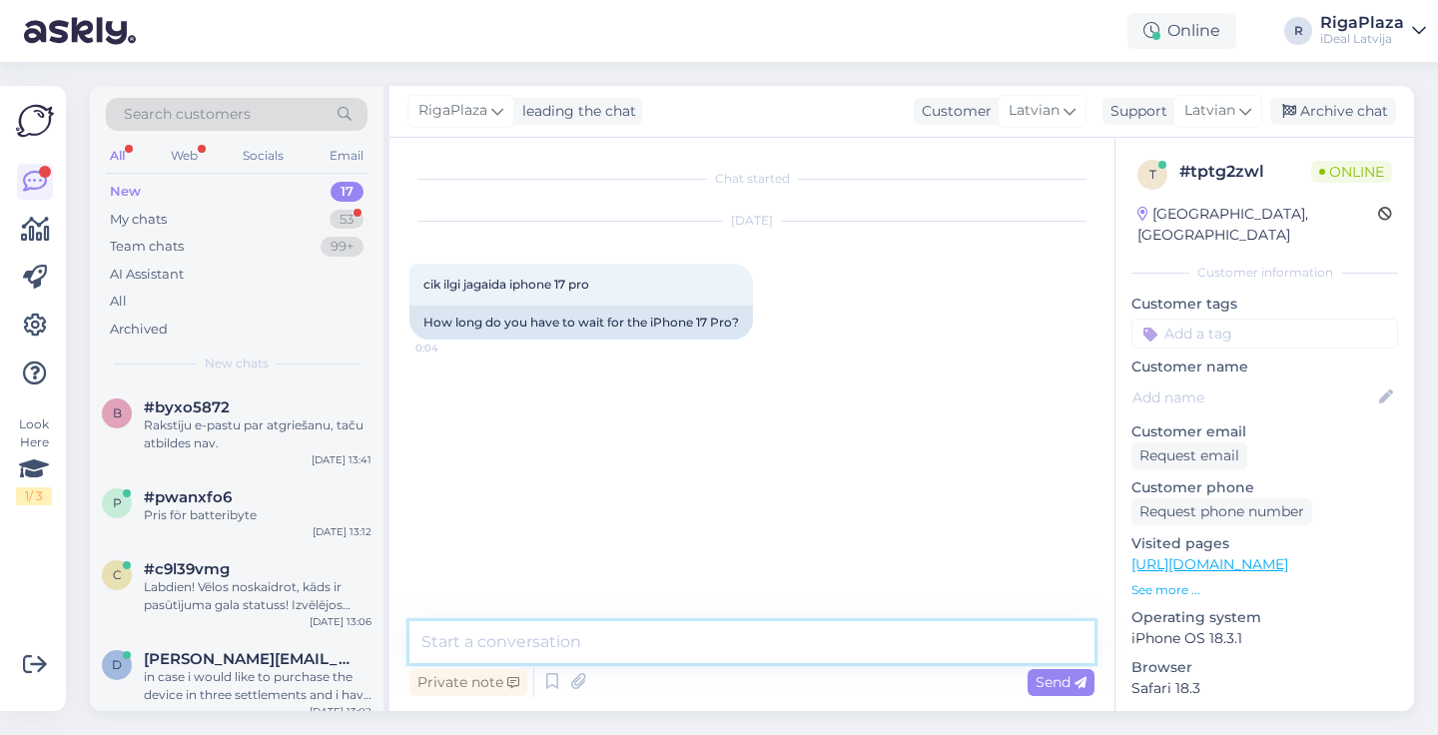
click at [523, 655] on textarea at bounding box center [752, 642] width 685 height 42
type textarea "Sveiki, Kā minimums mēnesis."
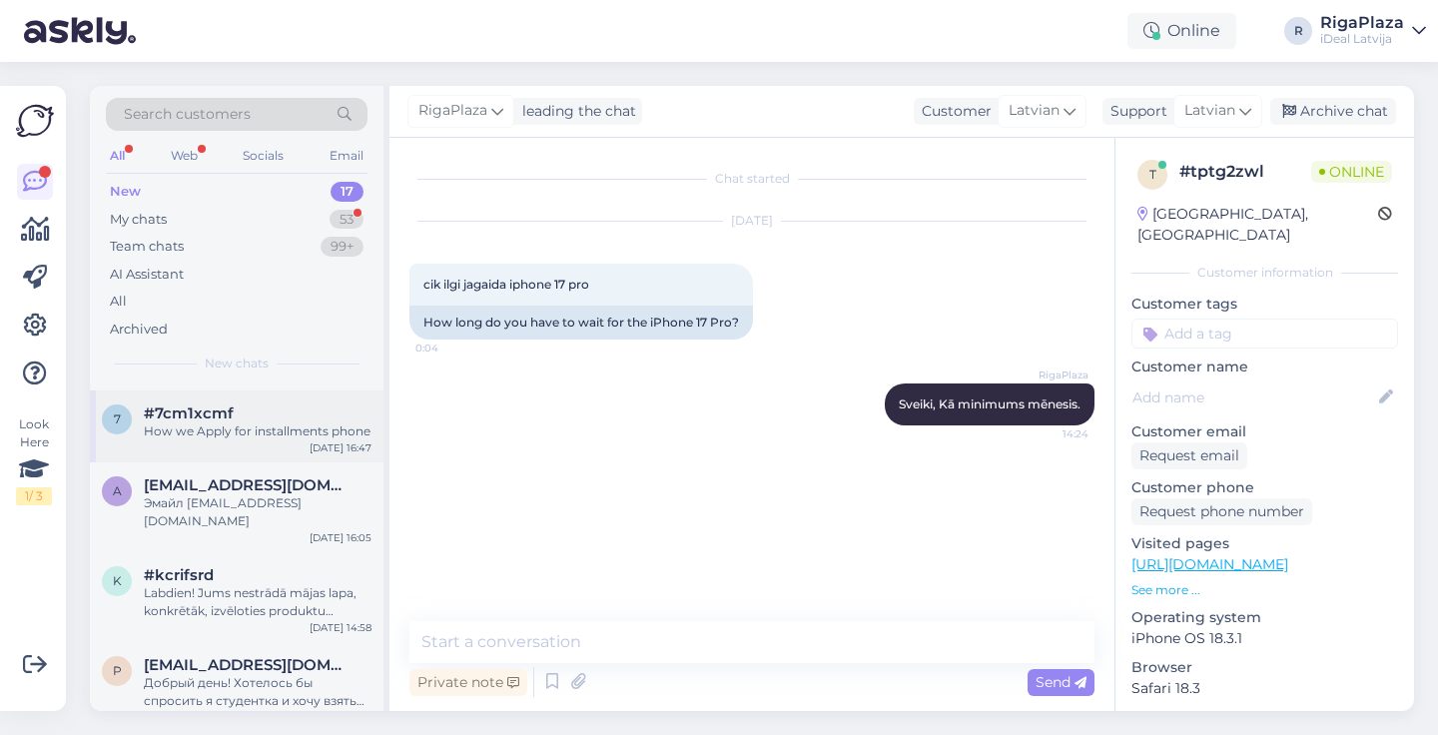
click at [258, 446] on div "7 #7cm1xcmf How we Apply for installments phone [DATE] 16:47" at bounding box center [237, 427] width 294 height 72
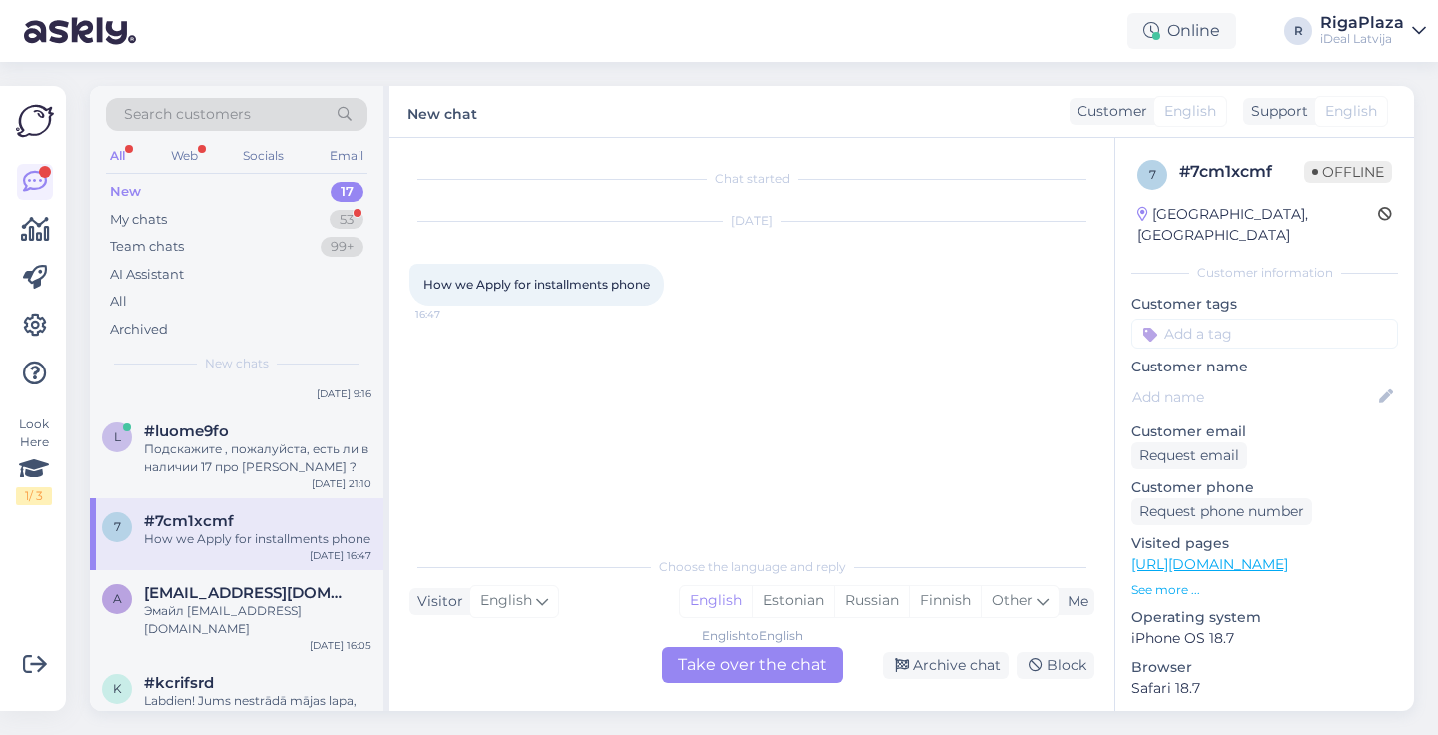
scroll to position [972, 0]
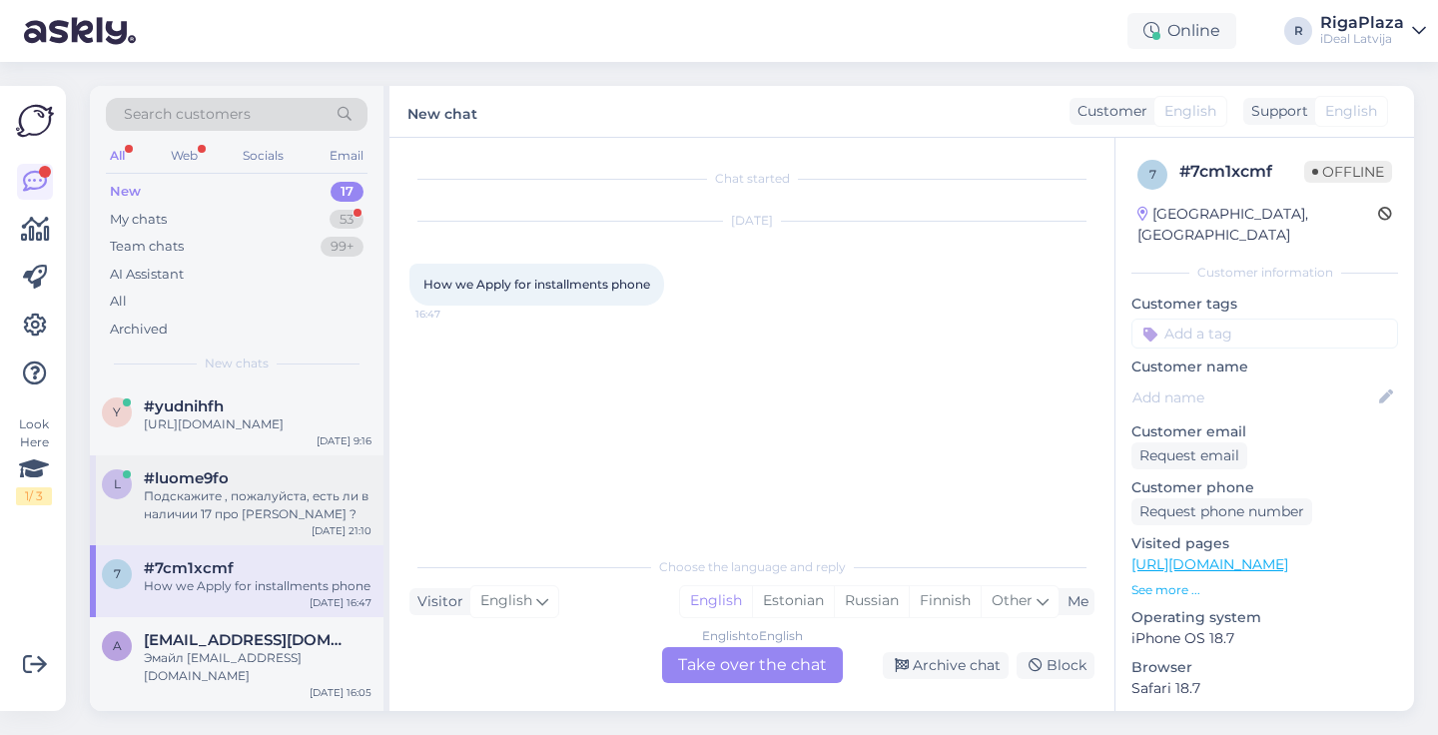
click at [242, 500] on div "Подскажите , пожалуйста, есть ли в наличии 17 про [PERSON_NAME] ?" at bounding box center [258, 505] width 228 height 36
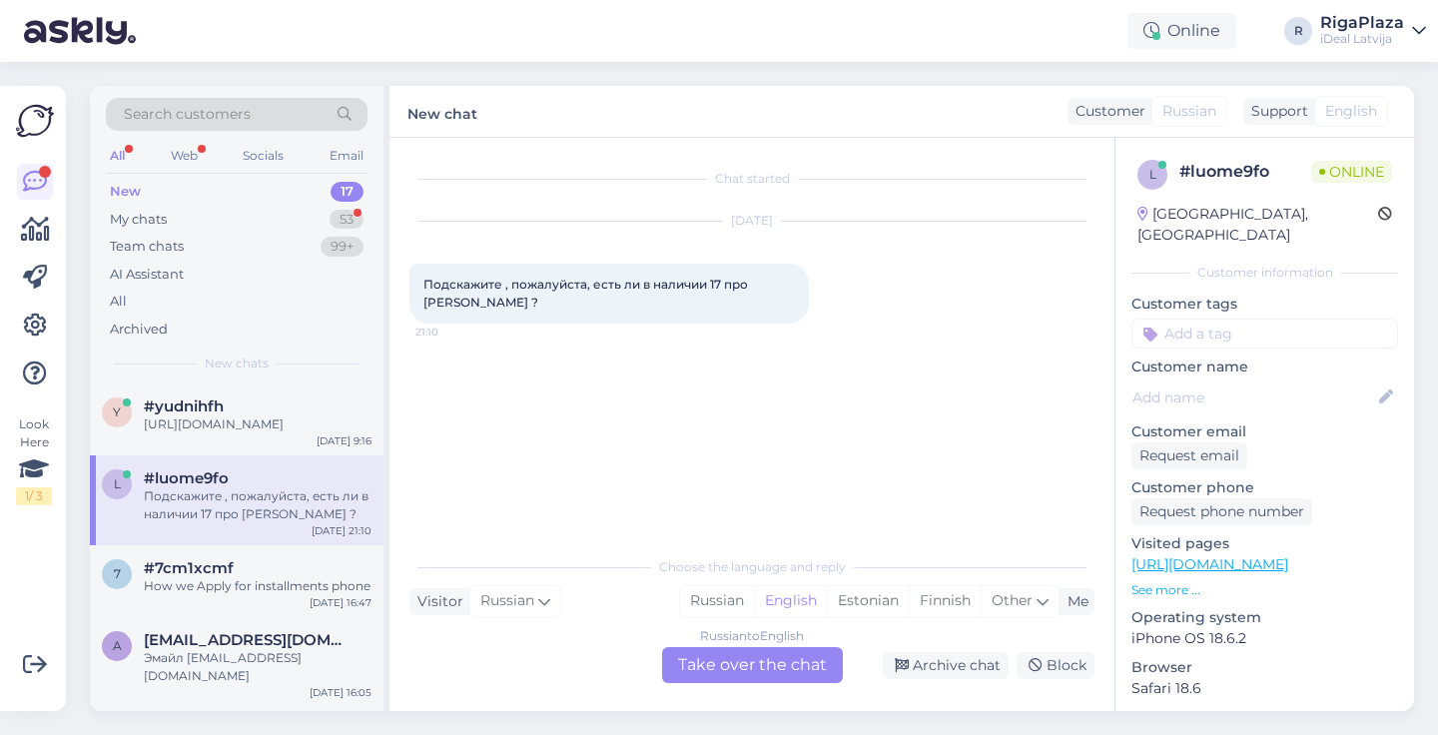
click at [765, 672] on div "Russian to English Take over the chat" at bounding box center [752, 665] width 181 height 36
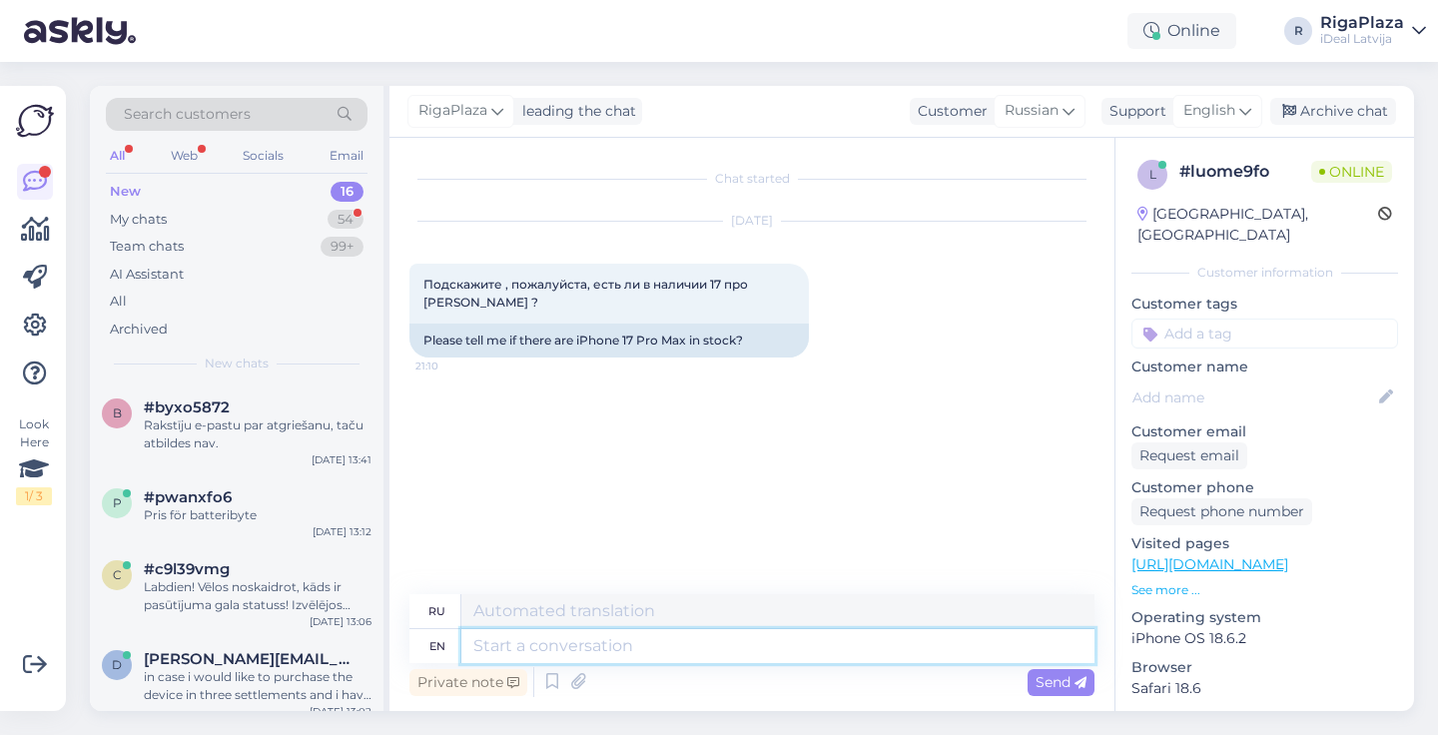
click at [585, 647] on textarea at bounding box center [777, 646] width 633 height 34
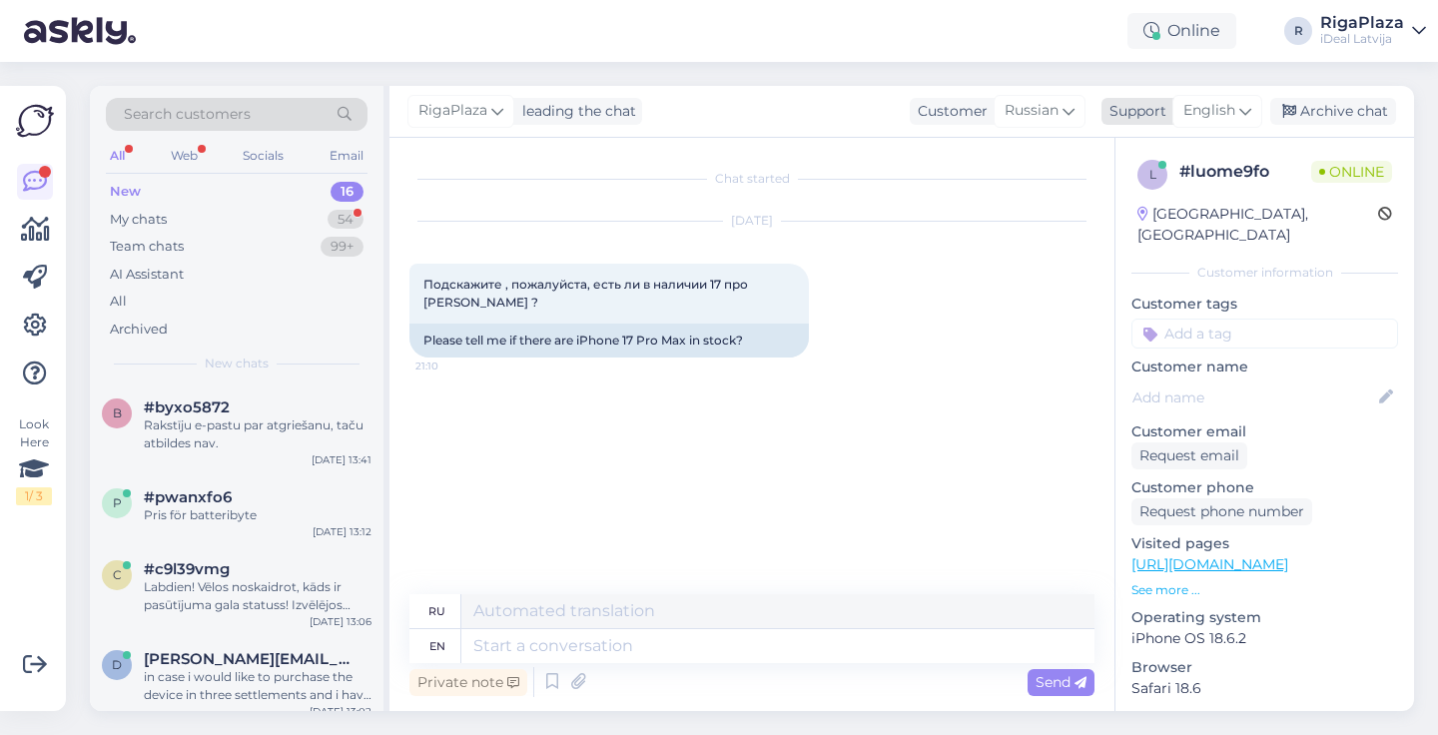
click at [1219, 102] on span "English" at bounding box center [1210, 111] width 52 height 22
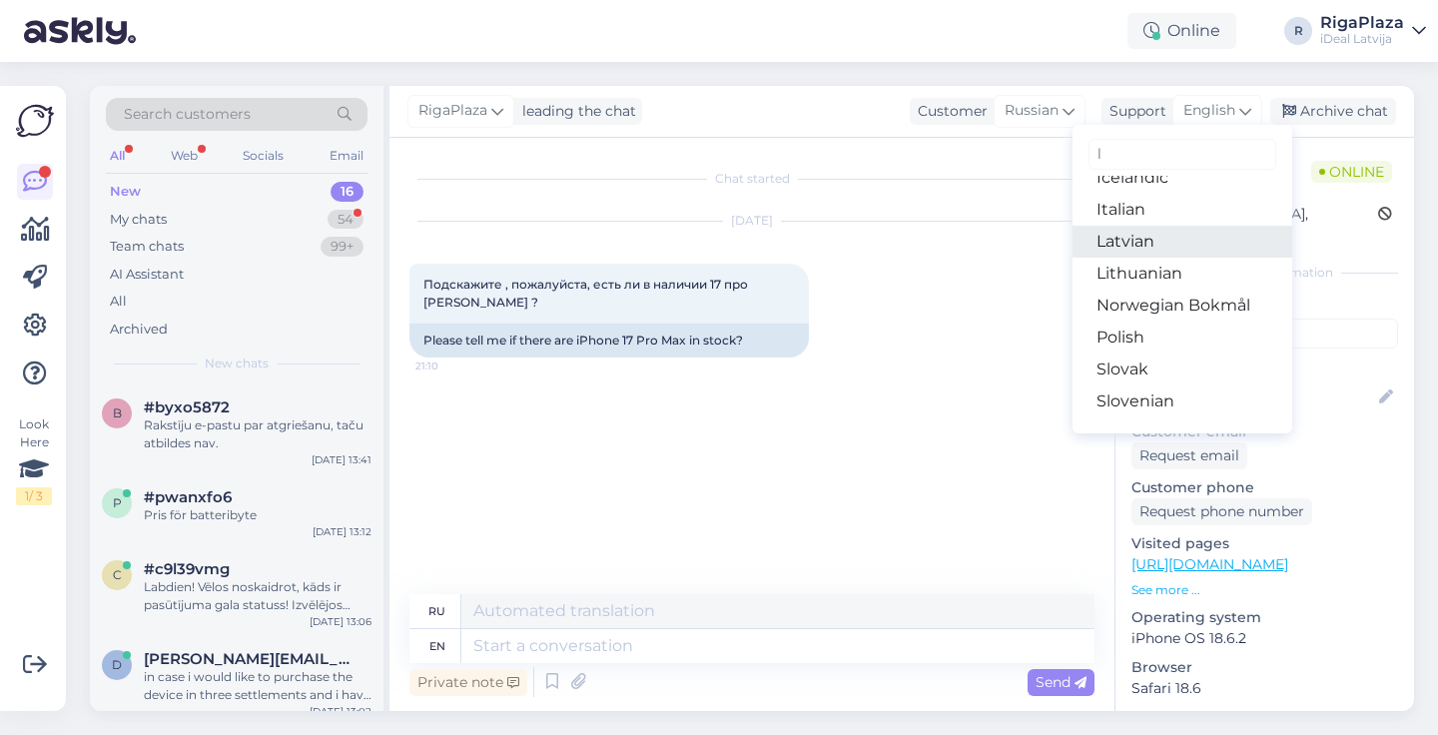
click at [1112, 238] on link "Latvian" at bounding box center [1183, 242] width 220 height 32
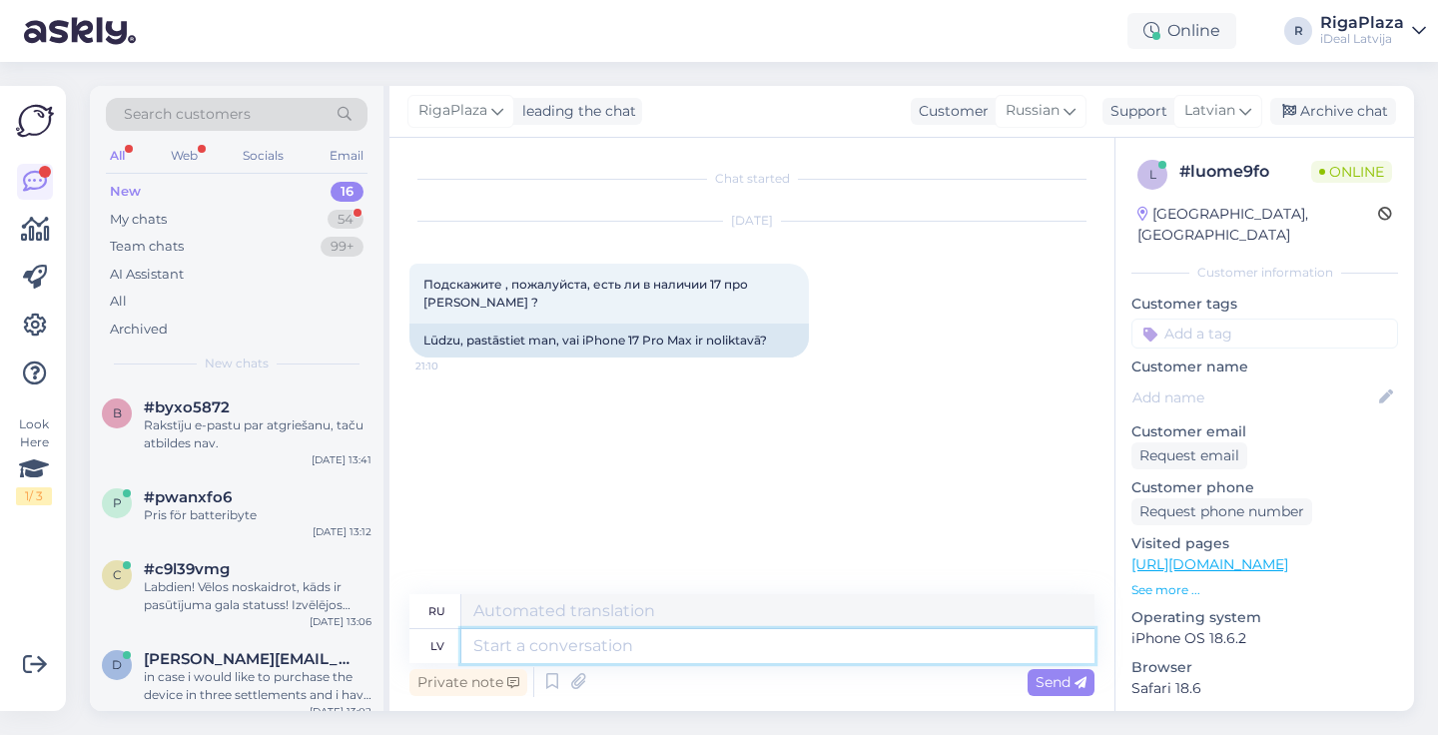
click at [474, 649] on textarea at bounding box center [777, 646] width 633 height 34
type textarea "Sveiki"
type textarea "Привет"
type textarea "Sveiki,"
type textarea "Привет,"
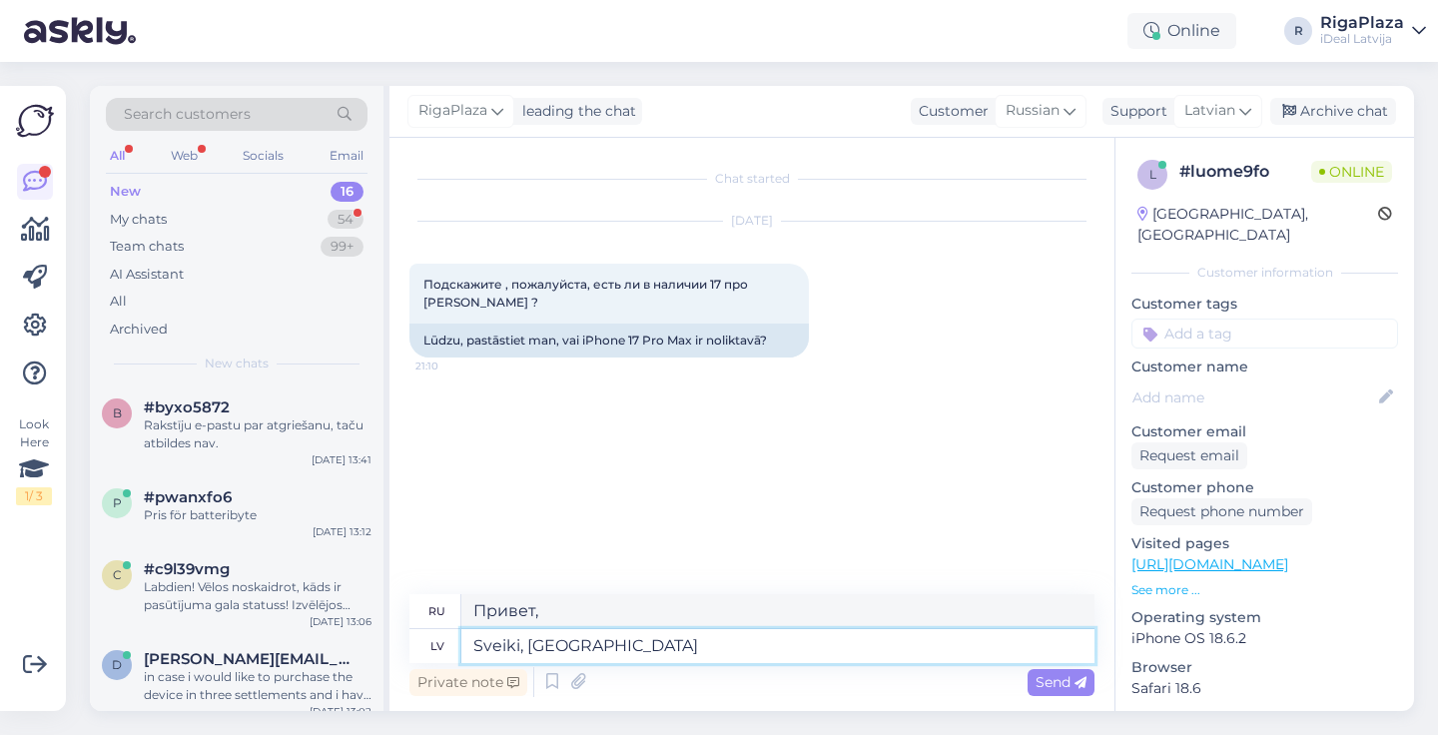
type textarea "Sveiki, [GEOGRAPHIC_DATA]"
type textarea "Здравствуйте, к сожалению"
click at [541, 644] on textarea "Sveiki, [GEOGRAPHIC_DATA]" at bounding box center [777, 646] width 633 height 34
type textarea "Sveiki, diemžēl"
type textarea "Здравствуйте, к сожалению."
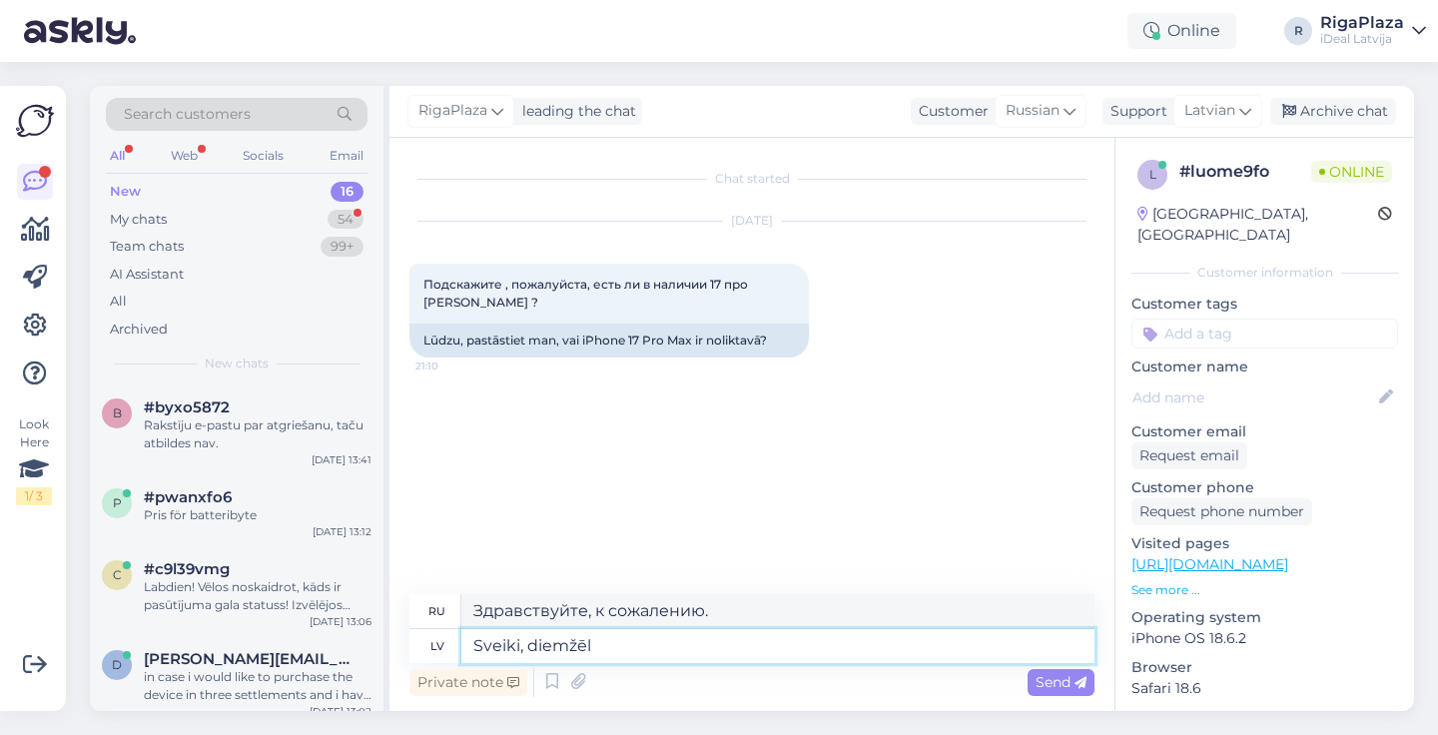
click at [674, 645] on textarea "Sveiki, diemžēl" at bounding box center [777, 646] width 633 height 34
type textarea "Sveiki, diemžēl uz vietas na"
type textarea "Здравствуйте, к сожалению, на месте"
type textarea "Sveiki, diemžēl uz vietas nav p"
type textarea "Здравствуйте, к сожалению, нет в наличии на сайте."
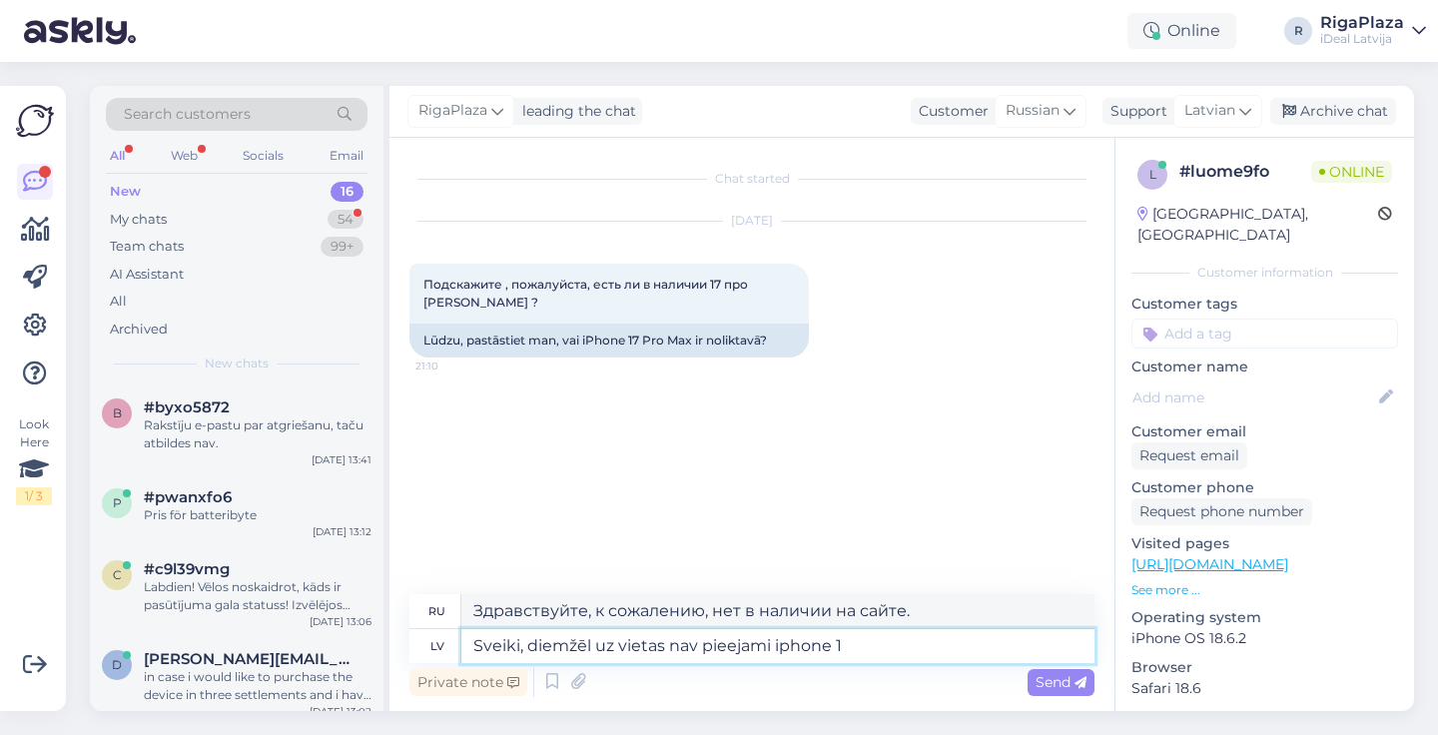
type textarea "Sveiki, diemžēl uz vietas nav pieejami iphone 18"
type textarea "Здравствуйте, к сожалению, на сайте нет в наличии iPhone."
type textarea "Sveiki, diemžēl uz vietas nav pieejami iphone 17"
type textarea "Здравствуйте, к сожалению, на сайте нет в наличии iPhone 17."
type textarea "Sveiki, diemžēl uz vietas nav pieejami iphone 17 g"
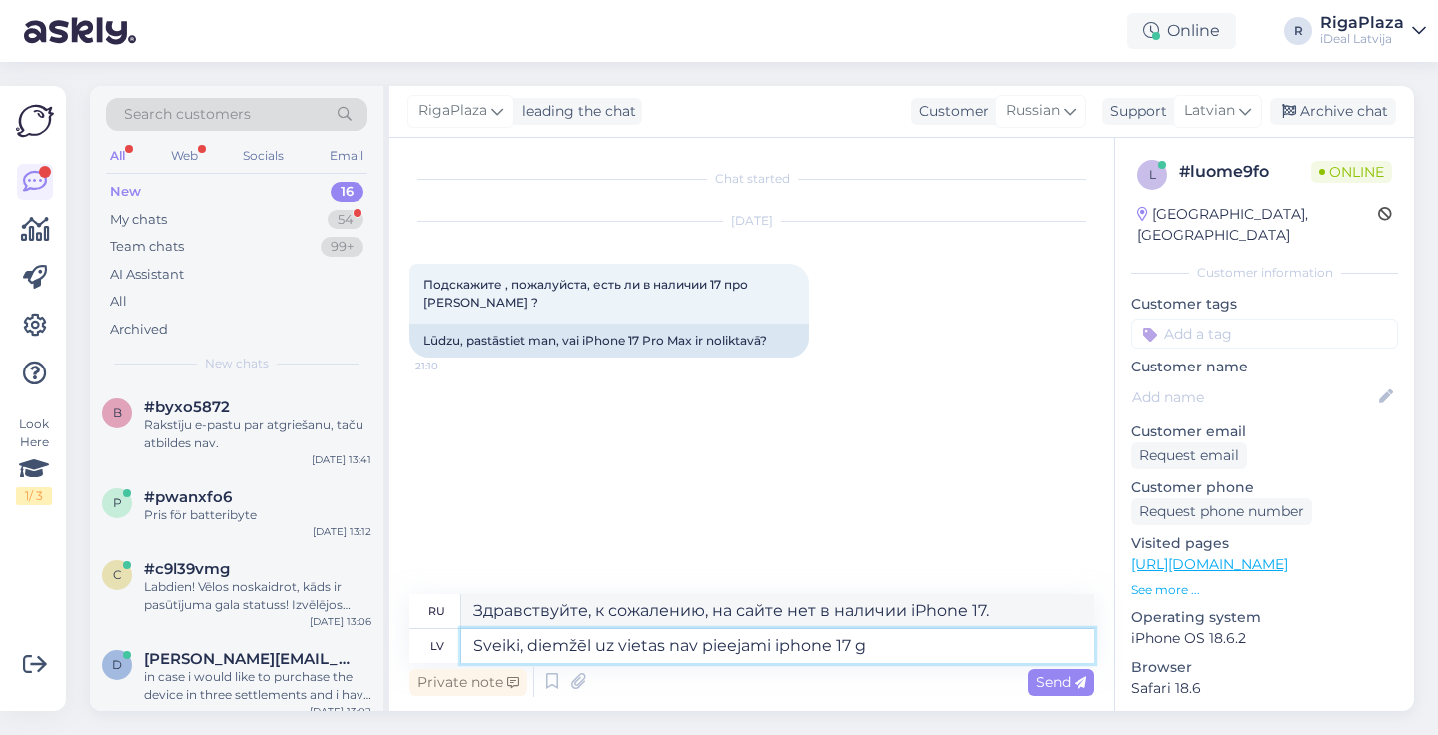
type textarea "Здравствуйте, к сожалению, на сайте нет в наличии iPhone 17g."
type textarea "Sveiki, diemžēl uz vietas nav pieejami iphone 17"
type textarea "Здравствуйте, к сожалению, на сайте нет в наличии iPhone 17."
type textarea "Sveiki, diemžēl uz vietas nav pieejami iphone 17. Ja"
type textarea "Здравствуйте, к сожалению, на сайте нет iPhone 17. Если"
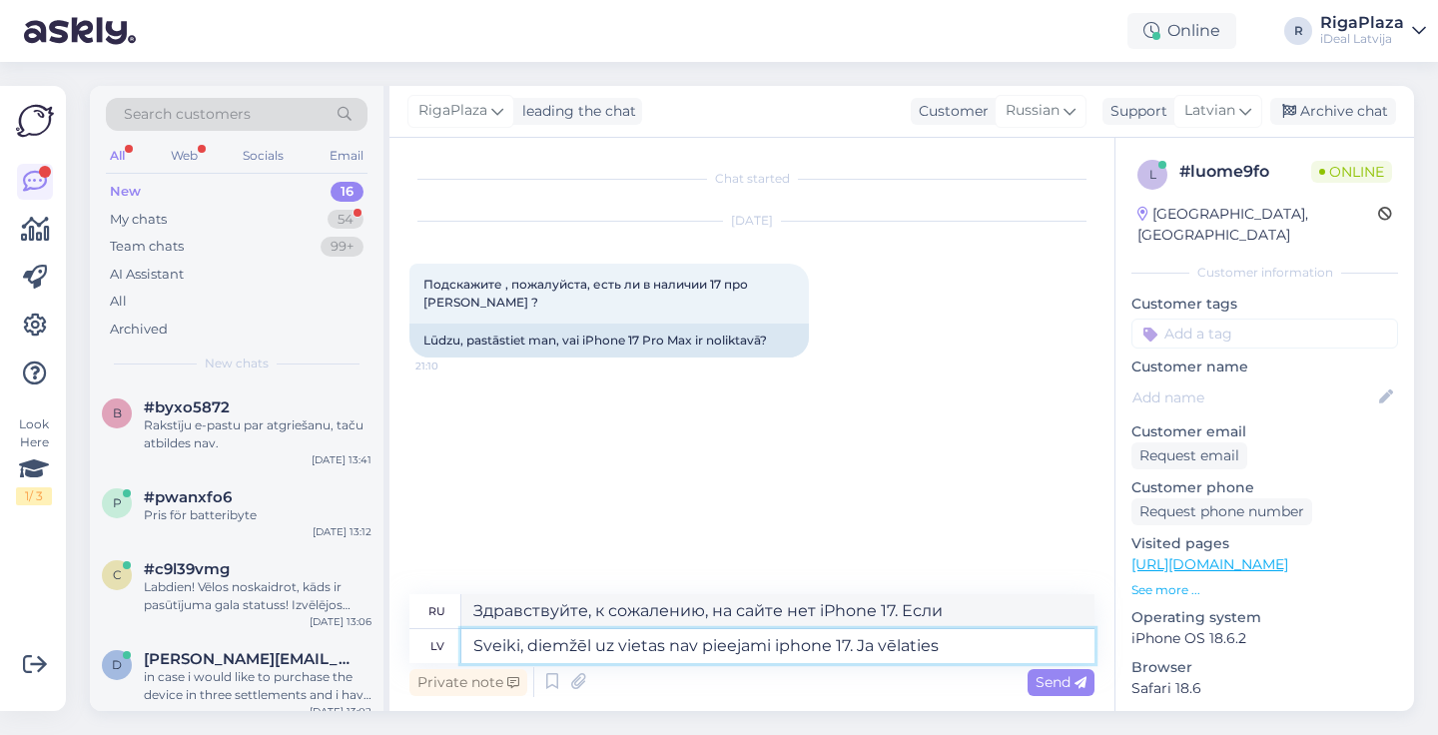
type textarea "Sveiki, diemžēl uz vietas nav pieejami iphone 17. Ja vēlaties"
type textarea "Здравствуйте, к сожалению, на сайте нет iPhone 17. Если вы хотите..."
type textarea "Sveiki, diemžēl uz vietas nav pieejami iphone 17. Ja vēlaties iegādāties ip"
type textarea "Здравствуйте, к сожалению, на сайте нет iPhone 17. Если вы хотите купить"
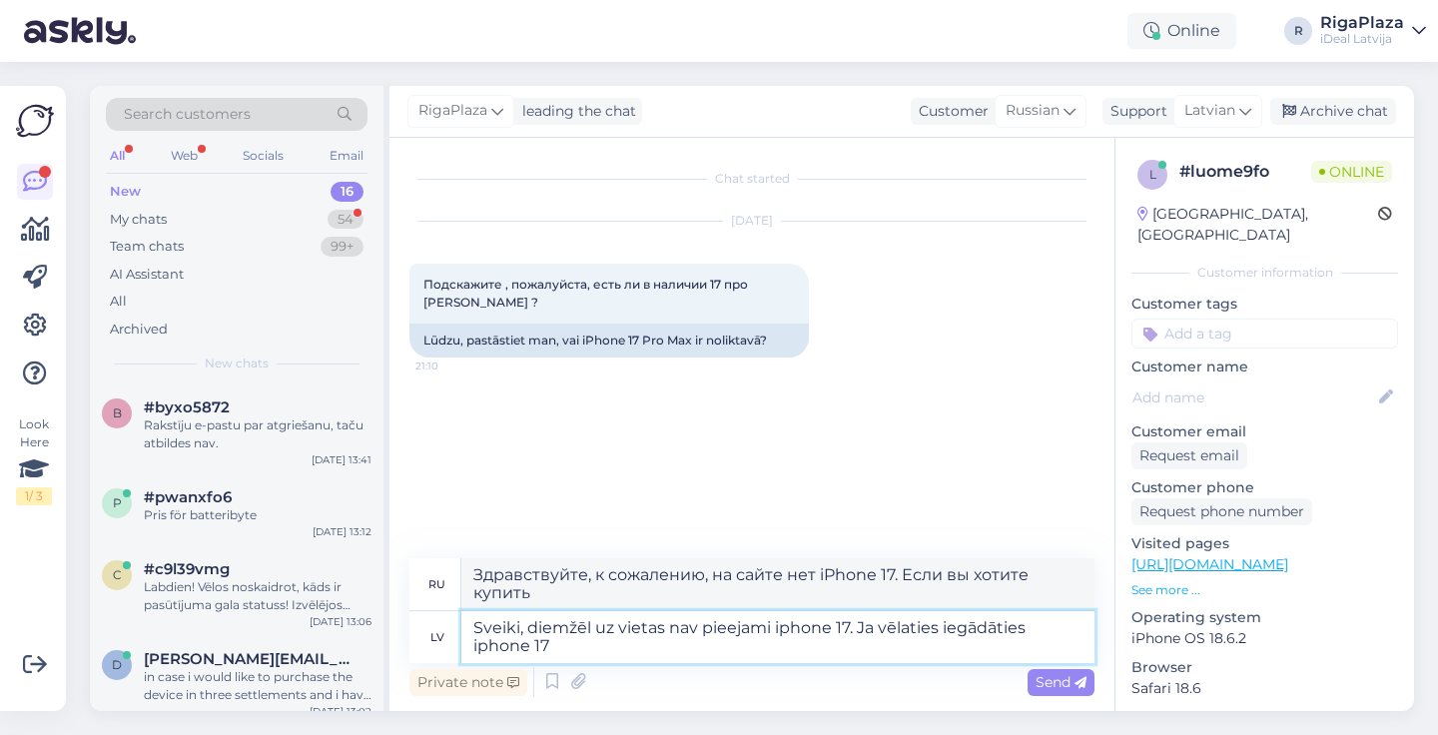
type textarea "Sveiki, diemžēl uz vietas nav pieejami iphone 17. Ja vēlaties iegādāties iphone…"
type textarea "Здравствуйте, к сожалению, на сайте нет iPhone 17. Если вы хотите купить iPhone…"
type textarea "Sveiki, diemžēl uz vietas nav pieejami iphone 17. Ja vēlaties iegādāties iphone…"
type textarea "Здравствуйте, к сожалению, iPhone 17 в наличии нет. Если вы хотите купить iPhon…"
type textarea "Sveiki, diemžēl uz vietas nav pieejami iphone 17. Ja vēlaties iegādāties iphone…"
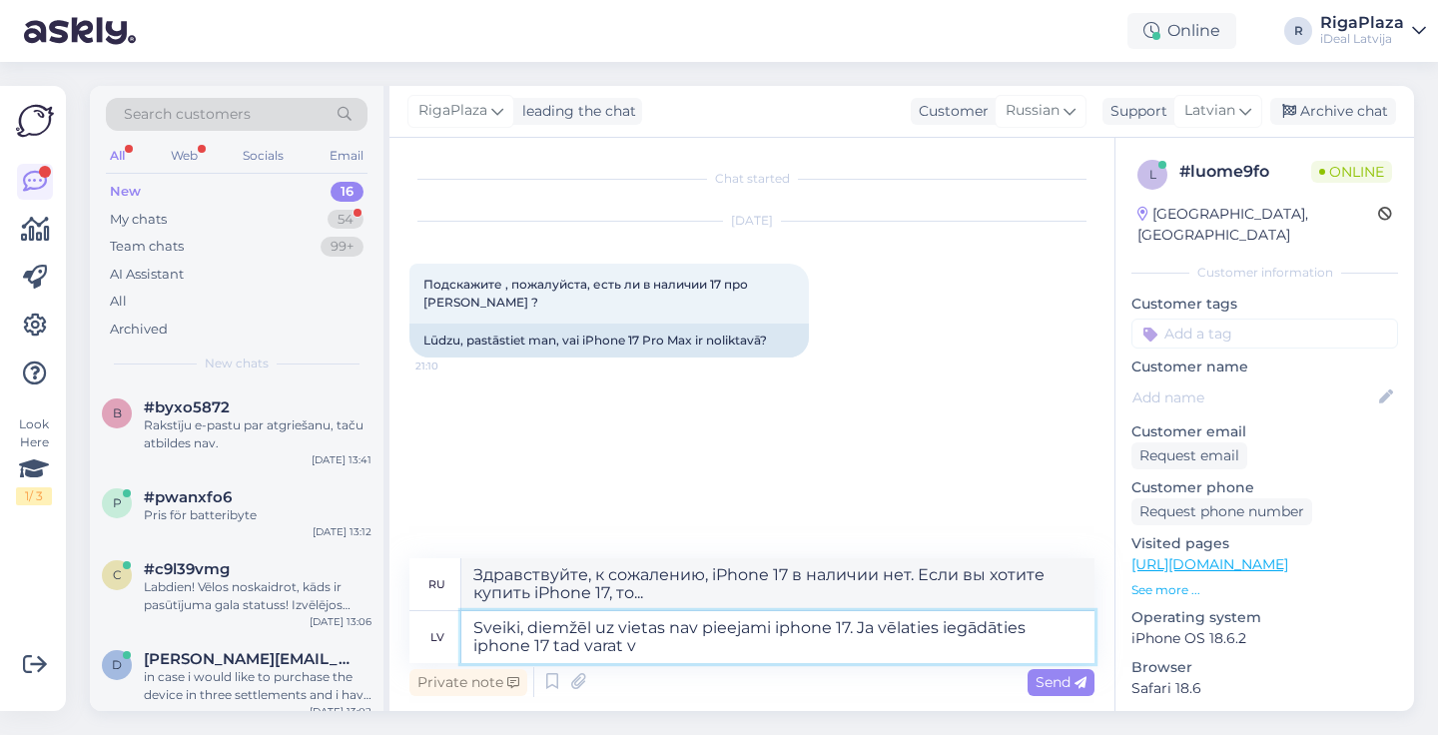
type textarea "Здравствуйте, к сожалению, iPhone 17 в наличии нет. Если вы хотите купить iPhon…"
type textarea "Sveiki, diemžēl uz vietas nav pieejami iphone 17. Ja vēlaties iegādāties iphone…"
type textarea "Здравствуйте, к сожалению, iPhone 17 в наличии нет. Если вы хотите купить iPhon…"
type textarea "Sveiki, diemžēl uz vietas nav pieejami iphone 17. Ja vēlaties iegādāties iphone…"
type textarea "Здравствуйте, к сожалению, на сайте нет iPhone 17. Если вы хотите купить iPhone…"
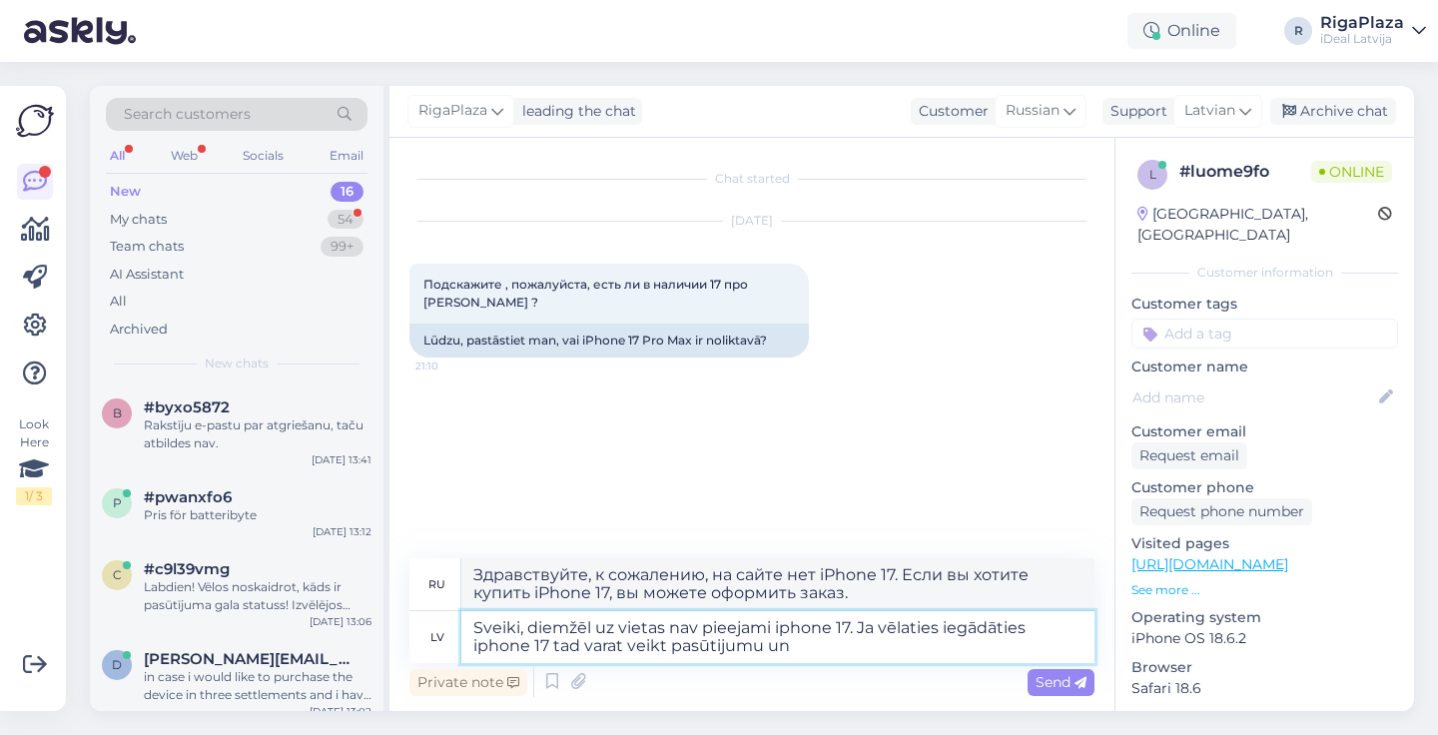
type textarea "Sveiki, diemžēl uz vietas nav pieejami iphone 17. Ja vēlaties iegādāties iphone…"
type textarea "Здравствуйте, к сожалению, iPhone 17 в наличии нет. Если вы хотите купить iPhon…"
type textarea "Sveiki, diemžēl uz vietas nav pieejami iphone 17. Ja vēlaties iegādāties iphone…"
type textarea "Здравствуйте, к сожалению, на сайте нет iPhone 17. Если вы хотите купить iPhone…"
type textarea "Sveiki, diemžēl uz vietas nav pieejami iphone 17. Ja vēlaties iegādāties iphone…"
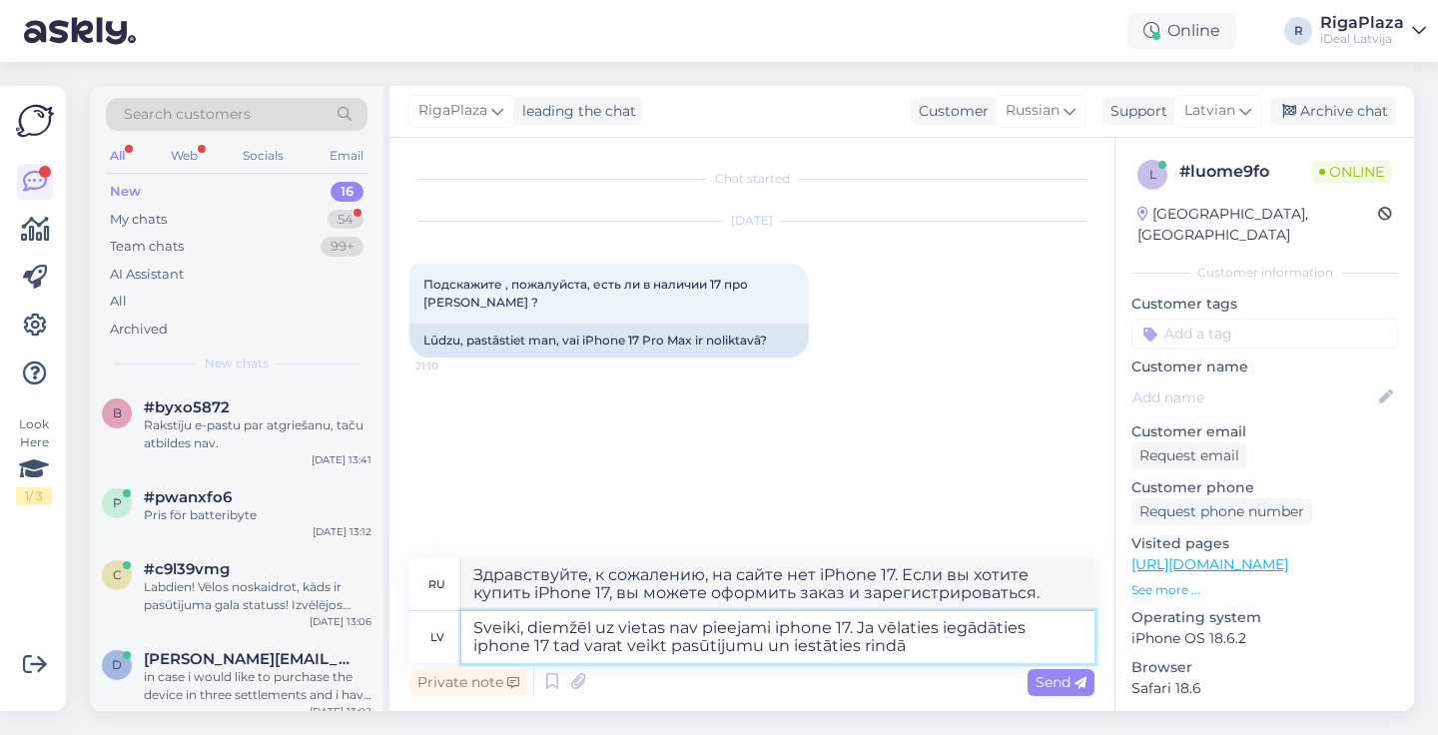
type textarea "Здравствуйте, к сожалению, на сайте нет iPhone 17. Если вы хотите купить iPhone…"
click at [957, 653] on textarea "Sveiki, diemžēl uz vietas nav pieejami iphone 17. Ja vēlaties iegādāties iphone…" at bounding box center [777, 637] width 633 height 52
click at [957, 649] on textarea "Sveiki, diemžēl uz vietas nav pieejami iphone 17. Ja vēlaties iegādāties iphone…" at bounding box center [777, 637] width 633 height 52
click at [942, 649] on textarea "Sveiki, diemžēl uz vietas nav pieejami iphone 17. Ja vēlaties iegādāties iphone…" at bounding box center [777, 637] width 633 height 52
click at [958, 649] on textarea "Sveiki, diemžēl uz vietas nav pieejami iphone 17. Ja vēlaties iegādāties iphone…" at bounding box center [777, 637] width 633 height 52
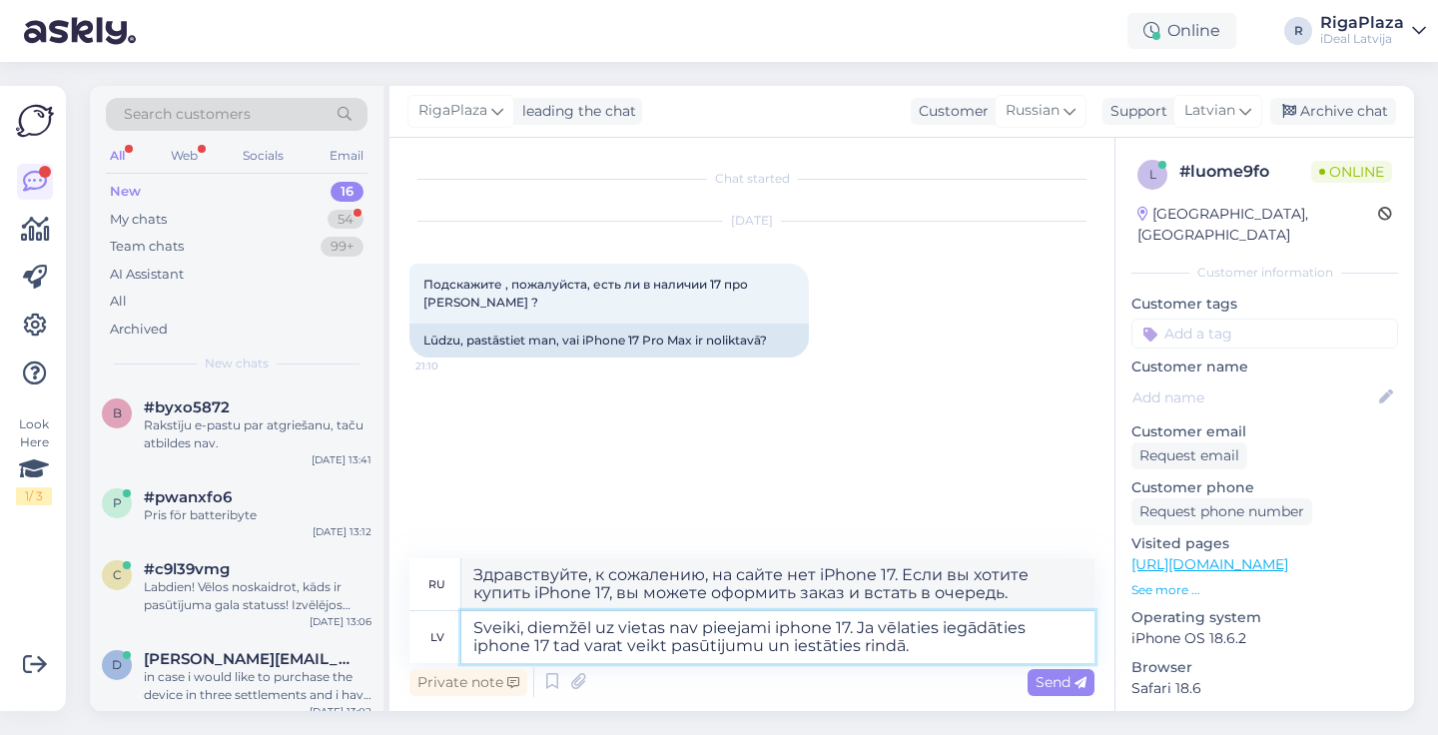
click at [978, 649] on textarea "Sveiki, diemžēl uz vietas nav pieejami iphone 17. Ja vēlaties iegādāties iphone…" at bounding box center [777, 637] width 633 height 52
click at [960, 646] on textarea "Sveiki, diemžēl uz vietas nav pieejami iphone 17. Ja vēlaties iegādāties iphone…" at bounding box center [777, 637] width 633 height 52
click at [769, 648] on textarea "Sveiki, diemžēl uz vietas nav pieejami iphone 17. Ja vēlaties iegādāties iphone…" at bounding box center [777, 637] width 633 height 52
type textarea "Sveiki, diemžēl uz vietas nav pieejami iphone 17. Ja vēlaties iegādāties iphone…"
type textarea "Здравствуйте, к сожалению, на сайте нет iPhone 17. Если вы хотите купить iPhone…"
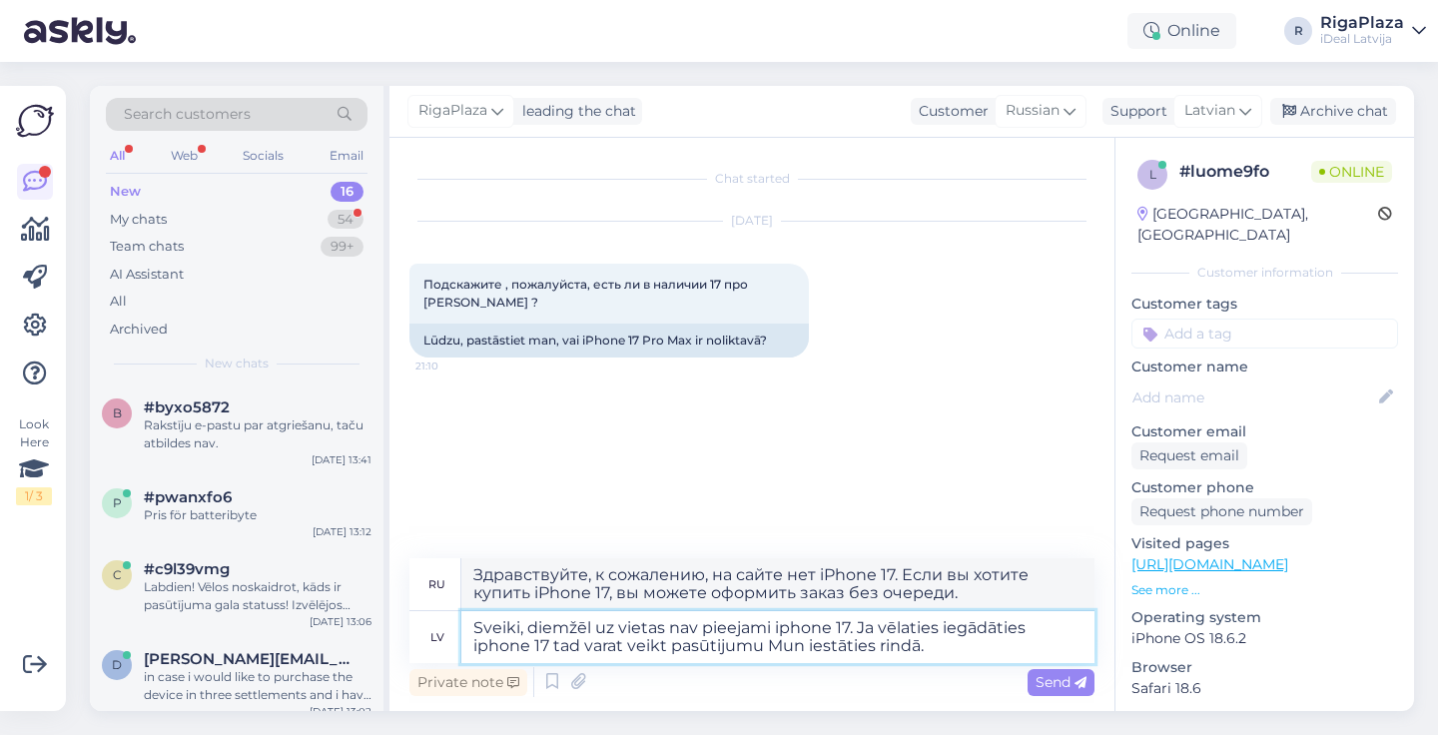
type textarea "Sveiki, diemžēl uz vietas nav pieejami iphone 17. Ja vēlaties iegādāties iphone…"
type textarea "Здравствуйте, к сожалению, на сайте нет iPhone 17. Если вы хотите купить iPhone…"
type textarea "Sveiki, diemžēl uz vietas nav pieejami iphone 17. Ja vēlaties iegādāties iphone…"
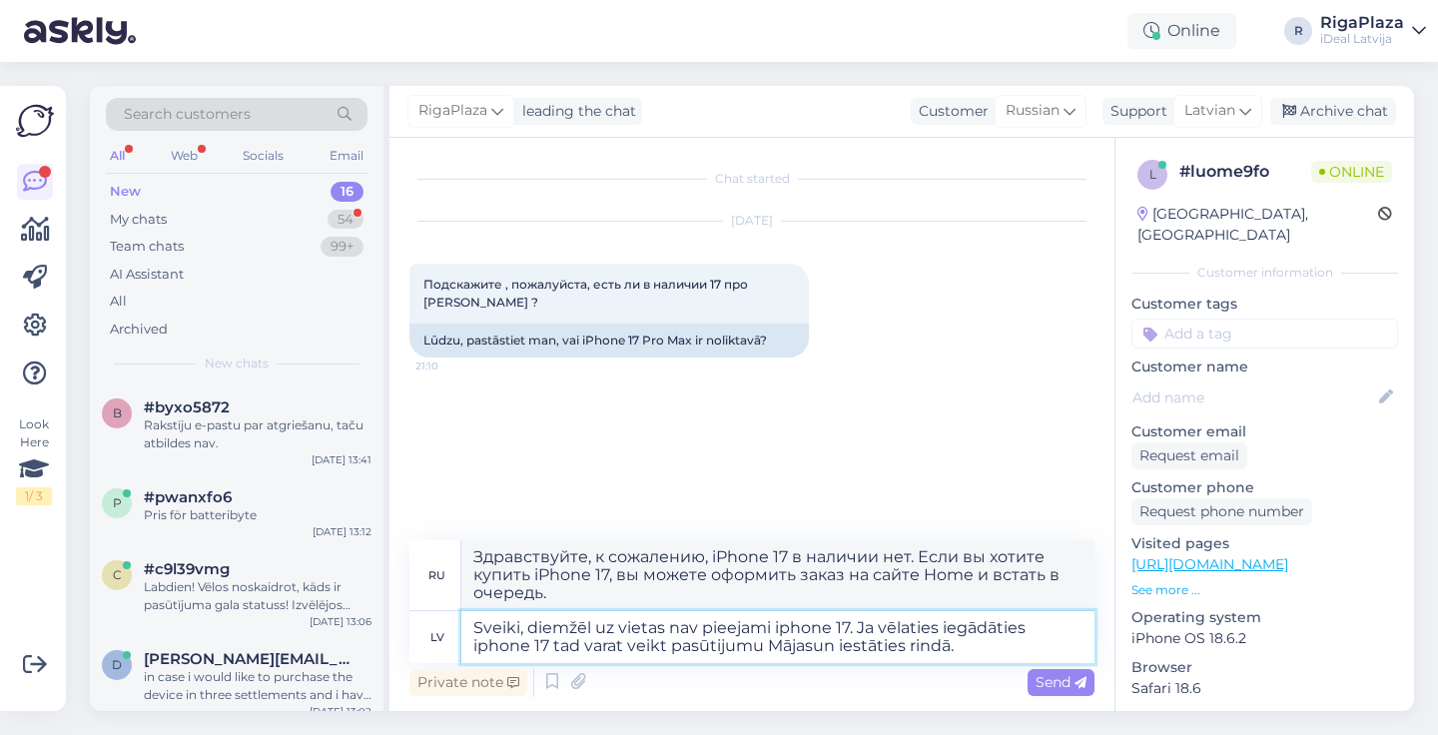
type textarea "Здравствуйте, к сожалению, на сайте нет iPhone 17. Если вы хотите купить iPhone…"
type textarea "Sveiki, diemžēl uz vietas nav pieejami iphone 17. Ja vēlaties iegādāties iphone…"
type textarea "Здравствуйте, к сожалению, iPhone 17 в наличии нет. Если вы хотите купить iPhon…"
type textarea "Sveiki, diemžēl uz vietas nav pieejami iphone 17. Ja vēlaties iegādāties iphone…"
type textarea "Здравствуйте, к сожалению, на сайте нет iPhone 17. Если вы хотите купить iPhone…"
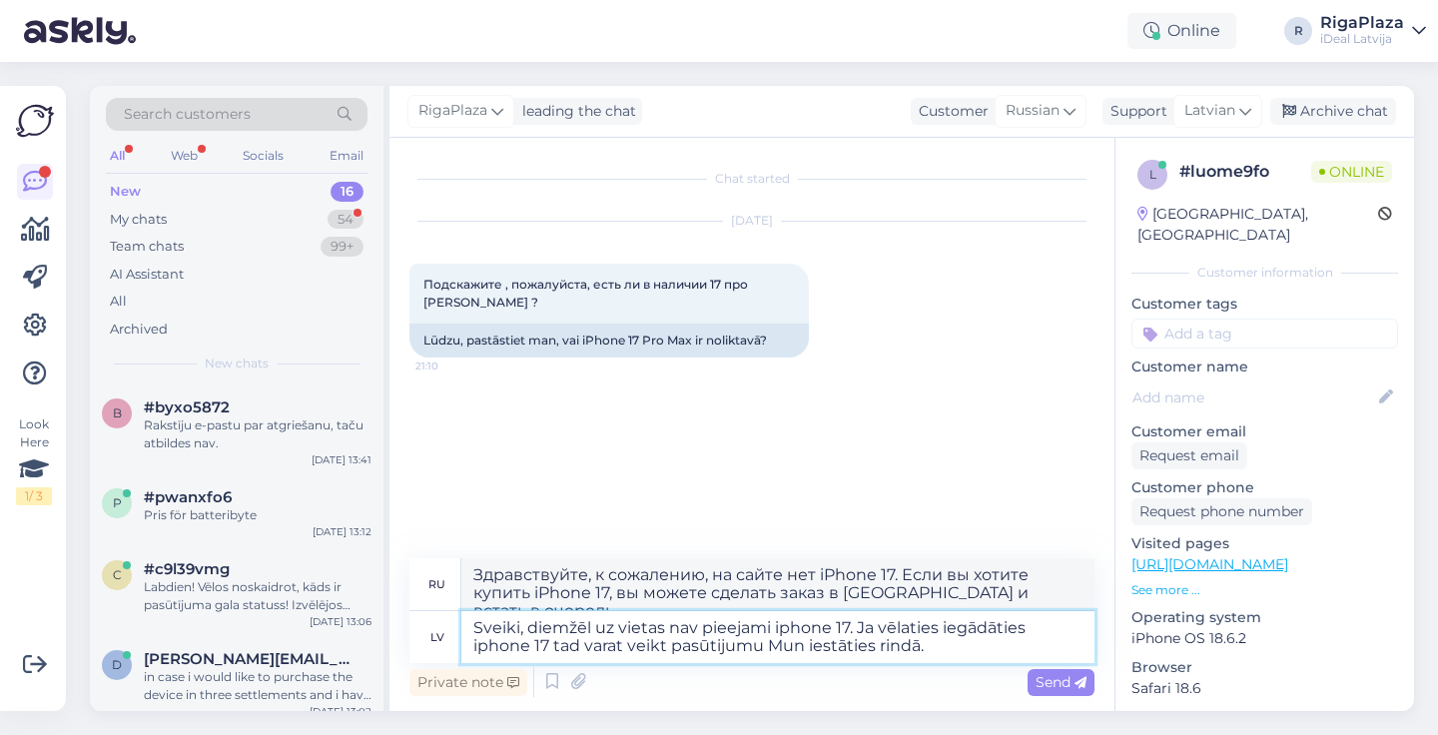
type textarea "Sveiki, diemžēl uz vietas nav pieejami iphone 17. Ja vēlaties iegādāties iphone…"
type textarea "Здравствуйте, к сожалению, на сайте нет iPhone 17. Если вы хотите купить iPhone…"
type textarea "Sveiki, diemžēl uz vietas nav pieejami iphone 17. Ja vēlaties iegādāties iphone…"
type textarea "Здравствуйте, к сожалению, на сайте нет iPhone 17. Если вы хотите купить iPhone…"
type textarea "Sveiki, diemžēl uz vietas nav pieejami iphone 17. Ja vēlaties iegādāties iphone…"
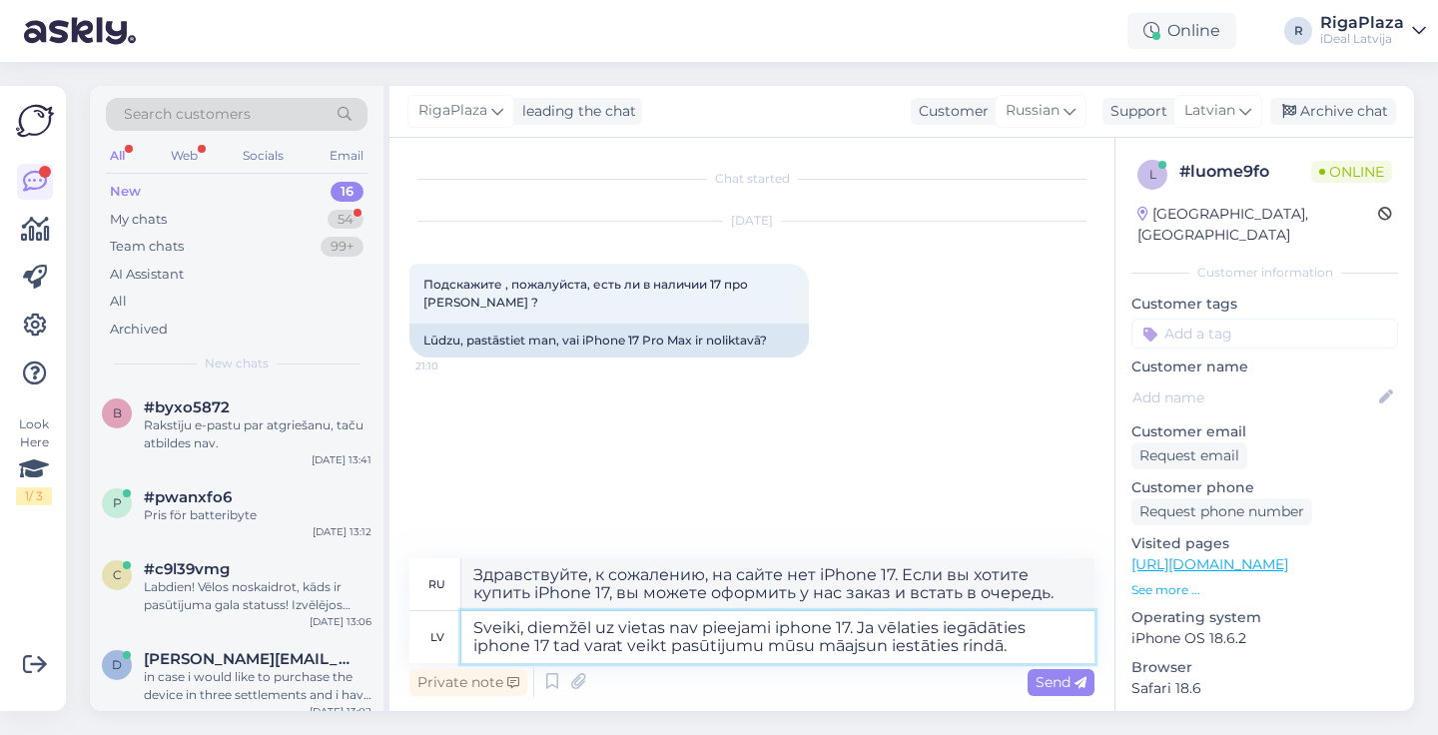
type textarea "Здравствуйте, к сожалению, iPhone 17 в наличии нет. Если вы хотите купить iPhon…"
type textarea "Sveiki, diemžēl uz vietas nav pieejami iphone 17. Ja vēlaties iegādāties iphone…"
type textarea "Здравствуйте, к сожалению, на сайте нет iPhone 17. Если вы хотите купить iPhone…"
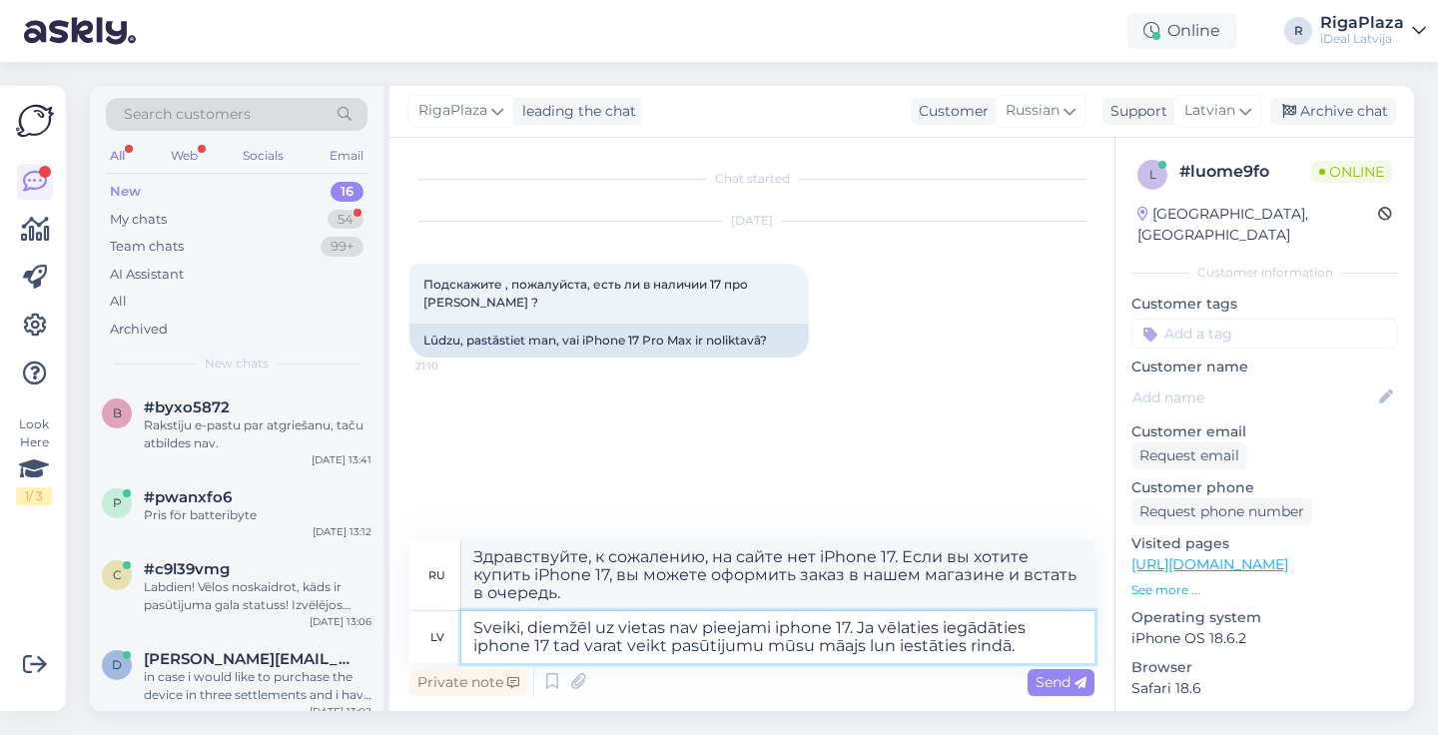
type textarea "Sveiki, diemžēl uz vietas nav pieejami iphone 17. Ja vēlaties iegādāties iphone…"
type textarea "Здравствуйте, к сожалению, iPhone 17 в наличии нет. Если вы хотите купить iPhon…"
type textarea "Sveiki, diemžēl uz vietas nav pieejami iphone 17. Ja vēlaties iegādāties iphone…"
type textarea "Здравствуйте, к сожалению, iPhone 17 в наличии нет. Если вы хотите купить iPhon…"
type textarea "Sveiki, diemžēl uz vietas nav pieejami iphone 17. Ja vēlaties iegādāties iphone…"
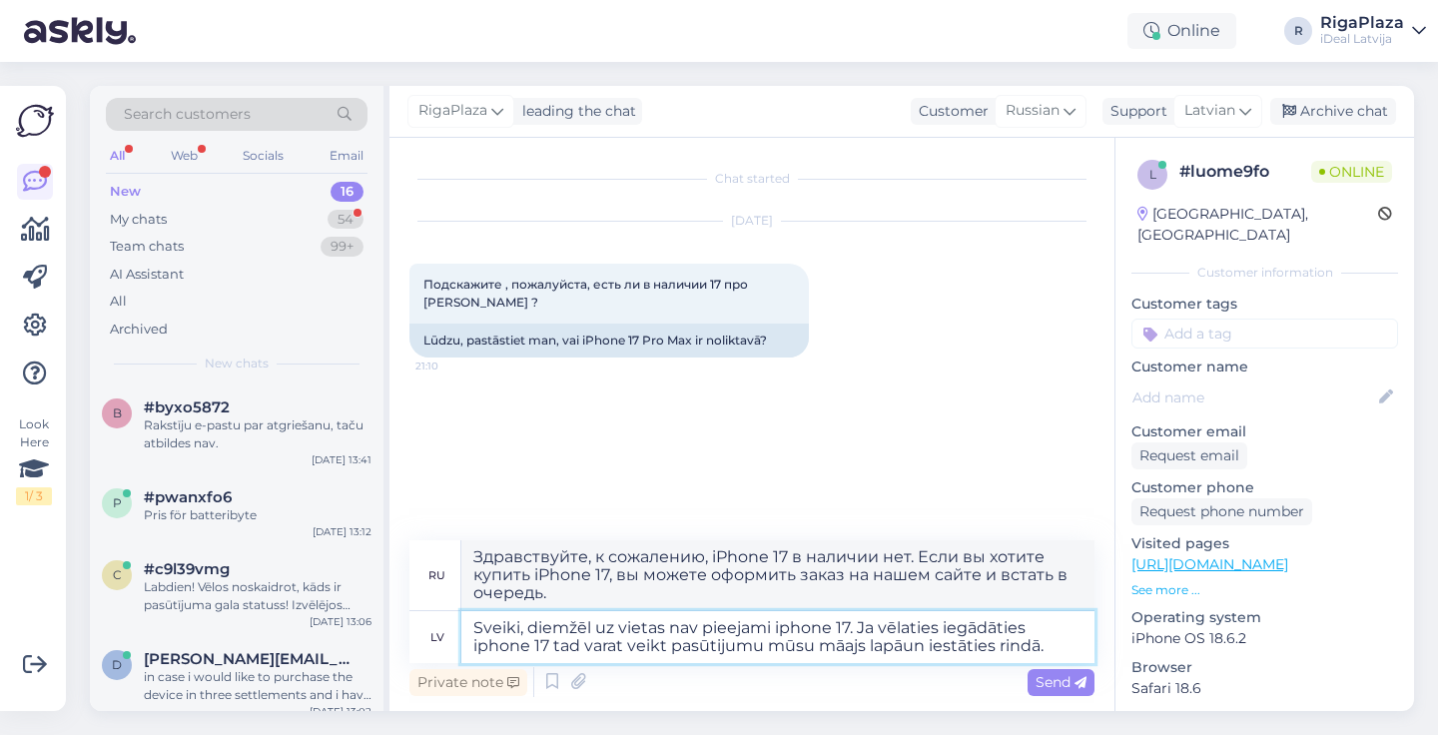
type textarea "Здравствуйте, к сожалению, на сайте нет iPhone 17. Если вы хотите купить iPhone…"
type textarea "Sveiki, diemžēl uz vietas nav pieejami iphone 17. Ja vēlaties iegādāties iphone…"
type textarea "Здравствуйте, к сожалению, iPhone 17 в наличии нет. Если вы хотите купить iPhon…"
click at [863, 643] on textarea "Sveiki, diemžēl uz vietas nav pieejami iphone 17. Ja vēlaties iegādāties iphone…" at bounding box center [777, 637] width 633 height 52
type textarea "Sveiki, diemžēl uz vietas nav pieejami iphone 17. Ja vēlaties iegādāties iphone…"
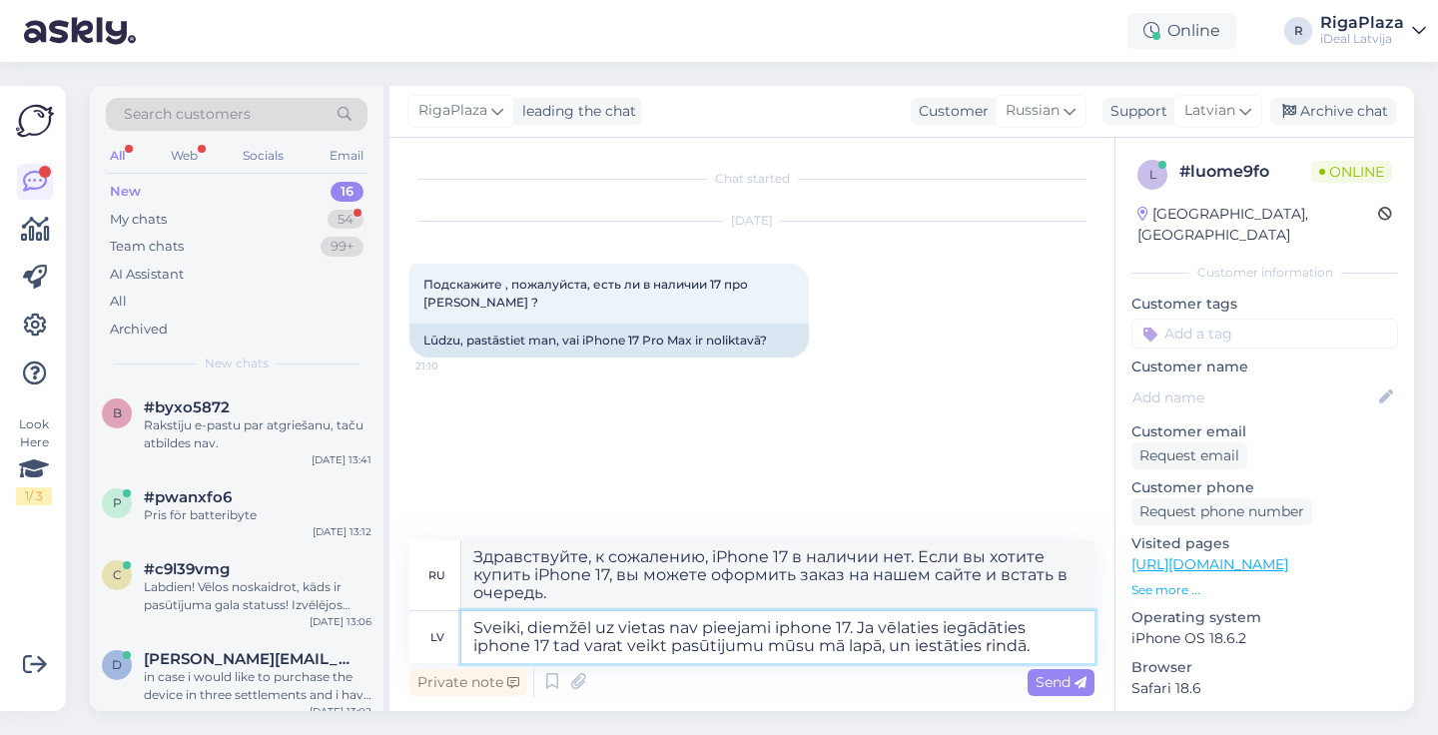
type textarea "Здравствуйте, к сожалению, на сайте нет iPhone 17. Если вы хотите купить iPhone…"
type textarea "Sveiki, diemžēl uz vietas nav pieejami iphone 17. Ja vēlaties iegādāties iphone…"
type textarea "Здравствуйте, к сожалению, на сайте нет iPhone 17. Если вы хотите купить iPhone…"
click at [903, 647] on textarea "Sveiki, diemžēl uz vietas nav pieejami iphone 17. Ja vēlaties iegādāties iphone…" at bounding box center [777, 637] width 633 height 52
click at [907, 647] on textarea "Sveiki, diemžēl uz vietas nav pieejami iphone 17. Ja vēlaties iegādāties iphone…" at bounding box center [777, 637] width 633 height 52
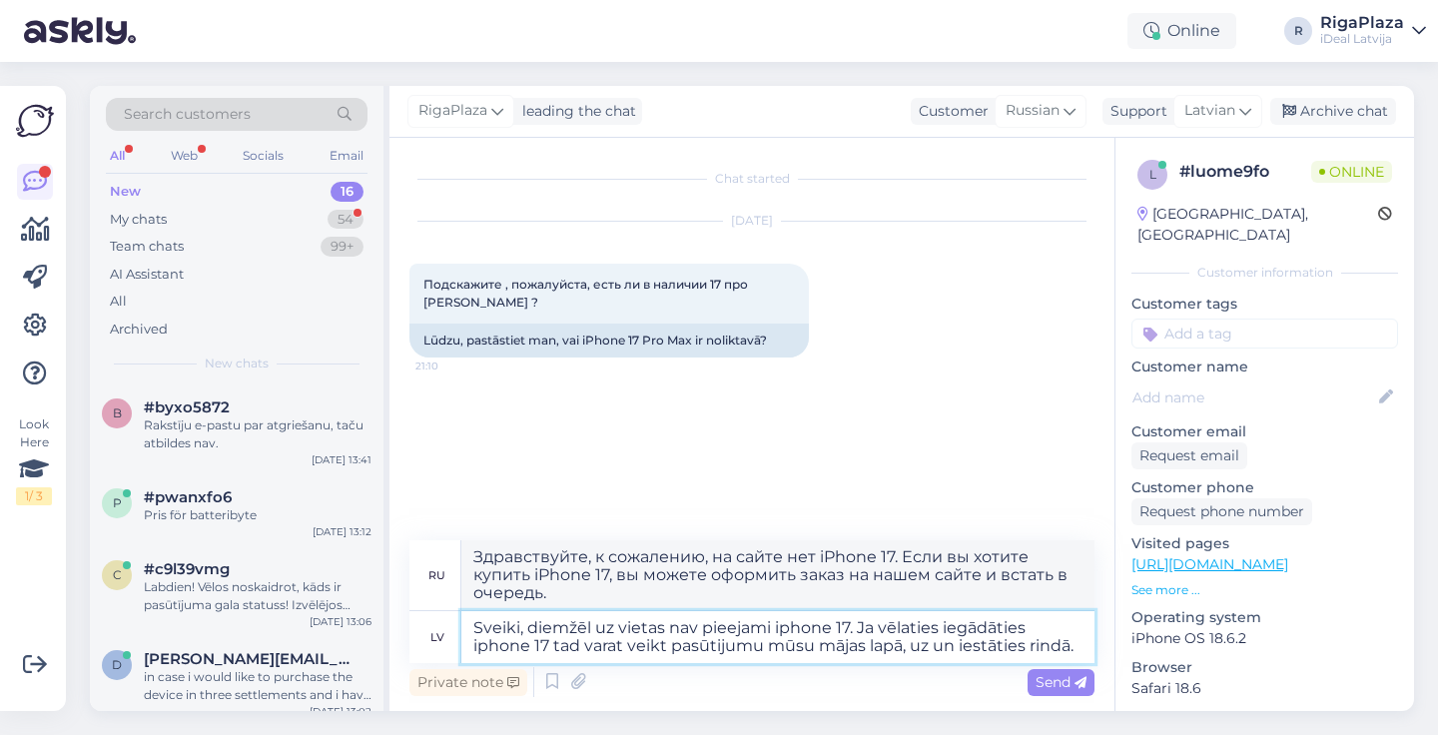
type textarea "Sveiki, diemžēl uz vietas nav pieejami iphone 17. Ja vēlaties iegādāties iphone…"
type textarea "Здравствуйте, к сожалению, на сайте нет iPhone 17. Если вы хотите купить iPhone…"
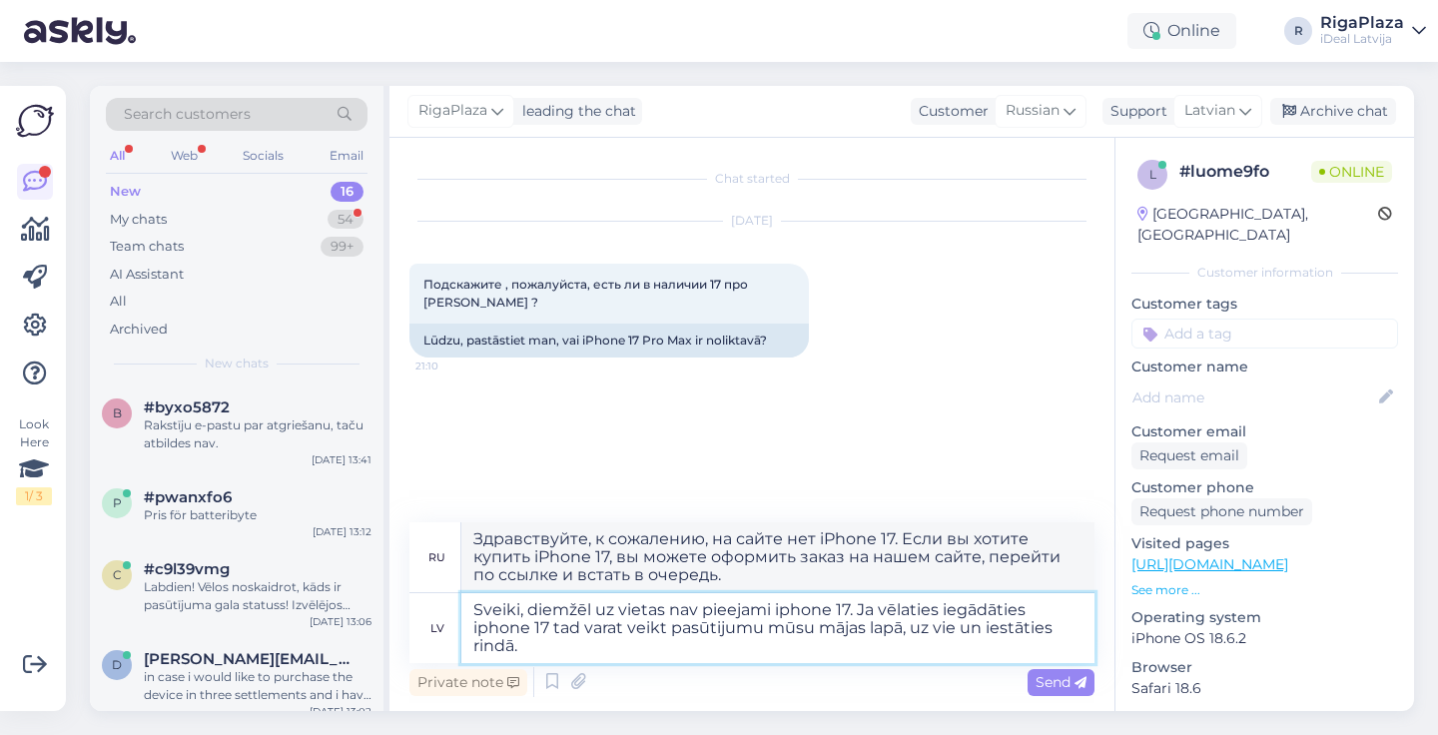
type textarea "Sveiki, diemžēl uz vietas nav pieejami iphone 17. Ja vēlaties iegādāties iphone…"
type textarea "Здравствуйте, к сожалению, на сайте нет iPhone 17. Если вы хотите купить iPhone…"
type textarea "Sveiki, diemžēl uz vietas nav pieejami iphone 17. Ja vēlaties iegādāties iphone…"
type textarea "Здравствуйте, к сожалению, на сайте нет iPhone 17. Если вы хотите купить iPhone…"
type textarea "Sveiki, diemžēl uz vietas nav pieejami iphone 17. Ja vēlaties iegādāties iphone…"
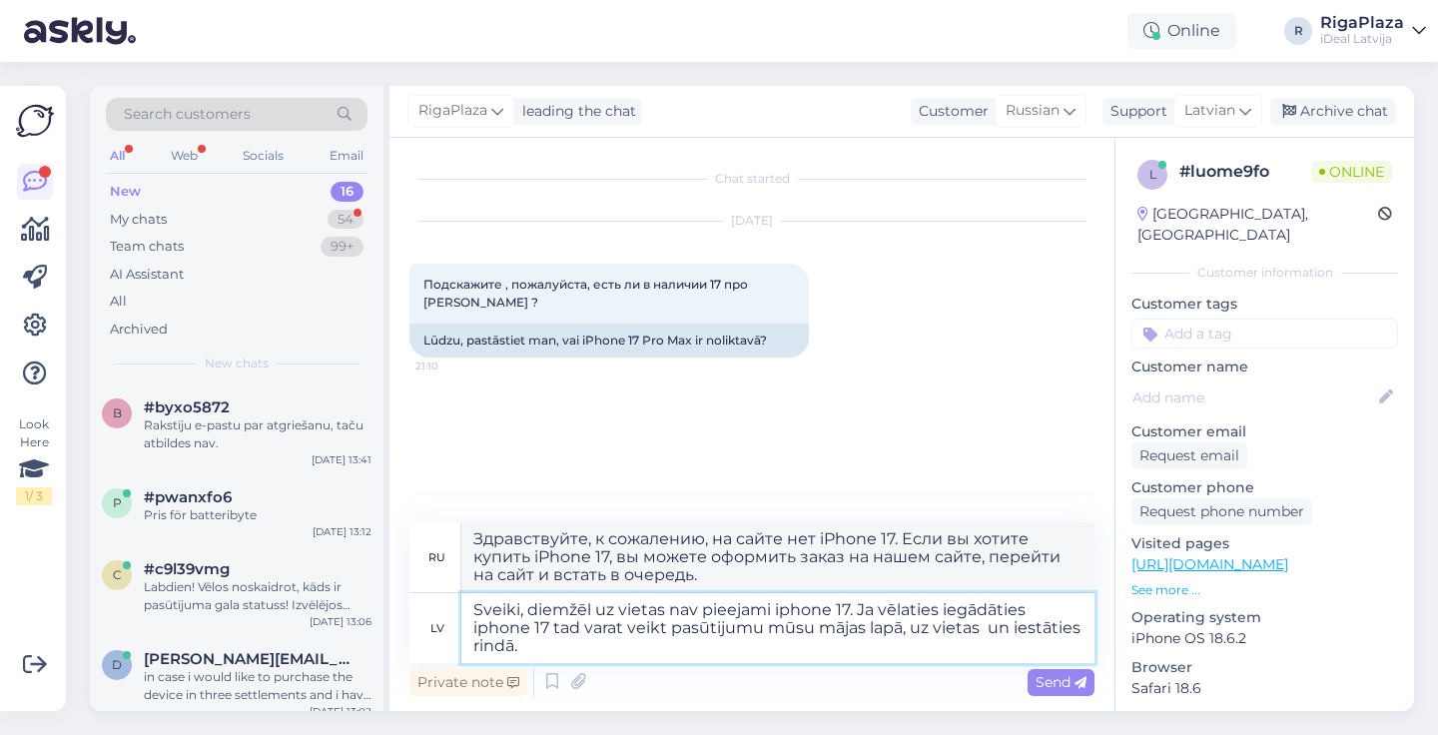
type textarea "Здравствуйте, к сожалению, на сайте нет iPhone 17. Если вы хотите купить iPhone…"
type textarea "Sveiki, diemžēl uz vietas nav pieejami iphone 17. Ja vēlaties iegādāties iphone…"
type textarea "Здравствуйте, к сожалению, на сайте нет iPhone 17. Если вы хотите купить iPhone…"
type textarea "Sveiki, diemžēl uz vietas nav pieejami iphone 17. Ja vēlaties iegādāties iphone…"
type textarea "Здравствуйте, к сожалению, на сайте нет iPhone 17. Если вы хотите купить iPhone…"
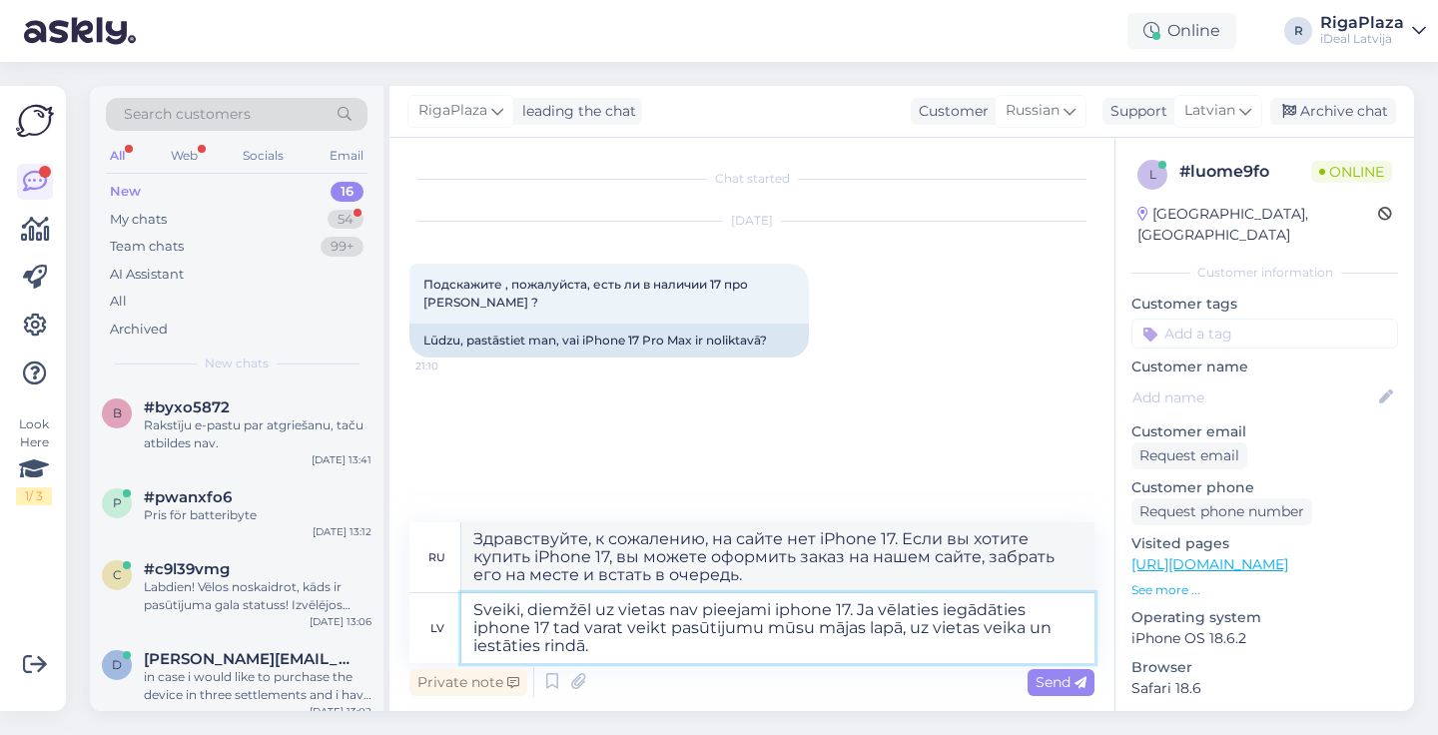
type textarea "Sveiki, diemžēl uz vietas nav pieejami iphone 17. Ja vēlaties iegādāties iphone…"
type textarea "Здравствуйте, к сожалению, на сайте нет iPhone 17. Если вы хотите купить iPhone…"
type textarea "Sveiki, diemžēl uz vietas nav pieejami iphone 17. Ja vēlaties iegādāties iphone…"
type textarea "Здравствуйте, к сожалению, на сайте нет iPhone 17. Если вы хотите купить iPhone…"
type textarea "Sveiki, diemžēl uz vietas nav pieejami iphone 17. Ja vēlaties iegādāties iphone…"
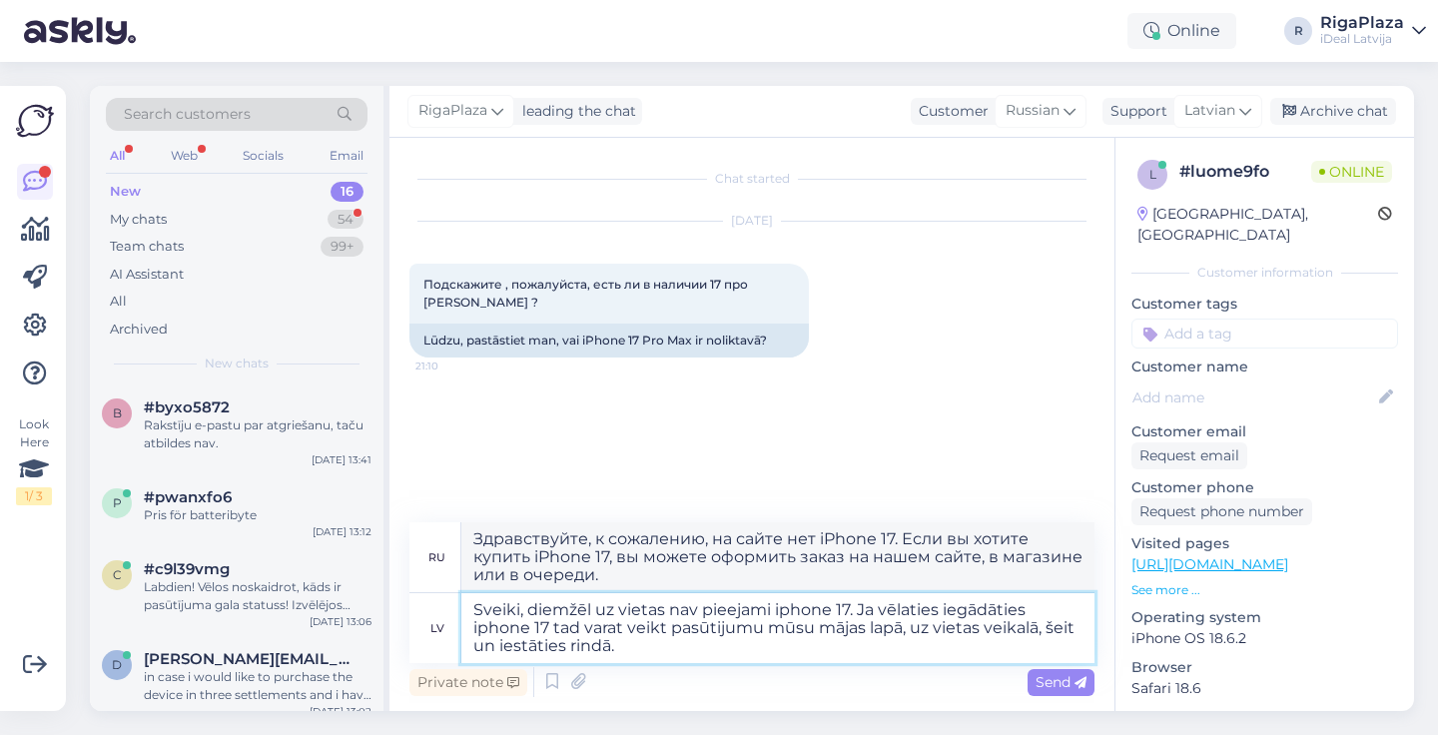
type textarea "Здравствуйте, к сожалению, на сайте нет iPhone 17. Если вы хотите купить iPhone…"
type textarea "Sveiki, diemžēl uz vietas nav pieejami iphone 17. Ja vēlaties iegādāties iphone…"
type textarea "Здравствуйте, к сожалению, на сайте нет iPhone 17. Если вы хотите купить iPhone…"
type textarea "Sveiki, diemžēl uz vietas nav pieejami iphone 17. Ja vēlaties iegādāties iphone…"
type textarea "Здравствуйте, к сожалению, на сайте нет iPhone 17. Если вы хотите купить iPhone…"
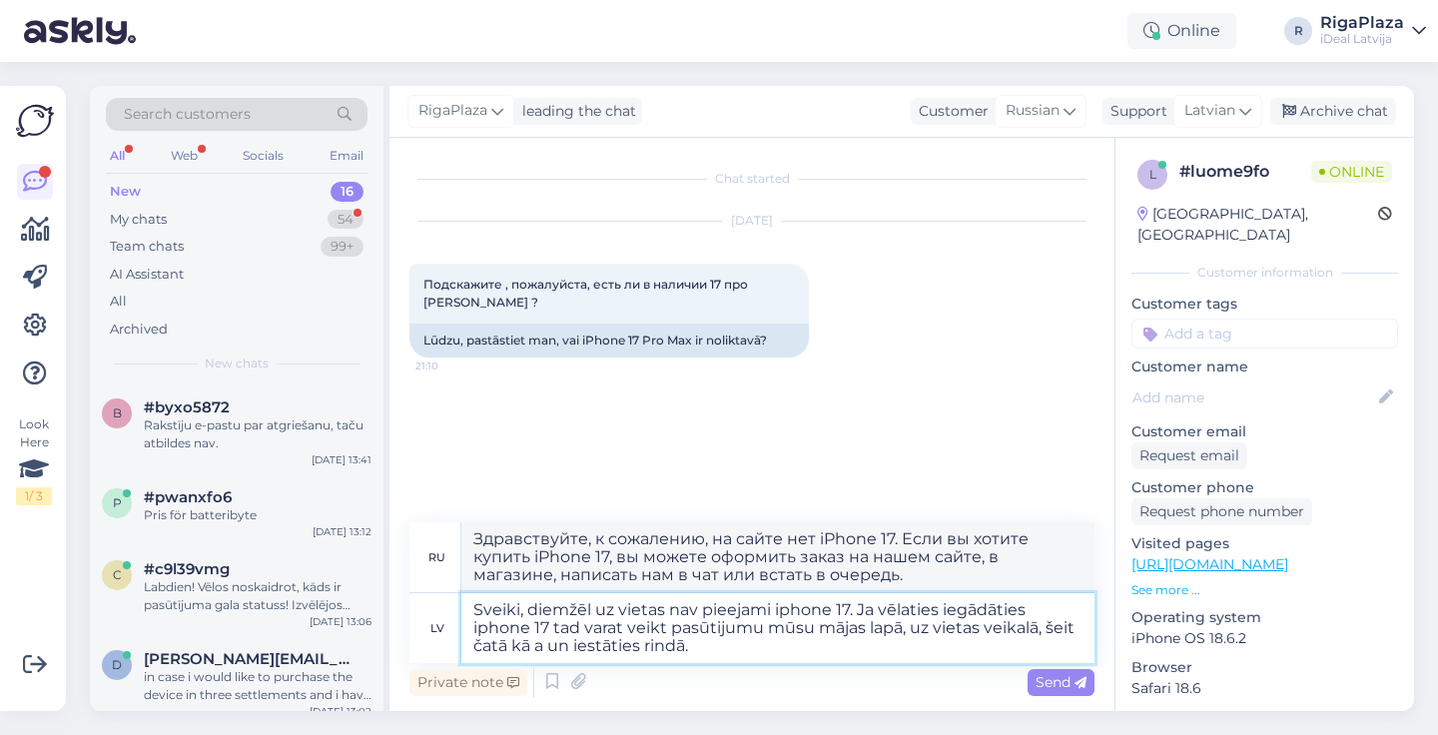
type textarea "Sveiki, diemžēl uz vietas nav pieejami iphone 17. Ja vēlaties iegādāties iphone…"
type textarea "Здравствуйте, к сожалению, на сайте нет iPhone 17. Если вы хотите купить iPhone…"
type textarea "Sveiki, diemžēl uz vietas nav pieejami iphone 17. Ja vēlaties iegādāties iphone…"
type textarea "Здравствуйте, к сожалению, iPhone 17 в наличии на сайте нет. Если вы хотите куп…"
type textarea "Sveiki, diemžēl uz vietas nav pieejami iphone 17. Ja vēlaties iegādāties iphone…"
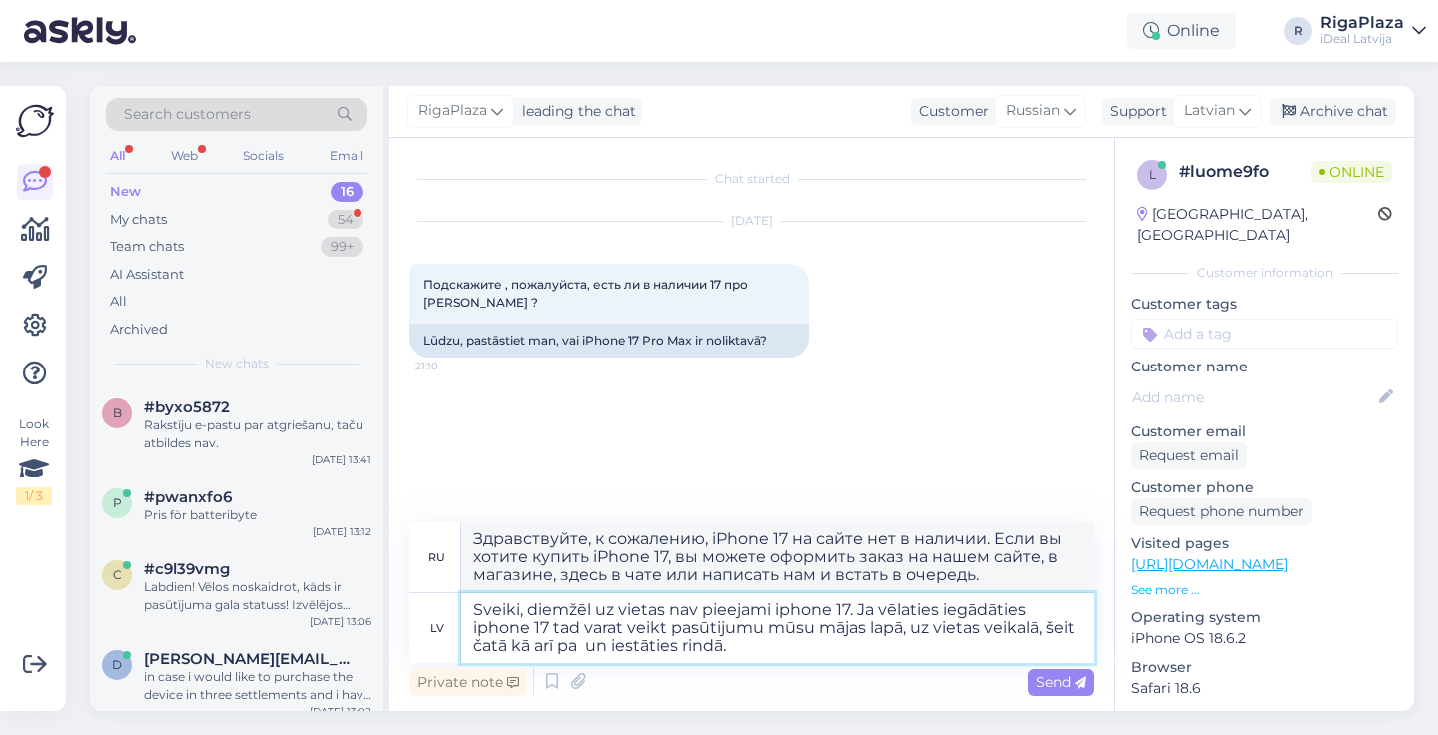
type textarea "Здравствуйте, к сожалению, iPhone 17 в наличии на сайте нет. Если вы хотите куп…"
type textarea "Sveiki, diemžēl uz vietas nav pieejami iphone 17. Ja vēlaties iegādāties iphone…"
type textarea "Здравствуйте, к сожалению, на сайте нет iPhone 17. Если вы хотите купить iPhone…"
type textarea "Sveiki, diemžēl uz vietas nav pieejami iphone 17. Ja vēlaties iegādāties iphone…"
type textarea "Здравствуйте, к сожалению, на сайте нет iPhone 17. Если вы хотите купить iPhone…"
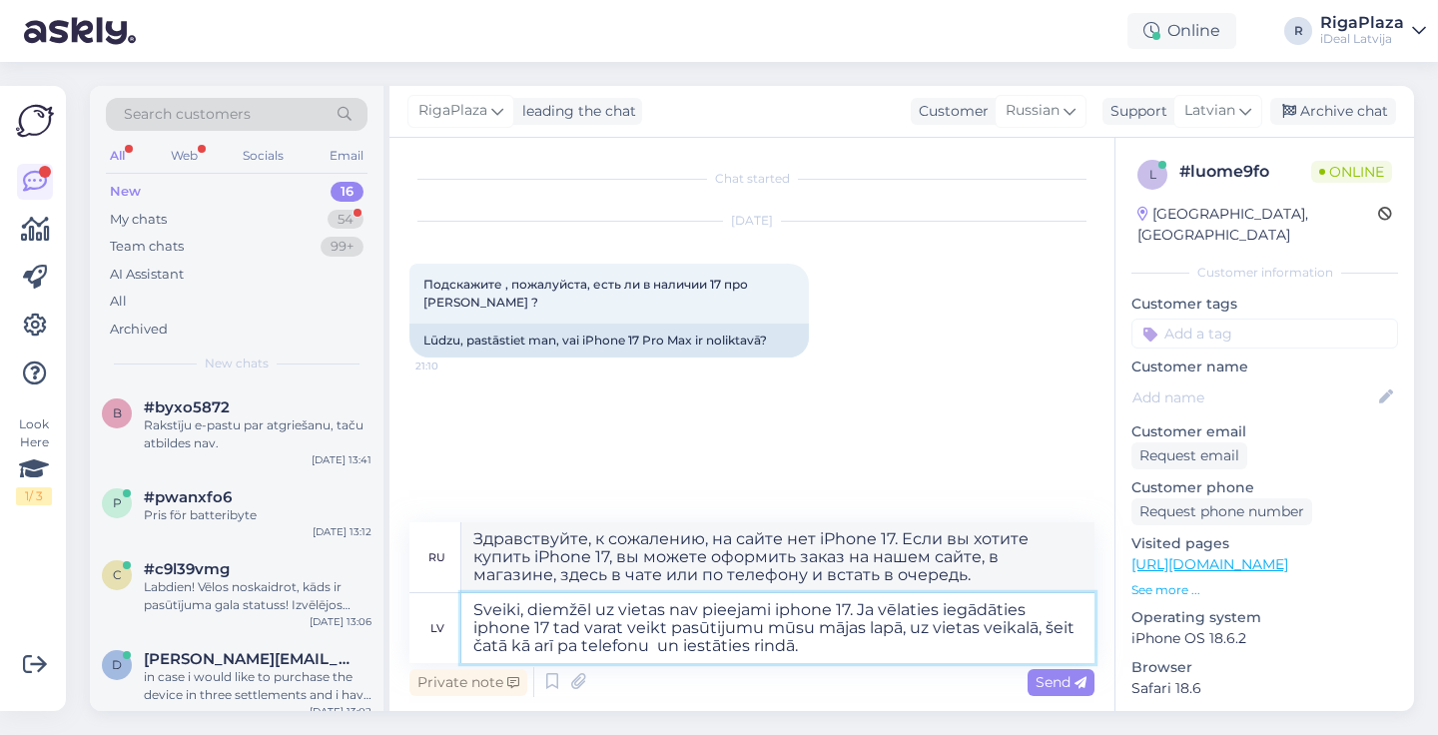
click at [915, 648] on textarea "Sveiki, diemžēl uz vietas nav pieejami iphone 17. Ja vēlaties iegādāties iphone…" at bounding box center [777, 628] width 633 height 70
click at [659, 644] on textarea "Sveiki, diemžēl uz vietas nav pieejami iphone 17. Ja vēlaties iegādāties iphone…" at bounding box center [777, 628] width 633 height 70
click at [811, 660] on textarea "Sveiki, diemžēl uz vietas nav pieejami iphone 17. Ja vēlaties iegādāties iphone…" at bounding box center [777, 628] width 633 height 70
type textarea "Sveiki, diemžēl uz vietas nav pieejami iphone 17. Ja vēlaties iegādāties iphone…"
type textarea "Здравствуйте, к сожалению, iPhone 17 в наличии на сайте нет. Если вы хотите куп…"
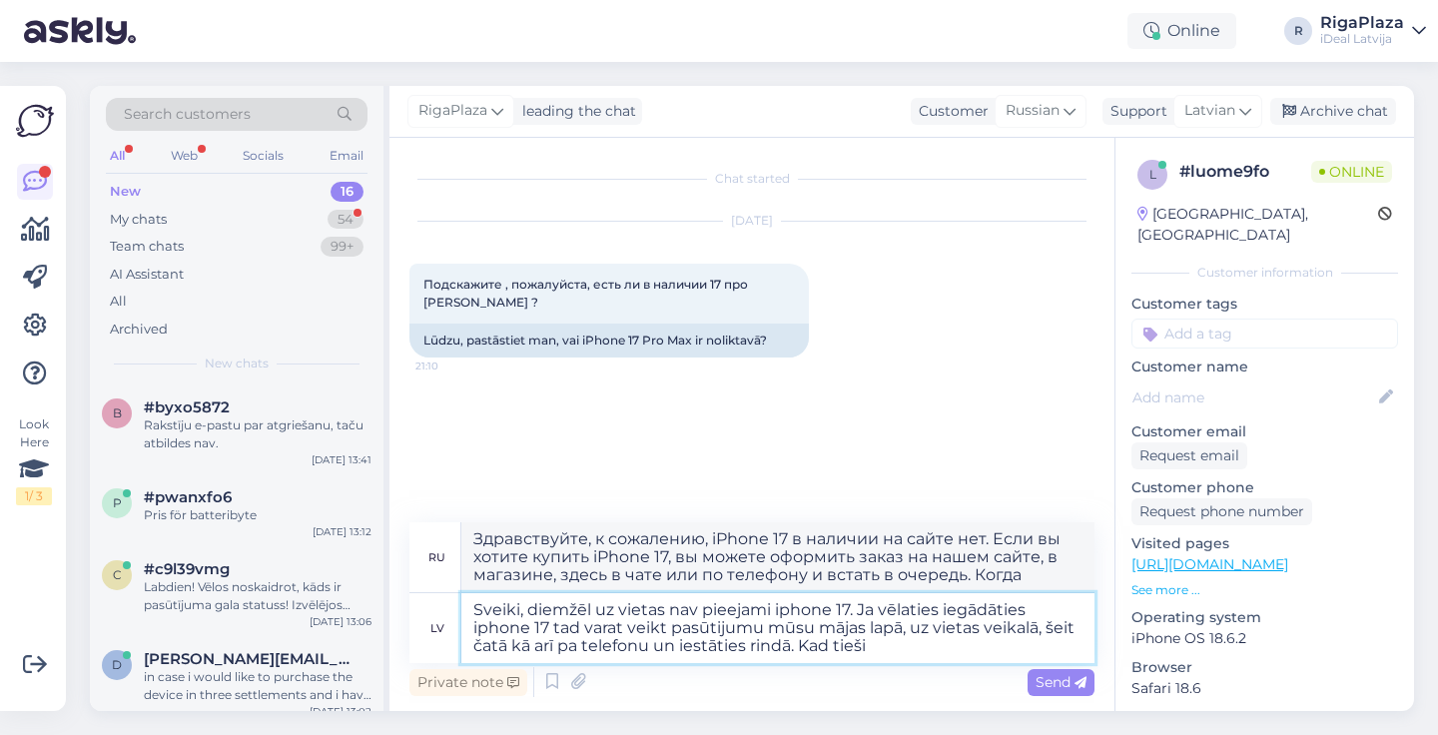
type textarea "Sveiki, diemžēl uz vietas nav pieejami iphone 17. Ja vēlaties iegādāties iphone…"
type textarea "Здравствуйте, к сожалению, iPhone 17 в наличии на сайте нет. Если вы хотите куп…"
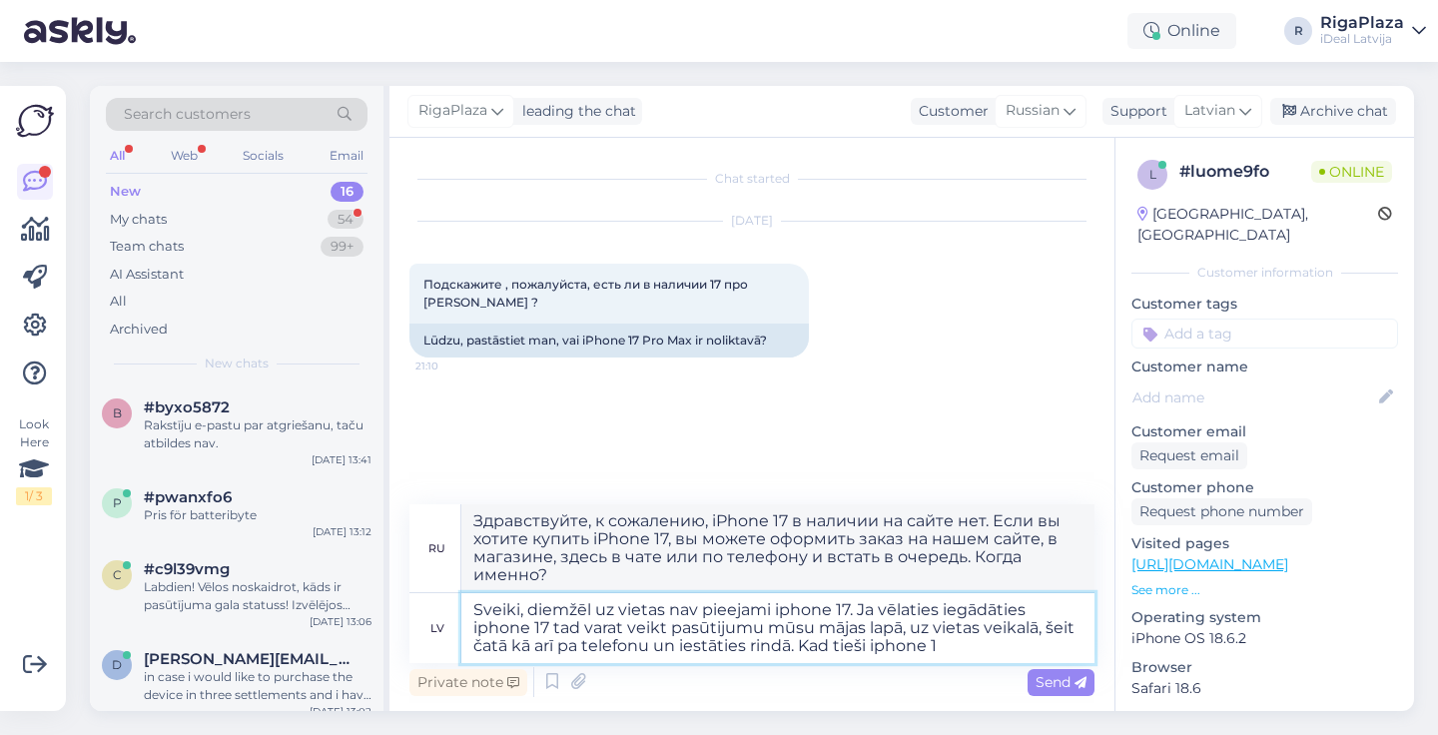
type textarea "Sveiki, diemžēl uz vietas nav pieejami iphone 17. Ja vēlaties iegādāties iphone…"
type textarea "Здравствуйте, к сожалению, iPhone 17 на сайте нет. Если вы хотите купить iPhone…"
type textarea "Sveiki, diemžēl uz vietas nav pieejami iphone 17. Ja vēlaties iegādāties iphone…"
type textarea "Здравствуйте, к сожалению, iPhone 17 на сайте нет. Если вы хотите купить iPhone…"
type textarea "Sveiki, diemžēl uz vietas nav pieejami iphone 17. Ja vēlaties iegādāties iphone…"
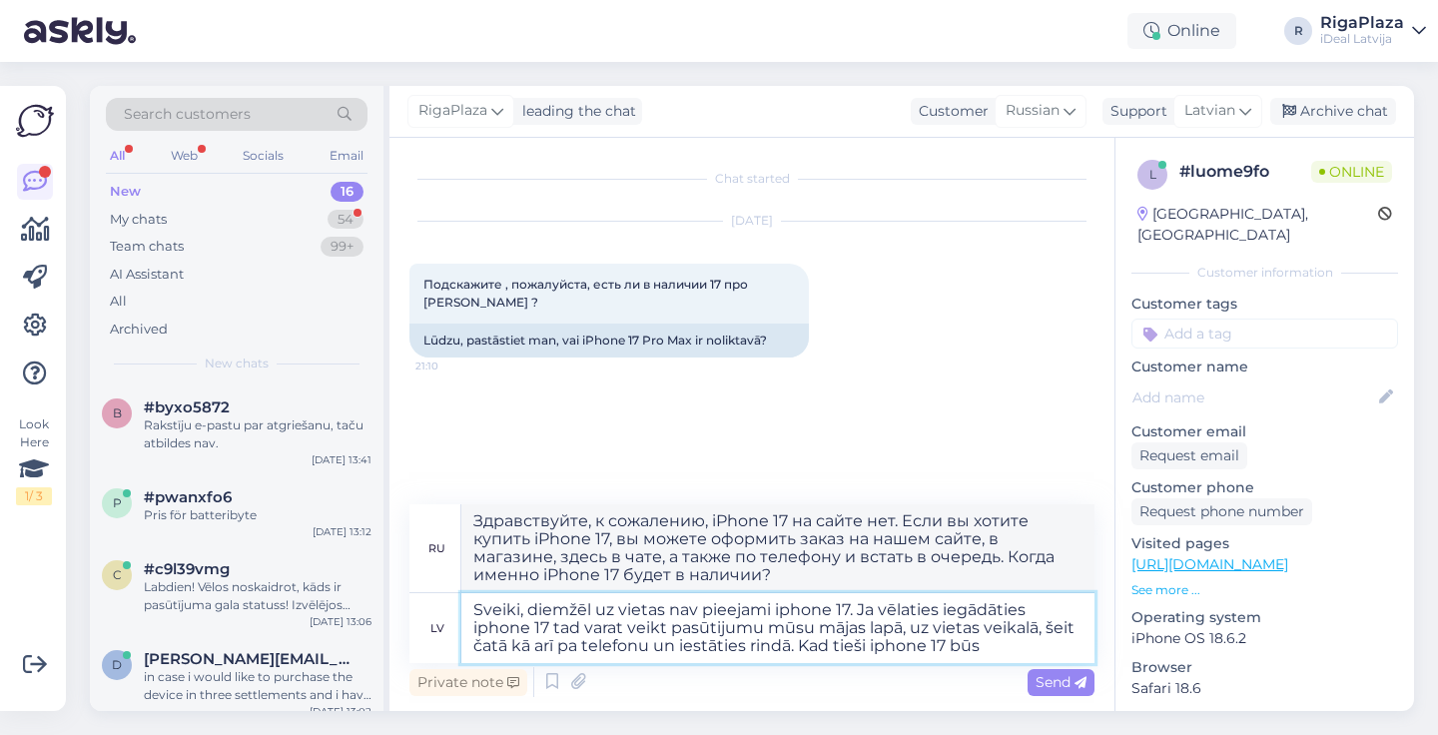
type textarea "Здравствуйте, к сожалению, iPhone 17 на сайте нет в наличии. Если вы хотите куп…"
type textarea "Sveiki, diemžēl uz vietas nav pieejami iphone 17. Ja vēlaties iegādāties iphone…"
type textarea "Здравствуйте, к сожалению, iPhone 17 в наличии на сайте нет. Если вы хотите куп…"
type textarea "Sveiki, diemžēl uz vietas nav pieejami iphone 17. Ja vēlaties iegādāties iphone…"
type textarea "Здравствуйте, к сожалению, iPhone 17 на сайте нет. Если вы хотите купить iPhone…"
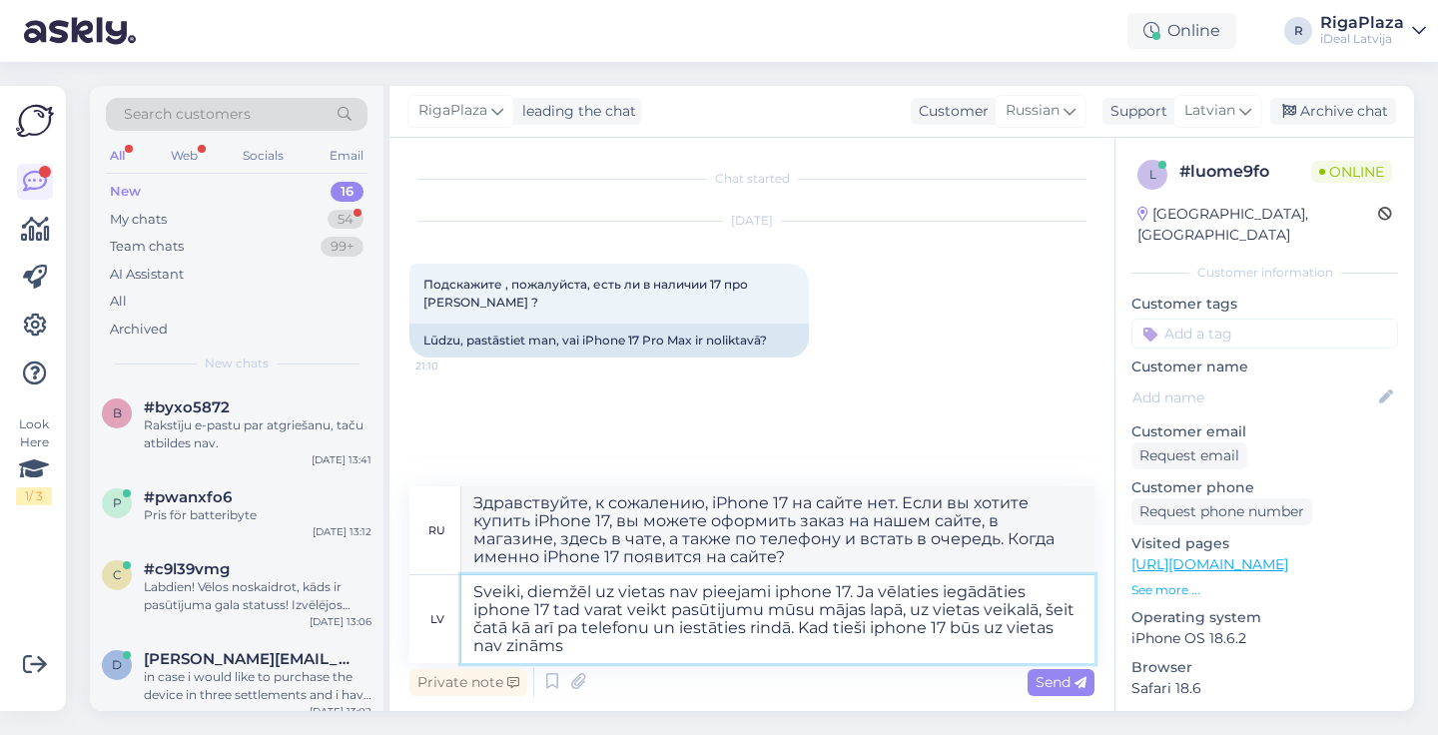
type textarea "Sveiki, diemžēl uz vietas nav pieejami iphone 17. Ja vēlaties iegādāties iphone…"
type textarea "Здравствуйте, к сожалению, iPhone 17 на сайте нет в наличии. Если вы хотите куп…"
type textarea "Sveiki, diemžēl uz vietas nav pieejami iphone 17. Ja vēlaties iegādāties iphone…"
type textarea "Здравствуйте, к сожалению, iPhone 17 на сайте нет в наличии. Если вы хотите куп…"
click at [743, 640] on textarea "Sveiki, diemžēl uz vietas nav pieejami iphone 17. Ja vēlaties iegādāties iphone…" at bounding box center [777, 619] width 633 height 88
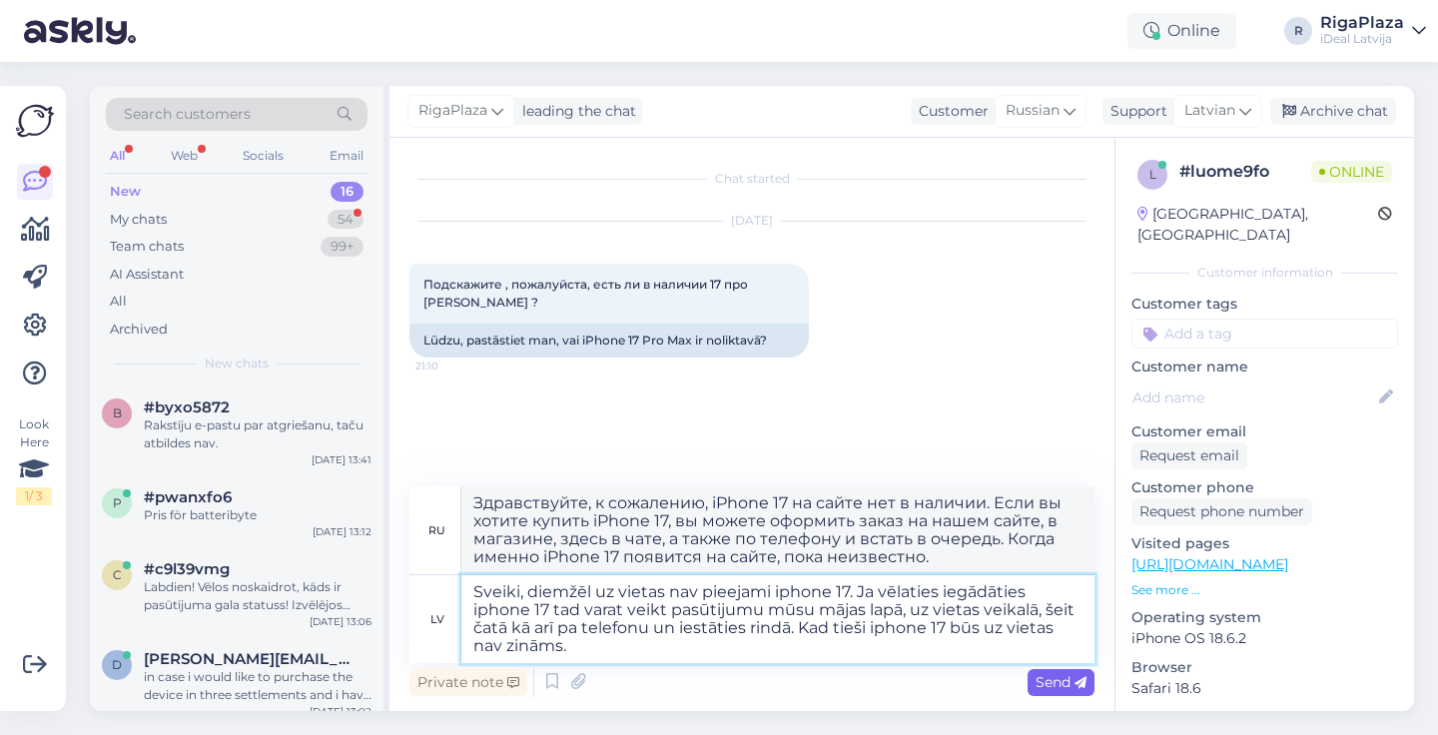
type textarea "Sveiki, diemžēl uz vietas nav pieejami iphone 17. Ja vēlaties iegādāties iphone…"
click at [1062, 679] on span "Send" at bounding box center [1061, 682] width 51 height 18
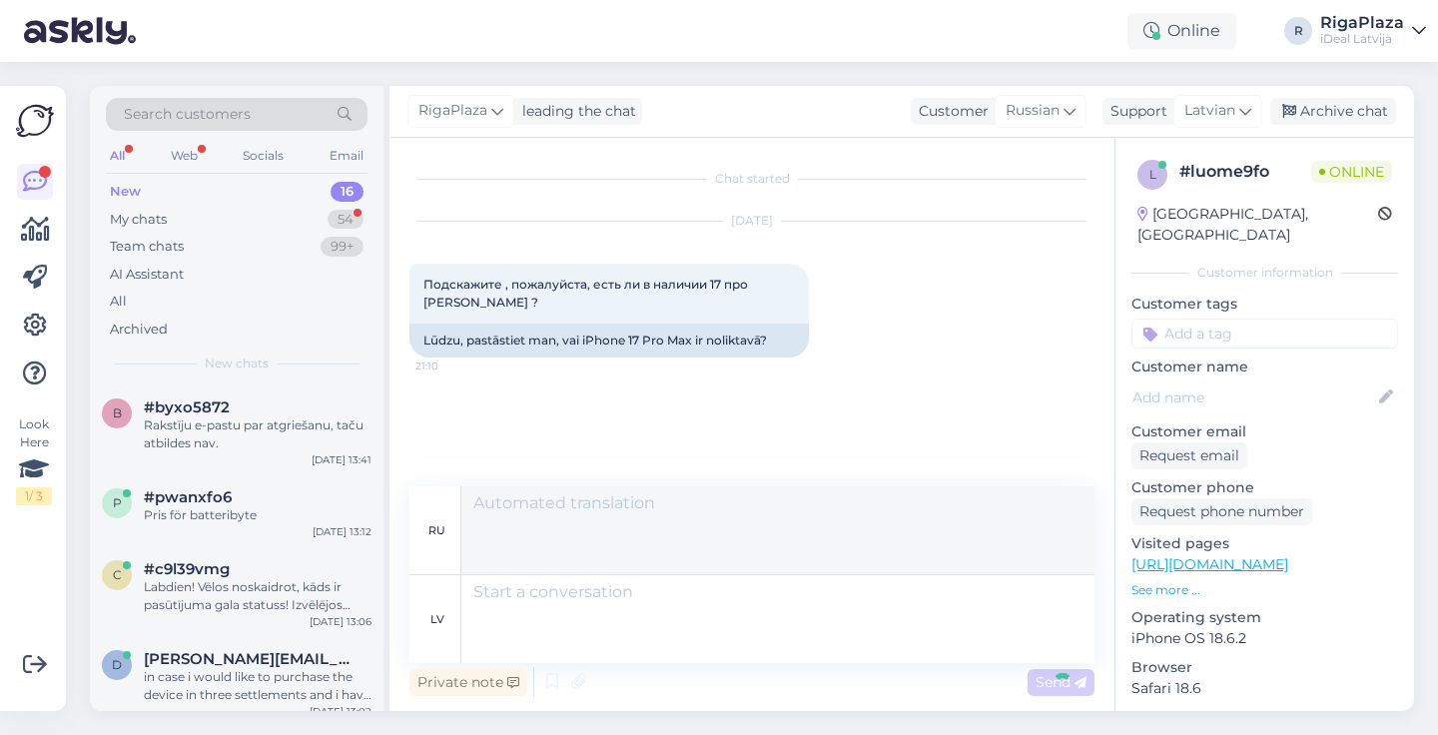
scroll to position [91, 0]
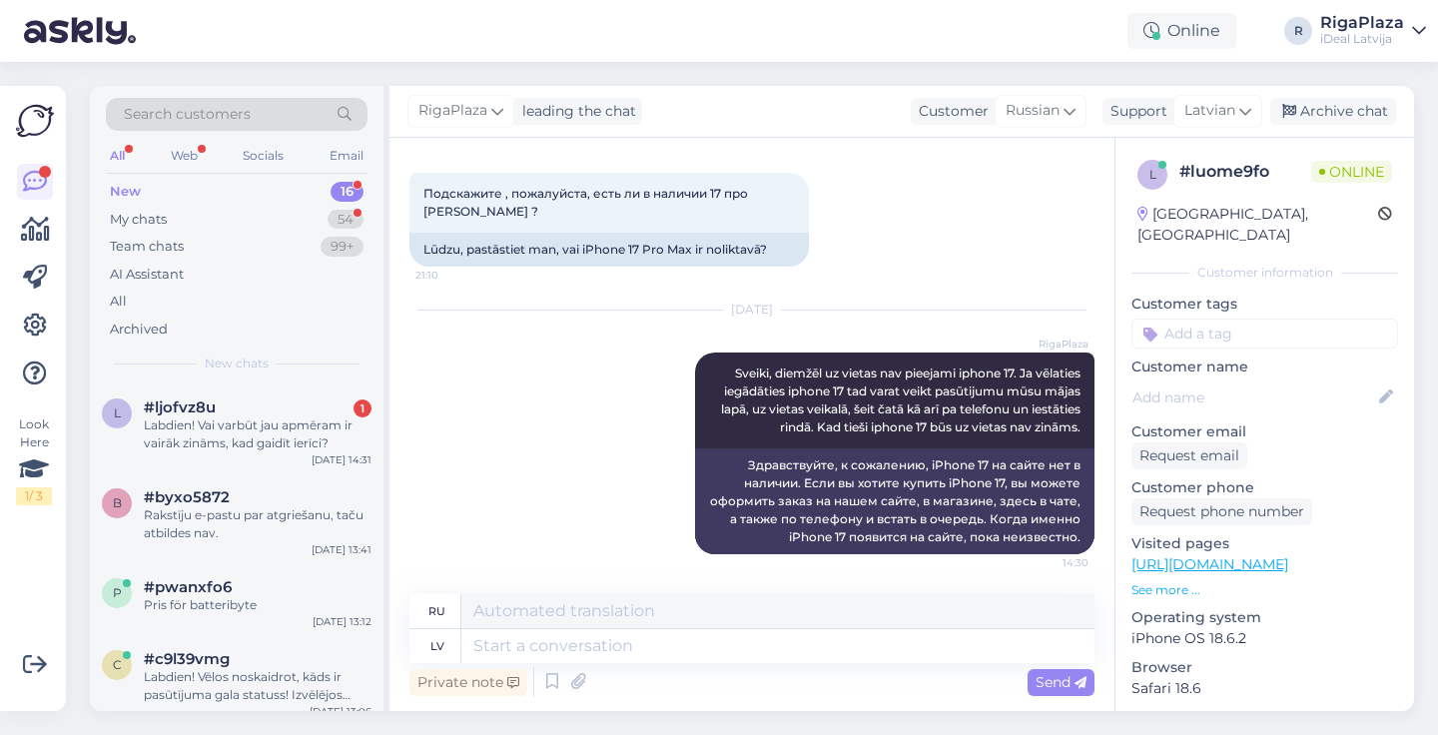
click at [526, 424] on div "[DATE] RigaPlaza Sveiki, diemžēl uz vietas nav pieejami iphone 17. Ja vēlaties …" at bounding box center [752, 433] width 685 height 288
click at [188, 399] on span "#ljofvz8u" at bounding box center [180, 408] width 72 height 18
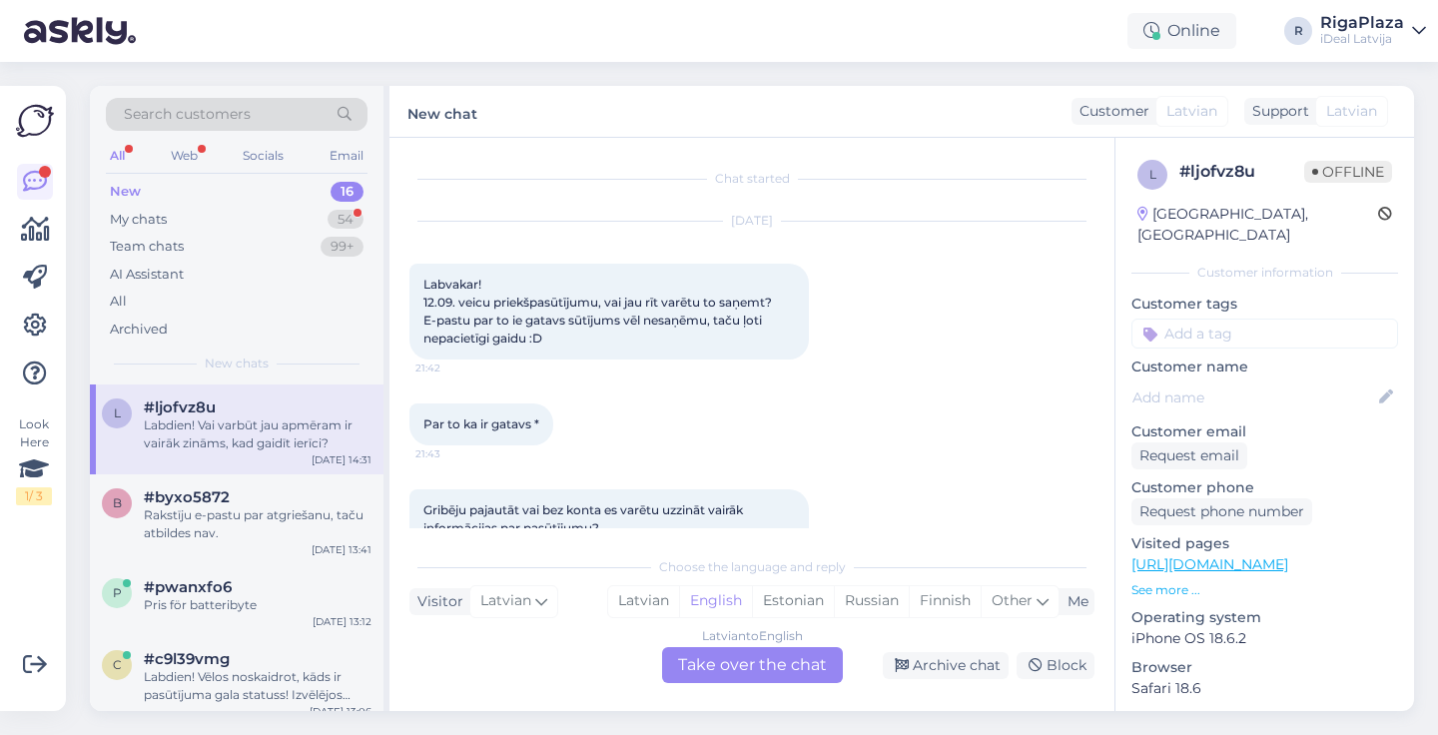
scroll to position [858, 0]
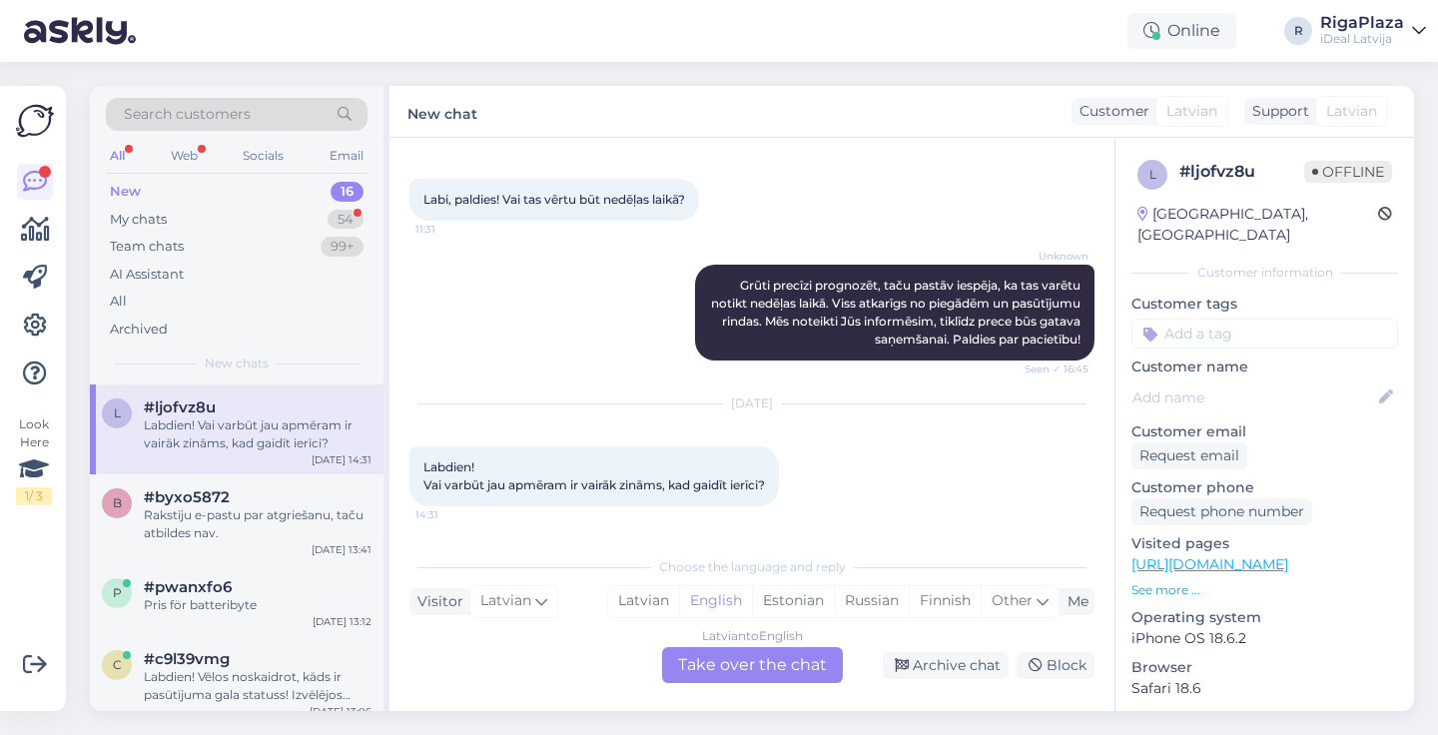
click at [758, 664] on div "Latvian to English Take over the chat" at bounding box center [752, 665] width 181 height 36
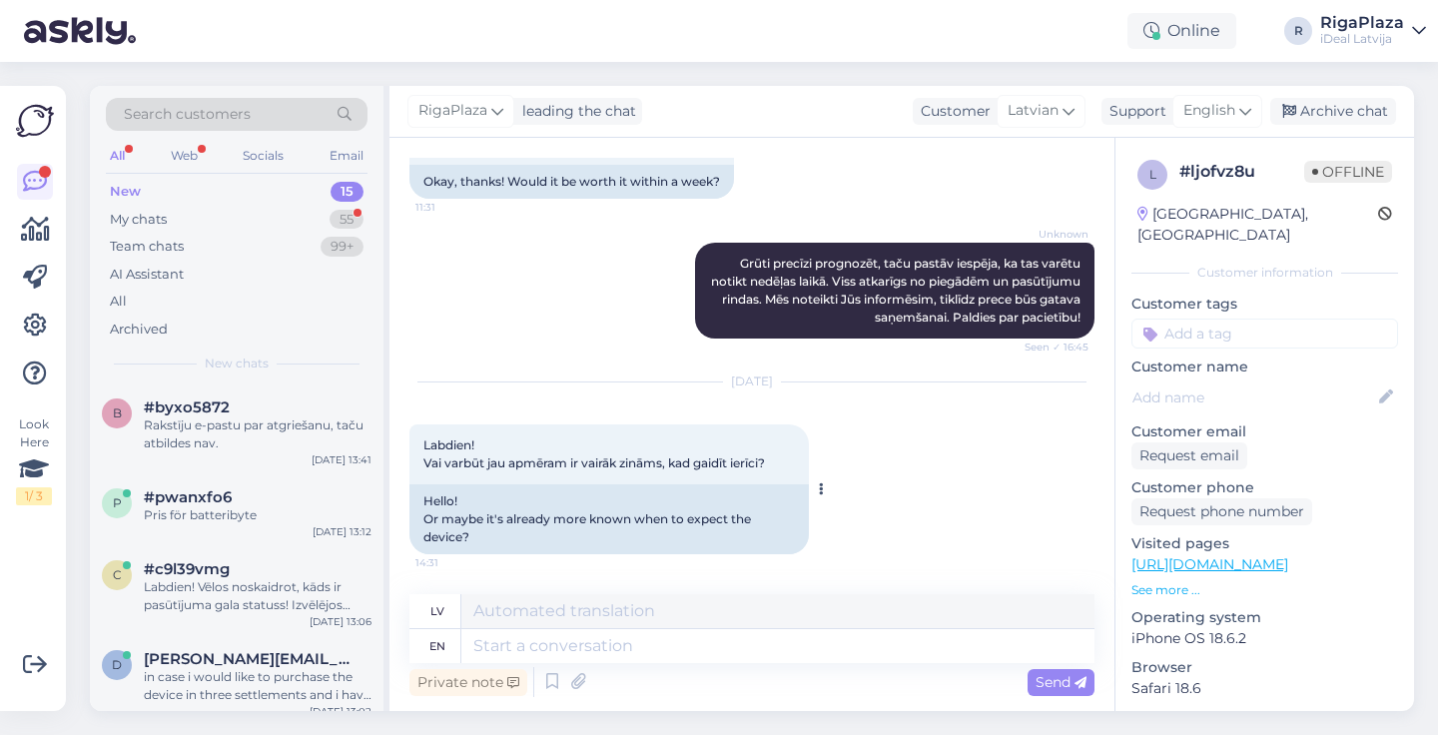
scroll to position [1192, 0]
click at [1209, 119] on span "English" at bounding box center [1210, 111] width 52 height 22
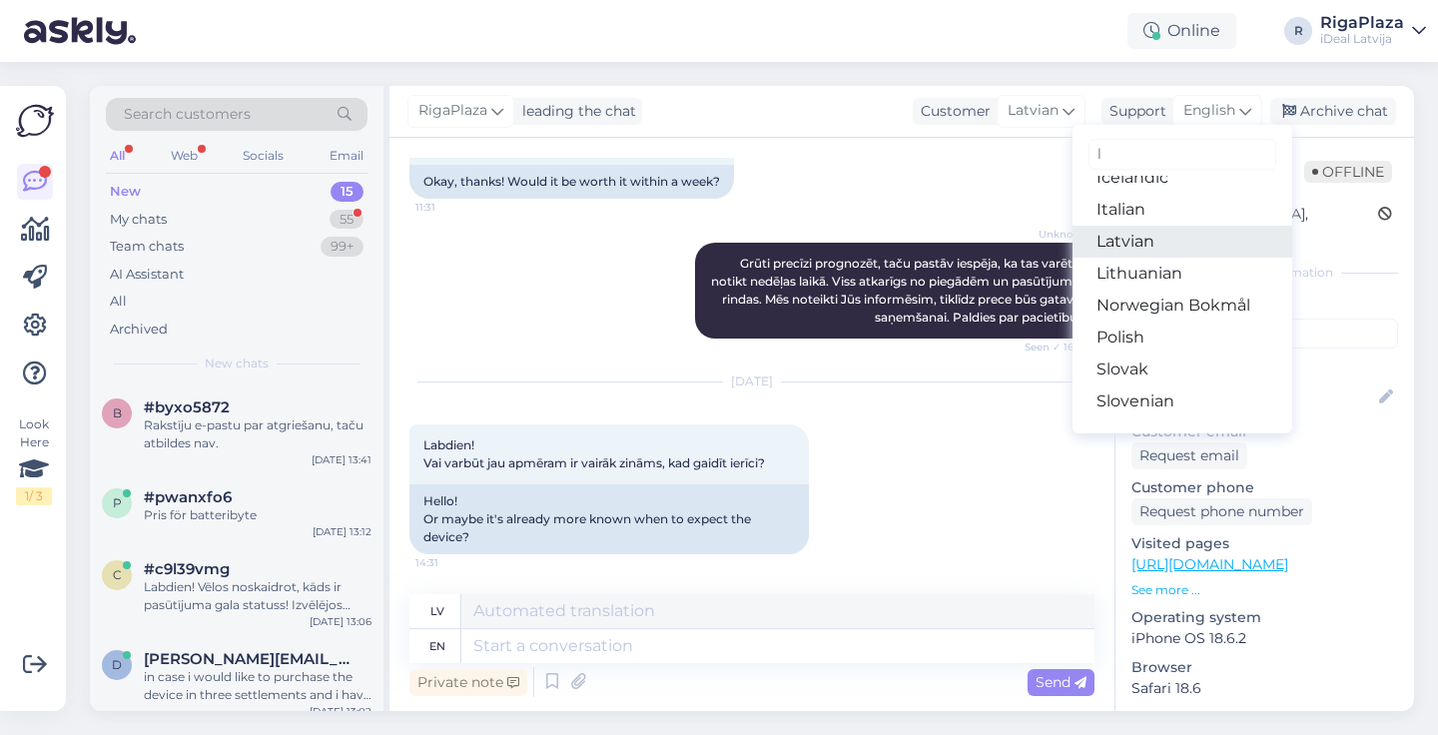
click at [1139, 229] on link "Latvian" at bounding box center [1183, 242] width 220 height 32
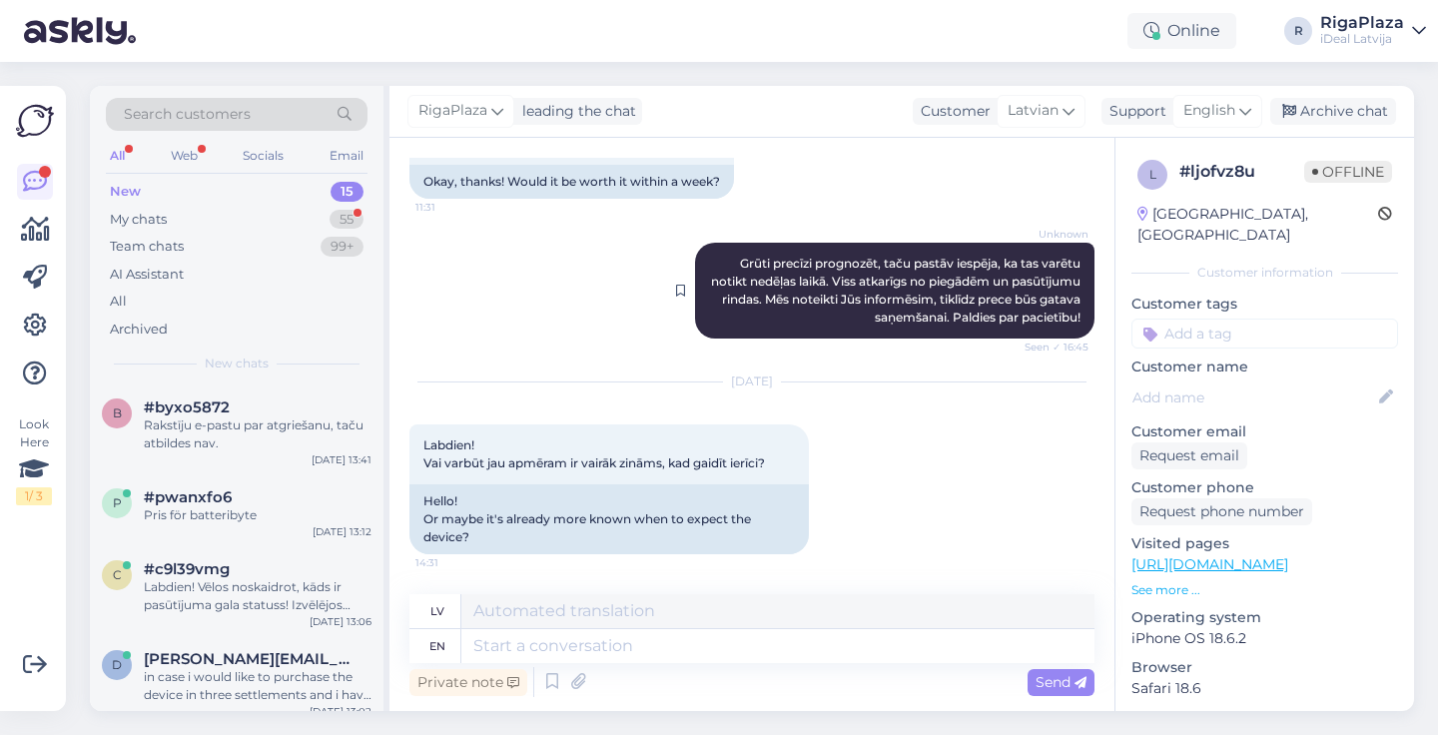
scroll to position [1165, 0]
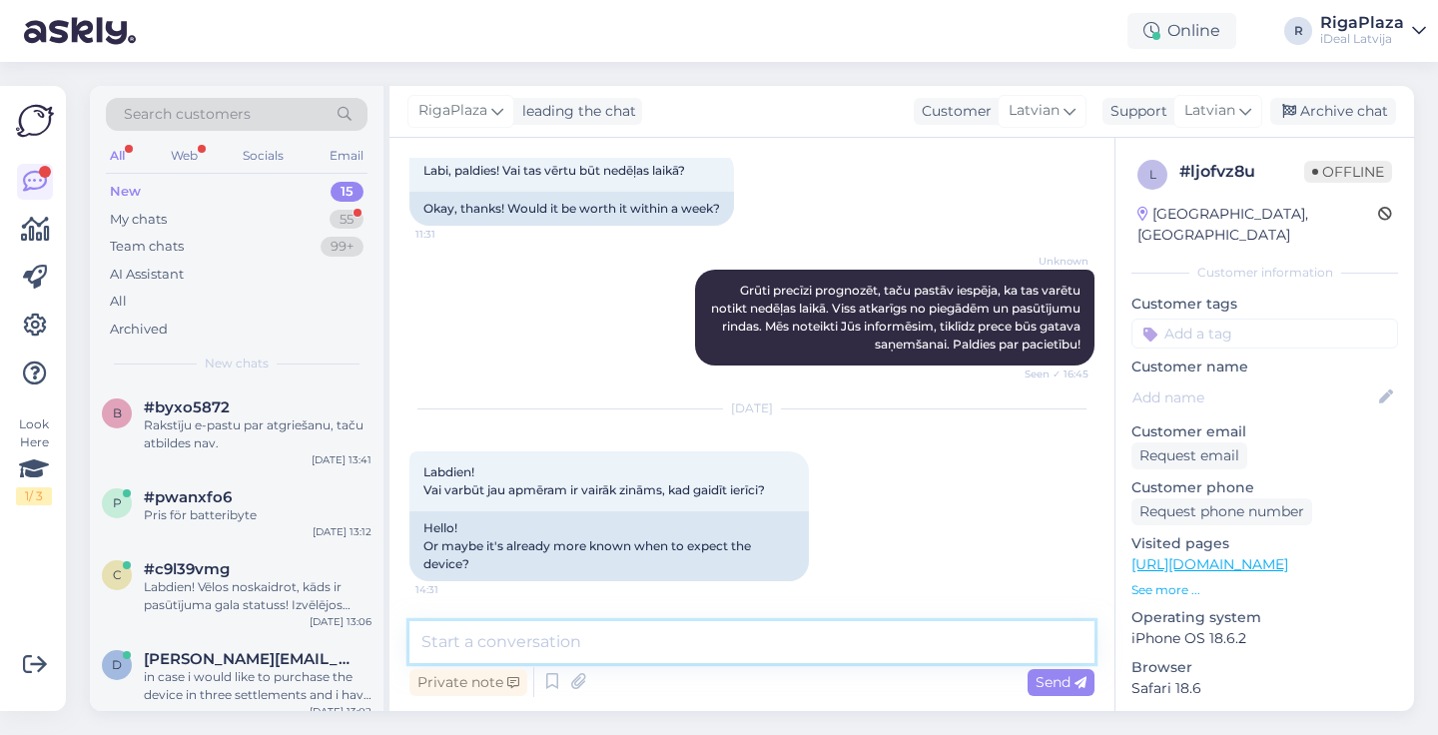
click at [559, 652] on textarea at bounding box center [752, 642] width 685 height 42
click at [484, 644] on textarea "Sveiki, Diemžēl nav zināms" at bounding box center [752, 642] width 685 height 42
click at [660, 644] on textarea "Sveiki, diemžēl nav zināms" at bounding box center [752, 642] width 685 height 42
type textarea "Sveiki, diemžēl nav zināms."
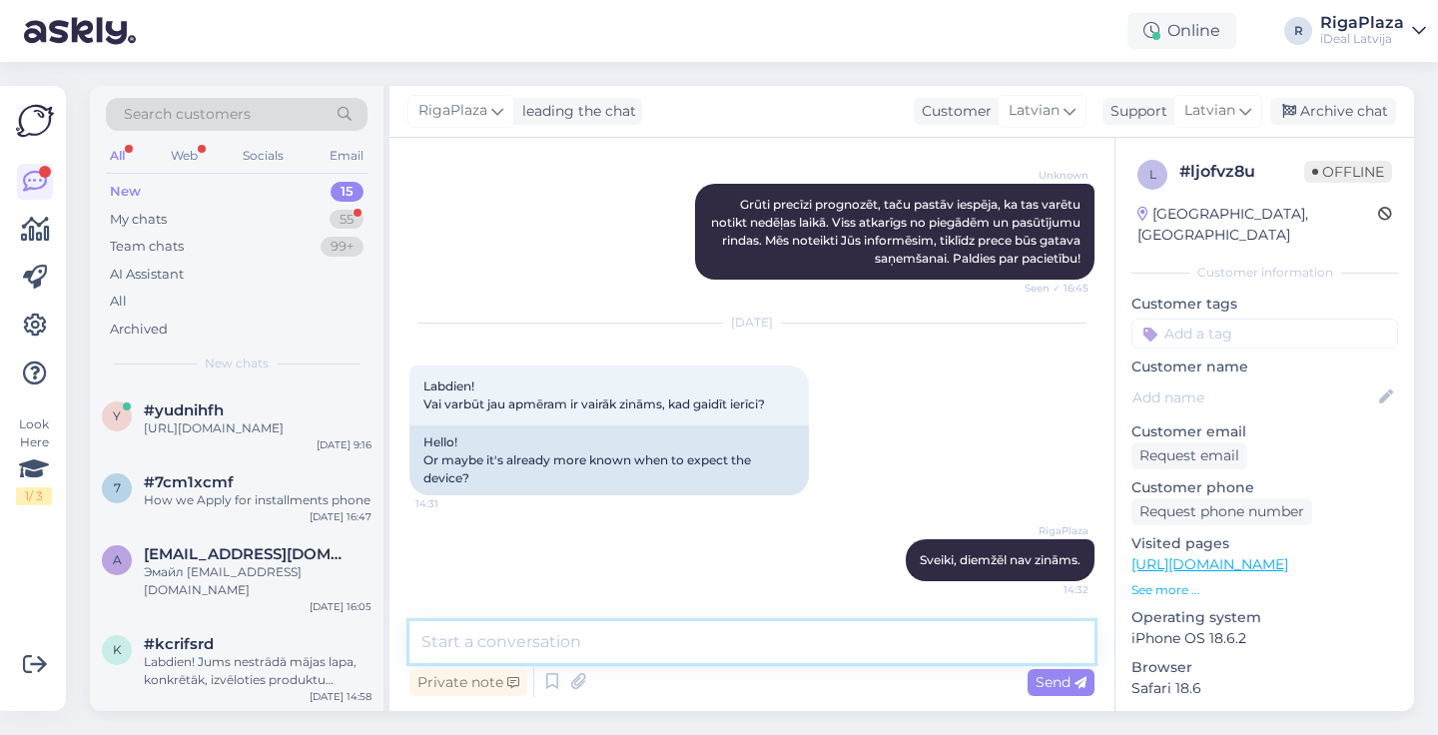
scroll to position [947, 0]
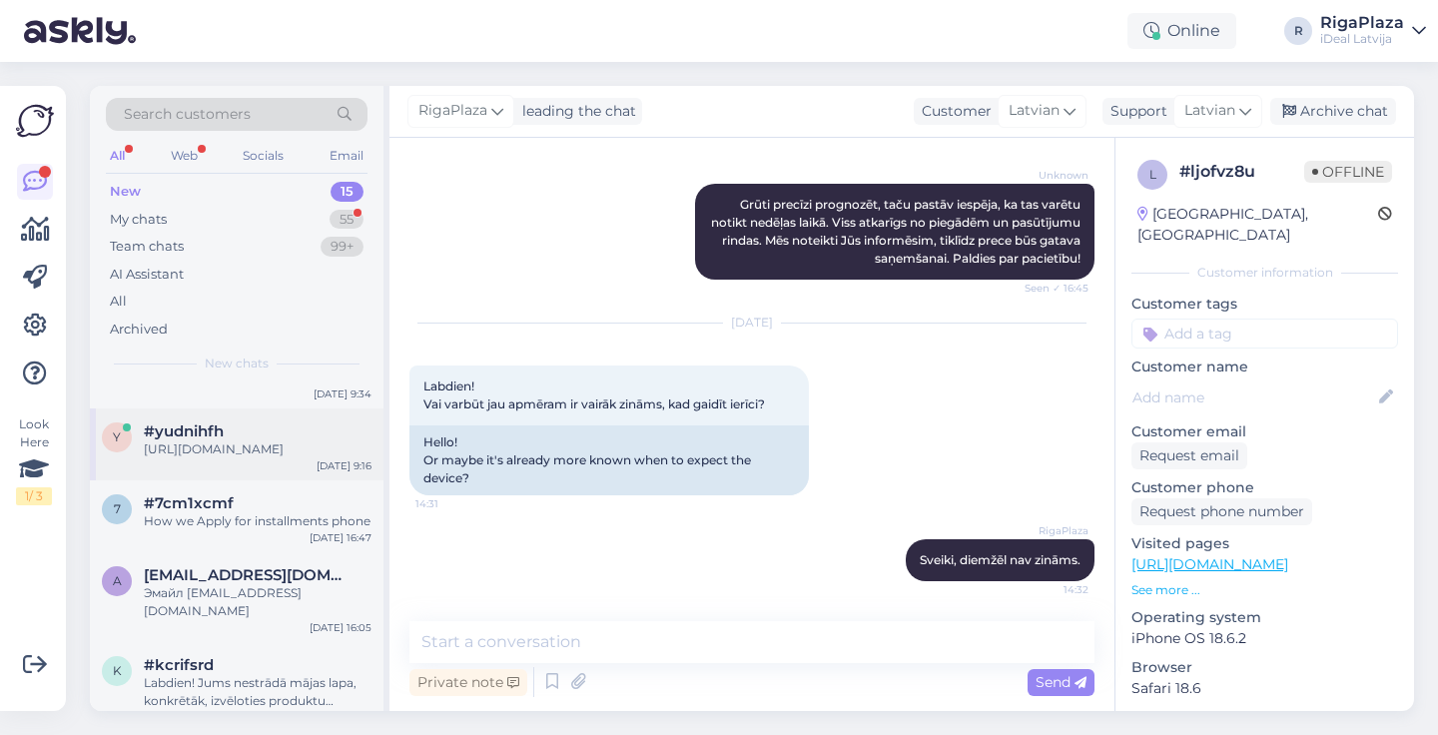
click at [236, 442] on div "[URL][DOMAIN_NAME]" at bounding box center [258, 450] width 228 height 18
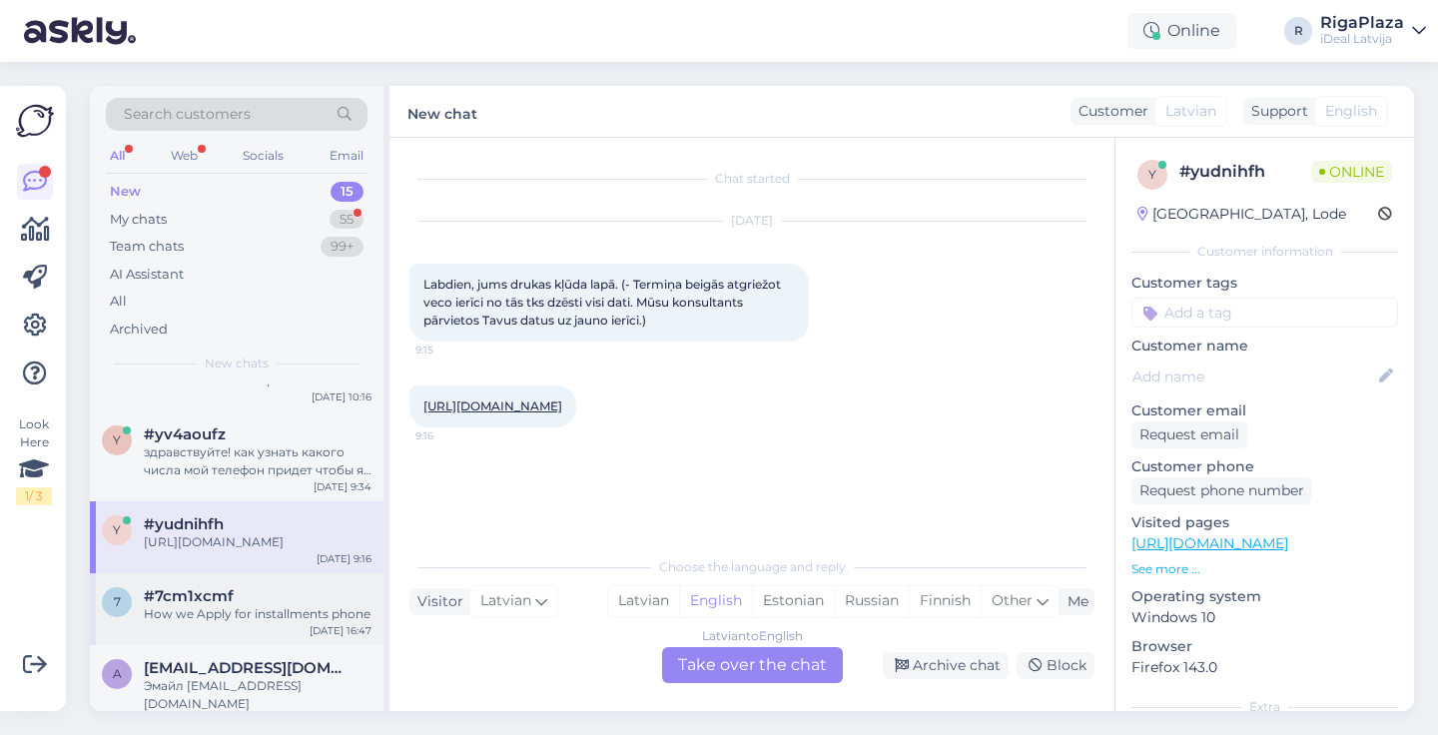
scroll to position [812, 0]
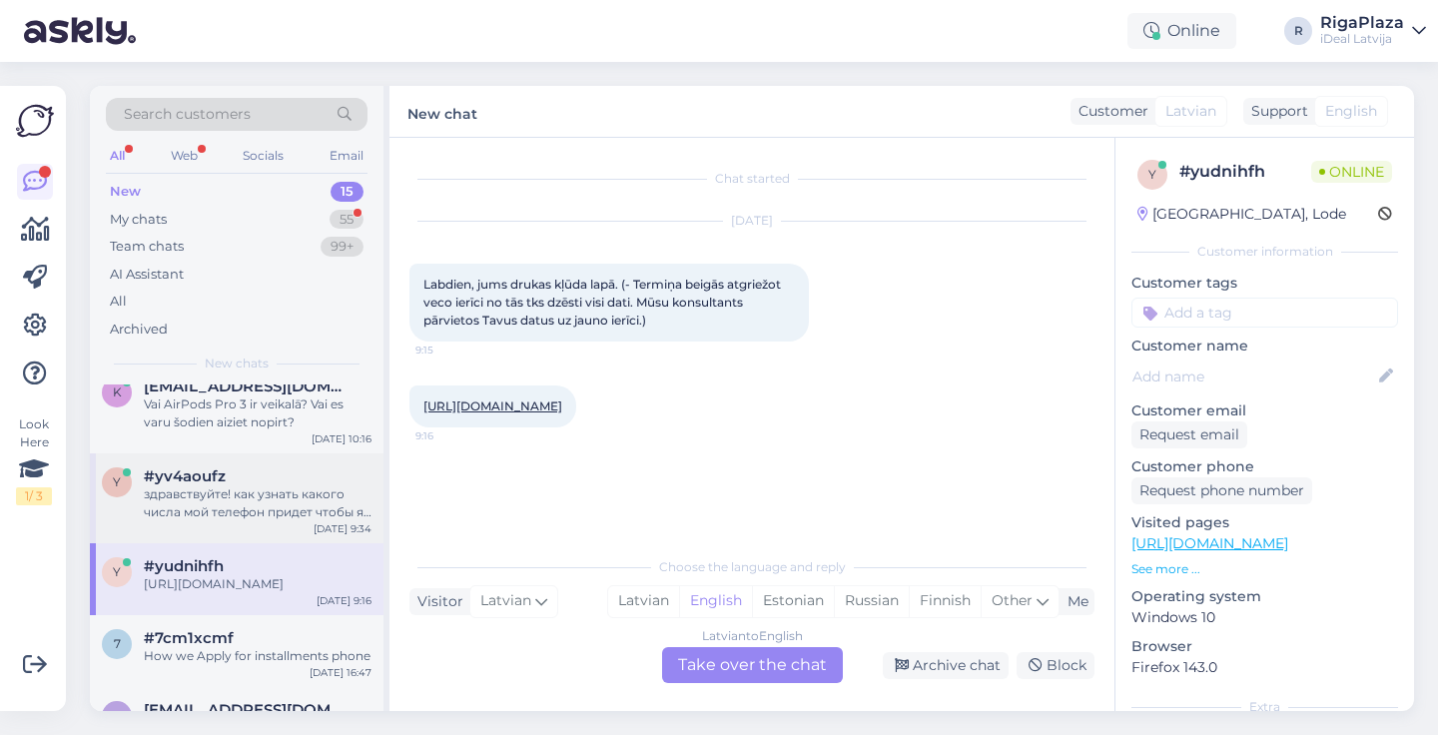
click at [181, 491] on div "здравствуйте! как узнать какого числа мой телефон придет чтобы я могла его забр…" at bounding box center [258, 503] width 228 height 36
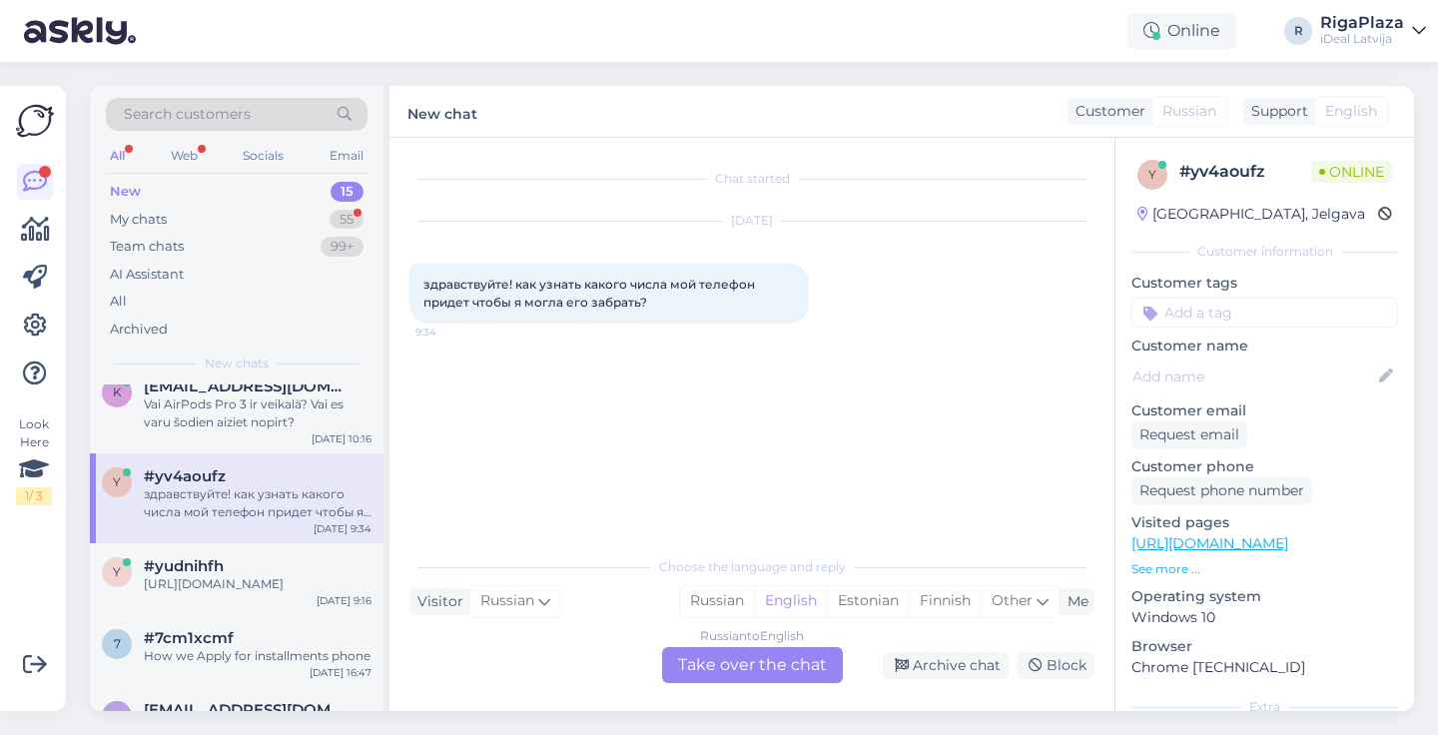
click at [542, 461] on div "Chat started [DATE] здравствуйте! как узнать какого числа мой телефон придет чт…" at bounding box center [761, 343] width 703 height 371
click at [148, 422] on div "Vai AirPods Pro 3 ir veikalā? Vai es varu šodien aiziet nopirt?" at bounding box center [258, 414] width 228 height 36
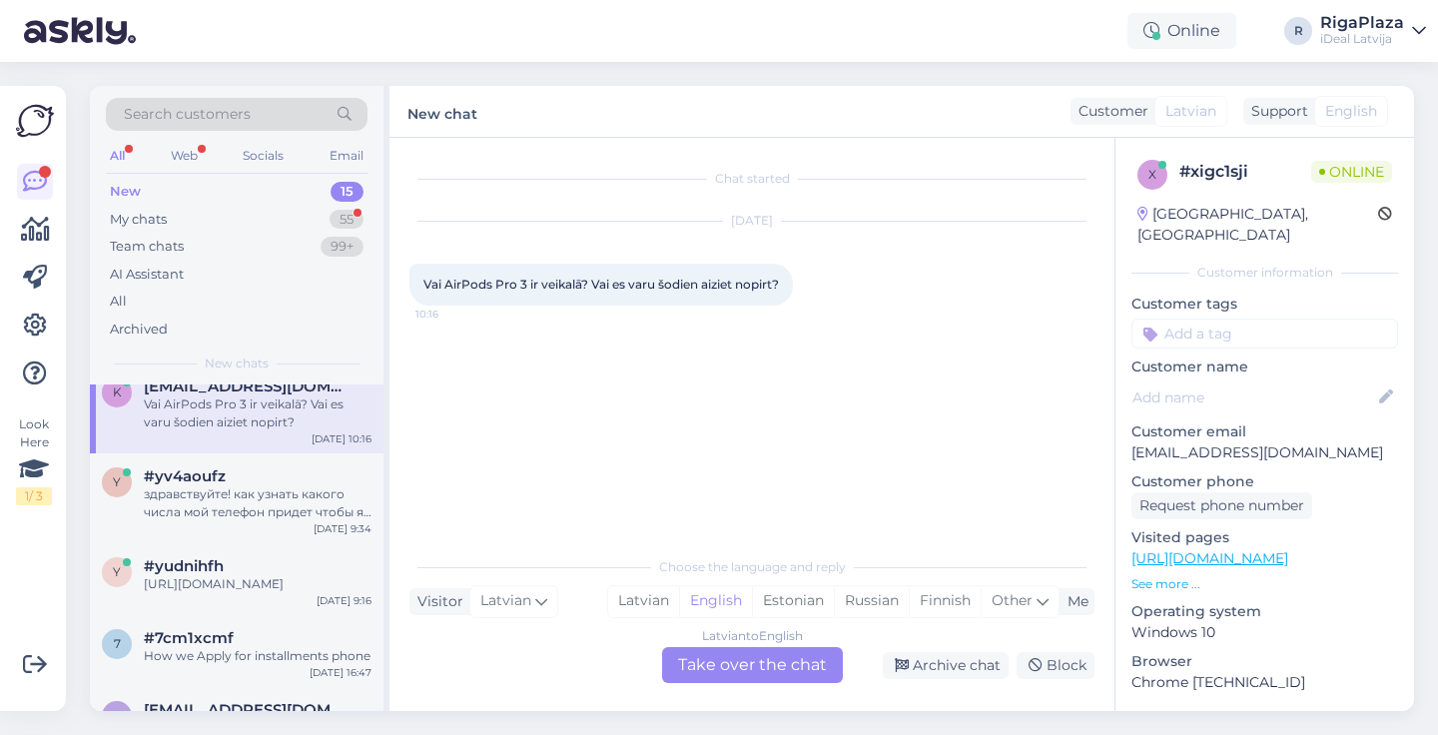
click at [716, 675] on div "Latvian to English Take over the chat" at bounding box center [752, 665] width 181 height 36
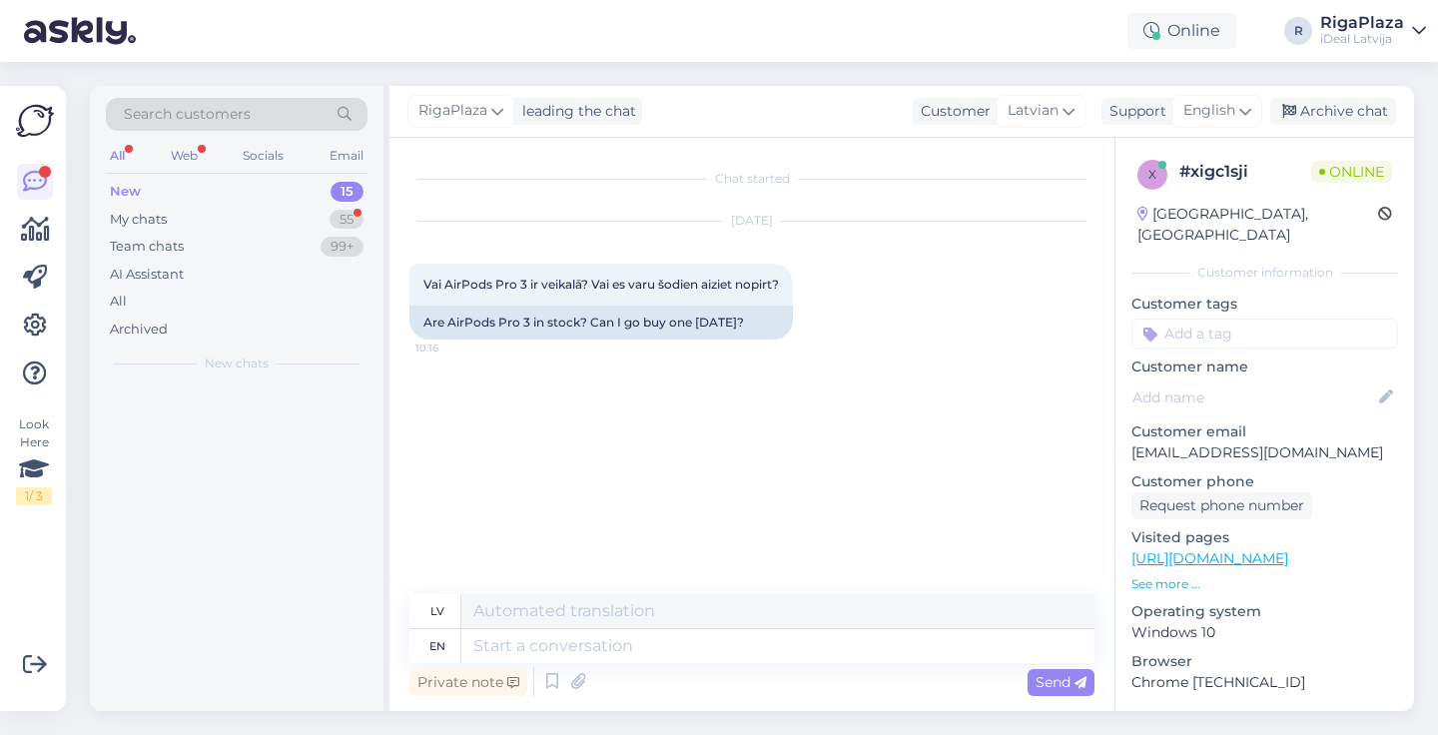
scroll to position [0, 0]
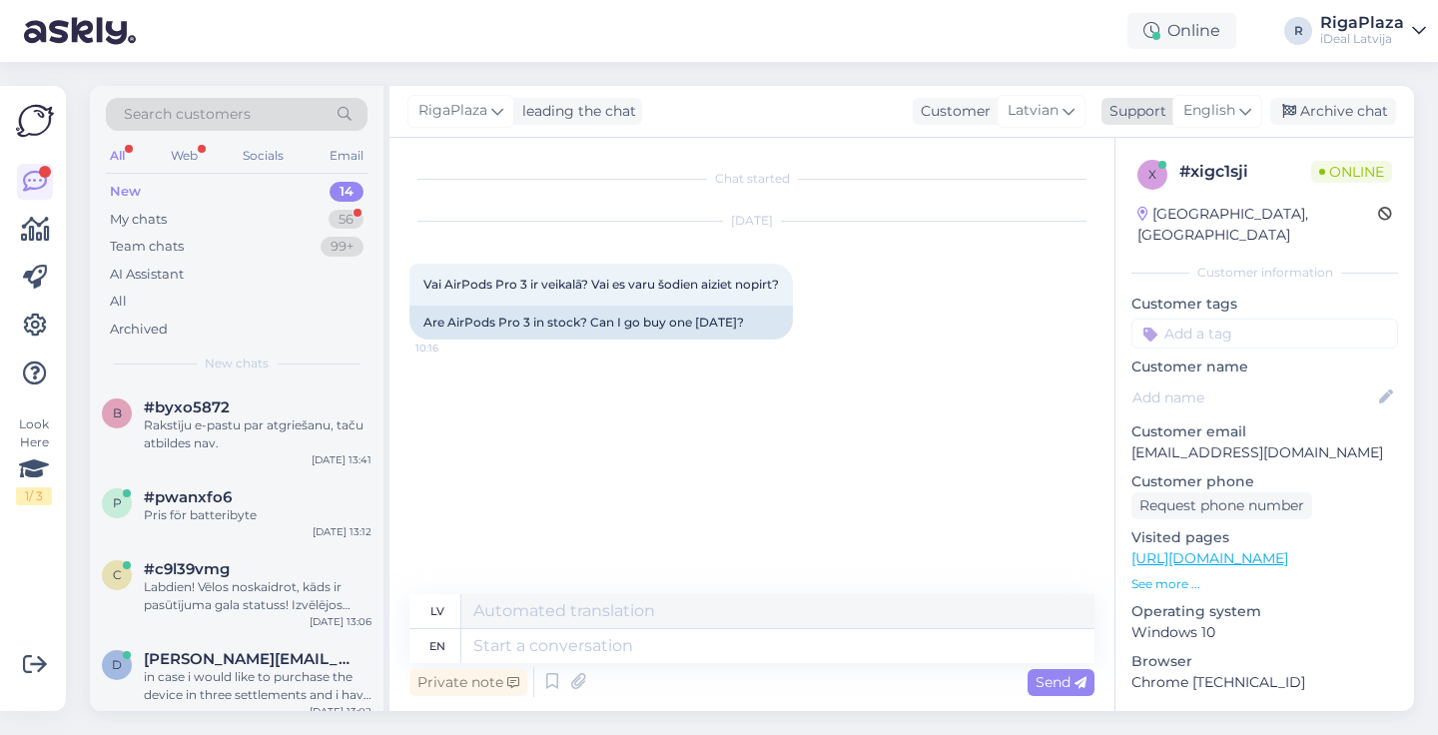
click at [1228, 115] on span "English" at bounding box center [1210, 111] width 52 height 22
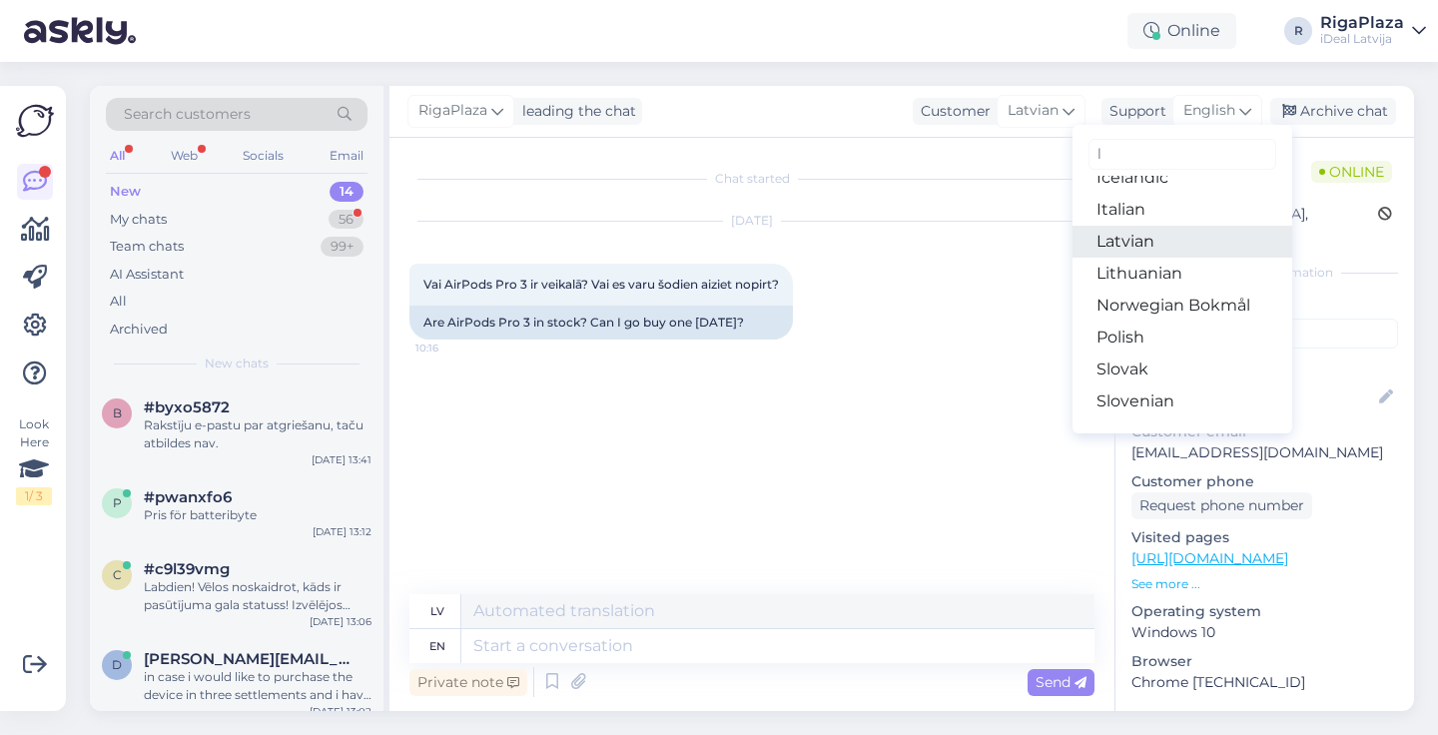
click at [1133, 244] on link "Latvian" at bounding box center [1183, 242] width 220 height 32
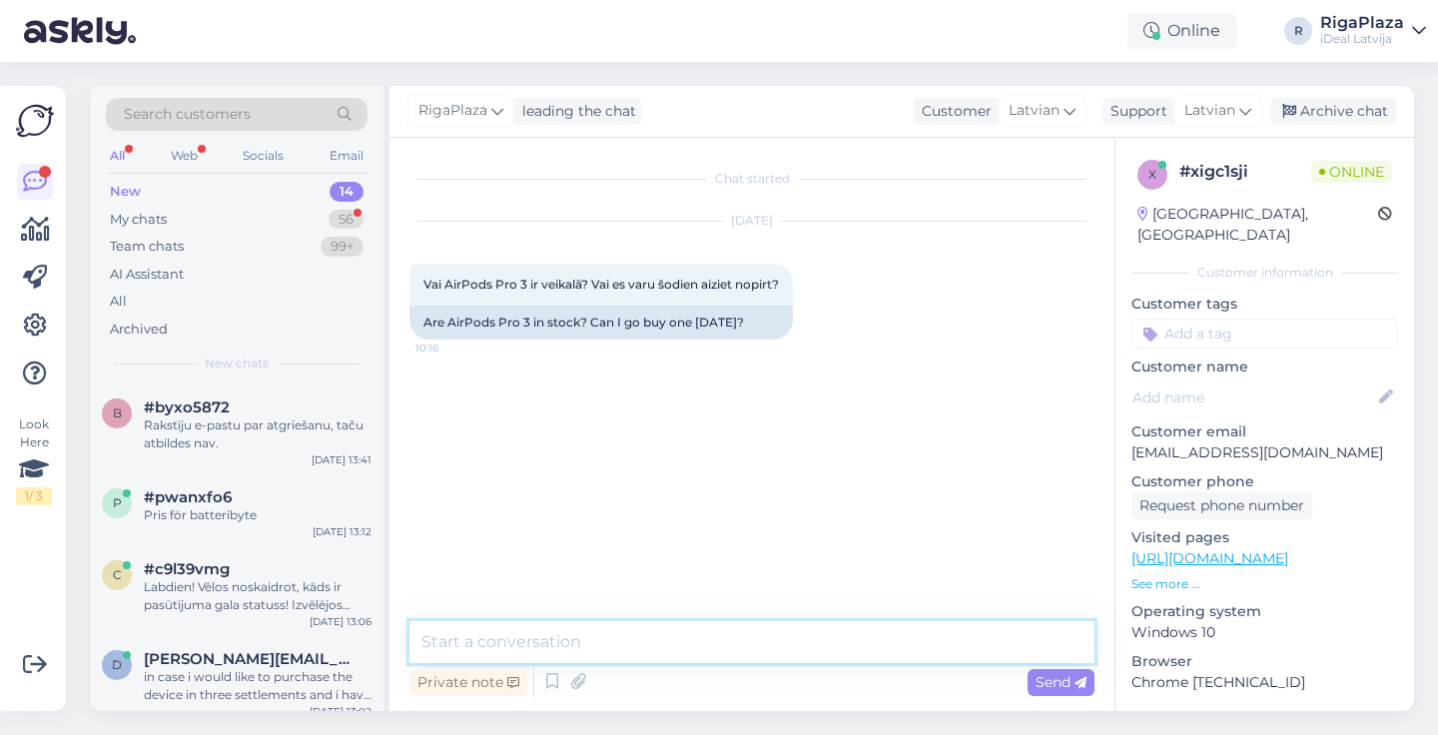
click at [489, 658] on textarea at bounding box center [752, 642] width 685 height 42
type textarea "v"
click at [713, 633] on textarea "Sveiki, ir pieejami C&C Rīga Plazā." at bounding box center [752, 642] width 685 height 42
click at [723, 645] on textarea "Sveiki, ir pieejami C&C Rīga Plazā." at bounding box center [752, 642] width 685 height 42
click at [740, 644] on textarea "Sveiki, ir pieejami C&C Rīga Plazā." at bounding box center [752, 642] width 685 height 42
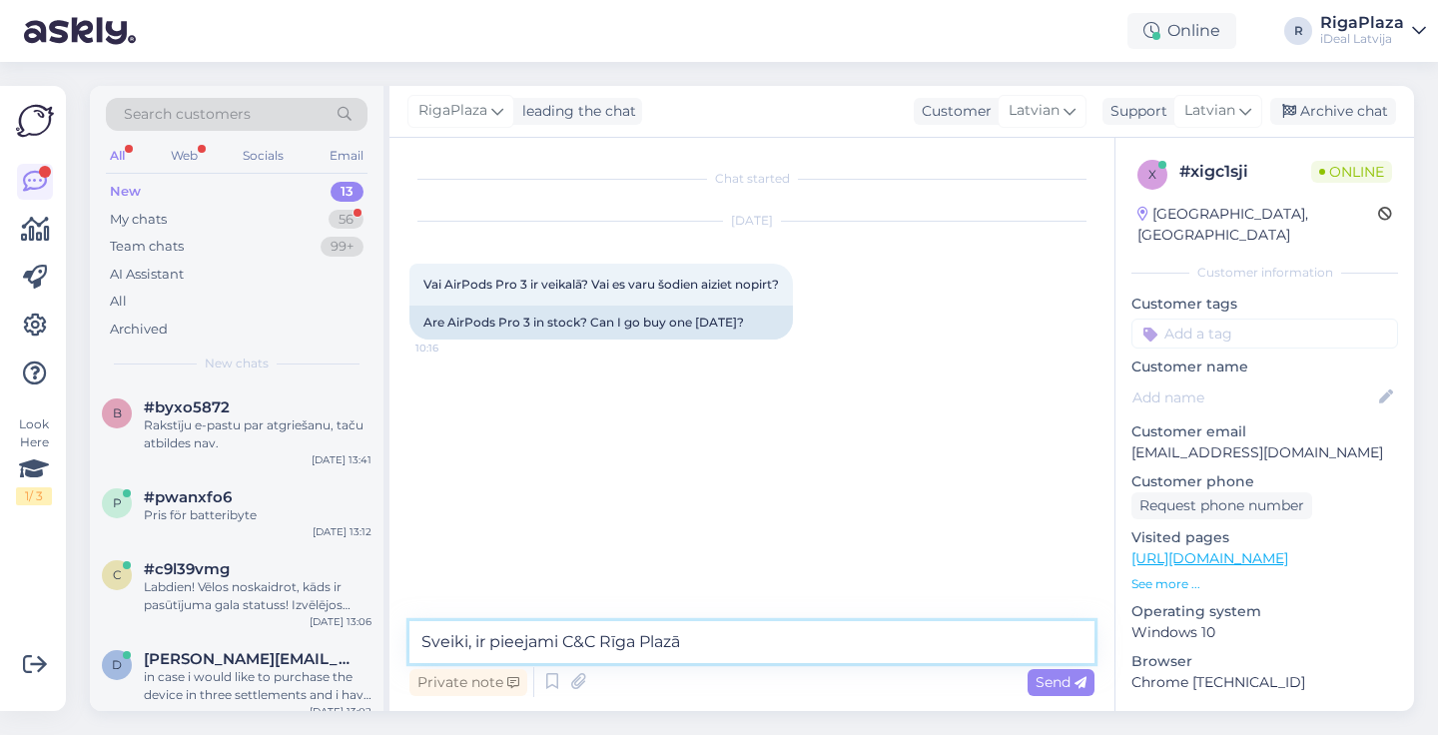
type textarea "Sveiki, ir pieejami C&C Rīga Plazā."
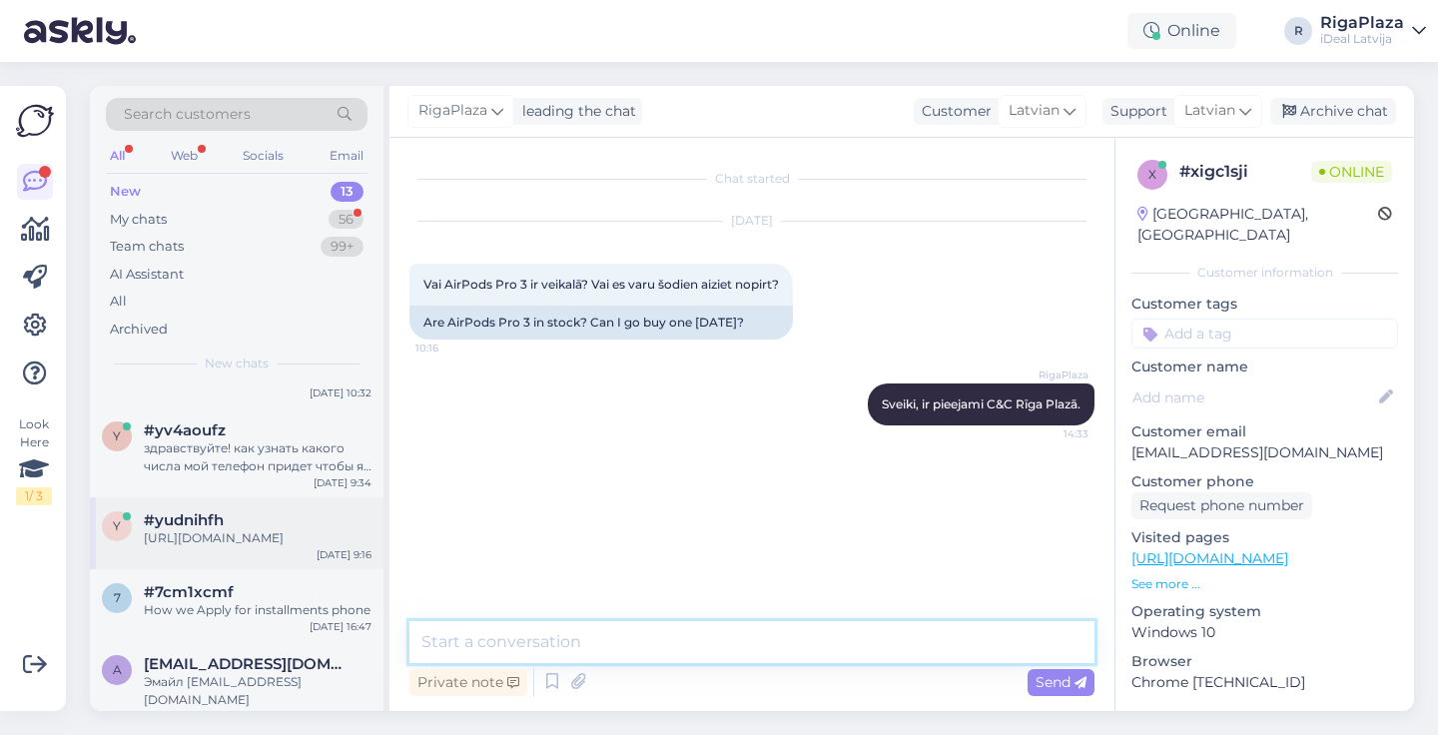
scroll to position [767, 0]
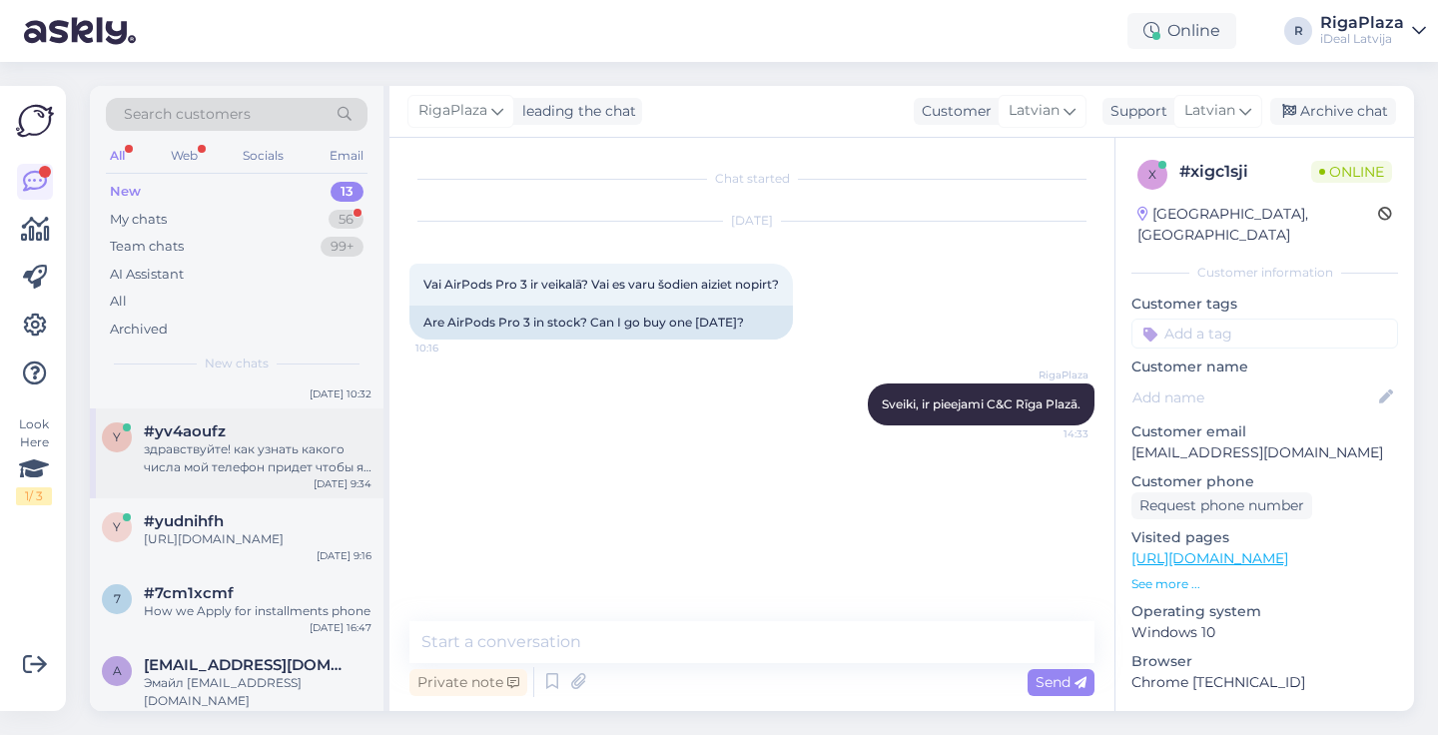
click at [236, 454] on div "здравствуйте! как узнать какого числа мой телефон придет чтобы я могла его забр…" at bounding box center [258, 459] width 228 height 36
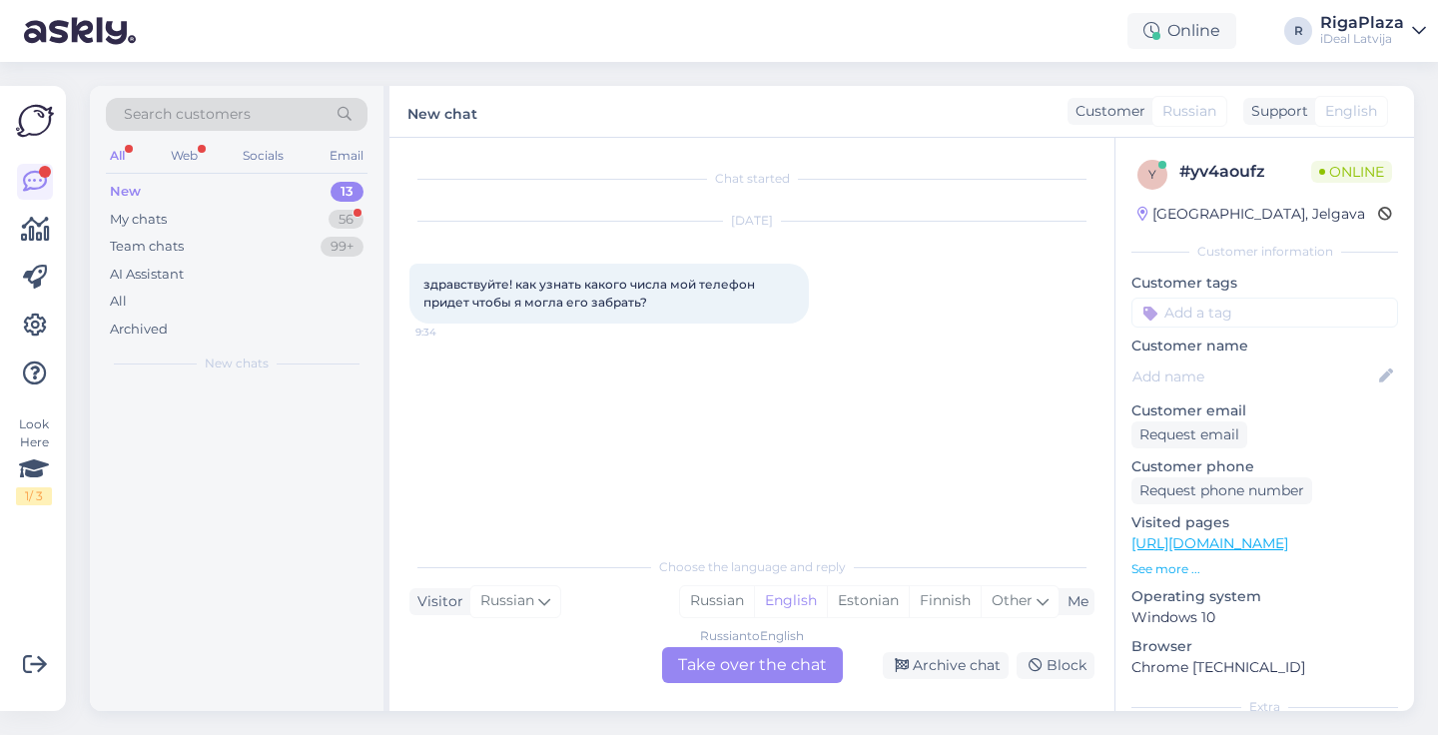
scroll to position [0, 0]
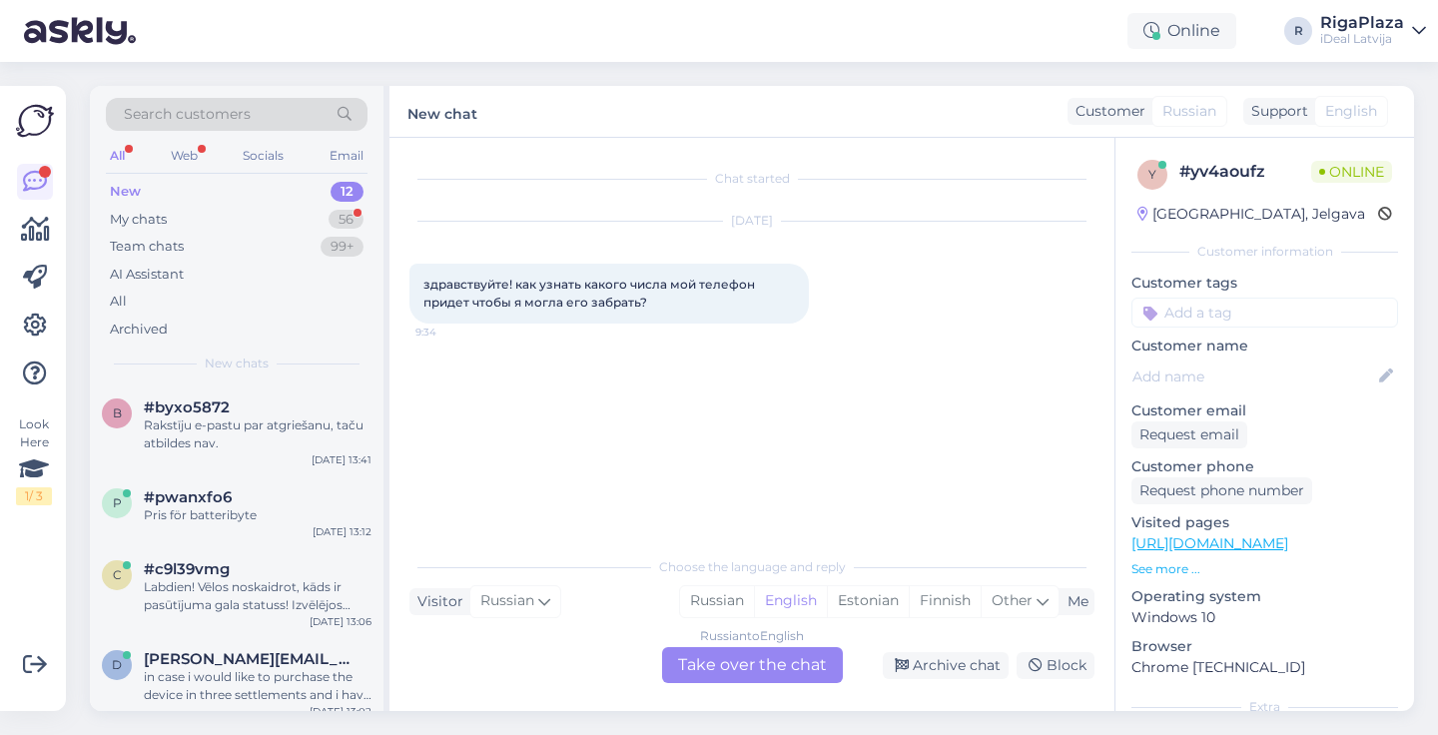
click at [718, 659] on div "Russian to English Take over the chat" at bounding box center [752, 665] width 181 height 36
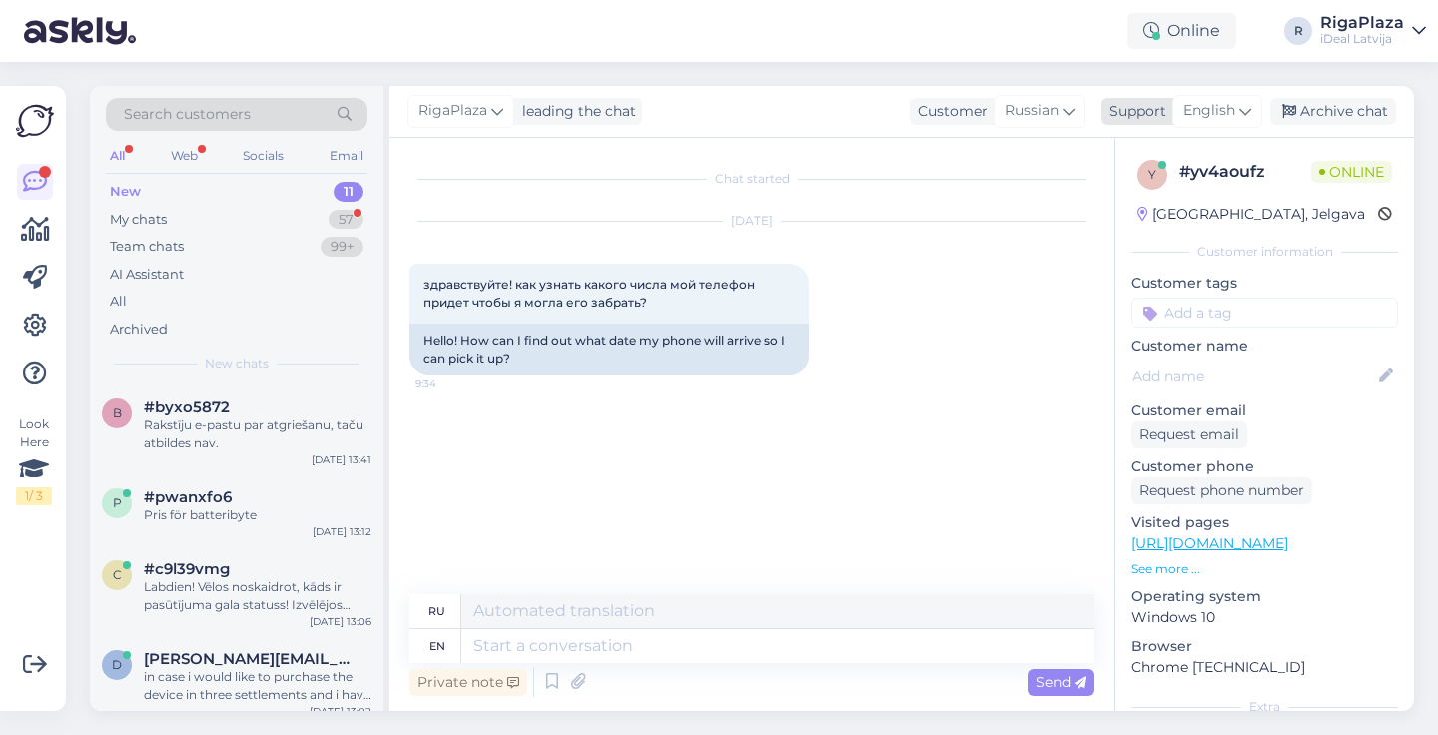
click at [1236, 109] on span "English" at bounding box center [1210, 111] width 52 height 22
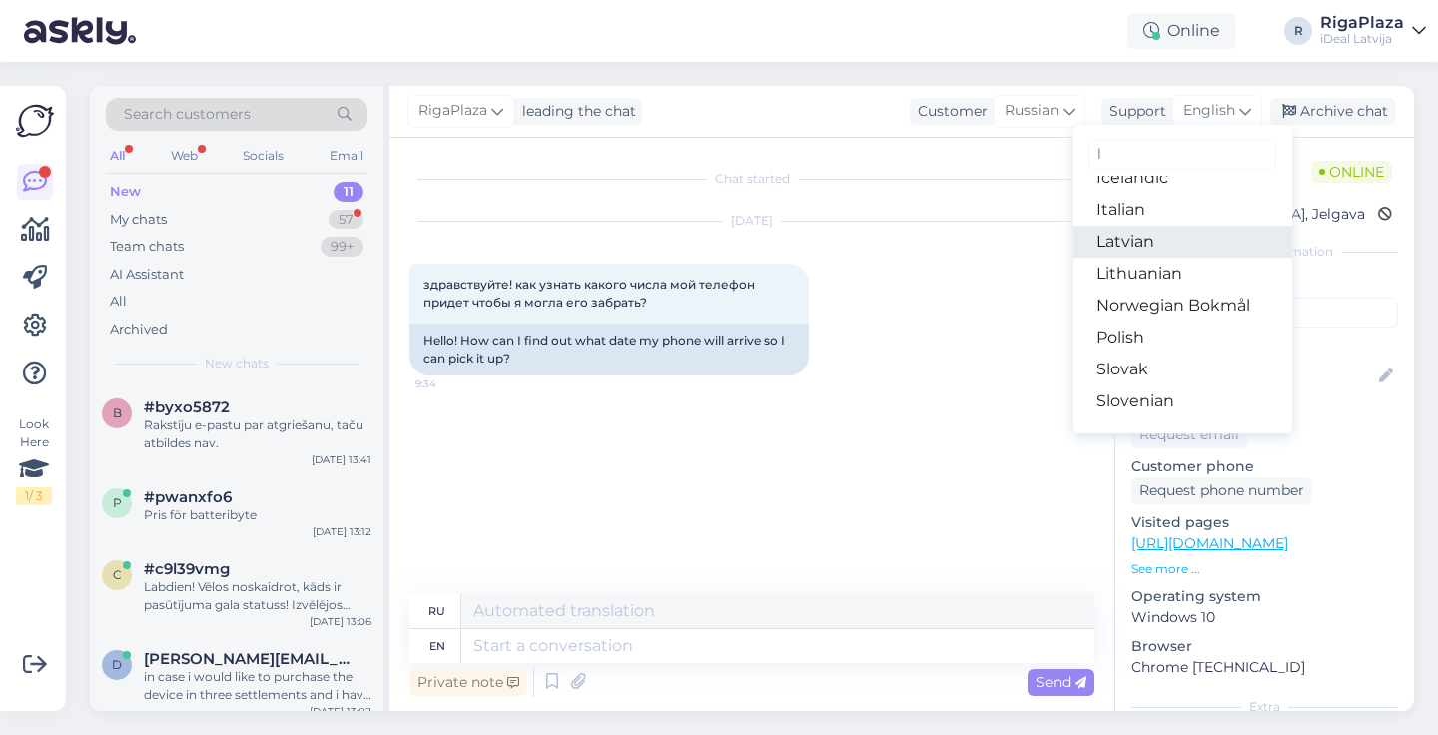
click at [1152, 240] on link "Latvian" at bounding box center [1183, 242] width 220 height 32
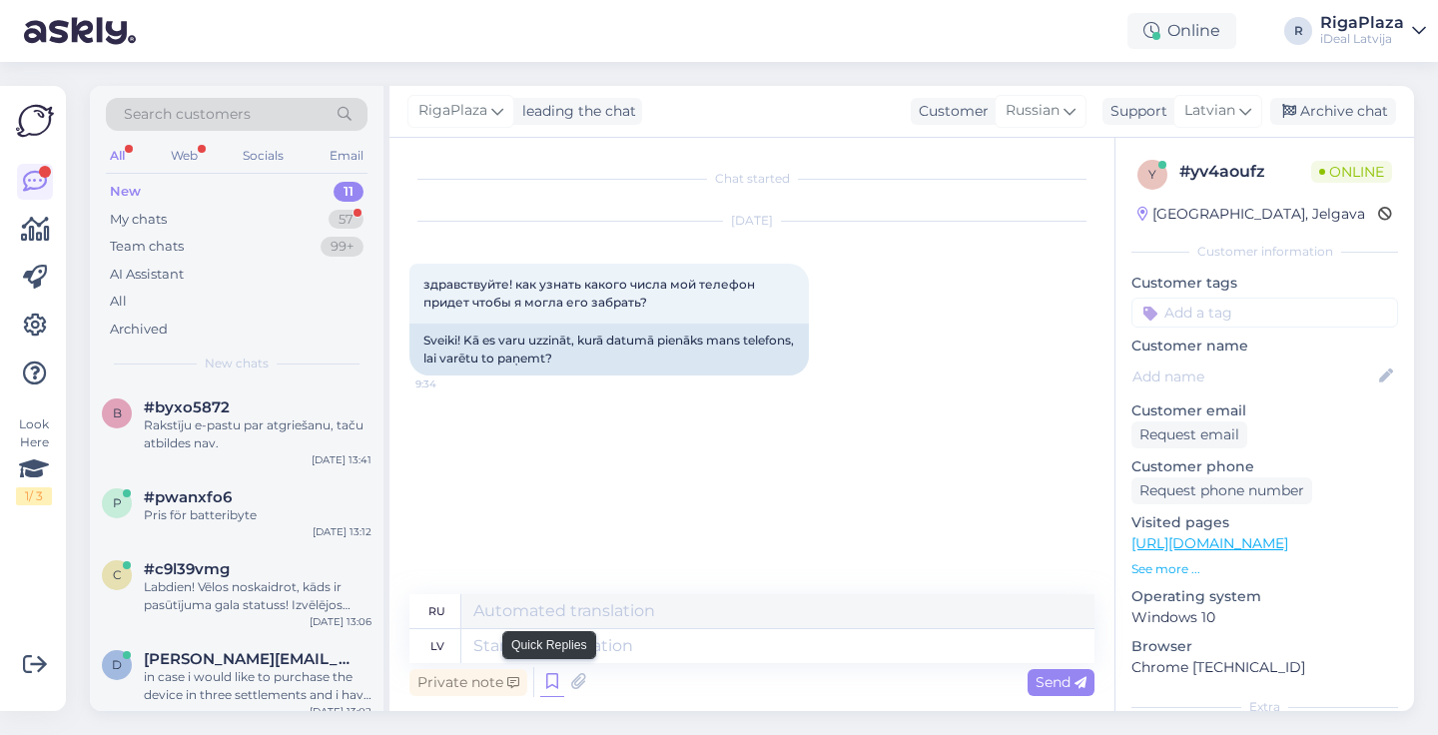
click at [549, 682] on icon at bounding box center [552, 682] width 24 height 30
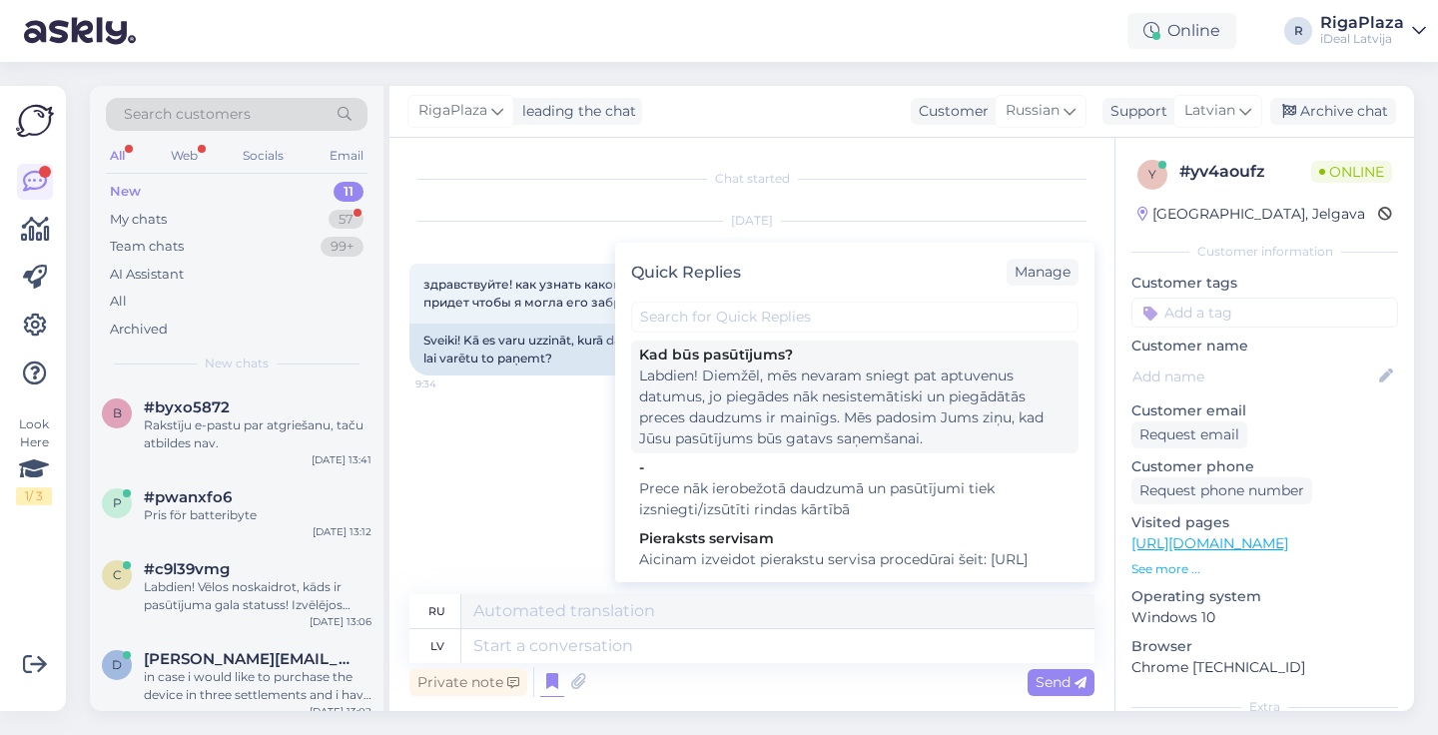
click at [723, 381] on div "Labdien! Diemžēl, mēs nevaram sniegt pat aptuvenus datumus, jo piegādes nāk nes…" at bounding box center [855, 408] width 432 height 84
type textarea "Здравствуйте! сожалению, мы не можем указать даже приблизительные даты, так как…"
type textarea "Labdien! Diemžēl, mēs nevaram sniegt pat aptuvenus datumus, jo piegādes nāk nes…"
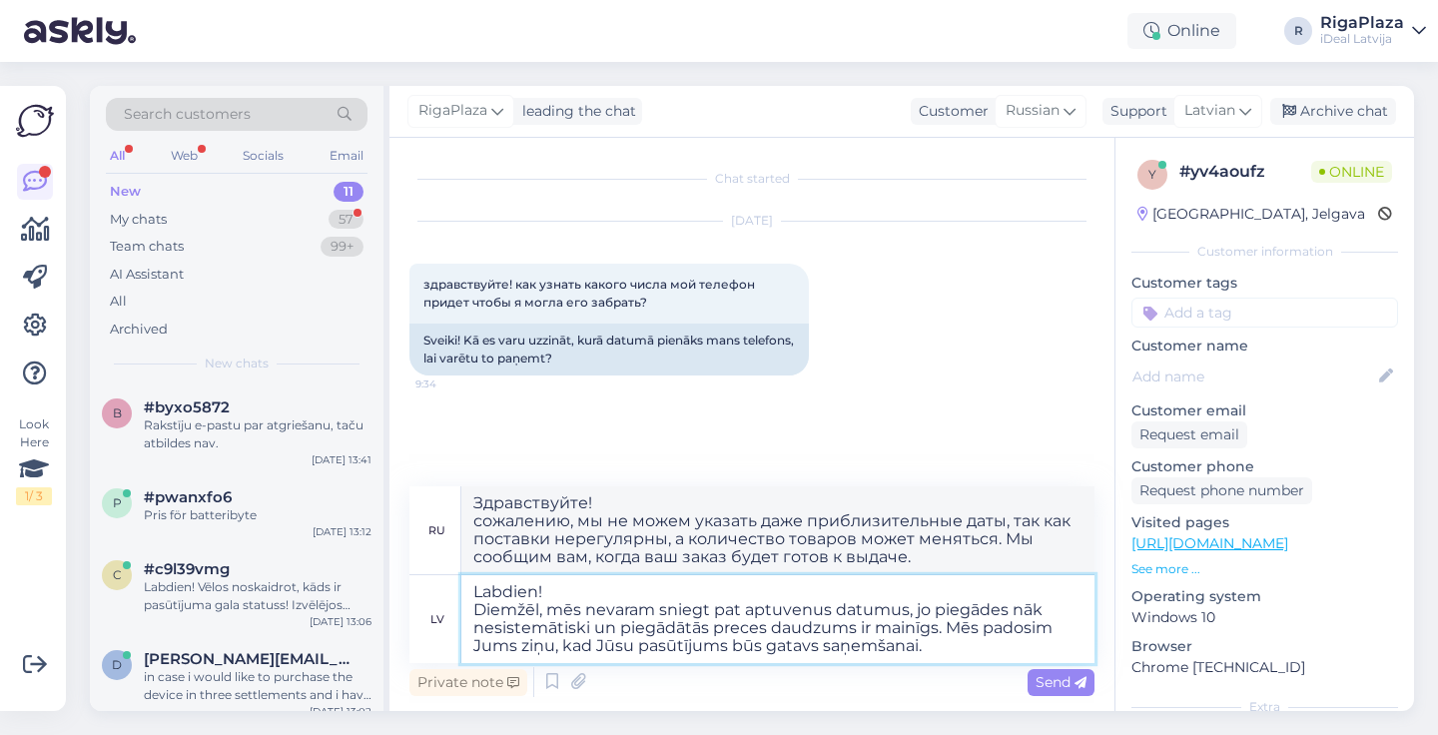
click at [998, 636] on textarea "Labdien! Diemžēl, mēs nevaram sniegt pat aptuvenus datumus, jo piegādes nāk nes…" at bounding box center [777, 619] width 633 height 88
click at [1071, 677] on span "Send" at bounding box center [1061, 682] width 51 height 18
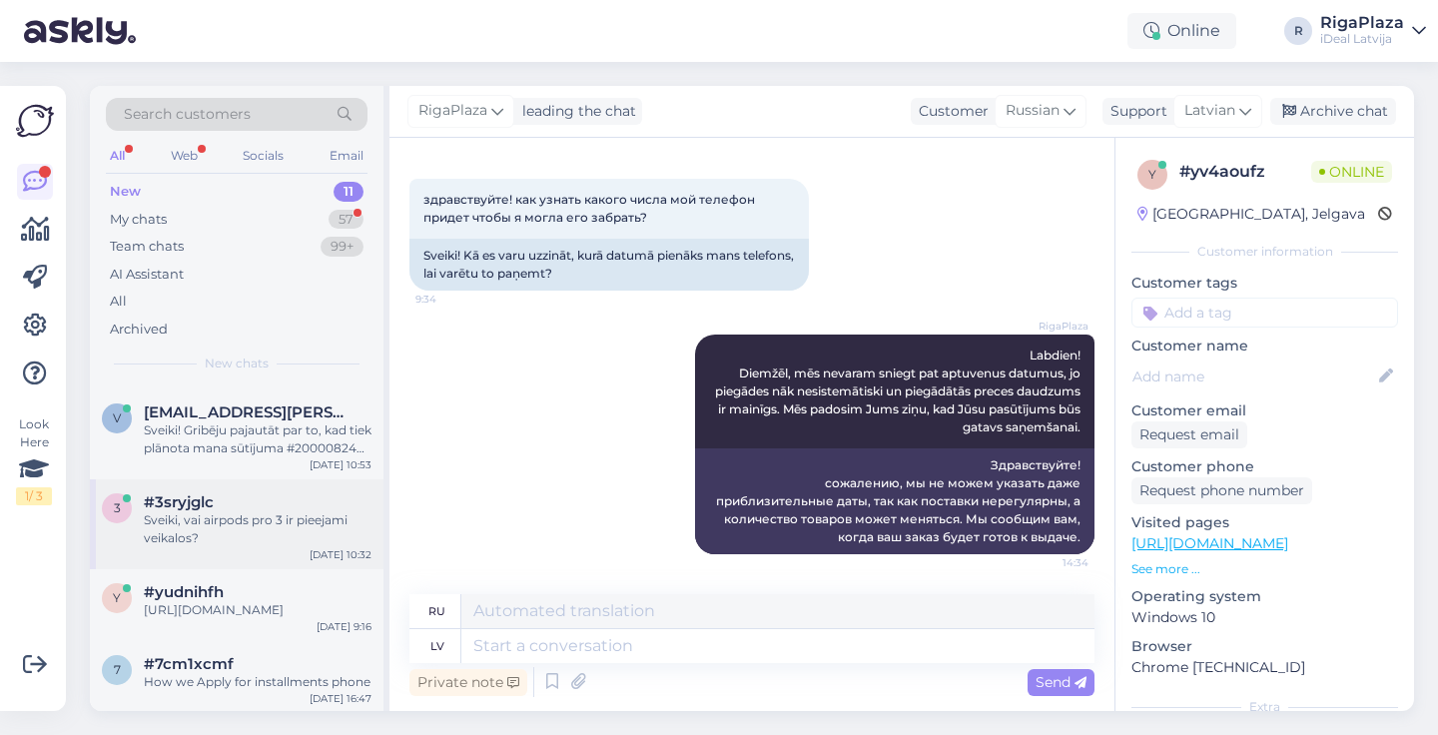
scroll to position [605, 0]
click at [272, 515] on div "Sveiki, vai airpods pro 3 ir pieejami veikalos?" at bounding box center [258, 530] width 228 height 36
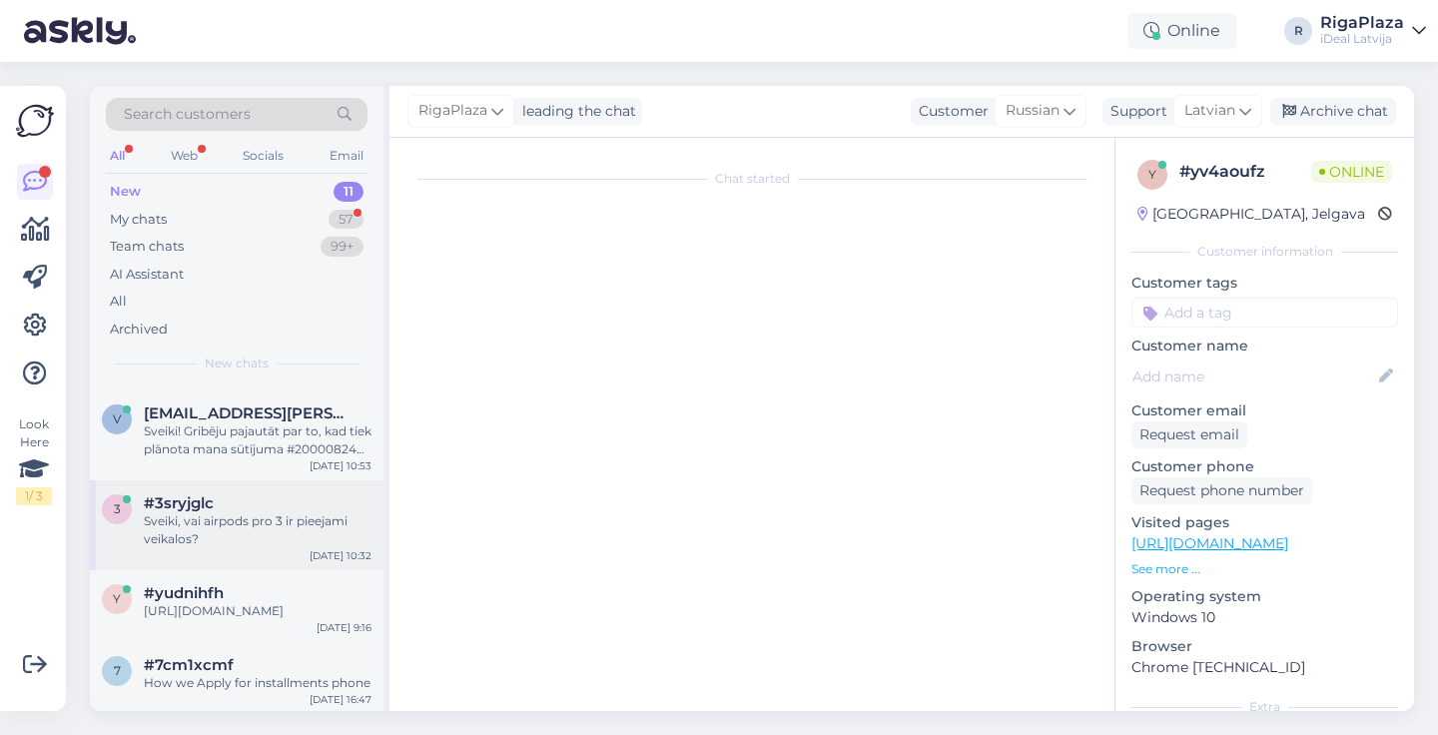
scroll to position [0, 0]
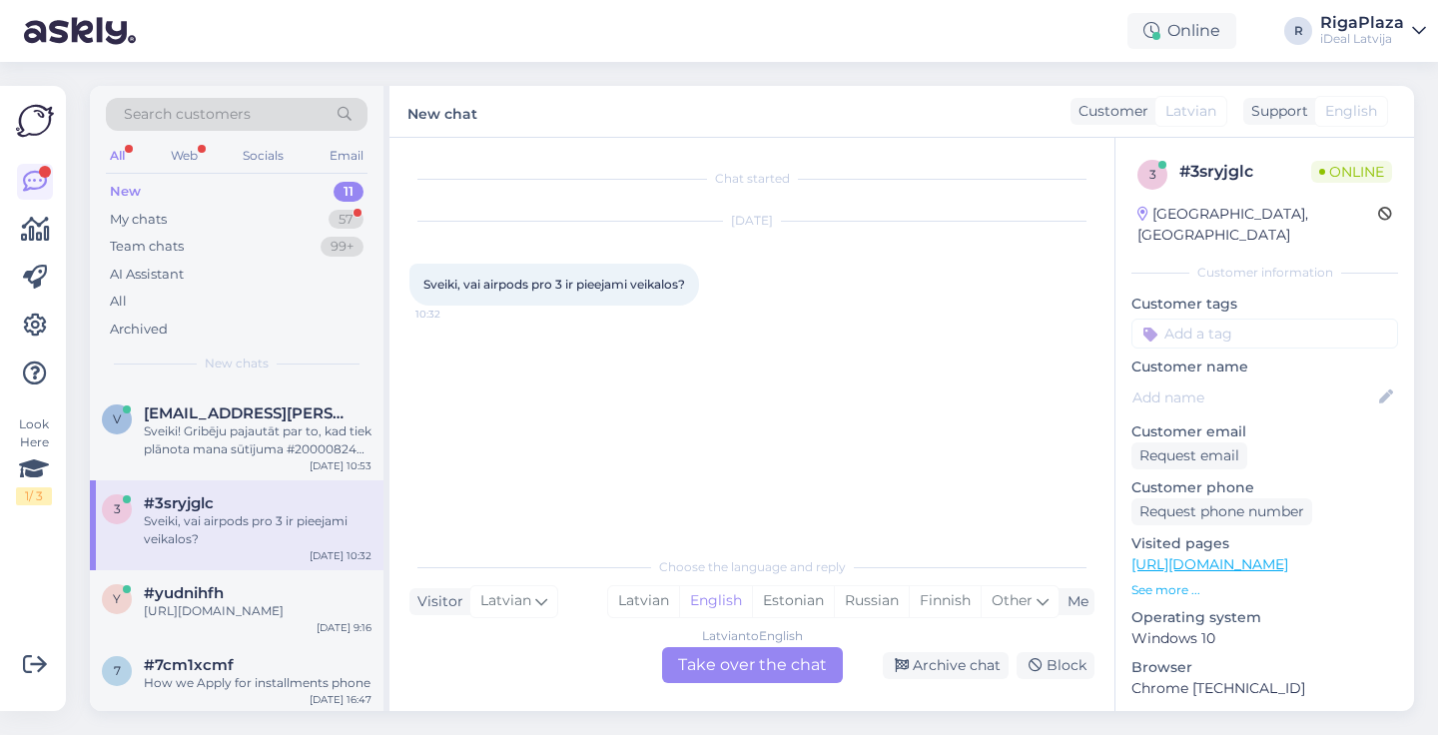
click at [672, 656] on div "Latvian to English Take over the chat" at bounding box center [752, 665] width 181 height 36
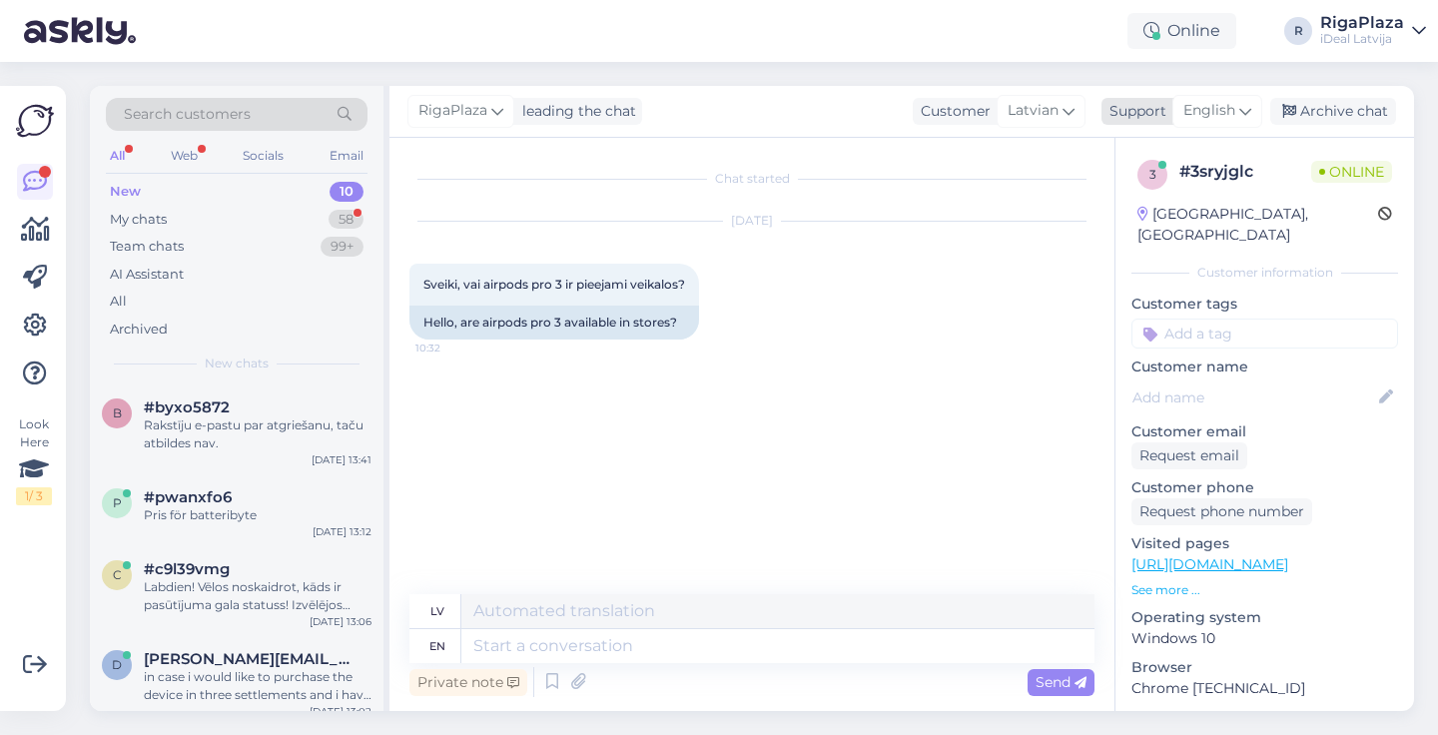
click at [1209, 108] on span "English" at bounding box center [1210, 111] width 52 height 22
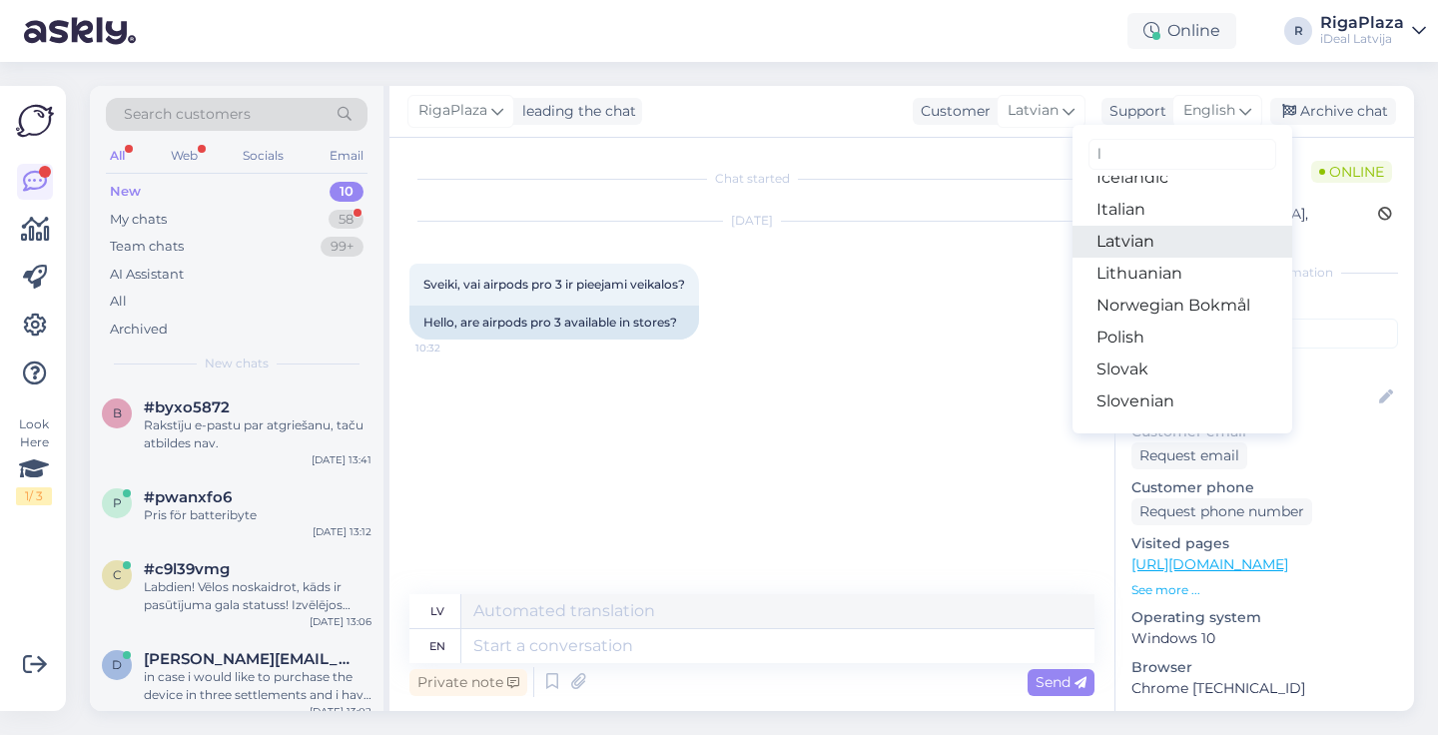
click at [1161, 254] on link "Latvian" at bounding box center [1183, 242] width 220 height 32
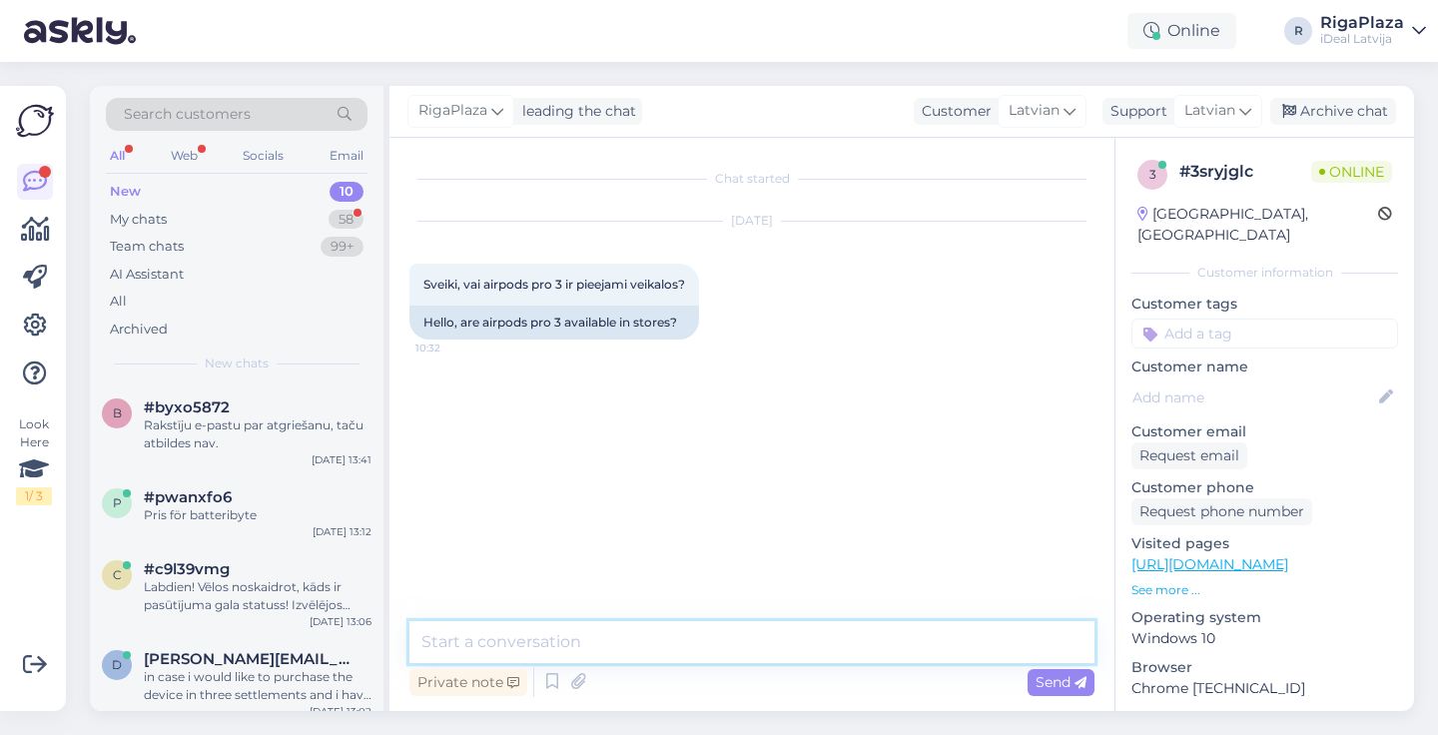
click at [450, 648] on textarea at bounding box center [752, 642] width 685 height 42
type textarea "Sveiki, Airpods 3 ir pieejami C&C Rīga Plazā"
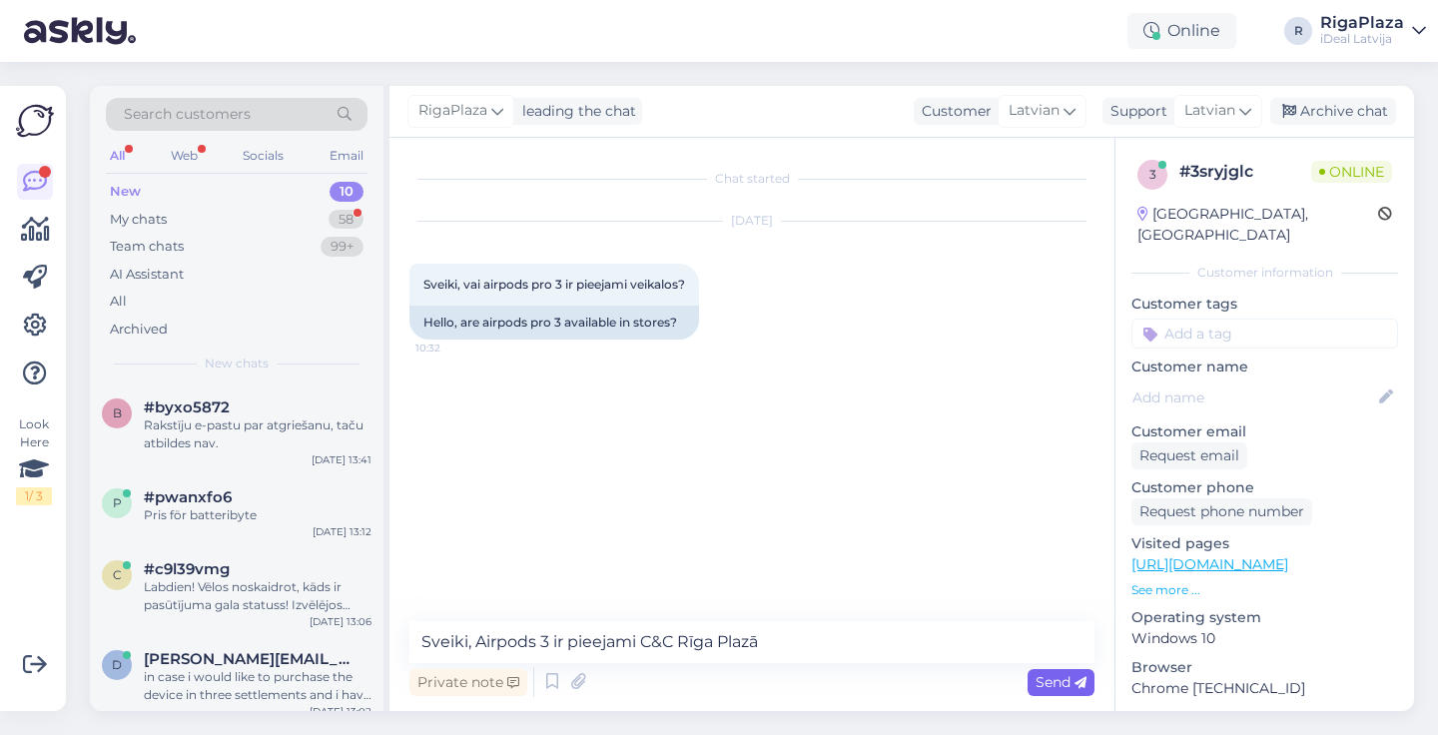
click at [1070, 688] on span "Send" at bounding box center [1061, 682] width 51 height 18
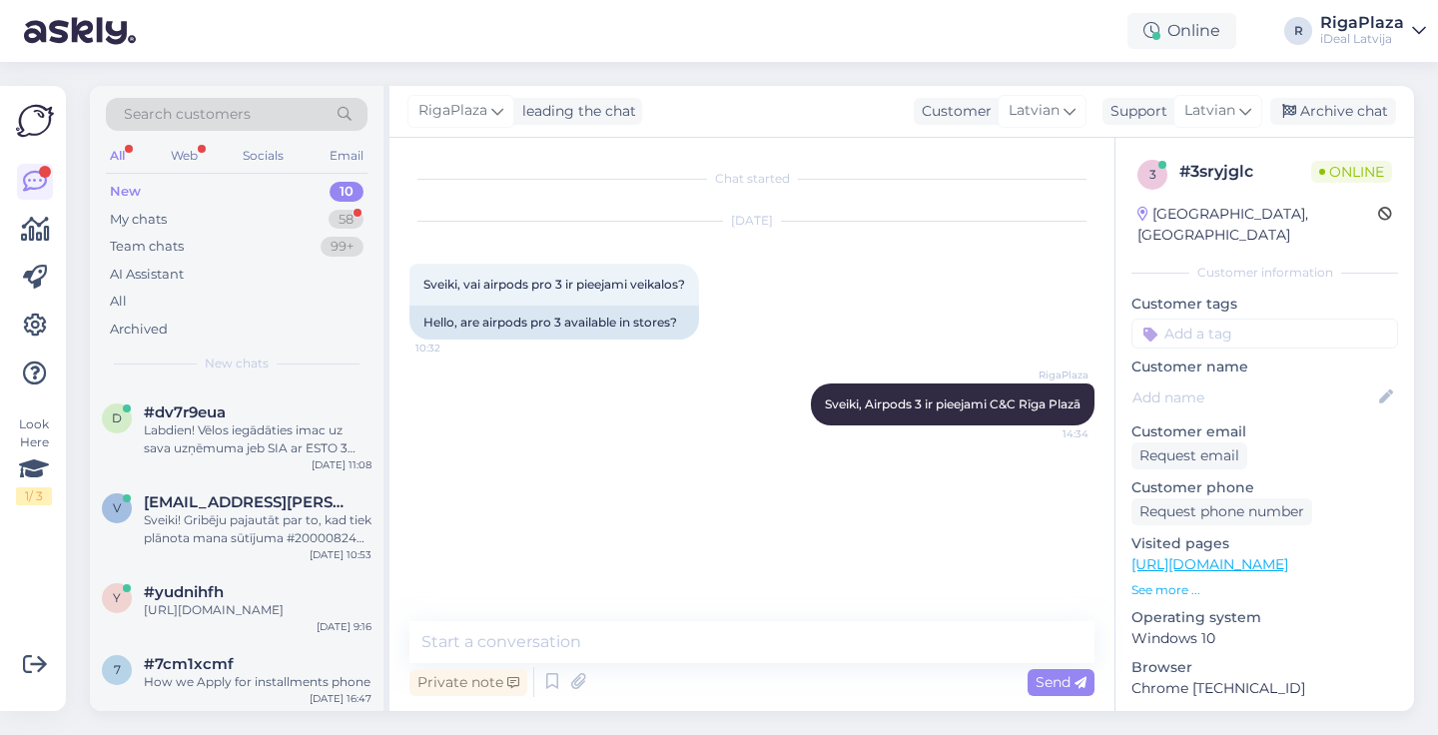
scroll to position [515, 0]
click at [236, 528] on div "Sveiki! Gribēju pajautāt par to, kad tiek plānota mana sūtījuma #2000082482 īst…" at bounding box center [258, 530] width 228 height 36
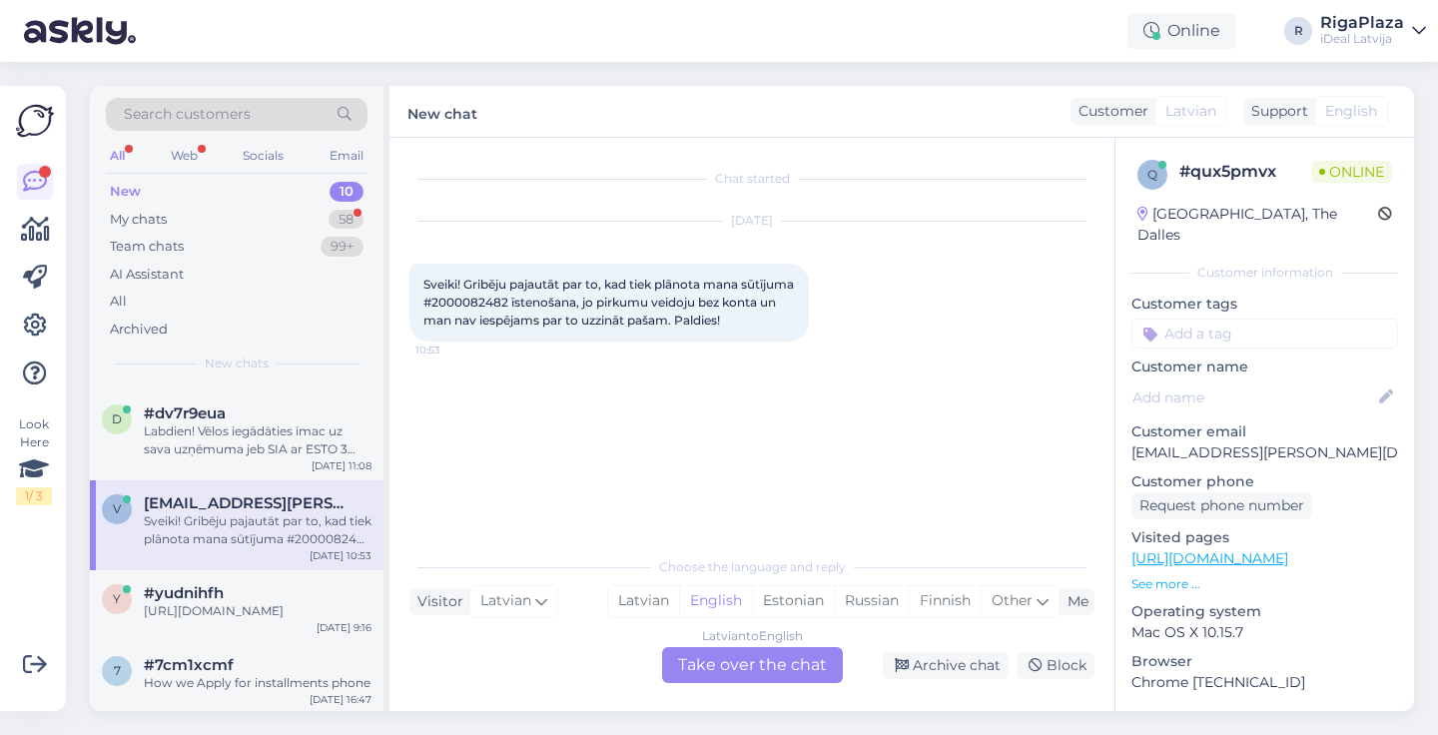
scroll to position [0, 0]
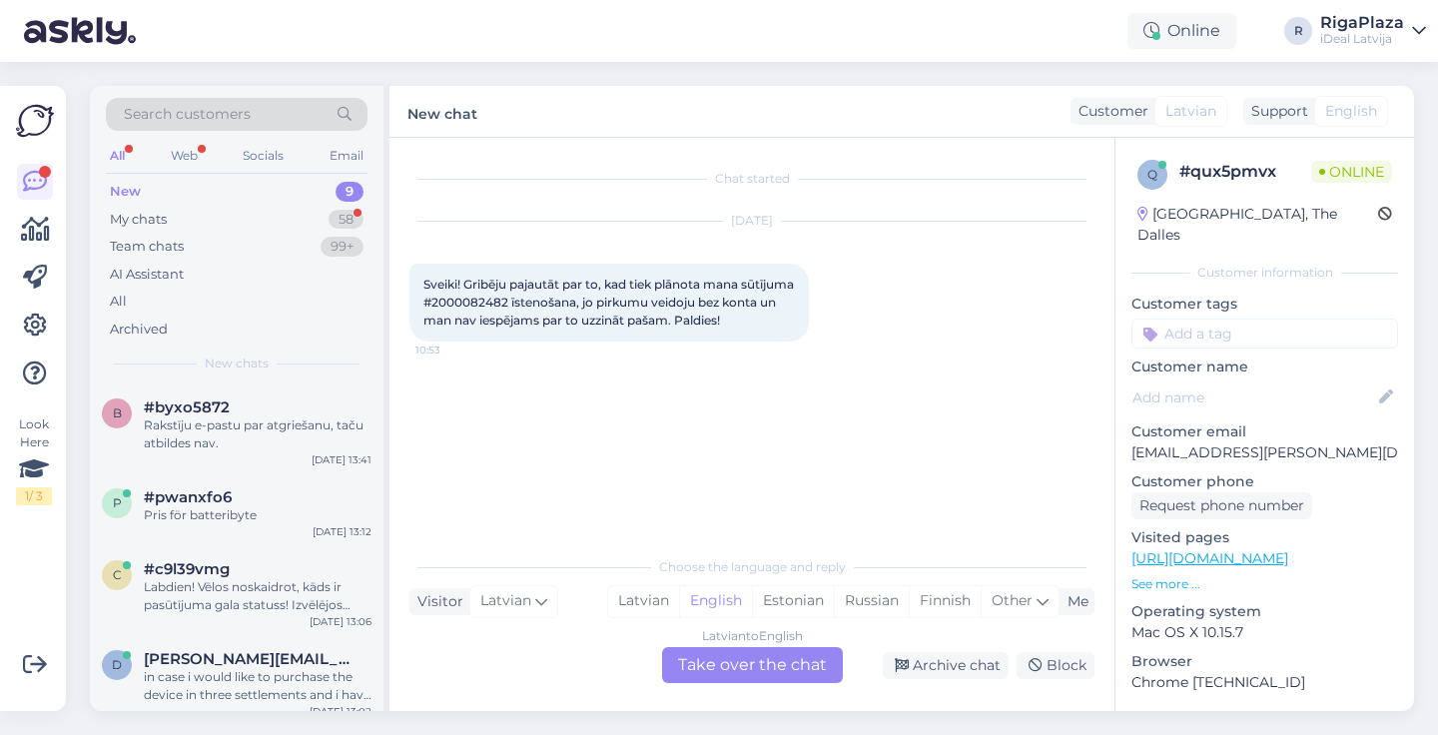
click at [977, 400] on div "Chat started [DATE] Sveiki! Gribēju pajautāt par to, kad tiek plānota mana sūtī…" at bounding box center [761, 343] width 703 height 371
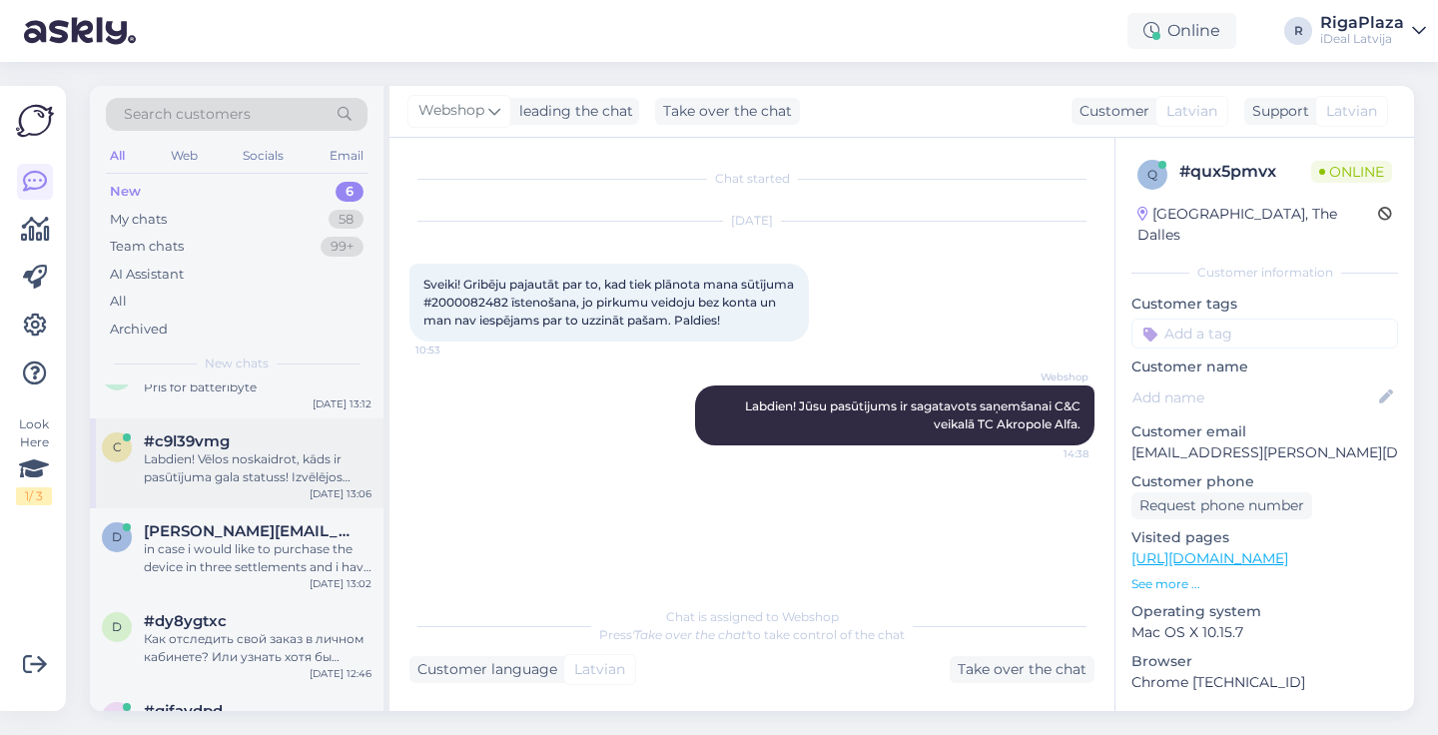
scroll to position [46, 0]
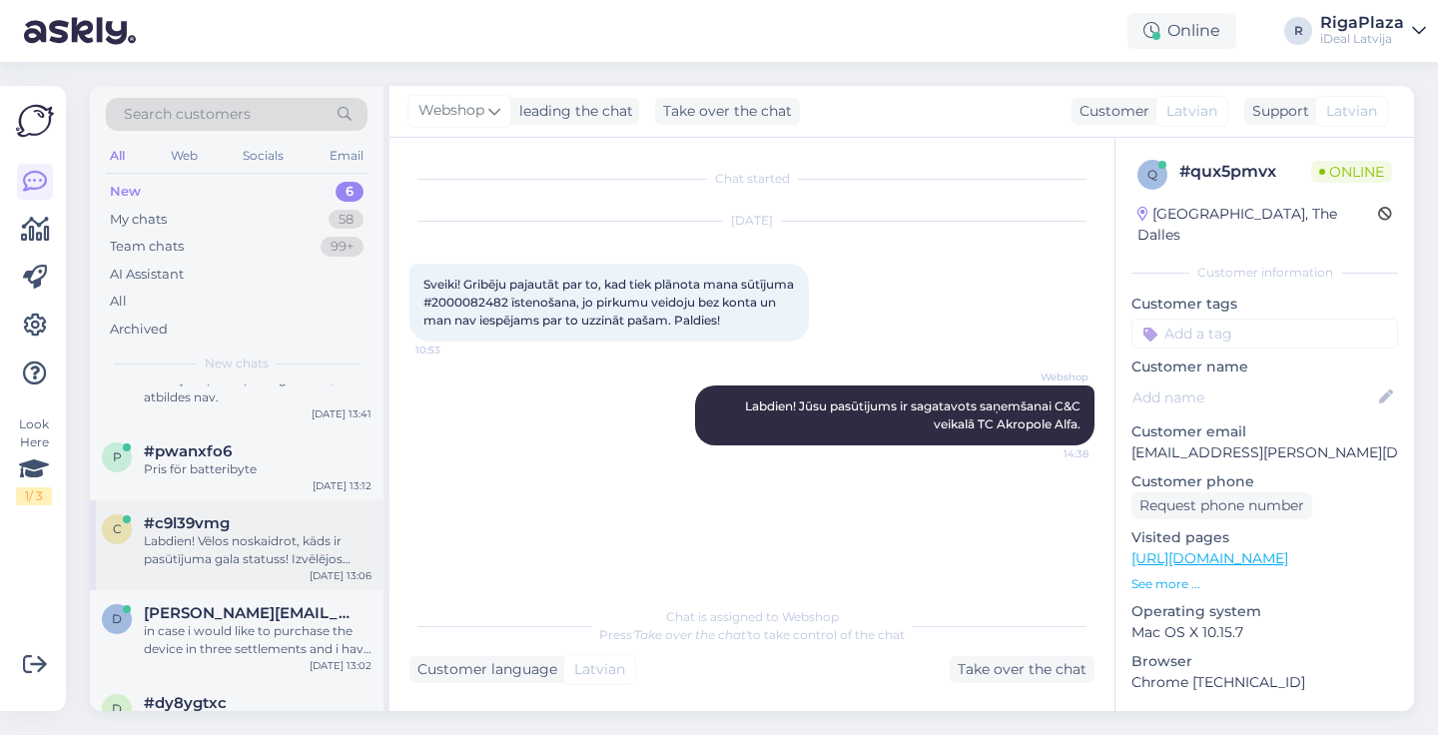
click at [219, 555] on div "Labdien! Vēlos noskaidrot, kāds ir pasūtījuma gala statuss! Izvēlējos apmaksu a…" at bounding box center [258, 550] width 228 height 36
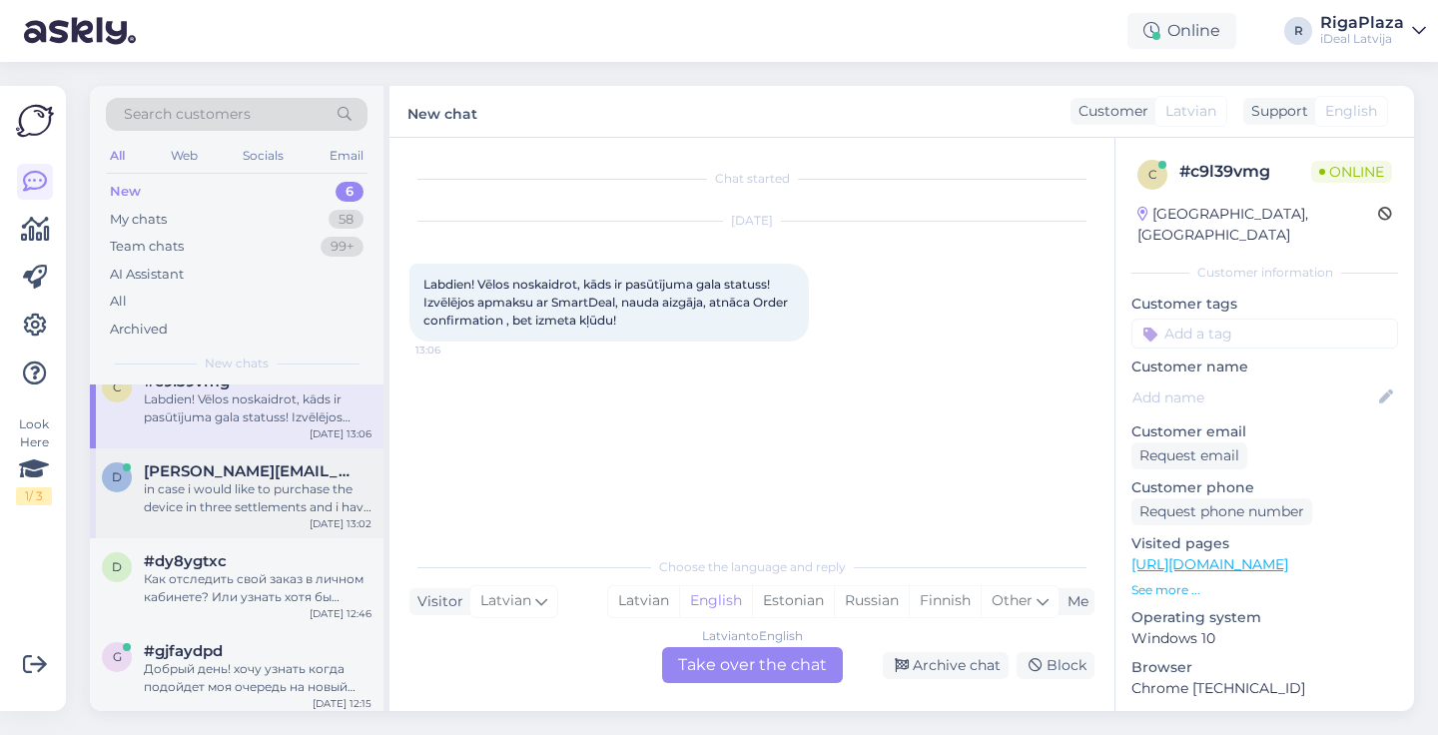
scroll to position [192, 0]
click at [232, 500] on div "in case i would like to purchase the device in three settlements and i have a g…" at bounding box center [258, 494] width 228 height 36
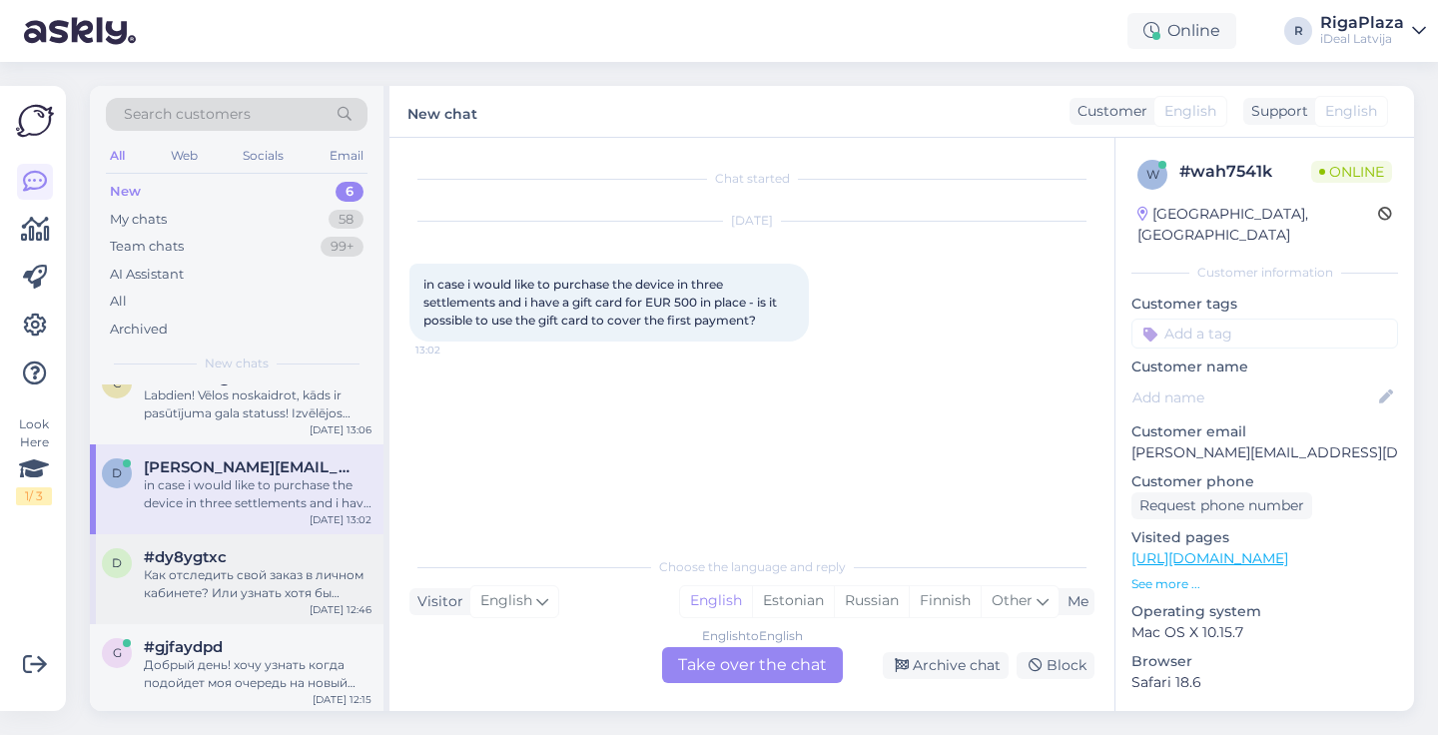
click at [194, 566] on div "Как отследить свой заказ в личном кабинете? Или узнать хотя бы примерные сроки …" at bounding box center [258, 584] width 228 height 36
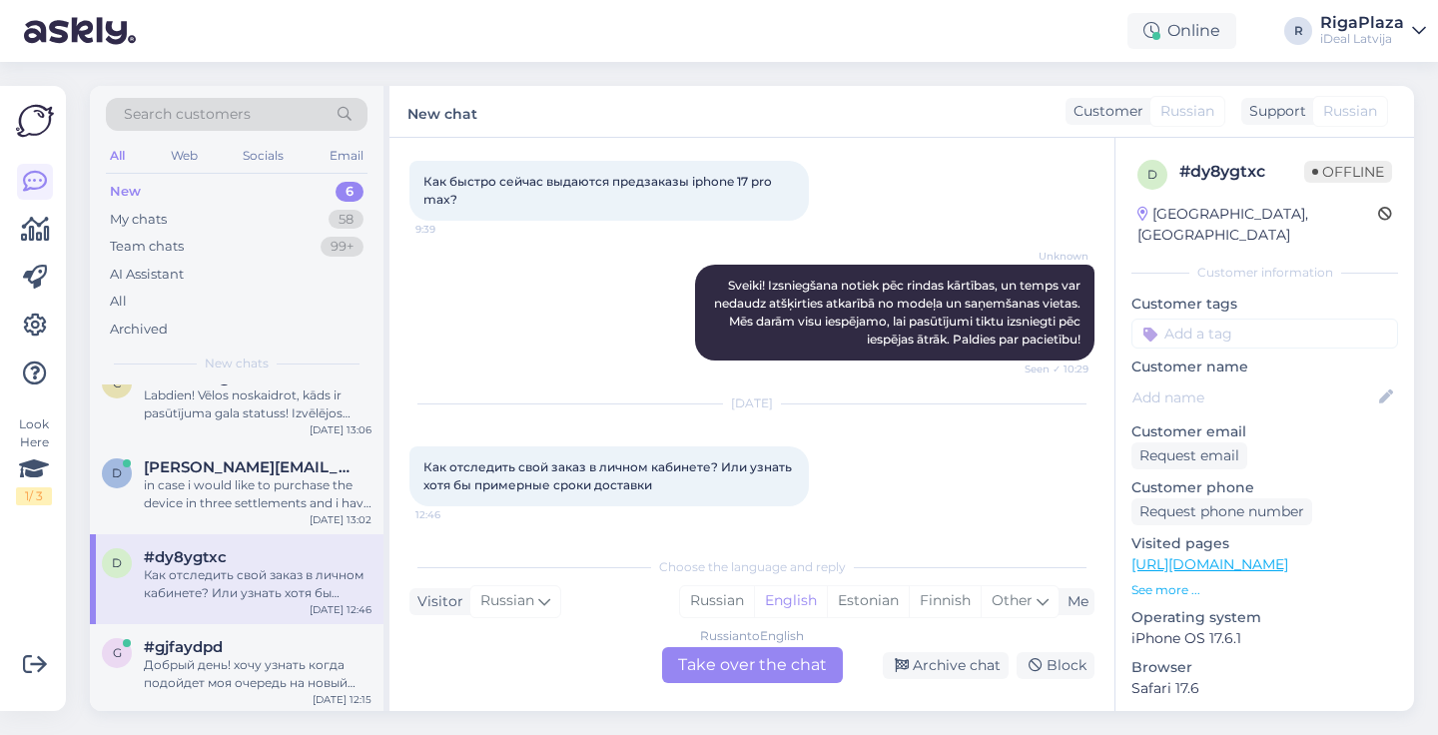
scroll to position [0, 0]
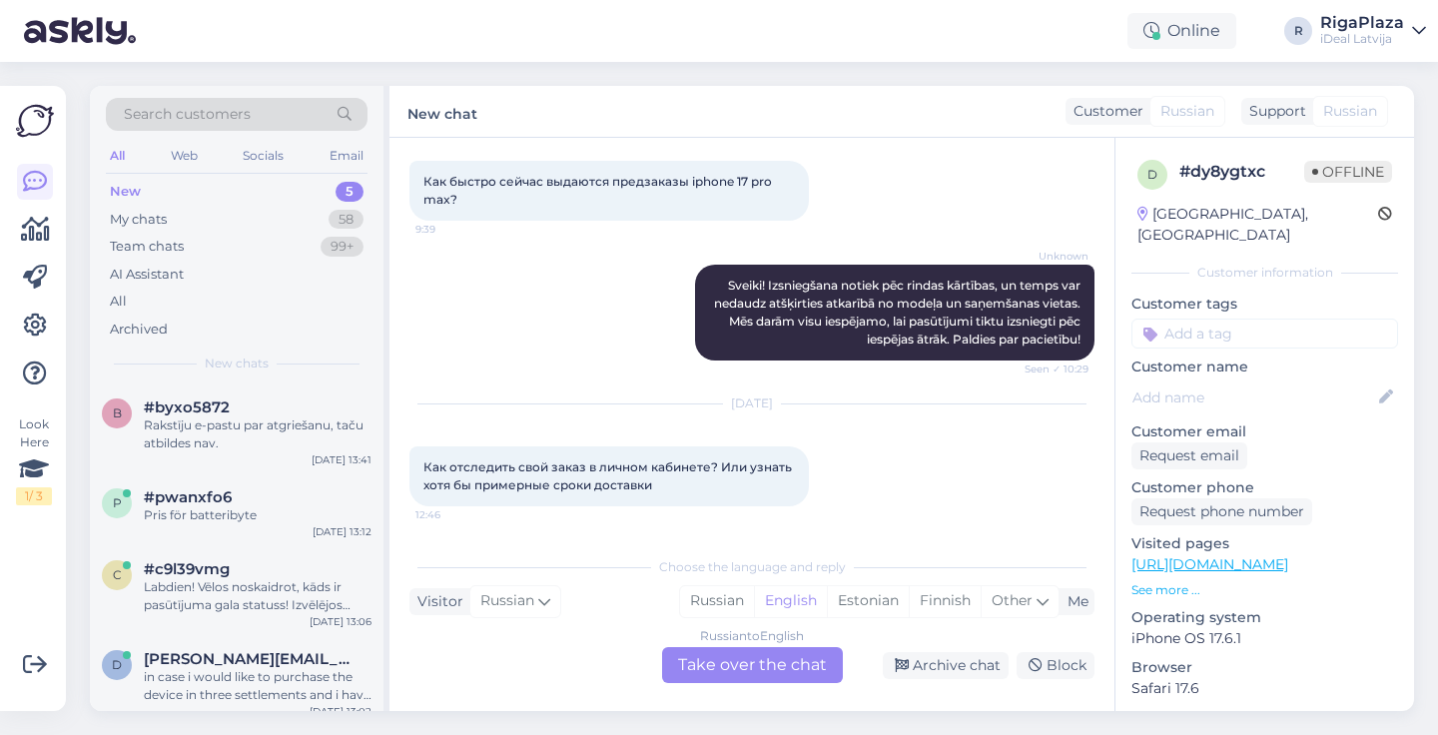
click at [776, 667] on div "Russian to English Take over the chat" at bounding box center [752, 665] width 181 height 36
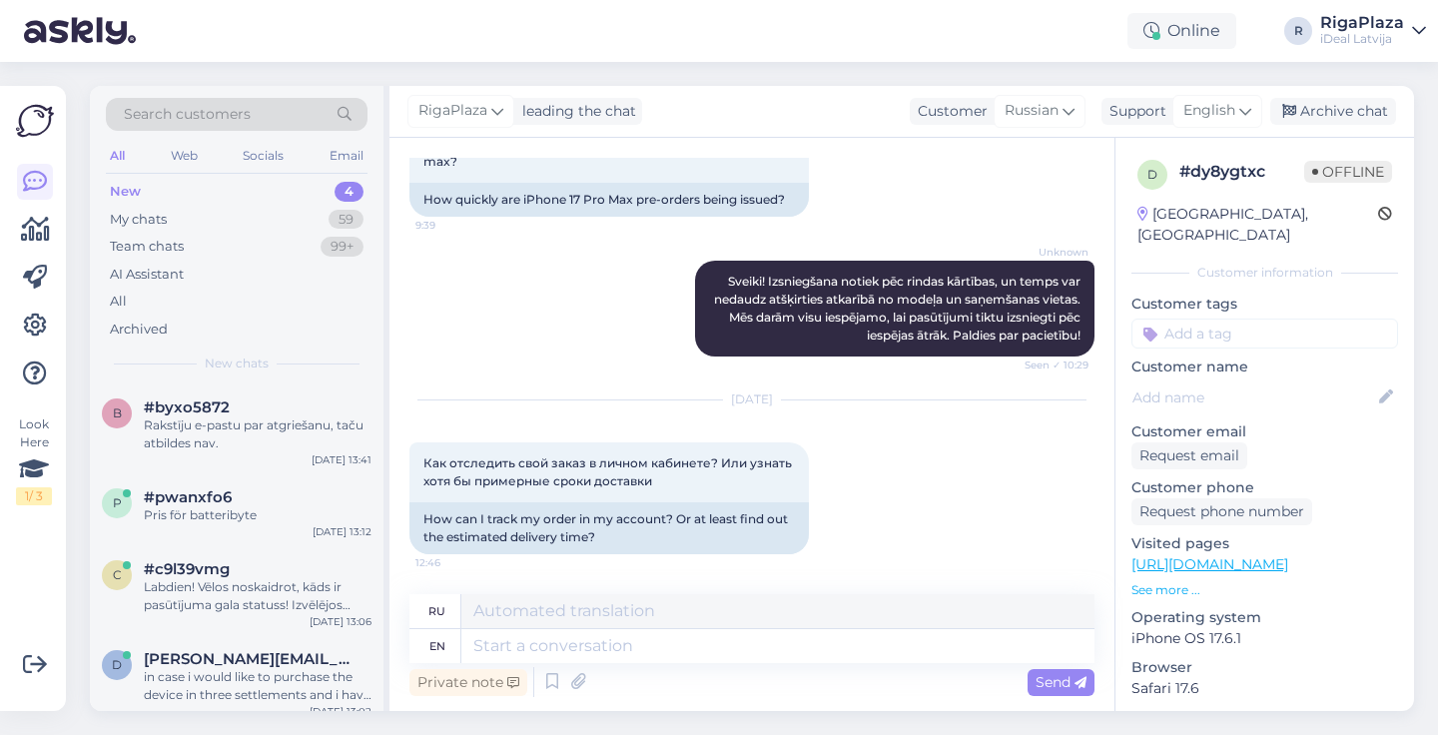
scroll to position [141, 0]
click at [1221, 108] on span "English" at bounding box center [1210, 111] width 52 height 22
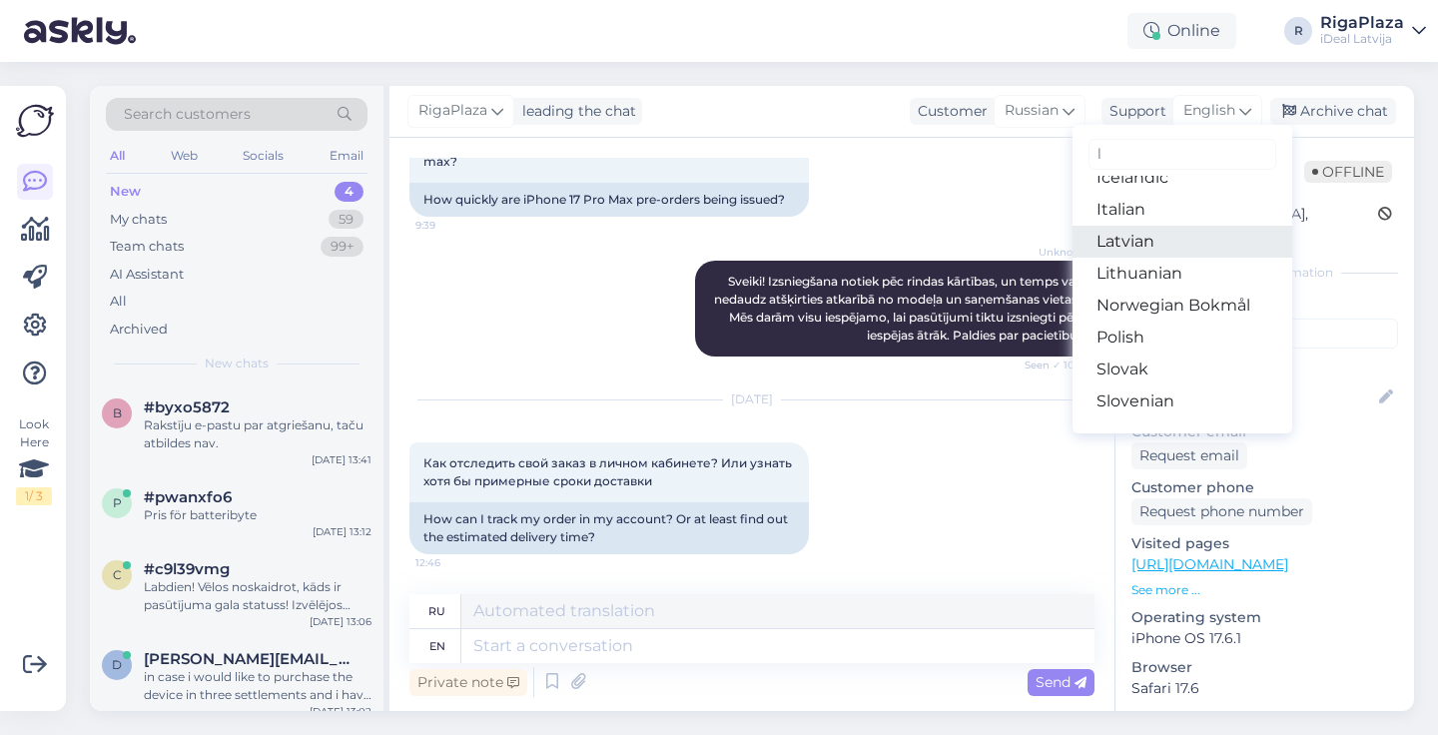
click at [1146, 244] on link "Latvian" at bounding box center [1183, 242] width 220 height 32
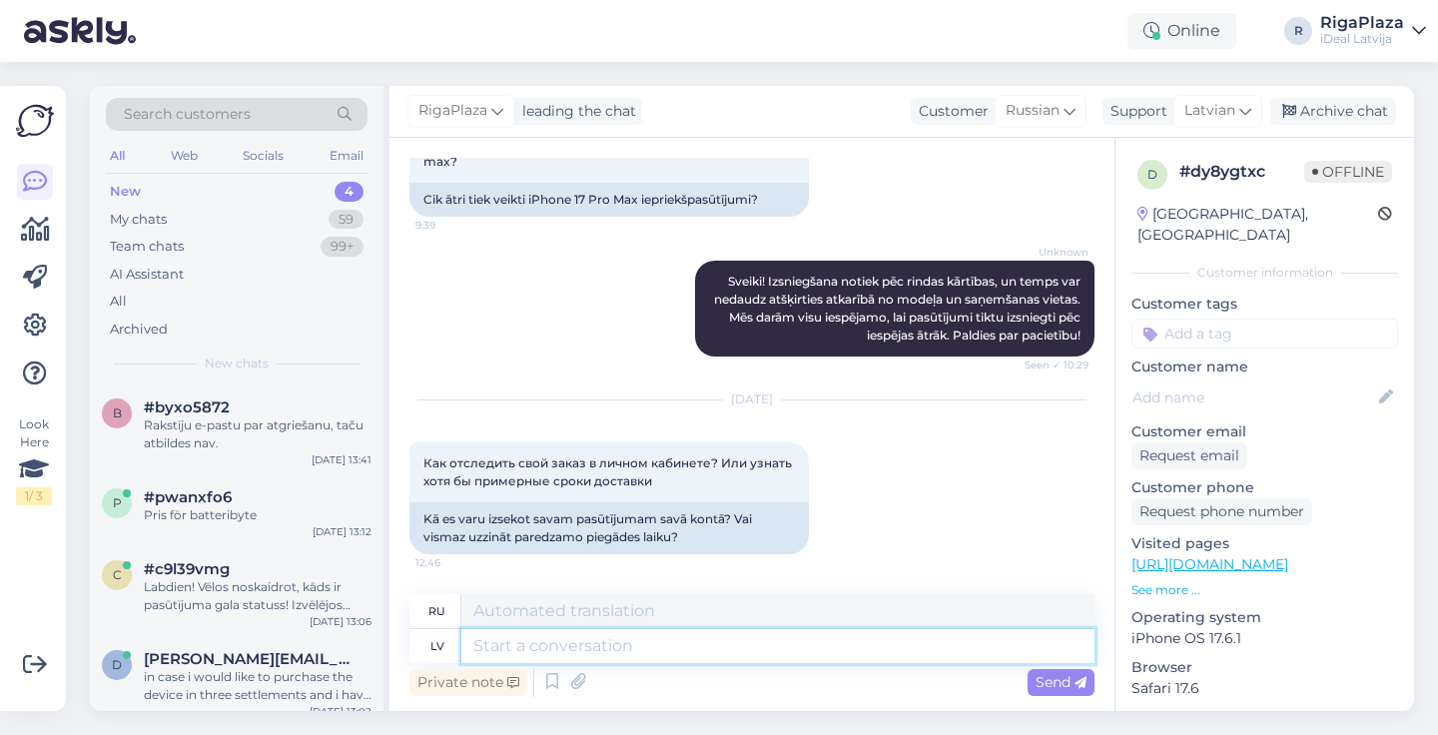
click at [522, 652] on textarea at bounding box center [777, 646] width 633 height 34
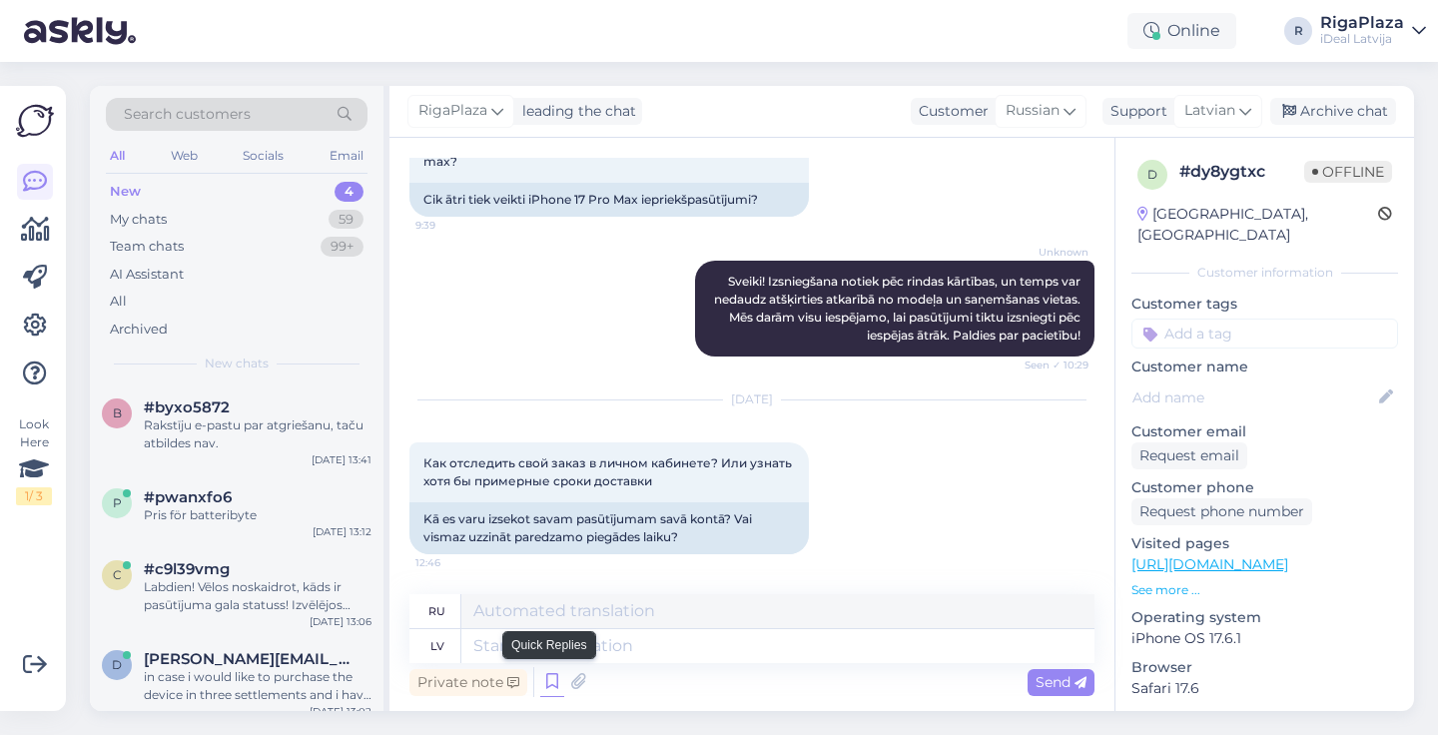
click at [555, 683] on icon at bounding box center [552, 682] width 24 height 30
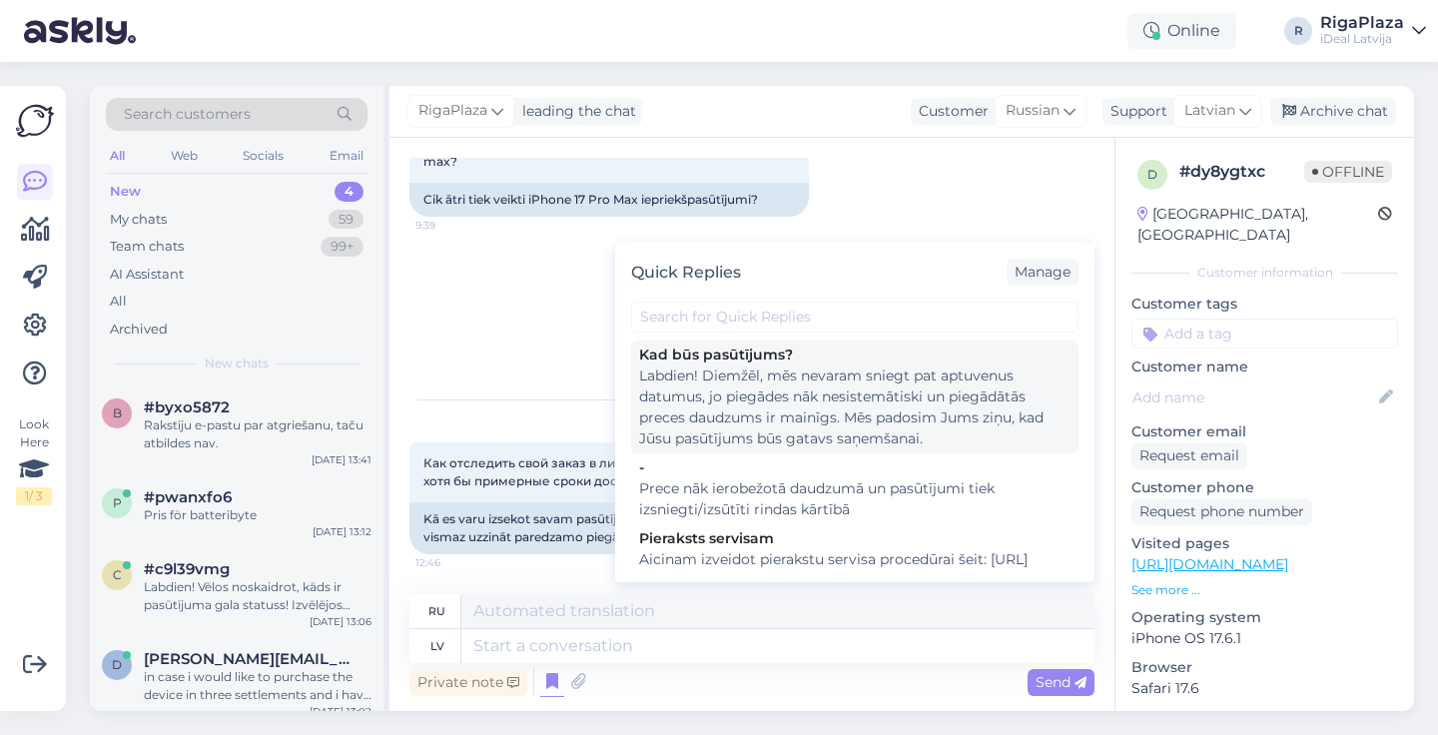
click at [852, 381] on div "Labdien! Diemžēl, mēs nevaram sniegt pat aptuvenus datumus, jo piegādes nāk nes…" at bounding box center [855, 408] width 432 height 84
type textarea "Здравствуйте! сожалению, мы не можем указать даже приблизительные даты, так как…"
type textarea "Labdien! Diemžēl, mēs nevaram sniegt pat aptuvenus datumus, jo piegādes nāk nes…"
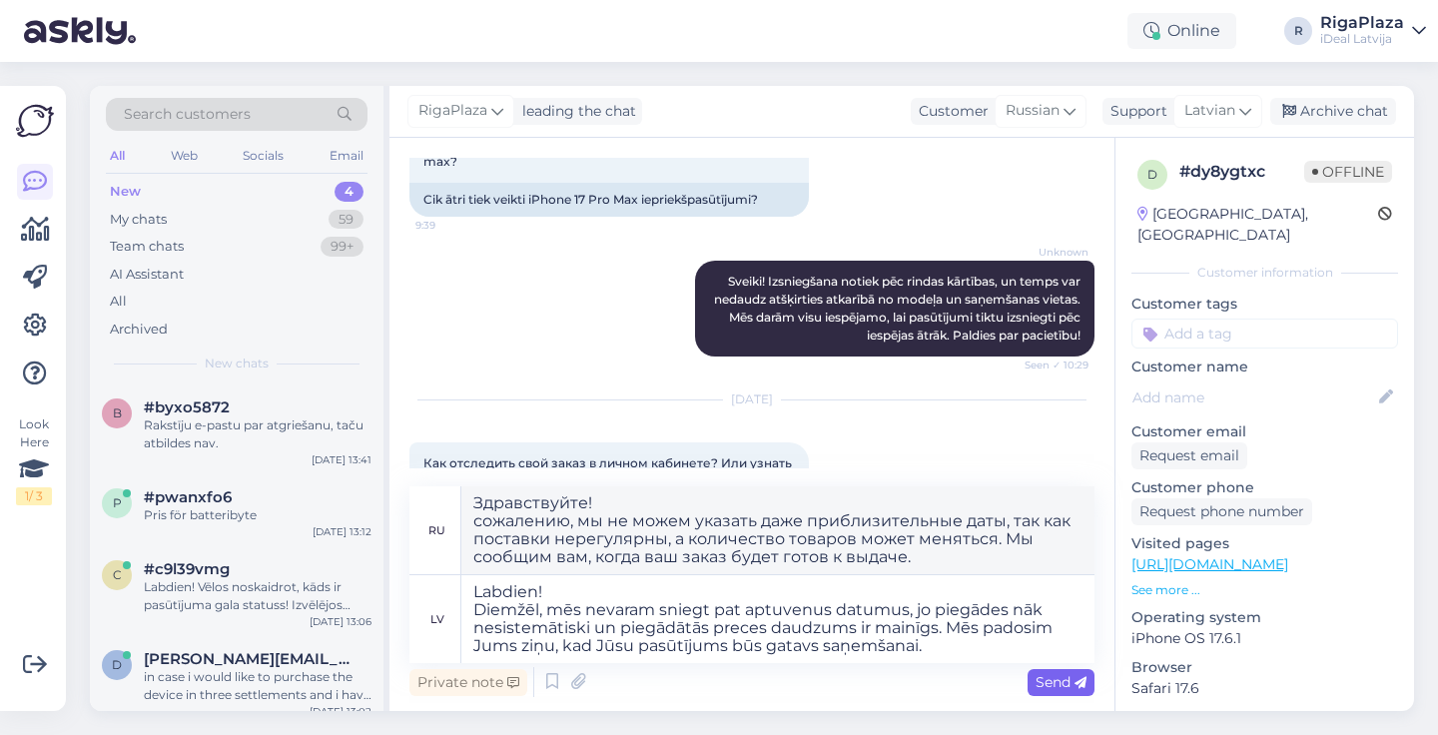
click at [1064, 684] on span "Send" at bounding box center [1061, 682] width 51 height 18
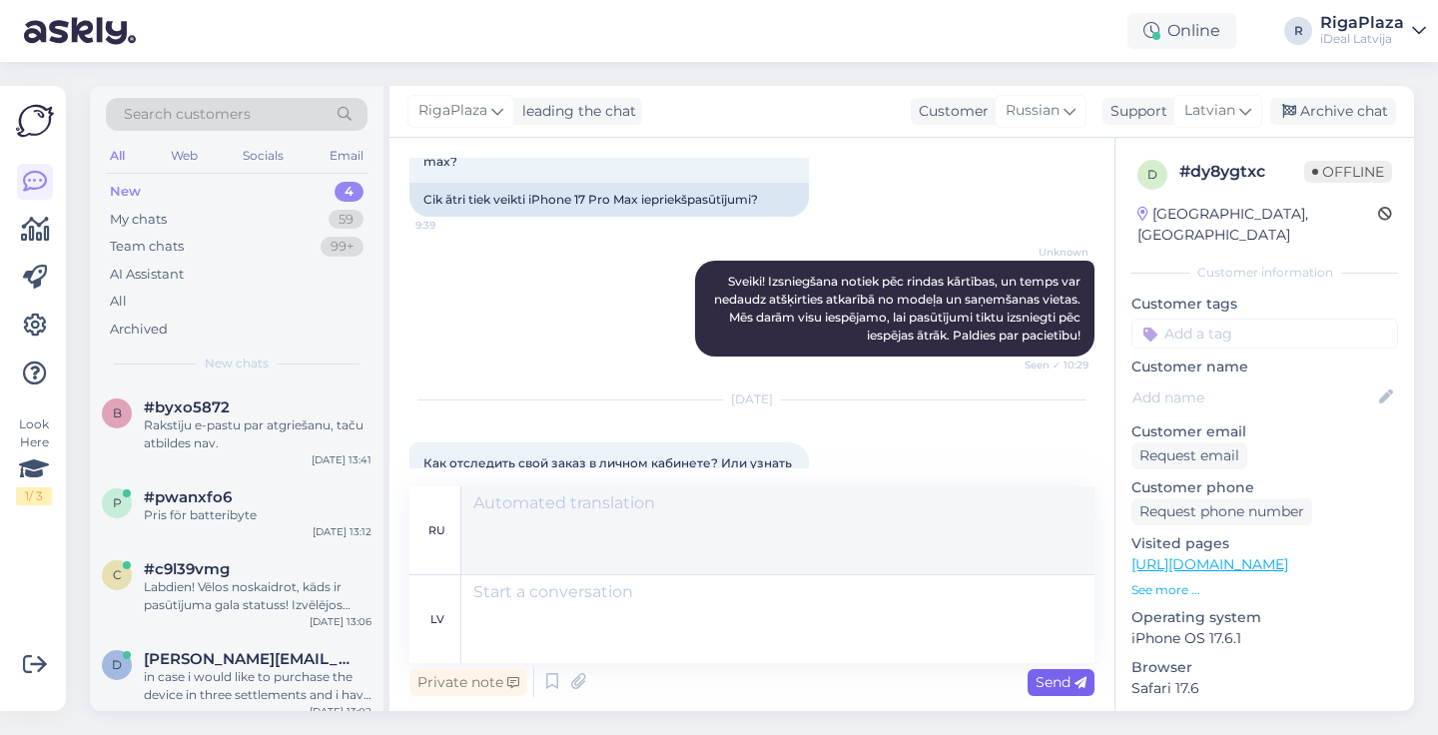
scroll to position [405, 0]
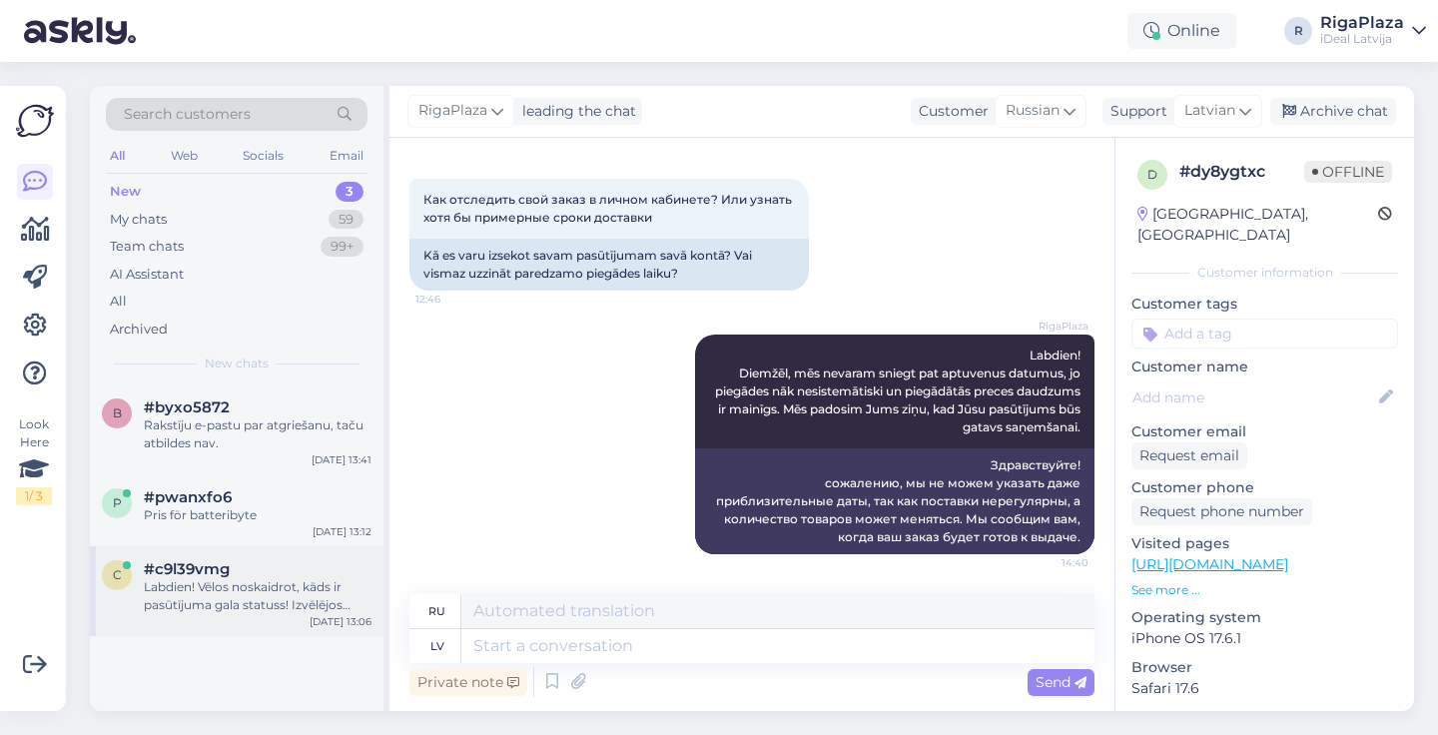
click at [206, 600] on div "Labdien! Vēlos noskaidrot, kāds ir pasūtījuma gala statuss! Izvēlējos apmaksu a…" at bounding box center [258, 596] width 228 height 36
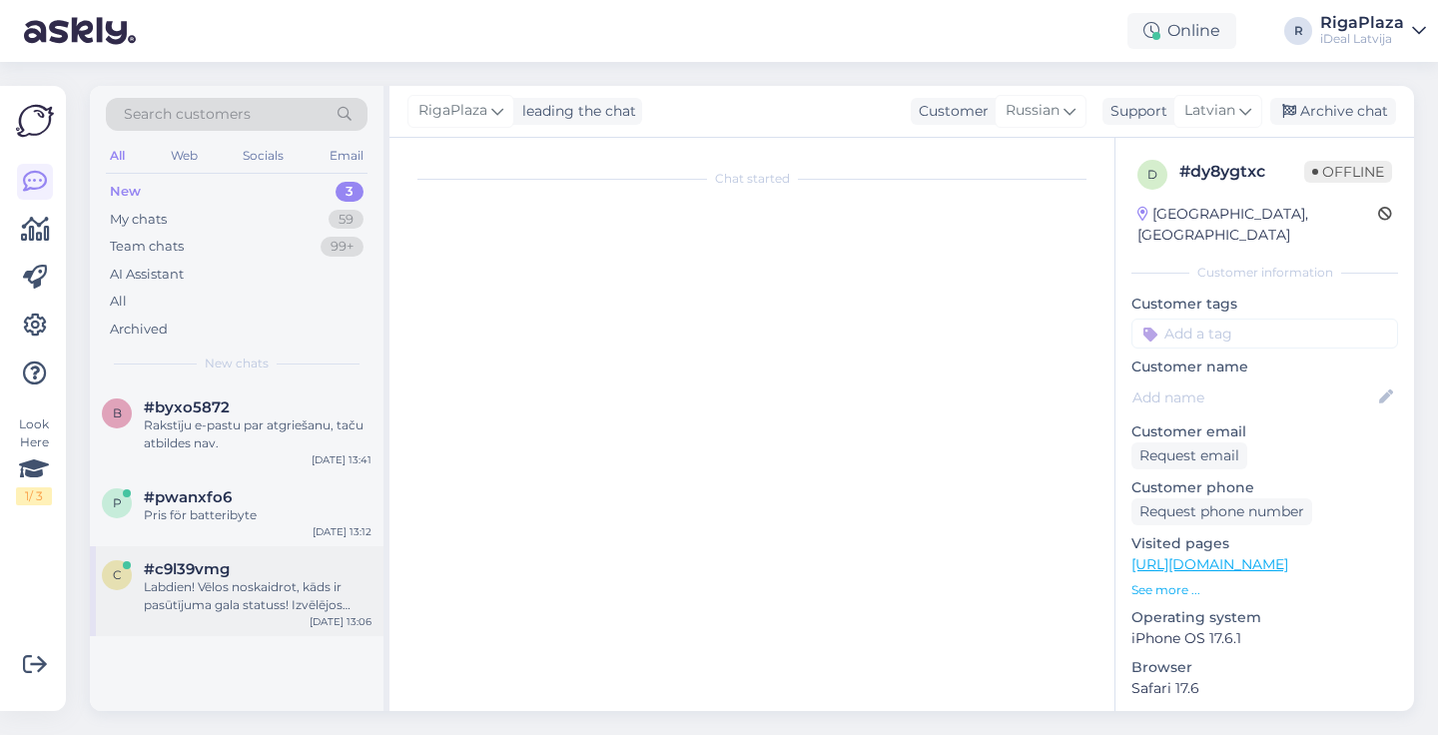
scroll to position [0, 0]
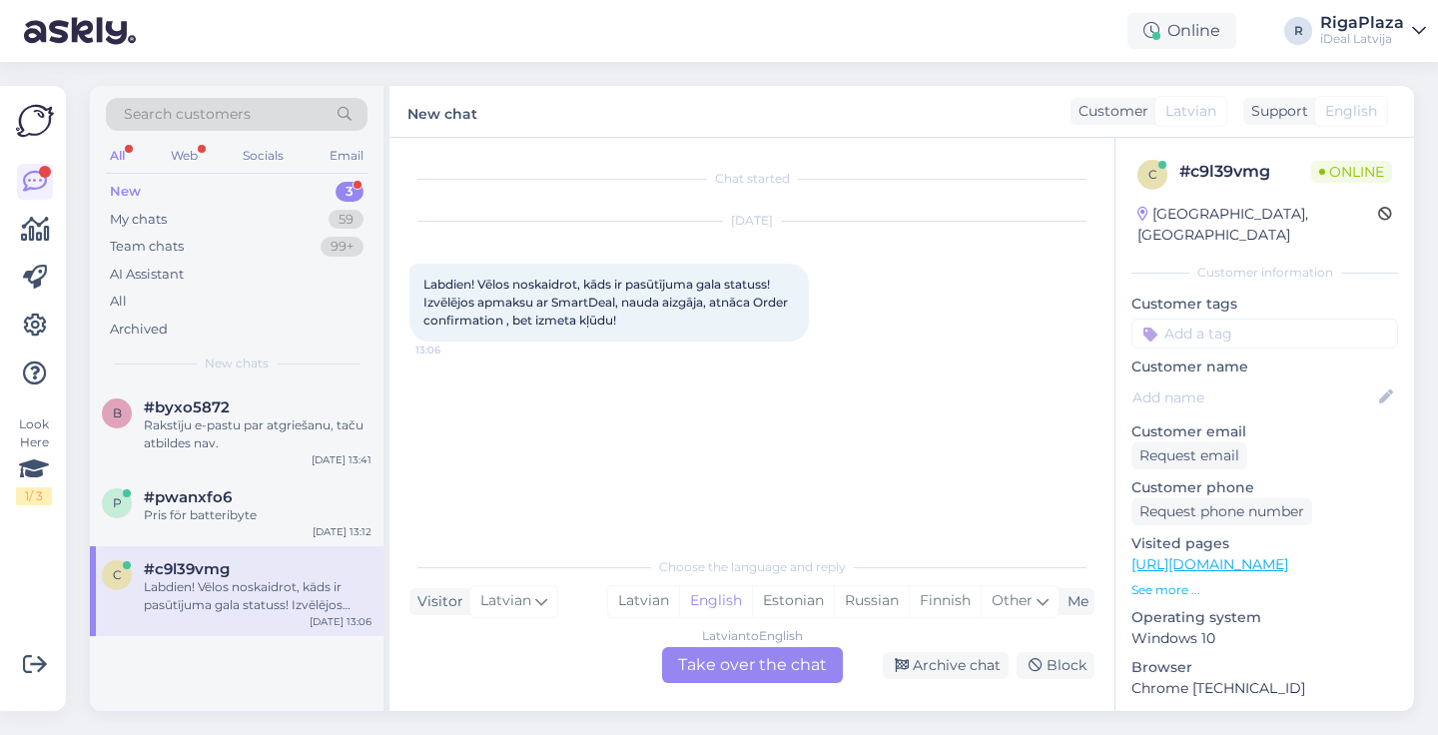
click at [979, 310] on div "[DATE] Labdien! Vēlos noskaidrot, kāds ir pasūtījuma gala statuss! Izvēlējos ap…" at bounding box center [752, 282] width 685 height 164
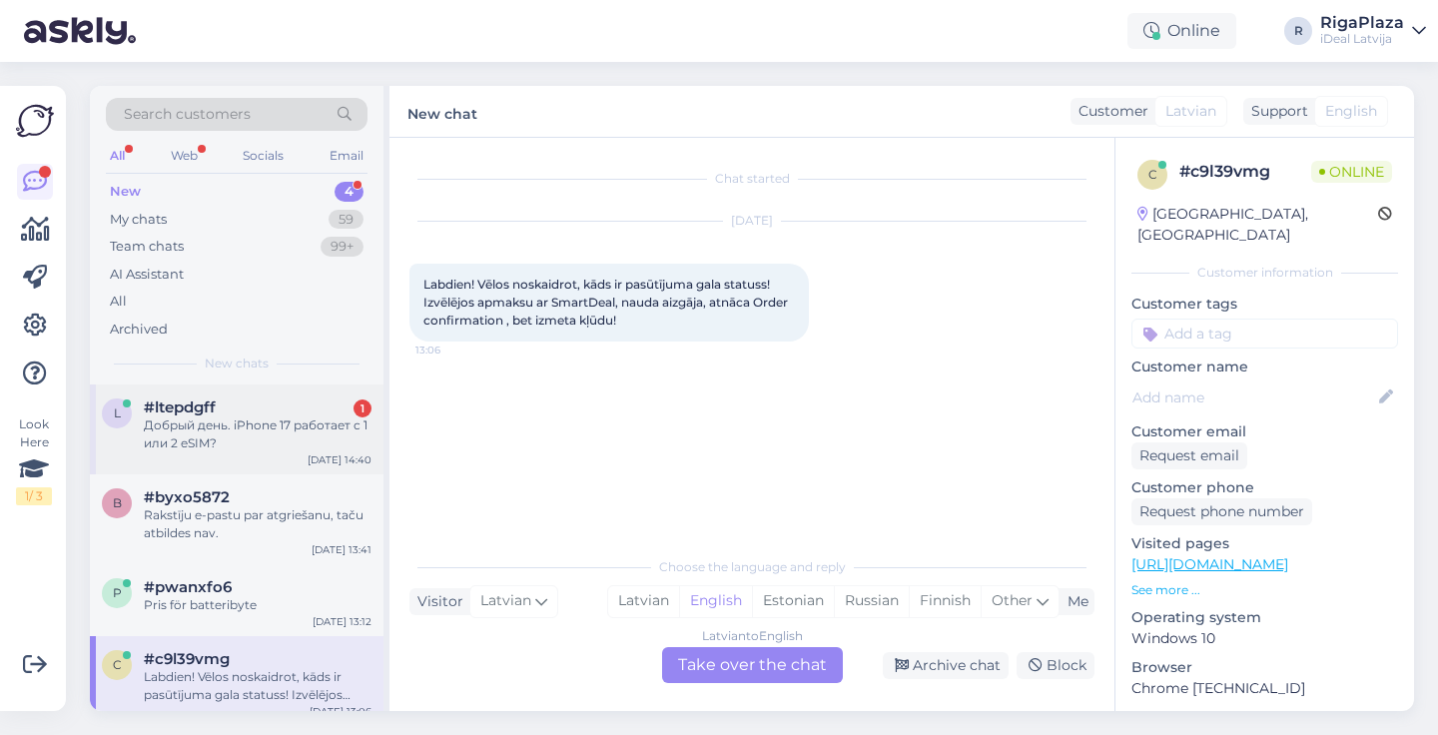
click at [315, 420] on div "Добрый день. iPhone 17 работает с 1 или 2 eSIM?" at bounding box center [258, 435] width 228 height 36
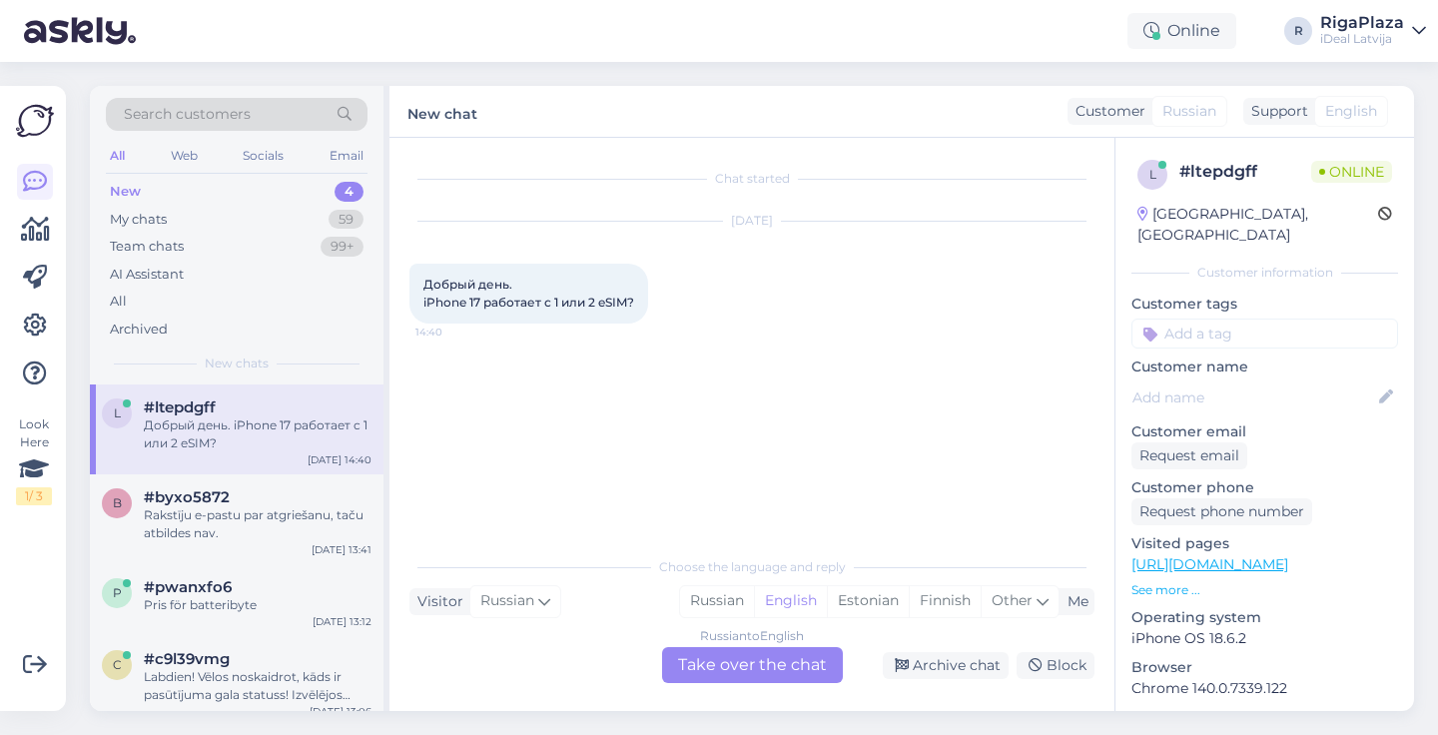
click at [714, 663] on div "Russian to English Take over the chat" at bounding box center [752, 665] width 181 height 36
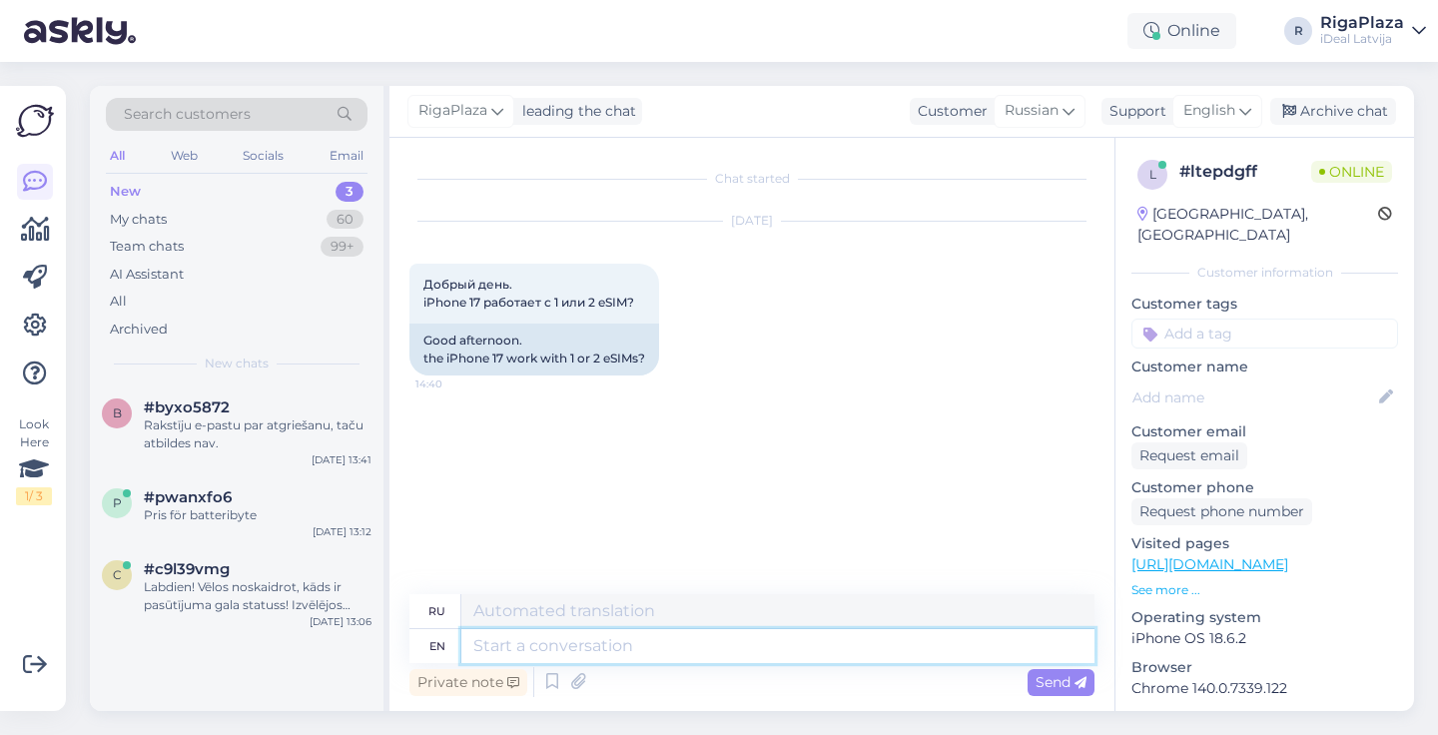
click at [490, 649] on textarea at bounding box center [777, 646] width 633 height 34
click at [554, 640] on textarea at bounding box center [777, 646] width 633 height 34
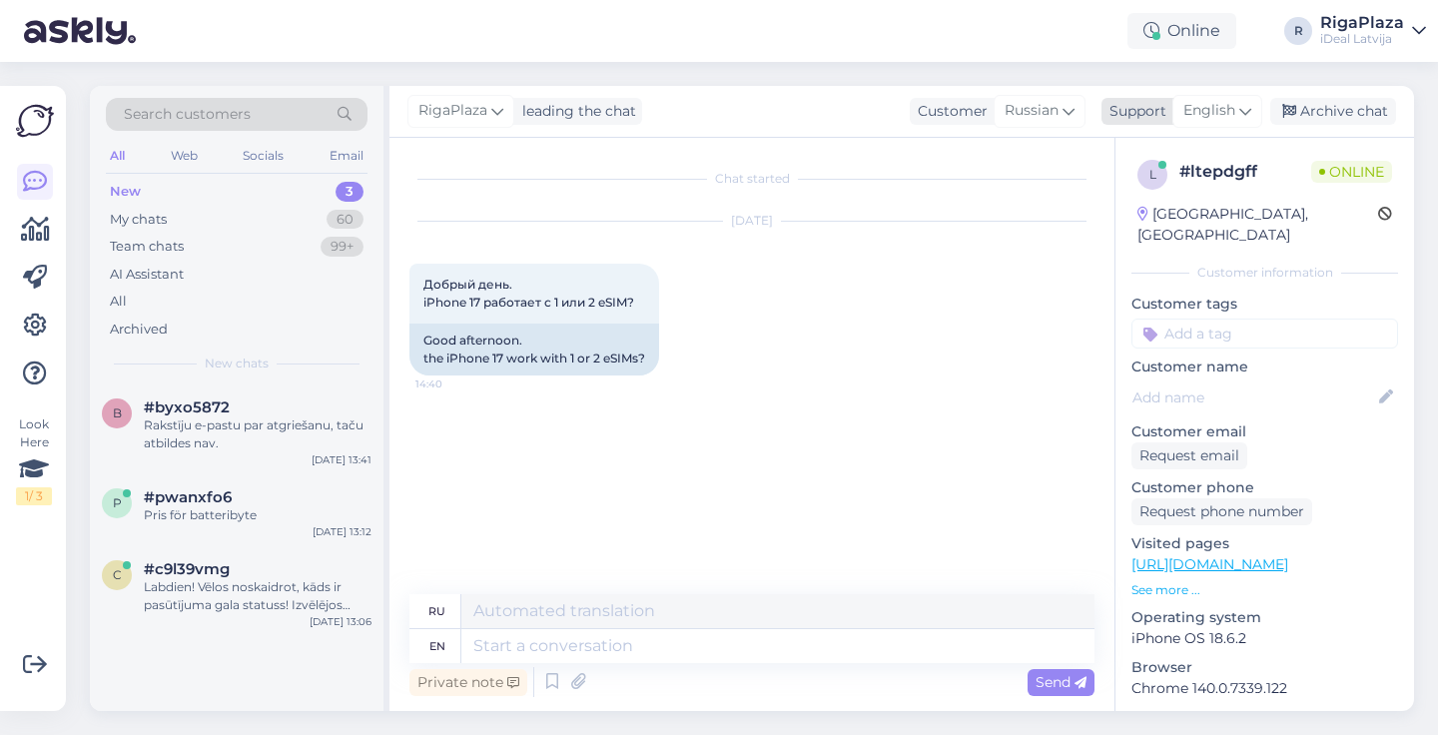
click at [1193, 112] on span "English" at bounding box center [1210, 111] width 52 height 22
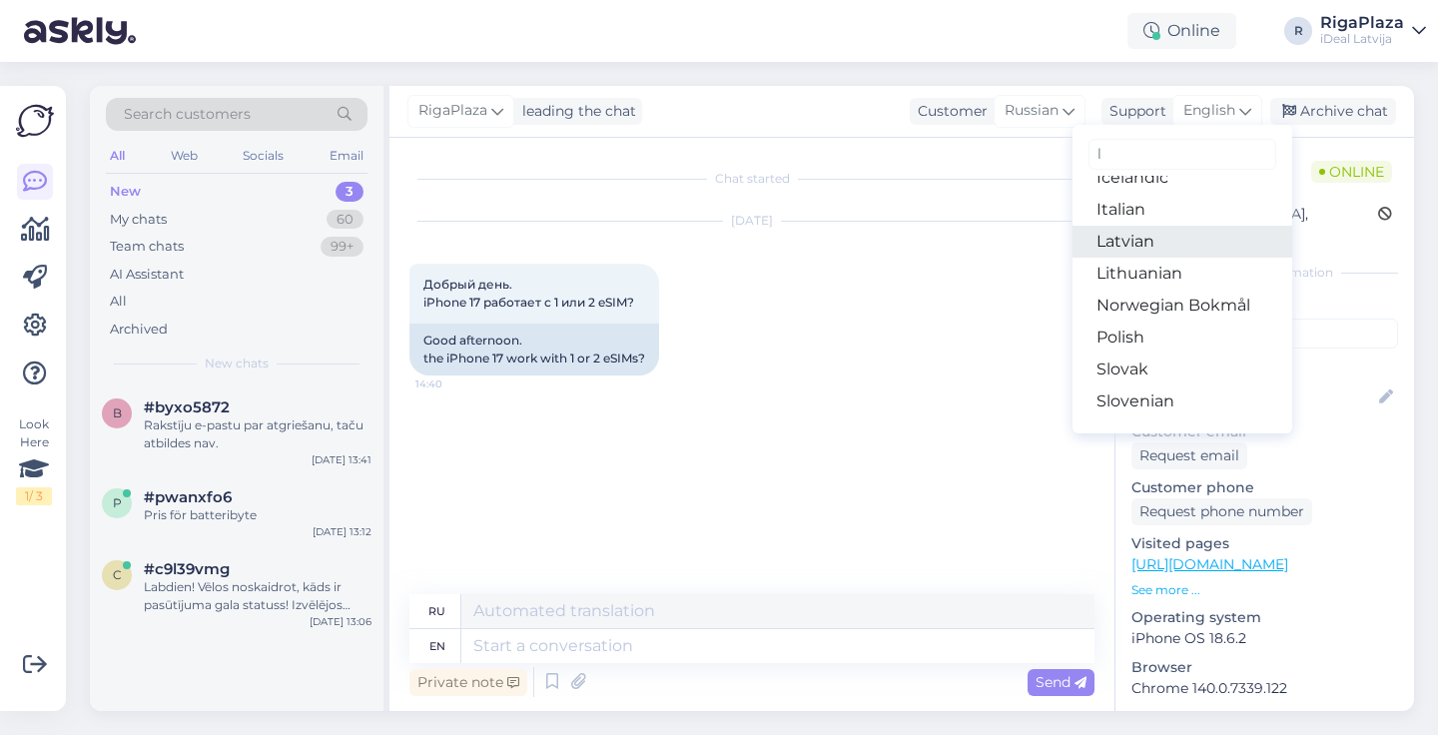
click at [1143, 234] on link "Latvian" at bounding box center [1183, 242] width 220 height 32
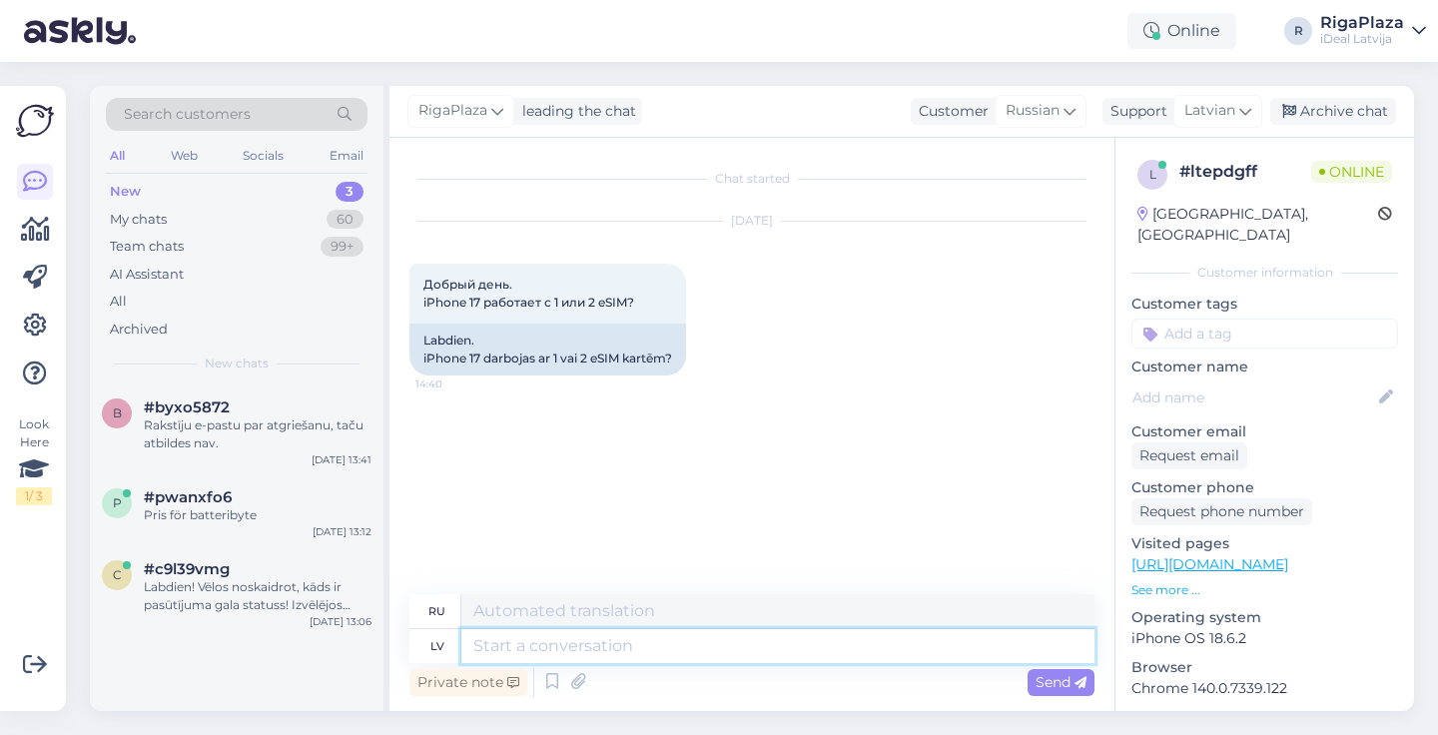
click at [474, 641] on textarea at bounding box center [777, 646] width 633 height 34
type textarea "A"
type textarea "Sveiki,"
click at [707, 642] on textarea "Sveiki, iPhone 17 strādā ar" at bounding box center [777, 646] width 633 height 34
click at [749, 640] on textarea "Sveiki, iPhone 17 strādā ar" at bounding box center [777, 646] width 633 height 34
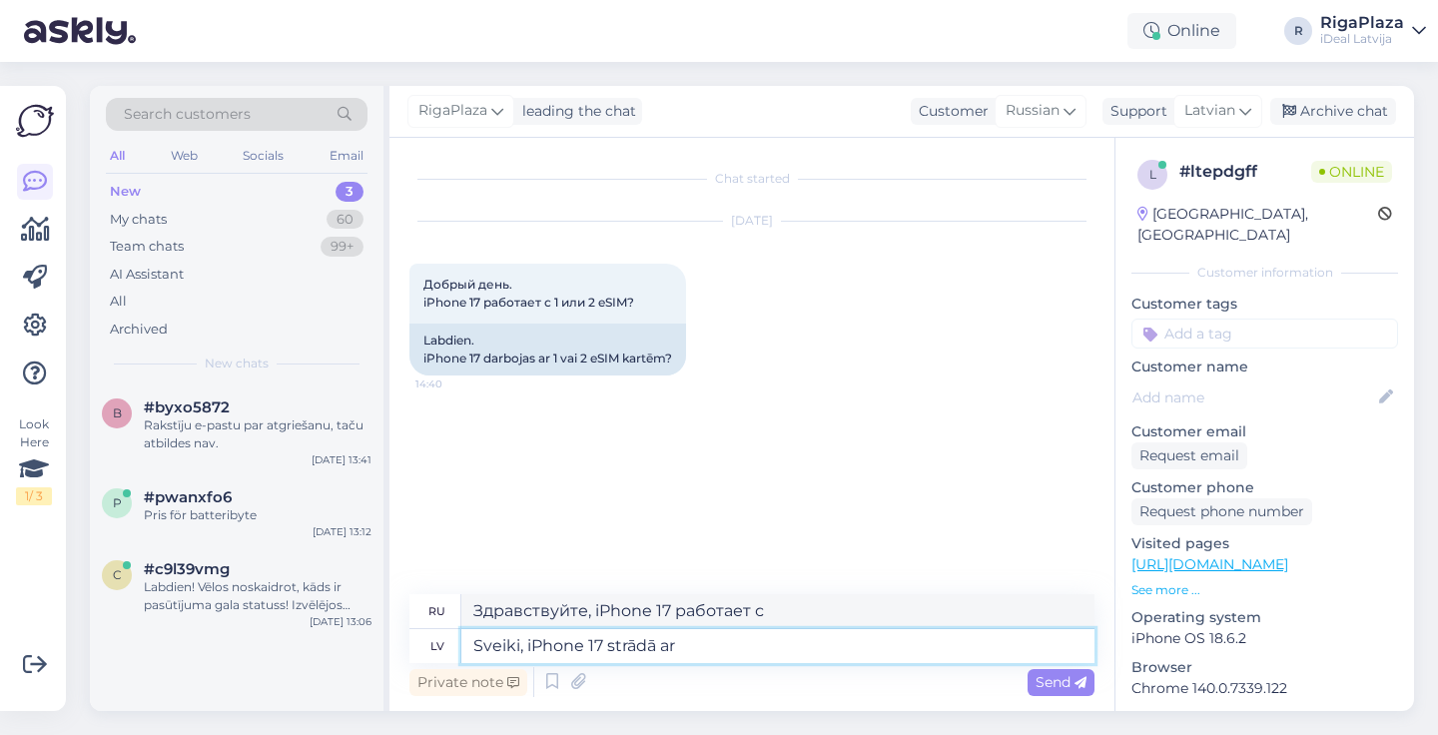
click at [706, 647] on textarea "Sveiki, iPhone 17 strādā ar" at bounding box center [777, 646] width 633 height 34
click at [720, 647] on textarea "Sveiki, iPhone 17 strādā ar" at bounding box center [777, 646] width 633 height 34
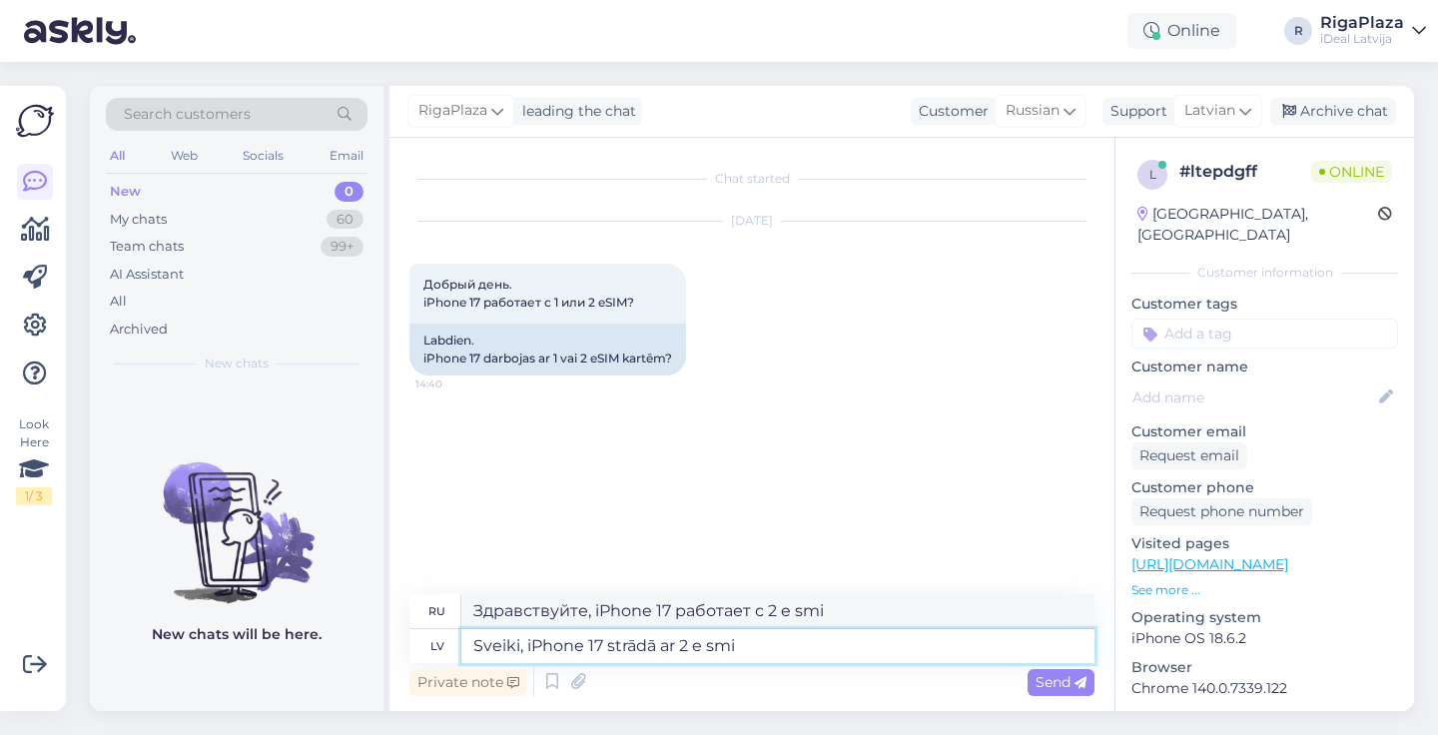
click at [821, 651] on textarea "Sveiki, iPhone 17 strādā ar 2 e smi" at bounding box center [777, 646] width 633 height 34
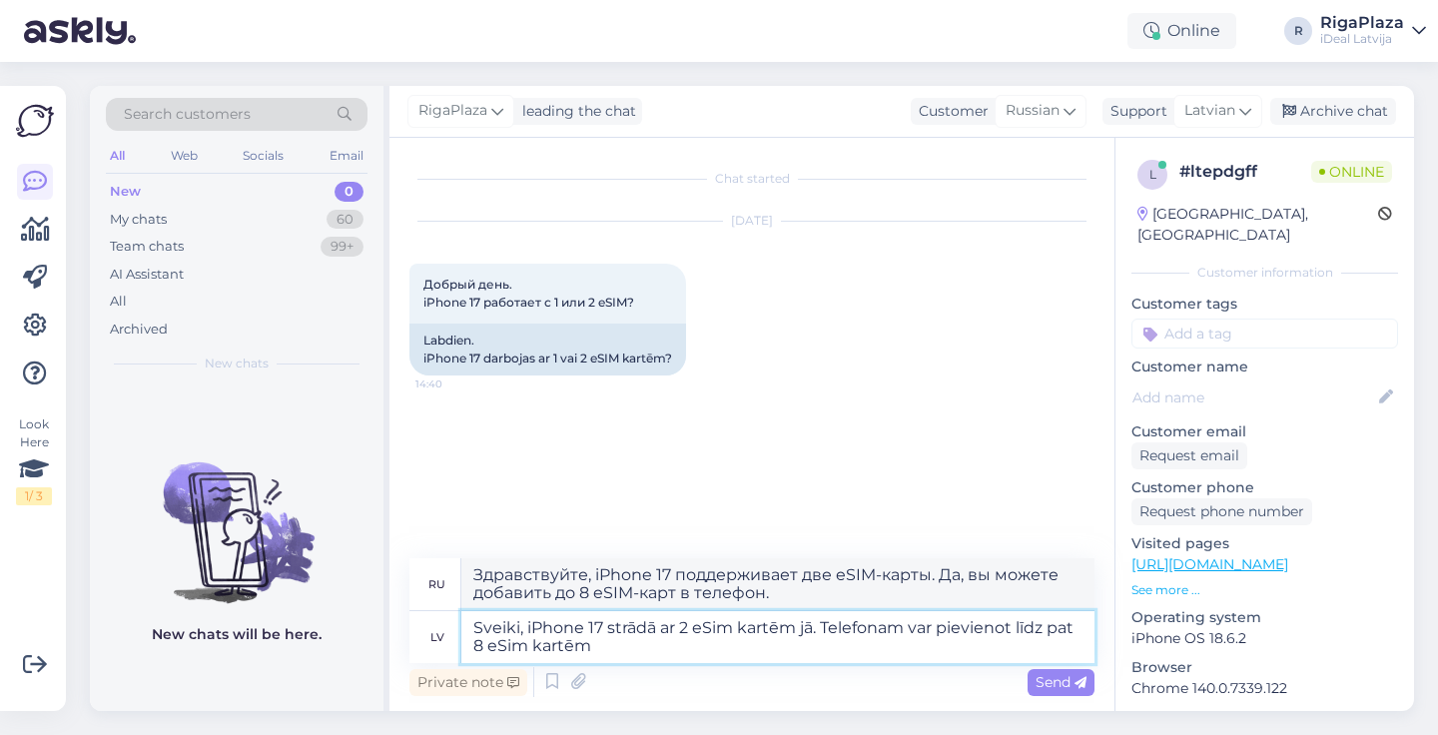
click at [819, 619] on textarea "Sveiki, iPhone 17 strādā ar 2 eSim kartēm jā. Telefonam var pievienot līdz pat …" at bounding box center [777, 637] width 633 height 52
click at [649, 646] on textarea "Sveiki, iPhone 17 strādā ar 2 eSim kartēm. Telefonam var pievienot līdz pat 8 e…" at bounding box center [777, 637] width 633 height 52
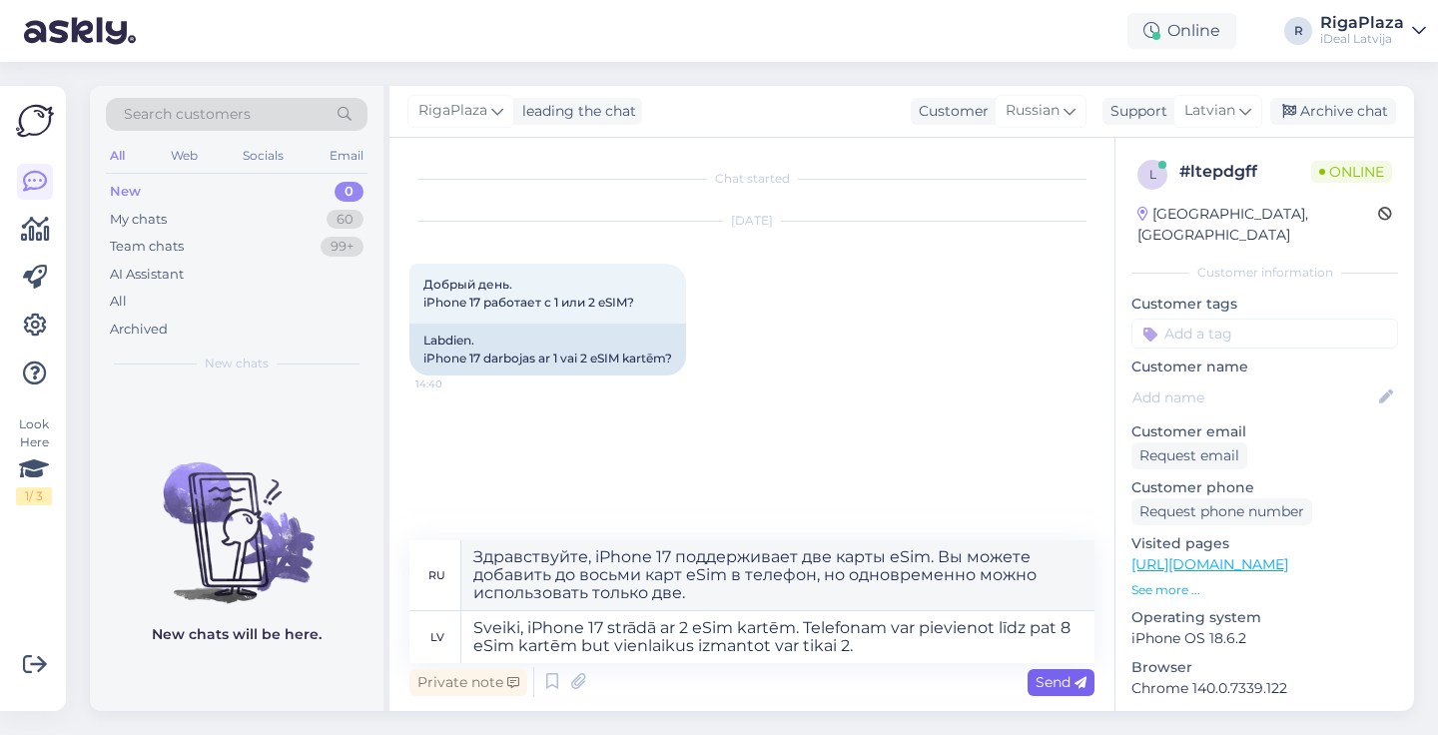
click at [1050, 682] on span "Send" at bounding box center [1061, 682] width 51 height 18
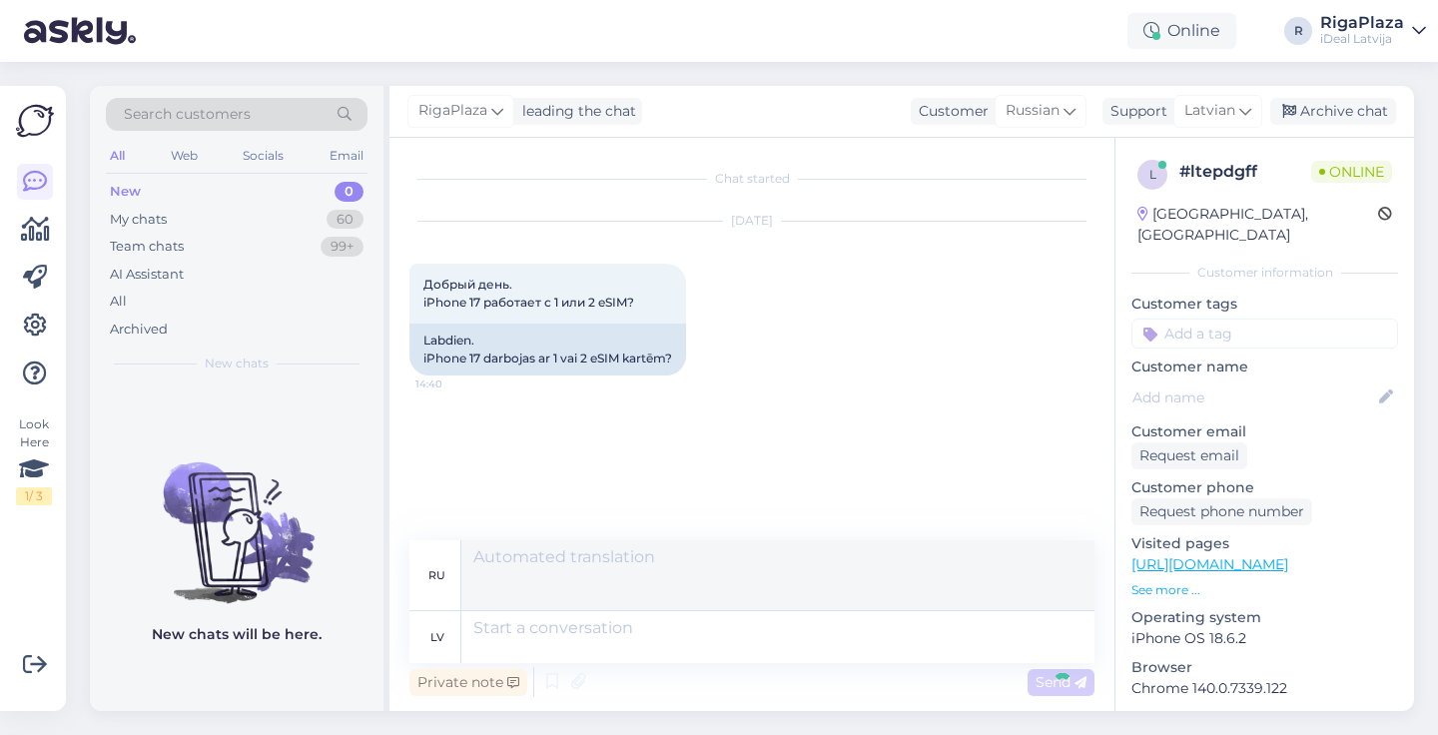
scroll to position [13, 0]
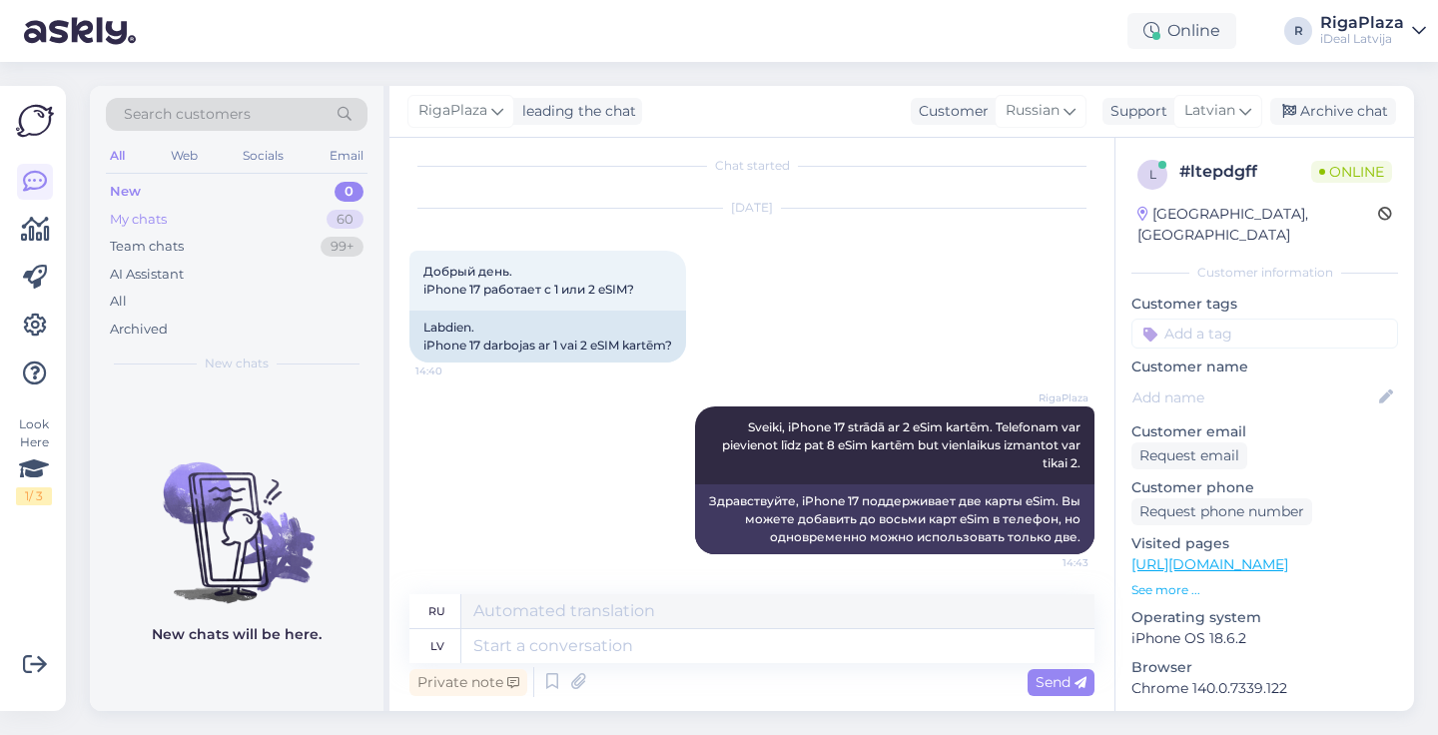
click at [299, 216] on div "My chats 60" at bounding box center [237, 220] width 262 height 28
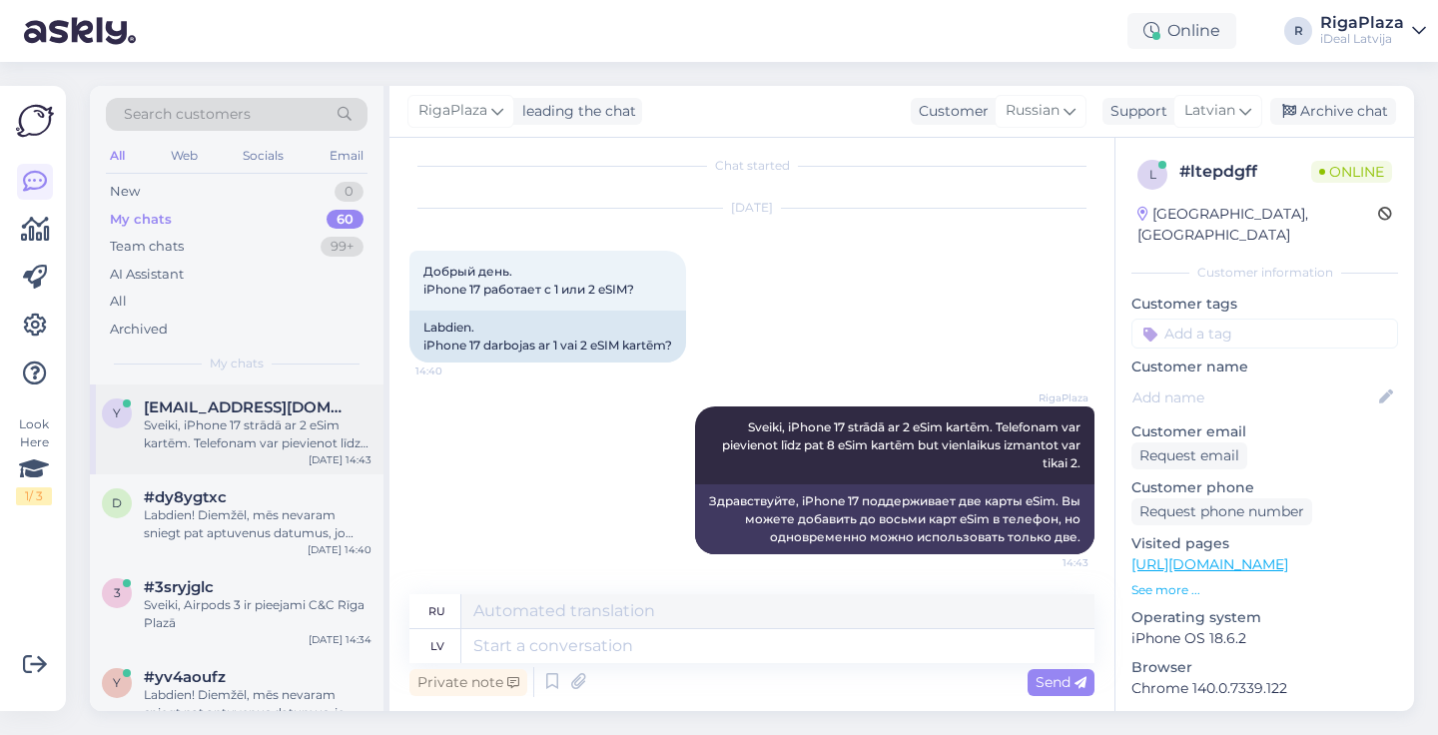
click at [153, 434] on div "Sveiki, iPhone 17 strādā ar 2 eSim kartēm. Telefonam var pievienot līdz pat 8 e…" at bounding box center [258, 435] width 228 height 36
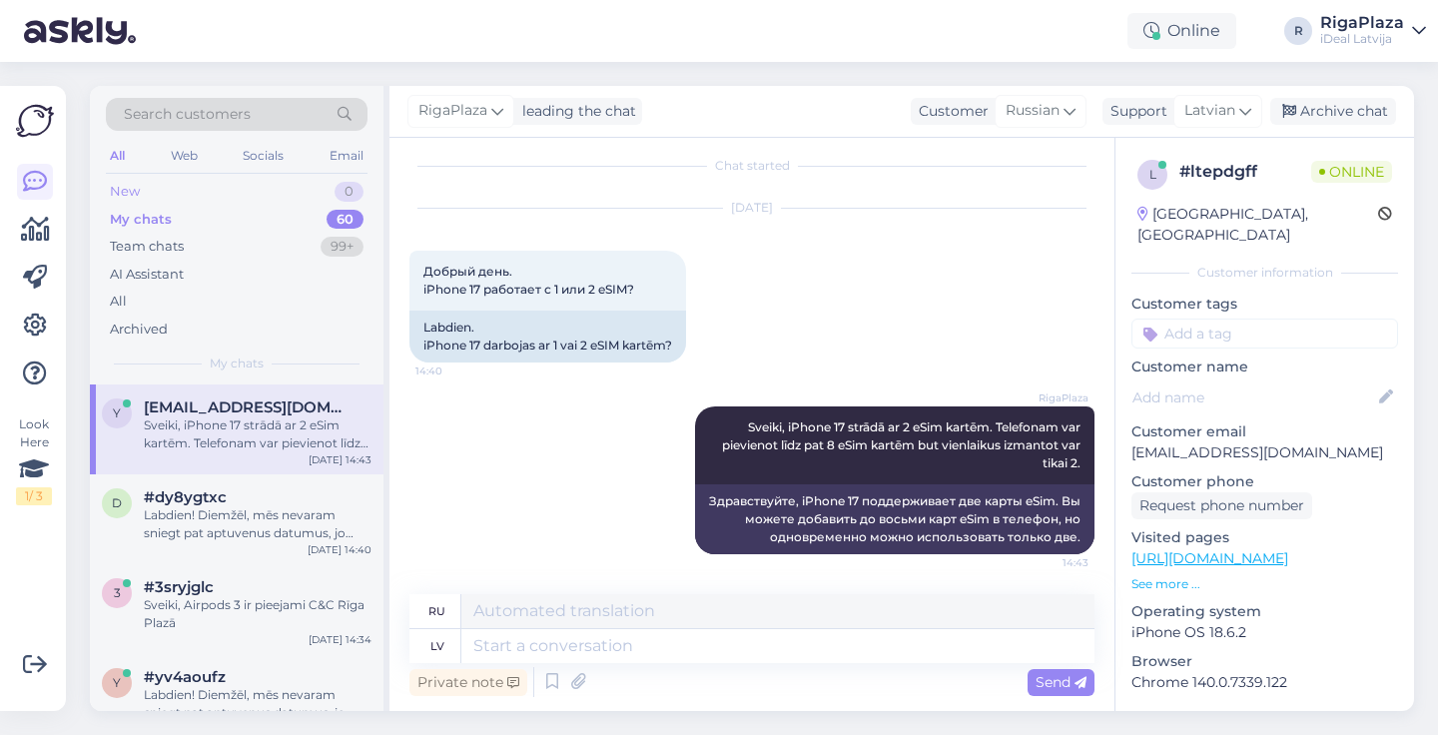
click at [200, 194] on div "New 0" at bounding box center [237, 192] width 262 height 28
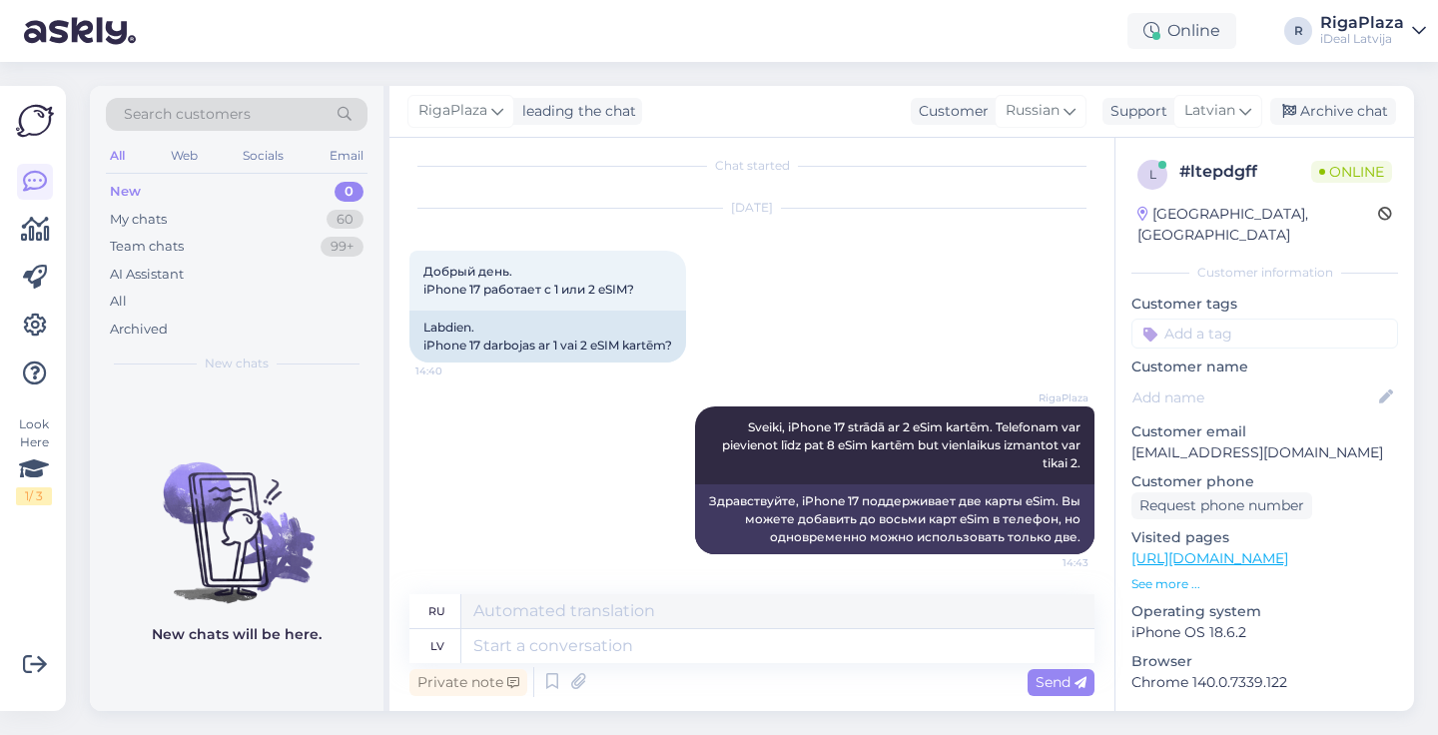
click at [855, 291] on div "[DATE] Добрый день. iPhone 17 работает с 1 или 2 eSIM? 14:40 Labdien. iPhone 17…" at bounding box center [752, 286] width 685 height 198
click at [38, 226] on icon at bounding box center [35, 230] width 29 height 24
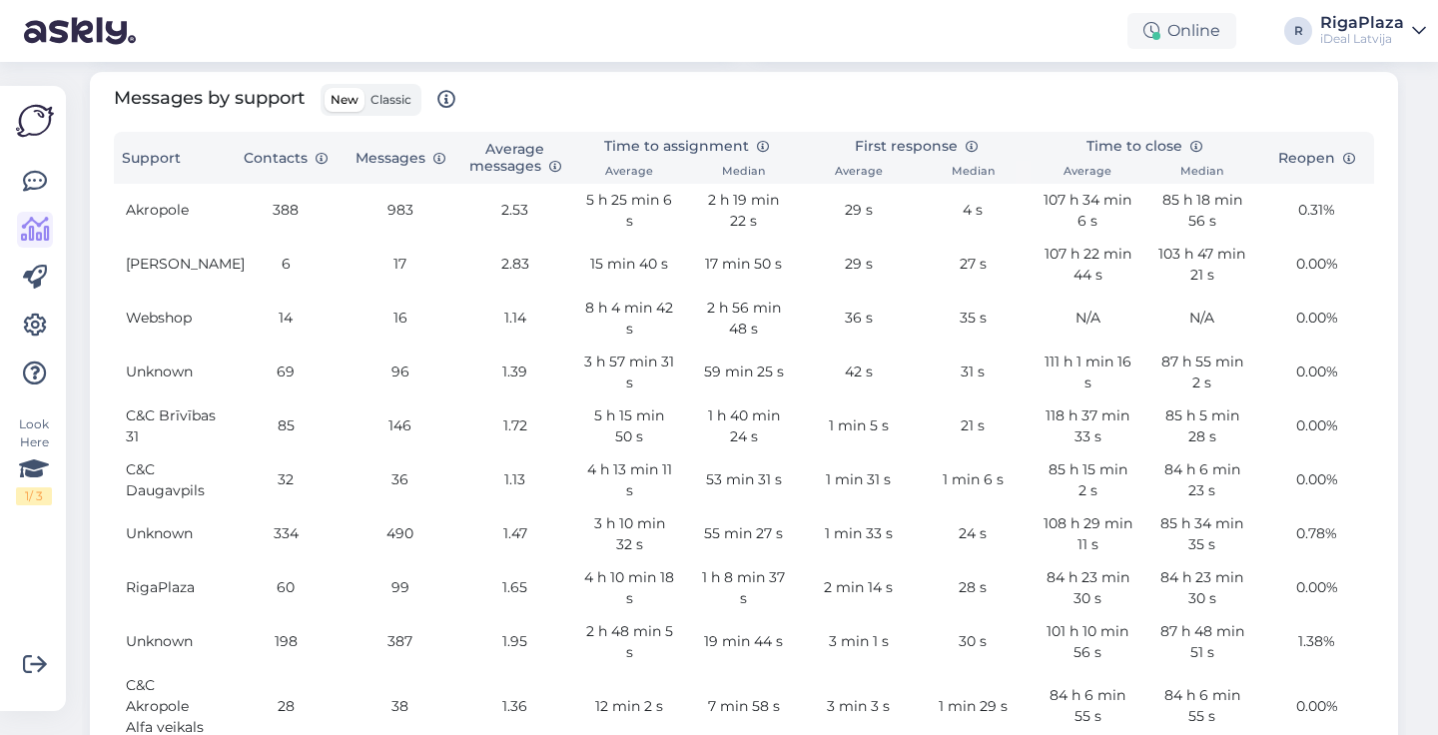
scroll to position [616, 0]
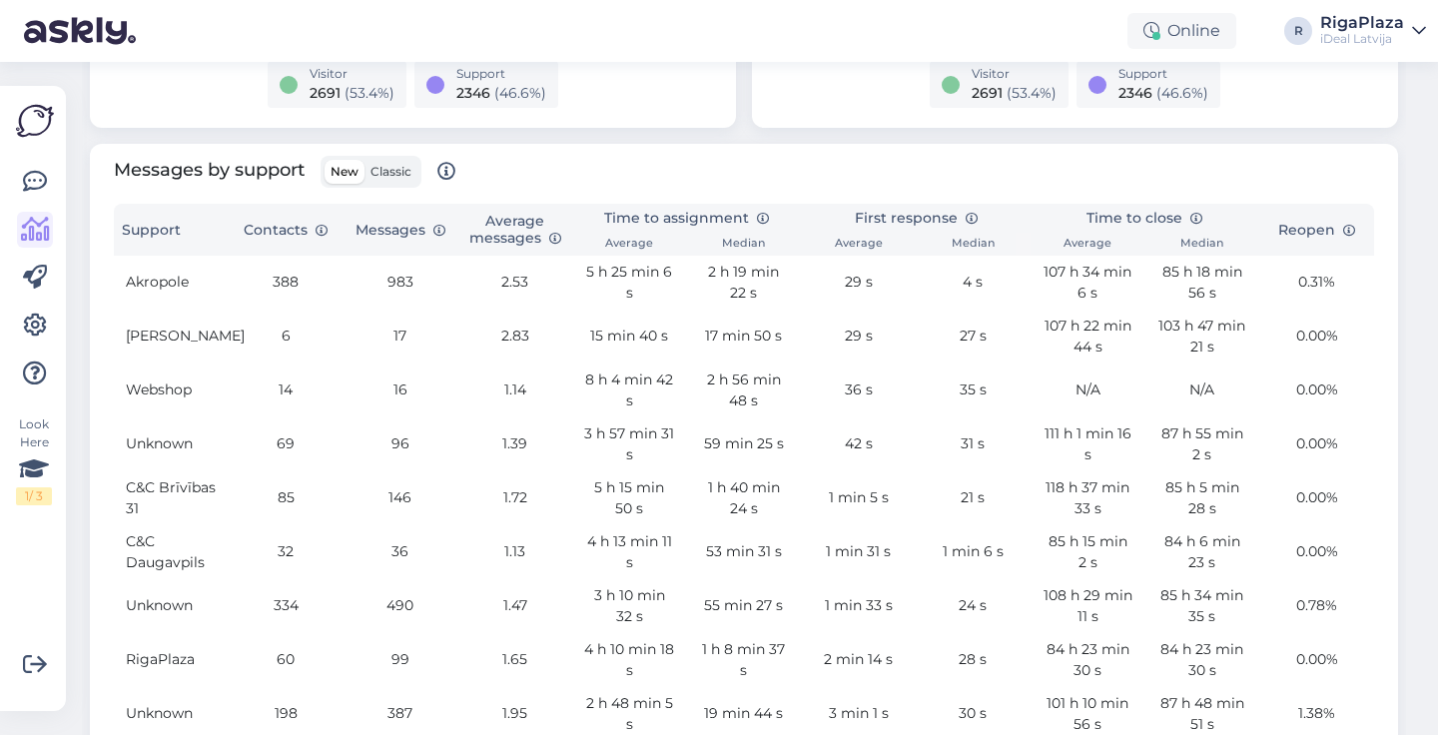
click at [392, 648] on td "99" at bounding box center [400, 660] width 115 height 54
